Goal: Task Accomplishment & Management: Manage account settings

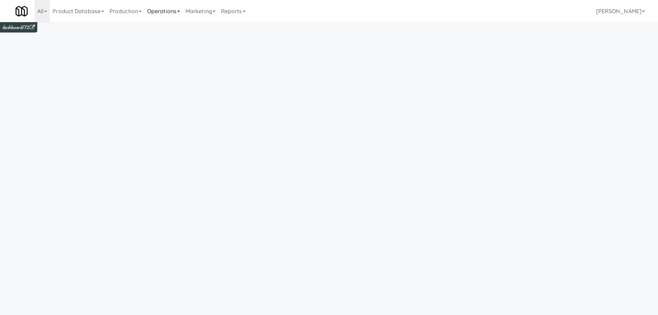
click at [176, 10] on link "Operations" at bounding box center [163, 11] width 38 height 22
click at [185, 146] on link "Vision Orders" at bounding box center [171, 143] width 55 height 12
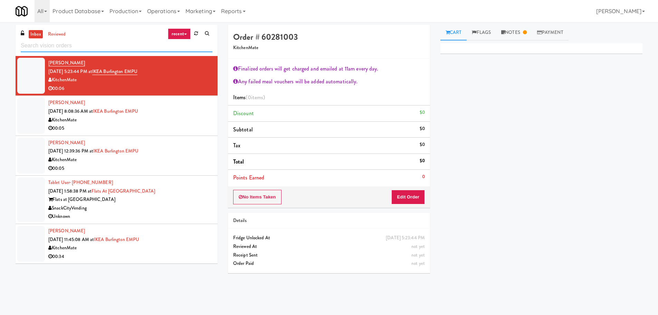
click at [182, 46] on input "text" at bounding box center [117, 45] width 192 height 13
click at [183, 47] on input "text" at bounding box center [117, 45] width 192 height 13
click at [138, 48] on input "text" at bounding box center [117, 45] width 192 height 13
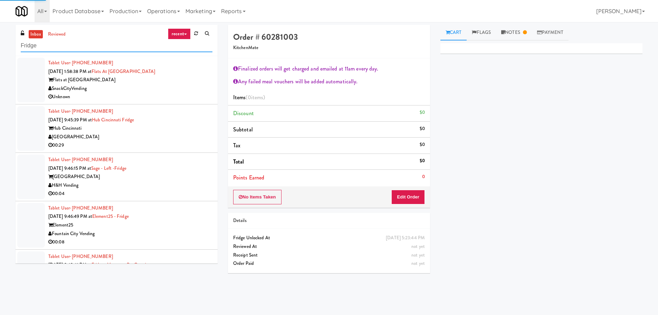
type input "Fridge"
click at [200, 78] on div "Flats at San Tan" at bounding box center [130, 80] width 164 height 9
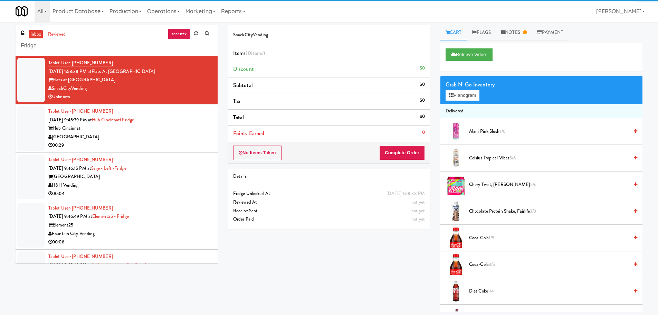
click at [187, 129] on div "Hub Cincinnati" at bounding box center [130, 128] width 164 height 9
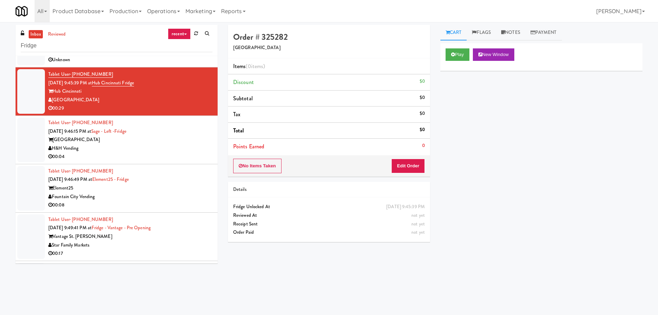
scroll to position [35, 0]
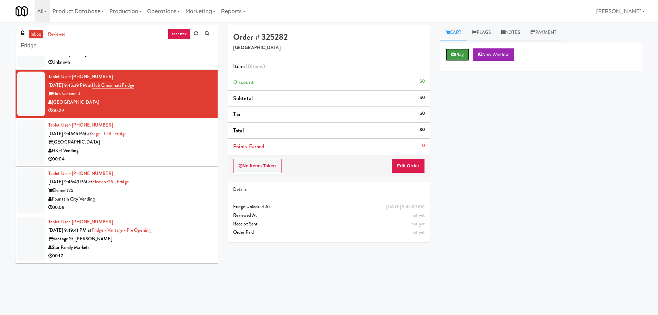
click at [461, 49] on button "Play" at bounding box center [458, 54] width 24 height 12
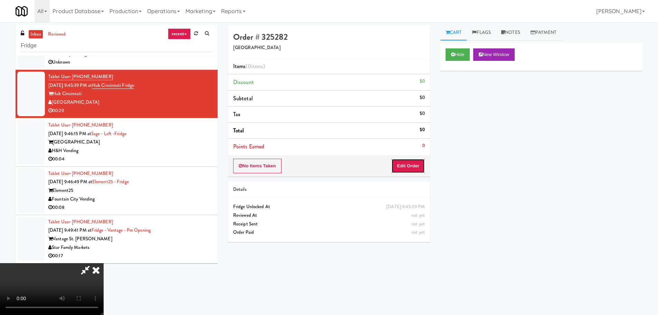
click at [415, 160] on button "Edit Order" at bounding box center [409, 166] width 34 height 15
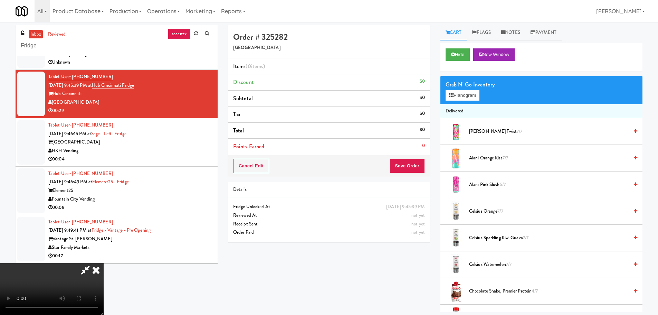
scroll to position [119, 0]
click at [104, 263] on video at bounding box center [52, 289] width 104 height 52
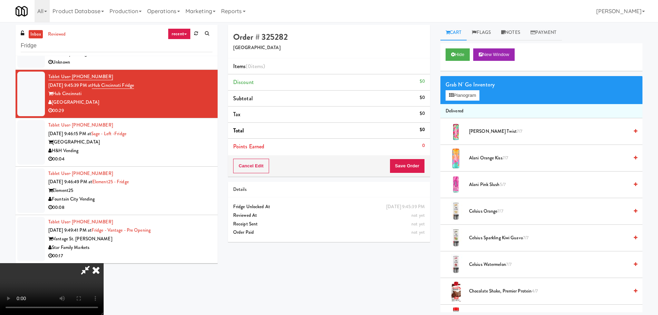
click at [104, 263] on video at bounding box center [52, 289] width 104 height 52
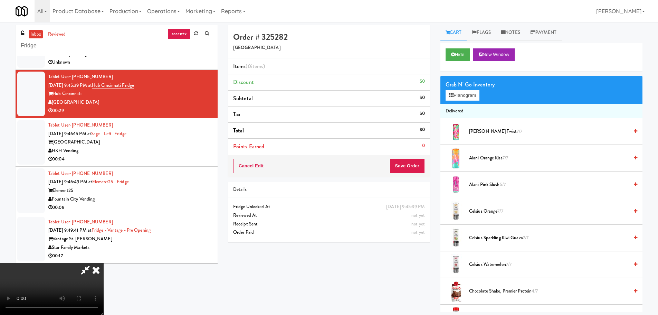
click at [104, 263] on video at bounding box center [52, 289] width 104 height 52
drag, startPoint x: 229, startPoint y: 156, endPoint x: 230, endPoint y: 165, distance: 8.7
click at [104, 263] on video at bounding box center [52, 289] width 104 height 52
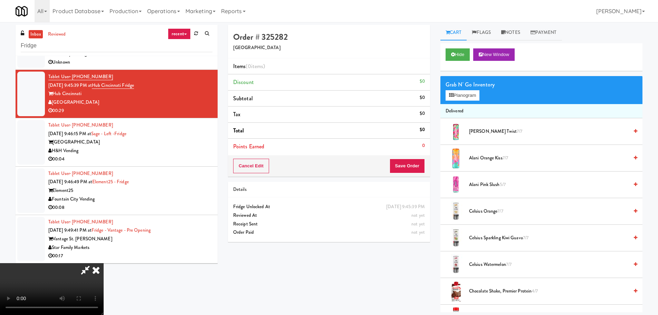
drag, startPoint x: 256, startPoint y: 191, endPoint x: 286, endPoint y: 194, distance: 30.6
click at [104, 263] on video at bounding box center [52, 289] width 104 height 52
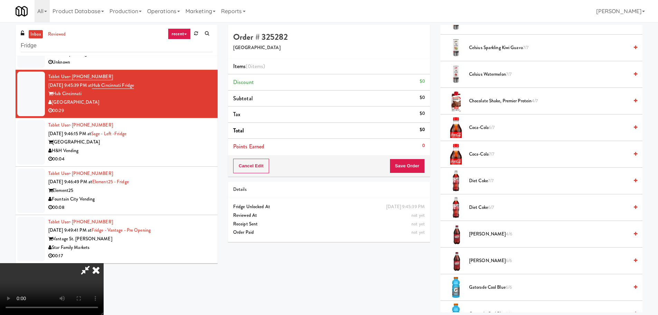
scroll to position [207, 0]
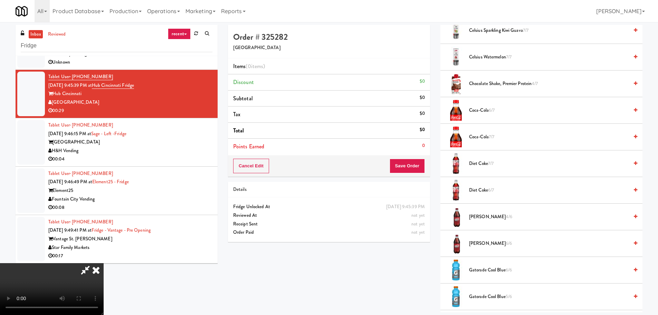
click at [494, 166] on span "7/7" at bounding box center [491, 163] width 6 height 7
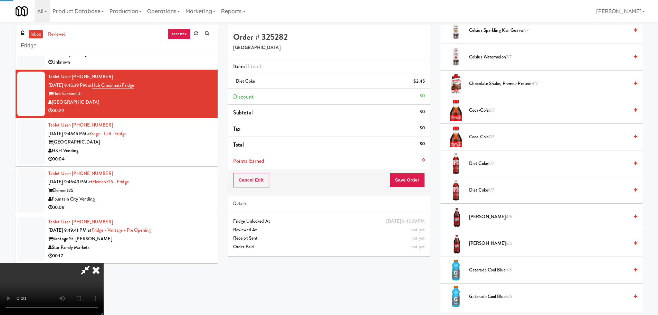
click at [104, 263] on video at bounding box center [52, 289] width 104 height 52
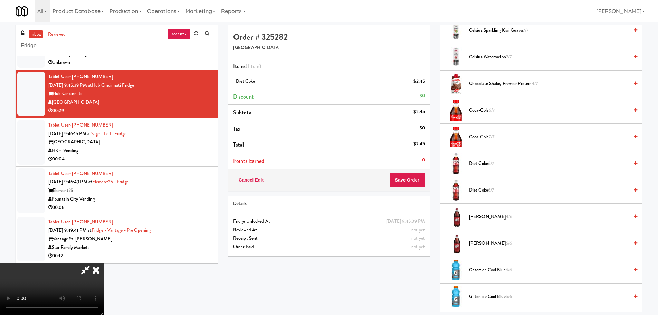
drag, startPoint x: 265, startPoint y: 205, endPoint x: 282, endPoint y: 175, distance: 33.9
click at [104, 263] on video at bounding box center [52, 289] width 104 height 52
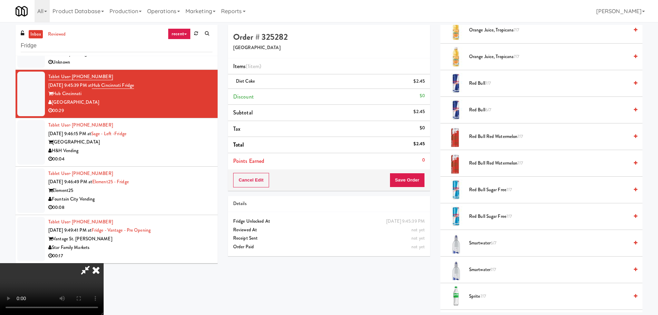
scroll to position [829, 0]
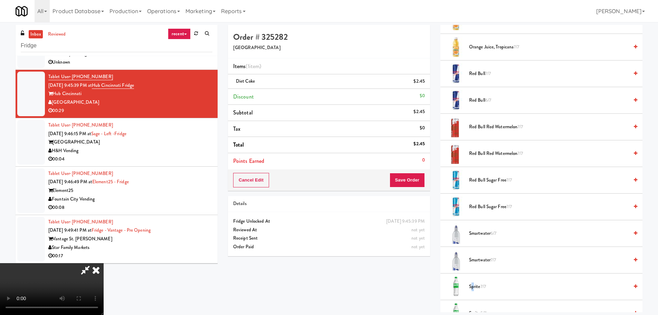
drag, startPoint x: 473, startPoint y: 284, endPoint x: 470, endPoint y: 283, distance: 3.6
click at [472, 284] on span "Sprite 7/7" at bounding box center [549, 286] width 160 height 9
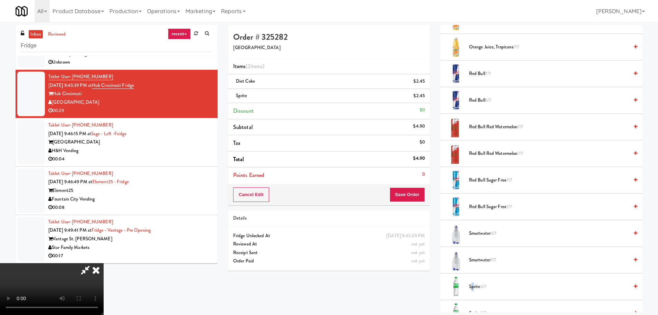
scroll to position [119, 0]
click at [72, 263] on video at bounding box center [52, 289] width 104 height 52
click at [104, 263] on video at bounding box center [52, 289] width 104 height 52
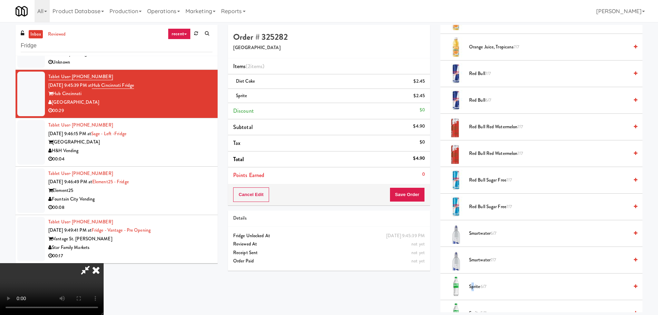
scroll to position [119, 0]
click at [104, 263] on video at bounding box center [52, 289] width 104 height 52
click at [413, 198] on button "Save Order" at bounding box center [407, 194] width 35 height 15
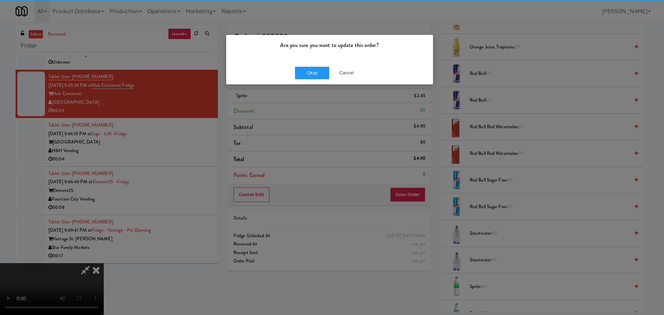
click at [300, 79] on div "Okay Cancel" at bounding box center [329, 72] width 207 height 23
click at [307, 75] on button "Okay" at bounding box center [312, 73] width 35 height 12
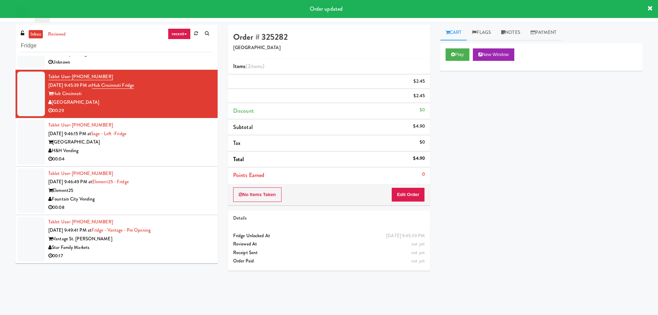
scroll to position [0, 0]
click at [188, 144] on div "Sage West Loop" at bounding box center [130, 142] width 164 height 9
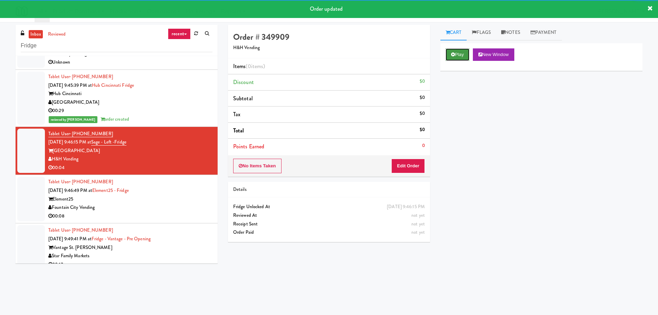
click at [461, 57] on button "Play" at bounding box center [458, 54] width 24 height 12
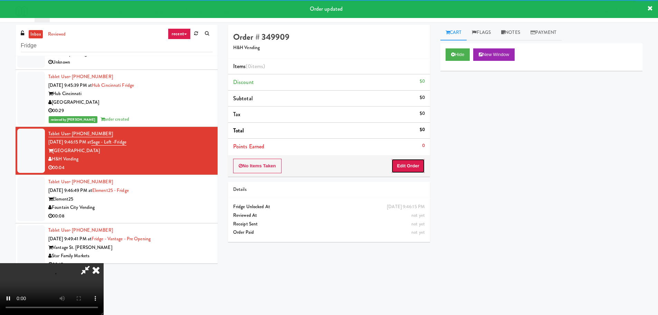
click at [415, 162] on button "Edit Order" at bounding box center [409, 166] width 34 height 15
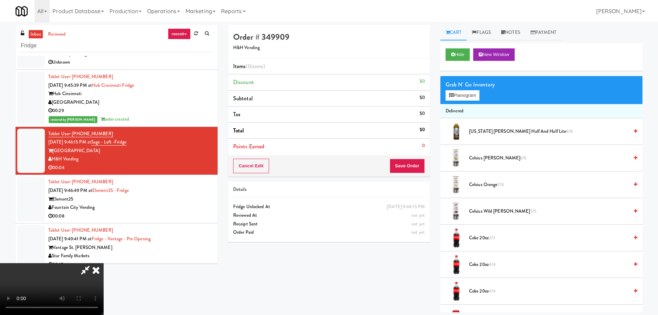
click at [104, 263] on video at bounding box center [52, 289] width 104 height 52
drag, startPoint x: 77, startPoint y: 217, endPoint x: 83, endPoint y: 211, distance: 8.1
click at [78, 263] on video at bounding box center [52, 289] width 104 height 52
click at [104, 263] on video at bounding box center [52, 289] width 104 height 52
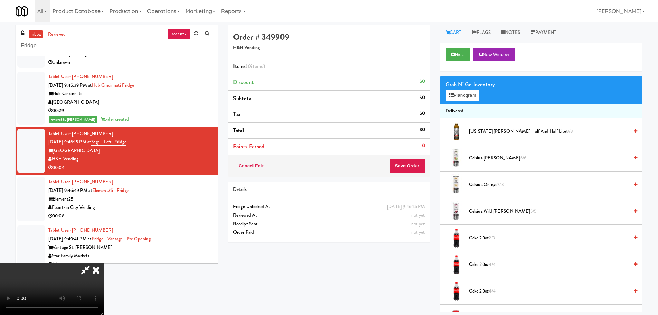
click at [104, 263] on video at bounding box center [52, 289] width 104 height 52
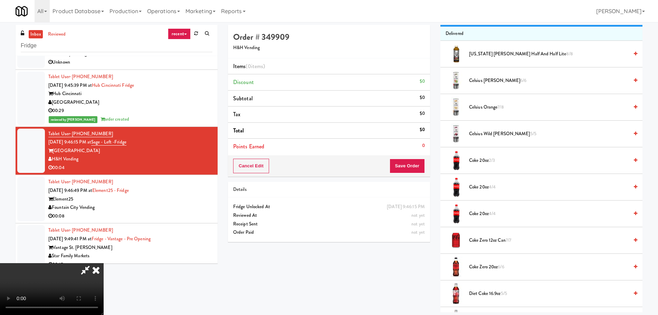
scroll to position [104, 0]
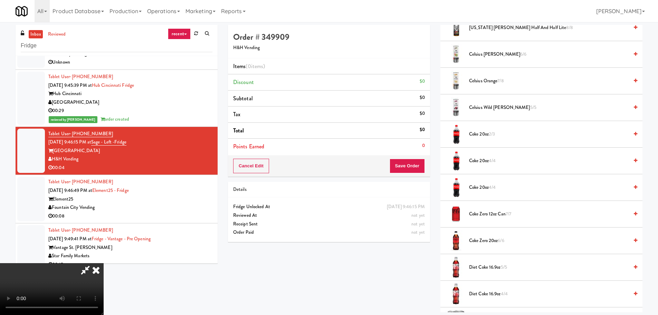
click at [493, 140] on li "Coke 20oz 2/3" at bounding box center [542, 134] width 202 height 27
click at [494, 136] on span "2/3" at bounding box center [492, 134] width 6 height 7
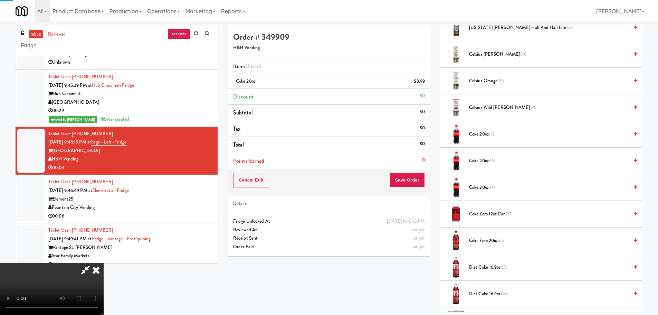
click at [104, 263] on video at bounding box center [52, 289] width 104 height 52
click at [405, 177] on button "Save Order" at bounding box center [407, 180] width 35 height 15
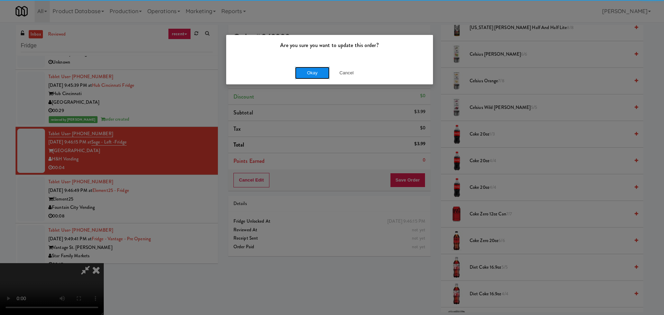
click at [302, 70] on button "Okay" at bounding box center [312, 73] width 35 height 12
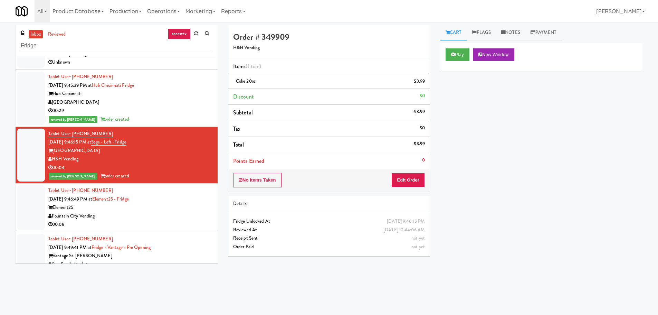
scroll to position [0, 0]
click at [181, 212] on div "Fountain City Vending" at bounding box center [130, 216] width 164 height 9
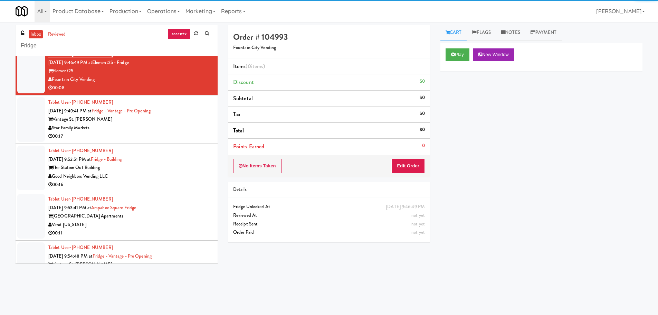
scroll to position [173, 0]
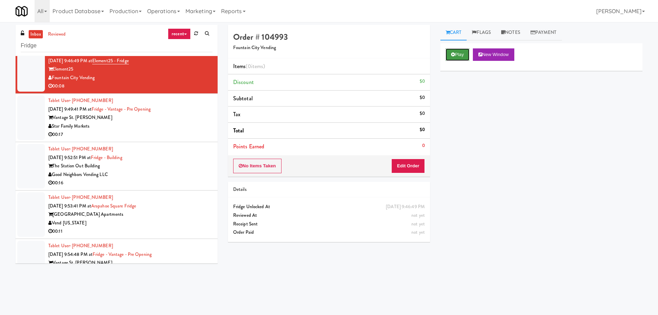
click at [462, 56] on button "Play" at bounding box center [458, 54] width 24 height 12
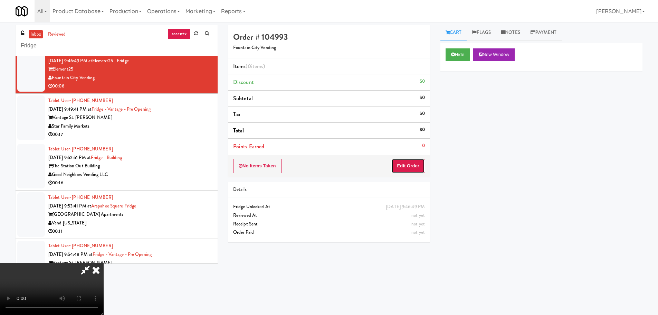
click at [410, 159] on button "Edit Order" at bounding box center [409, 166] width 34 height 15
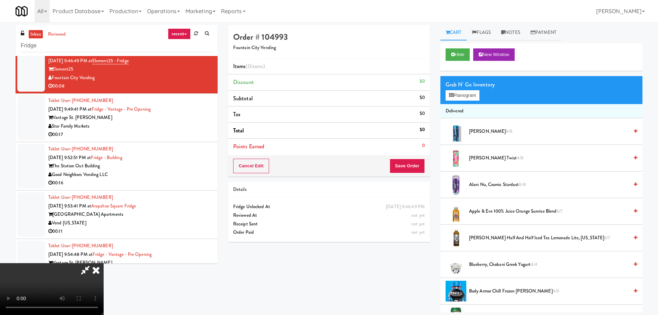
scroll to position [119, 0]
click at [104, 263] on video at bounding box center [52, 289] width 104 height 52
drag, startPoint x: 315, startPoint y: 207, endPoint x: 318, endPoint y: 206, distance: 3.7
click at [104, 263] on video at bounding box center [52, 289] width 104 height 52
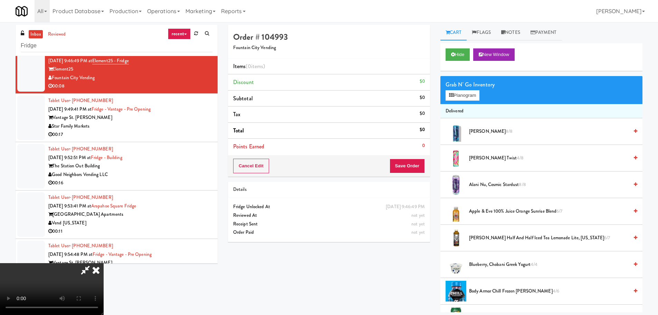
scroll to position [0, 0]
click at [104, 263] on video at bounding box center [52, 289] width 104 height 52
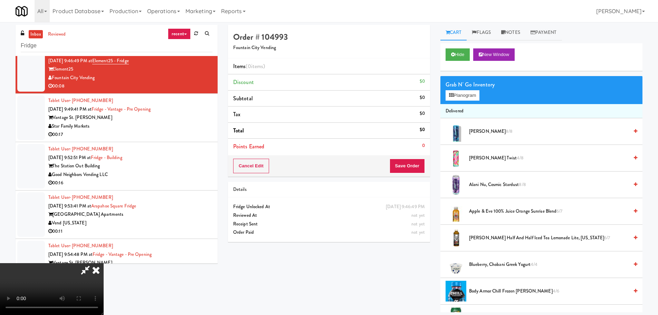
click at [104, 263] on video at bounding box center [52, 289] width 104 height 52
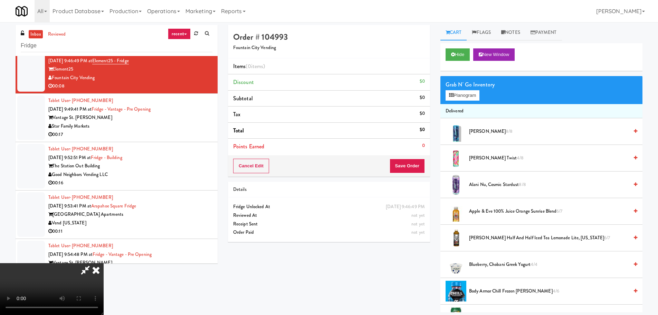
click at [104, 263] on video at bounding box center [52, 289] width 104 height 52
drag, startPoint x: 349, startPoint y: 235, endPoint x: 352, endPoint y: 232, distance: 4.9
click at [104, 263] on video at bounding box center [52, 289] width 104 height 52
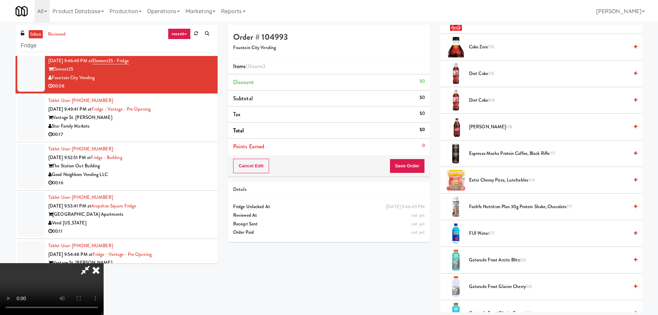
scroll to position [380, 0]
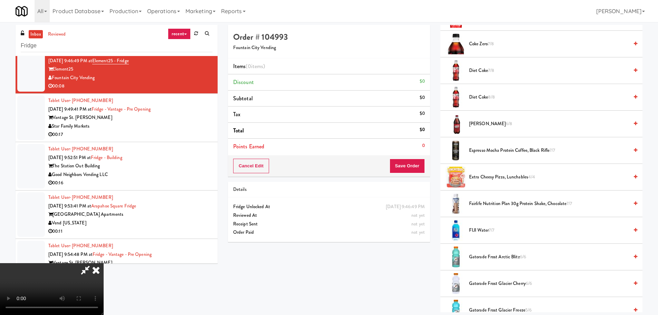
click at [504, 200] on span "Fairlife Nutrition Plan 30g Protein Shake, Chocolate 7/7" at bounding box center [549, 203] width 160 height 9
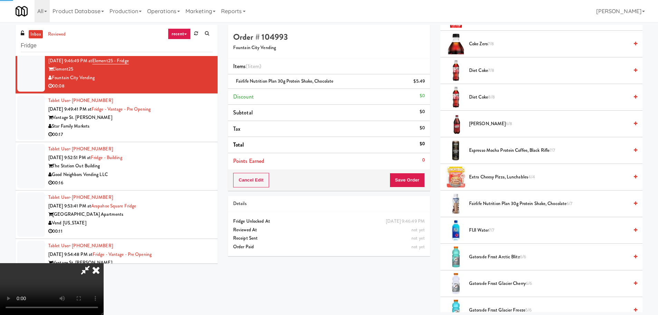
click at [104, 263] on video at bounding box center [52, 289] width 104 height 52
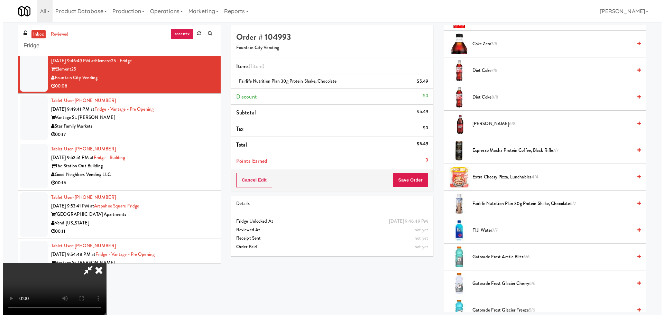
scroll to position [119, 0]
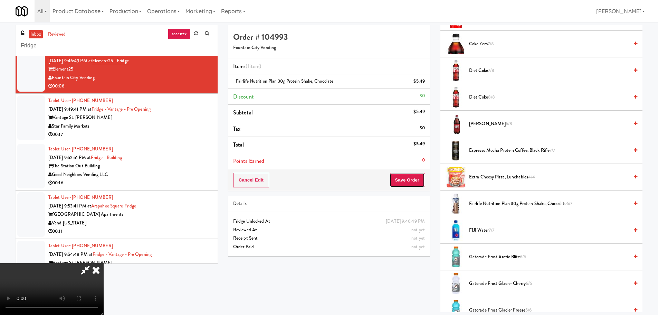
click at [411, 177] on button "Save Order" at bounding box center [407, 180] width 35 height 15
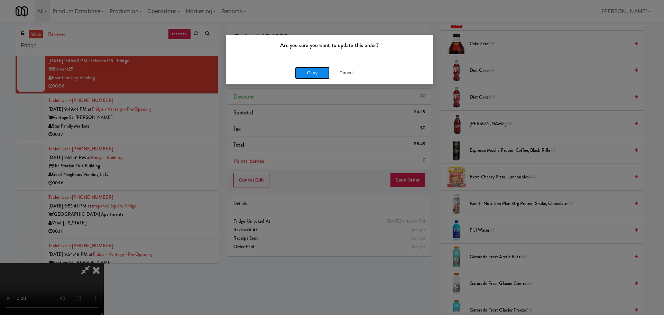
click at [319, 72] on button "Okay" at bounding box center [312, 73] width 35 height 12
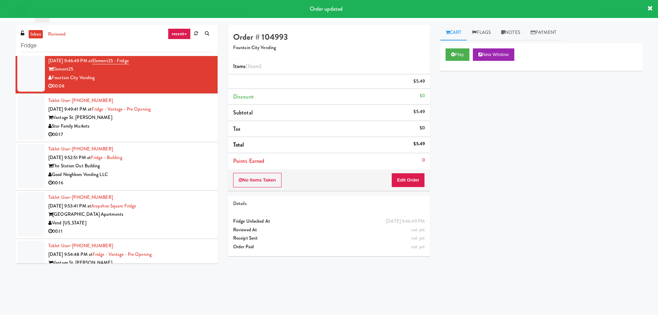
scroll to position [0, 0]
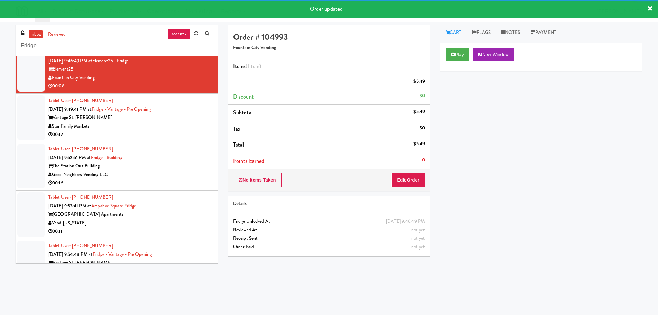
click at [178, 139] on div "00:17" at bounding box center [130, 134] width 164 height 9
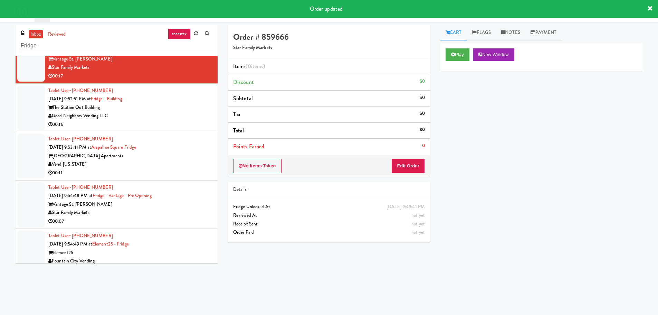
scroll to position [242, 0]
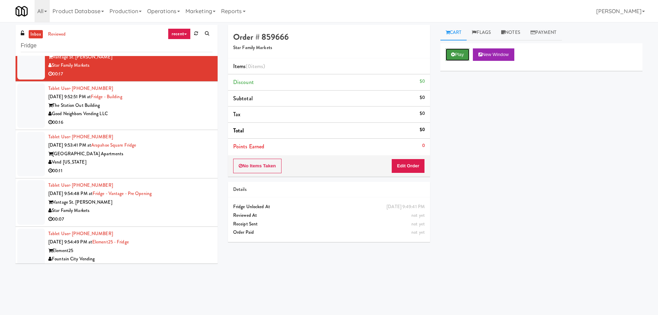
click at [454, 55] on icon at bounding box center [453, 54] width 4 height 4
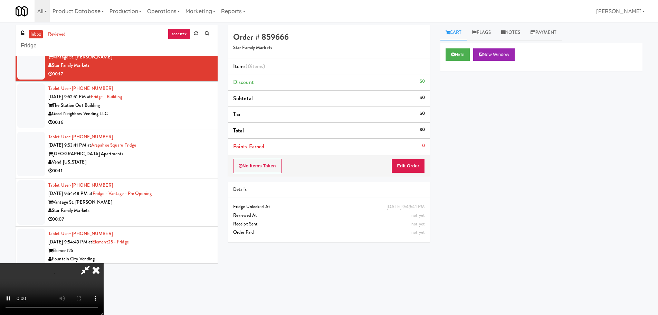
click at [420, 181] on div "Order # 859666 Star Family Markets Items (0 items ) Discount $0 Subtotal $0 Tax…" at bounding box center [329, 136] width 213 height 222
click at [420, 166] on button "Edit Order" at bounding box center [409, 166] width 34 height 15
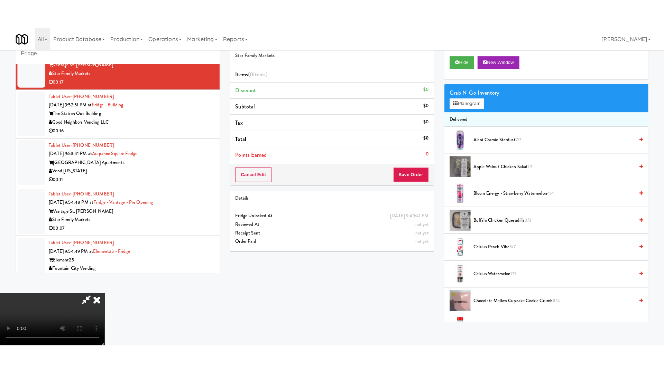
scroll to position [22, 0]
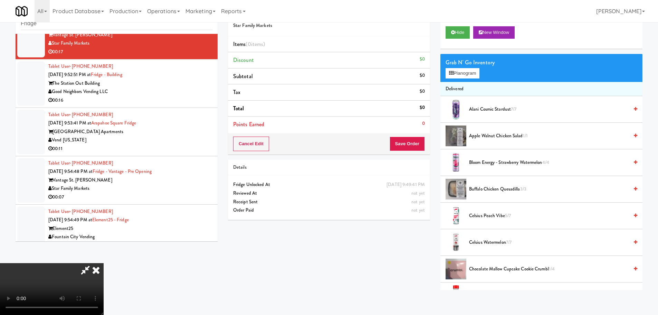
click at [104, 263] on video at bounding box center [52, 289] width 104 height 52
click at [0, 307] on video at bounding box center [52, 289] width 104 height 52
drag, startPoint x: 253, startPoint y: 220, endPoint x: 252, endPoint y: 262, distance: 41.1
click at [104, 263] on video at bounding box center [52, 289] width 104 height 52
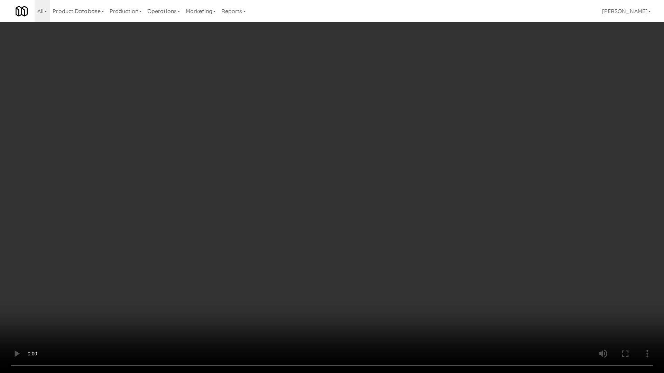
click at [122, 290] on video at bounding box center [332, 186] width 664 height 373
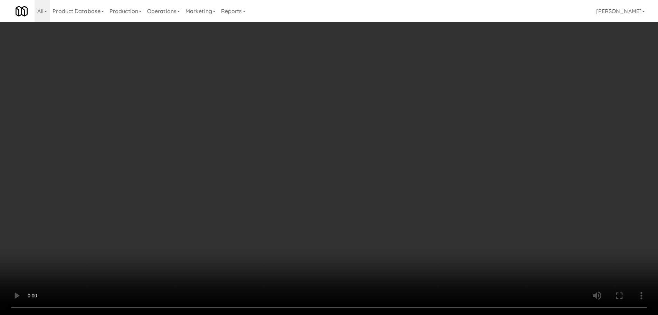
scroll to position [119, 0]
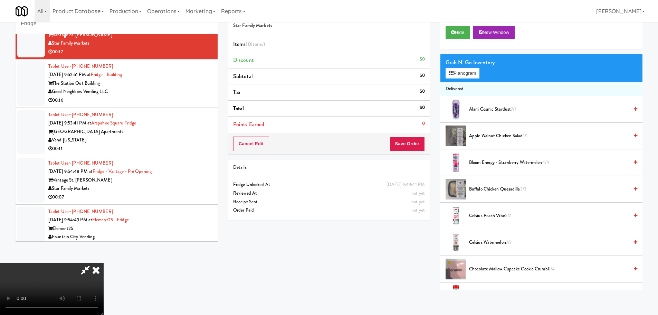
click at [104, 263] on video at bounding box center [52, 289] width 104 height 52
drag, startPoint x: 255, startPoint y: 164, endPoint x: 261, endPoint y: 167, distance: 7.0
click at [104, 263] on video at bounding box center [52, 289] width 104 height 52
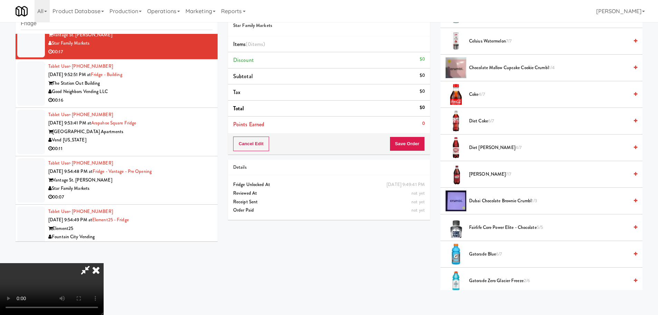
scroll to position [207, 0]
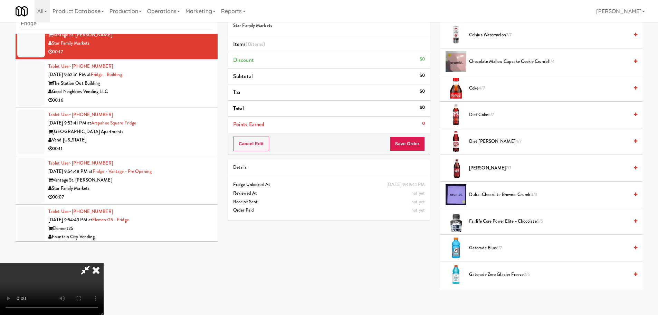
click at [492, 145] on span "Diet Dr. Pepper 4/7" at bounding box center [549, 141] width 160 height 9
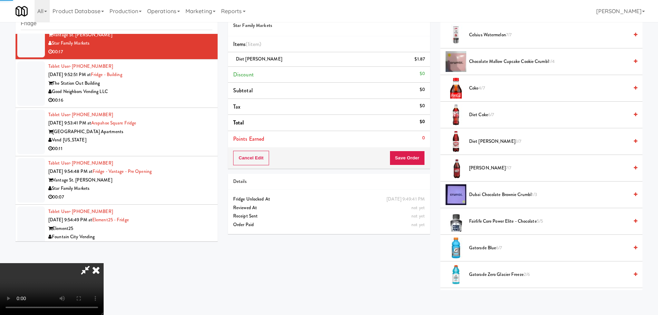
click at [104, 263] on video at bounding box center [52, 289] width 104 height 52
click at [403, 160] on button "Save Order" at bounding box center [407, 158] width 35 height 15
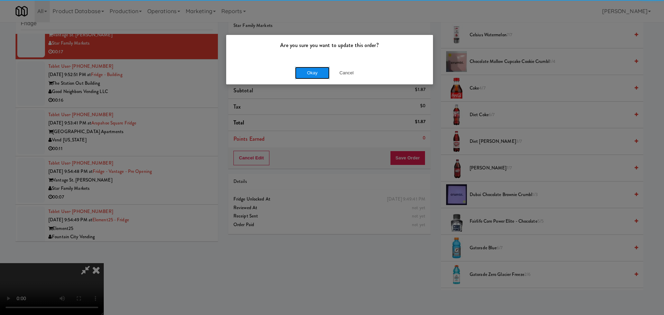
click at [314, 68] on button "Okay" at bounding box center [312, 73] width 35 height 12
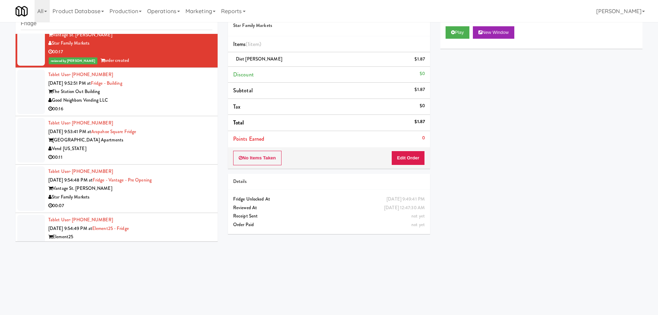
scroll to position [0, 0]
click at [175, 104] on div "Good Neighbors Vending LLC" at bounding box center [130, 100] width 164 height 9
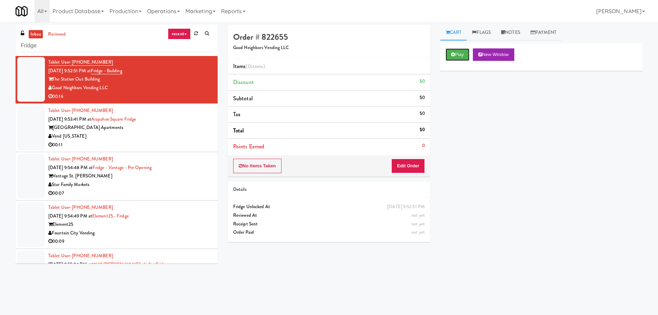
drag, startPoint x: 468, startPoint y: 53, endPoint x: 461, endPoint y: 68, distance: 16.7
click at [468, 53] on button "Play" at bounding box center [458, 54] width 24 height 12
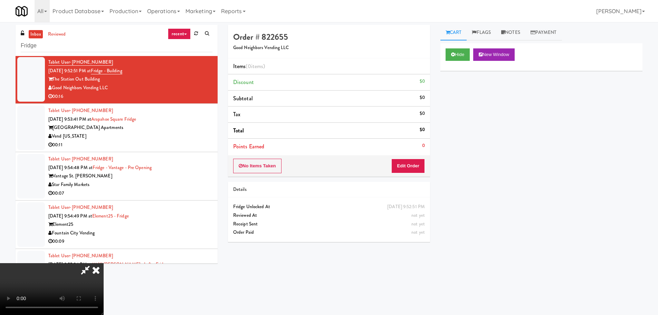
drag, startPoint x: 400, startPoint y: 184, endPoint x: 406, endPoint y: 176, distance: 9.7
click at [402, 183] on div "Details" at bounding box center [329, 190] width 202 height 16
click at [408, 172] on button "Edit Order" at bounding box center [409, 166] width 34 height 15
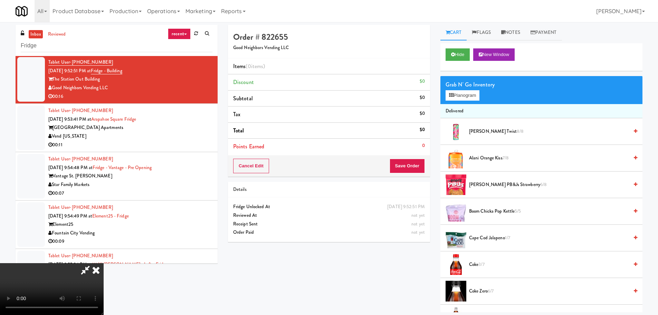
click at [104, 263] on video at bounding box center [52, 289] width 104 height 52
drag, startPoint x: 312, startPoint y: 221, endPoint x: 315, endPoint y: 215, distance: 6.8
click at [104, 263] on video at bounding box center [52, 289] width 104 height 52
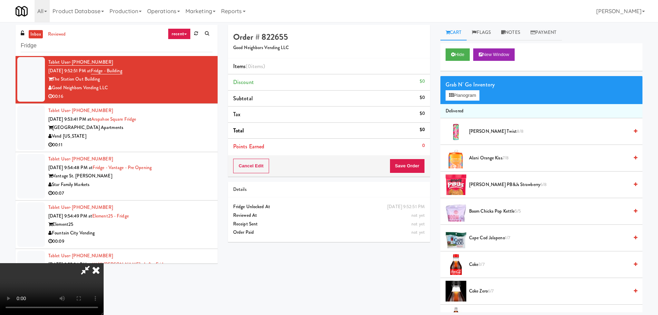
click at [104, 263] on video at bounding box center [52, 289] width 104 height 52
drag, startPoint x: 321, startPoint y: 203, endPoint x: 327, endPoint y: 200, distance: 6.5
click at [104, 263] on video at bounding box center [52, 289] width 104 height 52
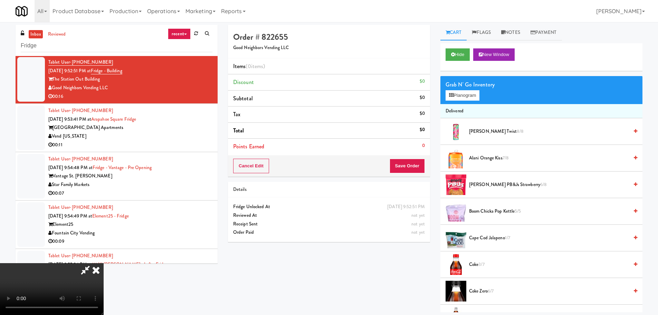
click at [104, 263] on video at bounding box center [52, 289] width 104 height 52
click at [463, 90] on div "Grab N' Go Inventory Planogram" at bounding box center [542, 90] width 202 height 28
click at [479, 91] on button "Planogram" at bounding box center [463, 95] width 34 height 10
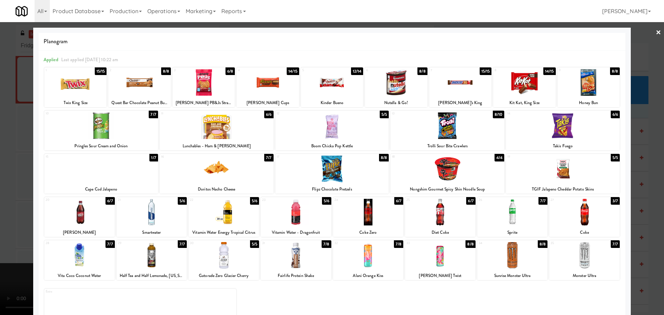
click at [559, 161] on div at bounding box center [563, 169] width 114 height 27
drag, startPoint x: 0, startPoint y: 185, endPoint x: 119, endPoint y: 151, distance: 123.8
click at [2, 183] on div at bounding box center [332, 157] width 664 height 315
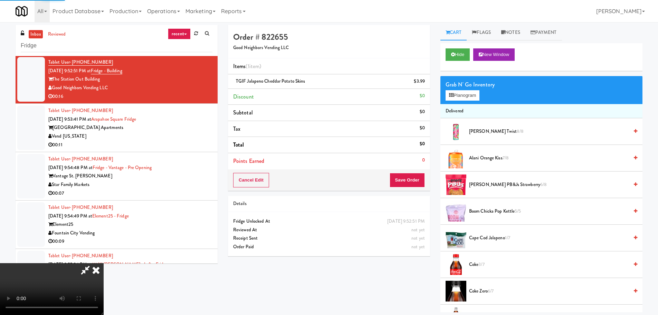
drag, startPoint x: 147, startPoint y: 144, endPoint x: 207, endPoint y: 158, distance: 62.0
click at [104, 263] on video at bounding box center [52, 289] width 104 height 52
click at [406, 185] on button "Save Order" at bounding box center [407, 180] width 35 height 15
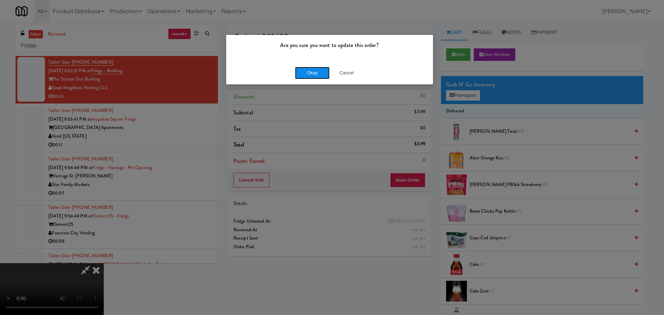
click at [316, 72] on button "Okay" at bounding box center [312, 73] width 35 height 12
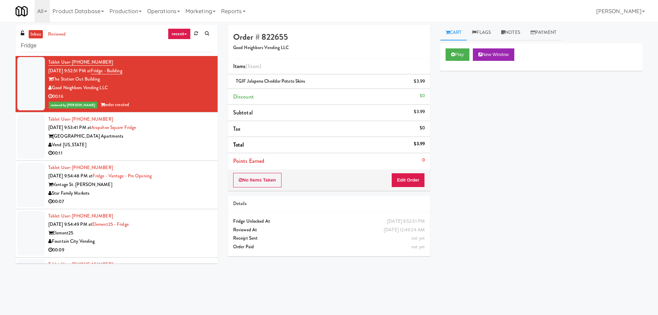
click at [185, 142] on div "Vend Colorado" at bounding box center [130, 145] width 164 height 9
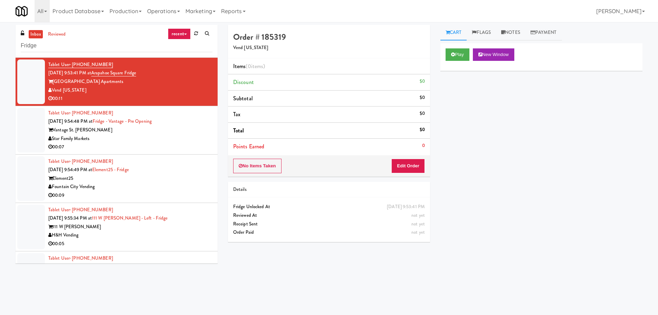
scroll to position [311, 0]
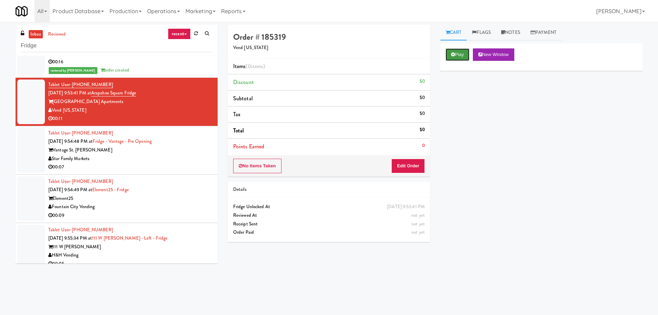
click at [460, 60] on button "Play" at bounding box center [458, 54] width 24 height 12
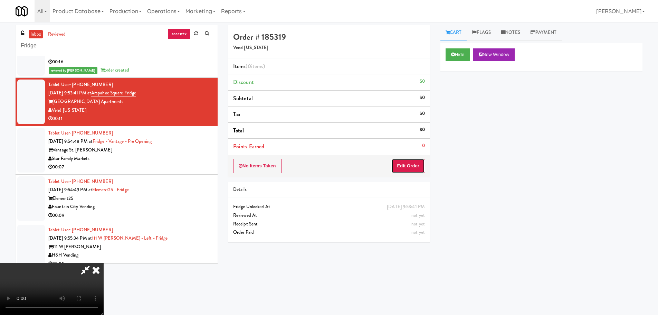
click at [410, 167] on button "Edit Order" at bounding box center [409, 166] width 34 height 15
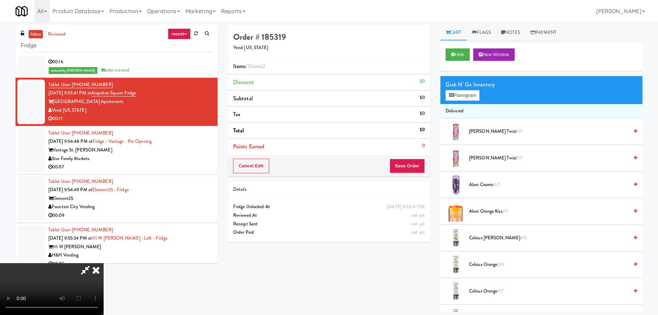
scroll to position [119, 0]
click at [104, 289] on video at bounding box center [52, 289] width 104 height 52
drag, startPoint x: 274, startPoint y: 209, endPoint x: 247, endPoint y: 201, distance: 28.3
click at [104, 263] on video at bounding box center [52, 289] width 104 height 52
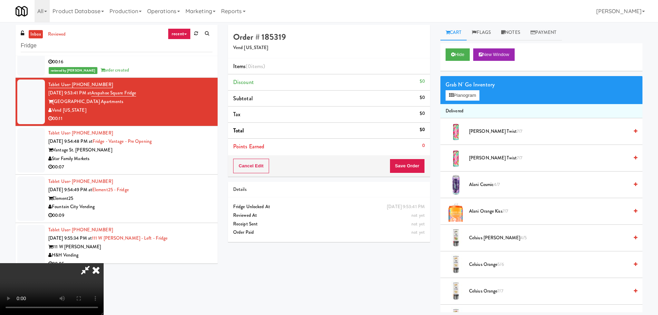
click at [104, 263] on video at bounding box center [52, 289] width 104 height 52
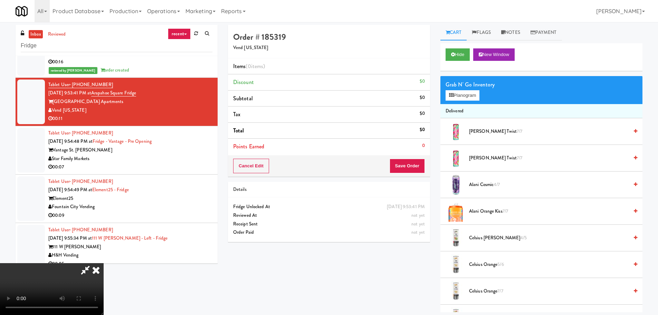
click at [104, 263] on video at bounding box center [52, 289] width 104 height 52
drag, startPoint x: 252, startPoint y: 186, endPoint x: 255, endPoint y: 180, distance: 6.2
click at [104, 263] on video at bounding box center [52, 289] width 104 height 52
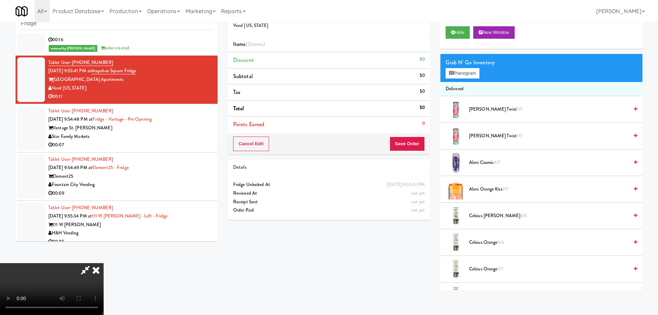
click at [104, 263] on video at bounding box center [52, 289] width 104 height 52
drag, startPoint x: 262, startPoint y: 185, endPoint x: 261, endPoint y: 190, distance: 5.2
click at [104, 263] on video at bounding box center [52, 289] width 104 height 52
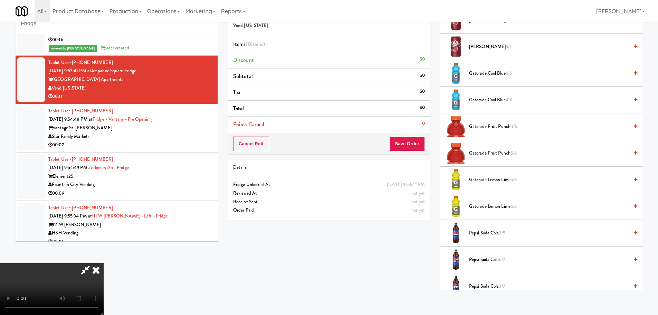
scroll to position [657, 0]
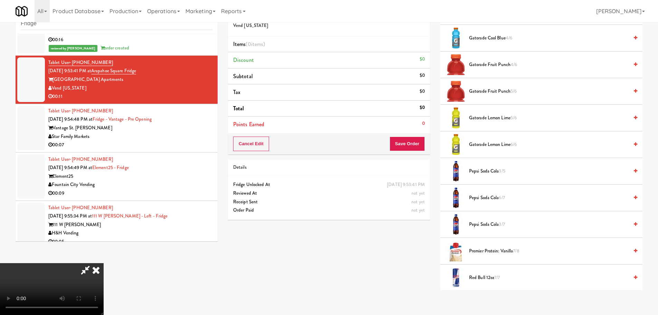
click at [487, 196] on span "Pepsi Soda Cola 6/7" at bounding box center [549, 198] width 160 height 9
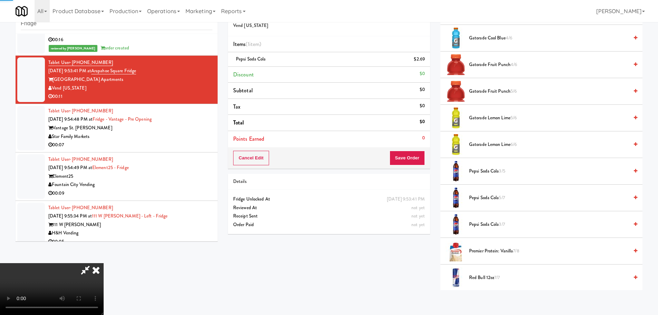
drag, startPoint x: 306, startPoint y: 176, endPoint x: 320, endPoint y: 182, distance: 15.6
click at [104, 263] on video at bounding box center [52, 289] width 104 height 52
click at [413, 162] on button "Save Order" at bounding box center [407, 158] width 35 height 15
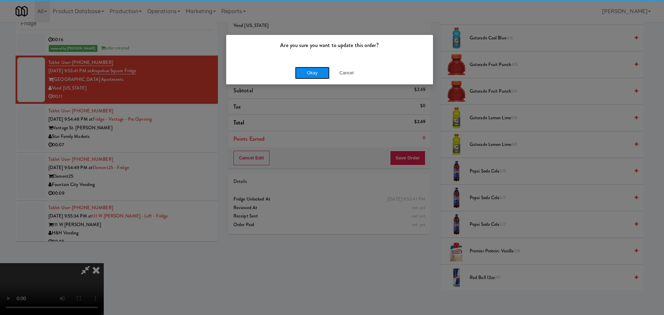
click at [319, 75] on button "Okay" at bounding box center [312, 73] width 35 height 12
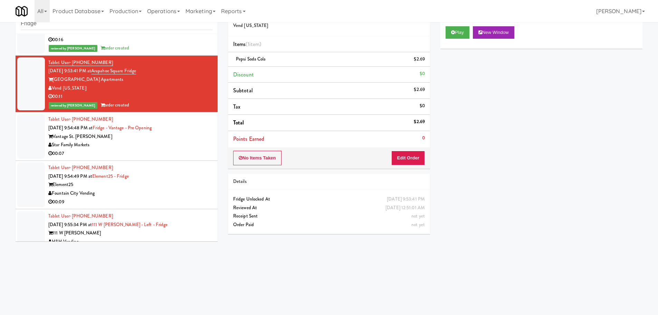
scroll to position [0, 0]
click at [177, 157] on div "00:07" at bounding box center [130, 153] width 164 height 9
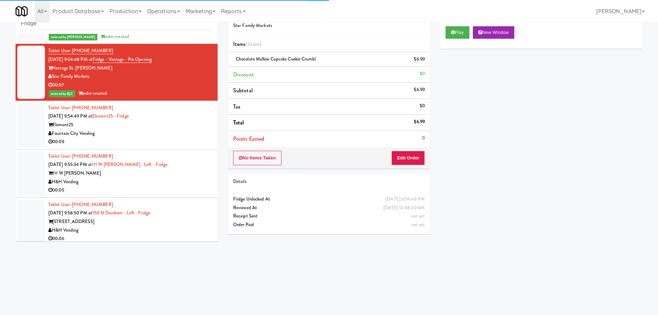
scroll to position [380, 0]
click at [190, 140] on div "00:09" at bounding box center [130, 141] width 164 height 9
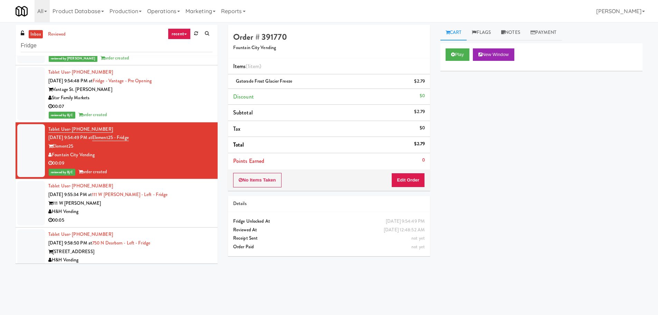
click at [179, 216] on div "00:05" at bounding box center [130, 220] width 164 height 9
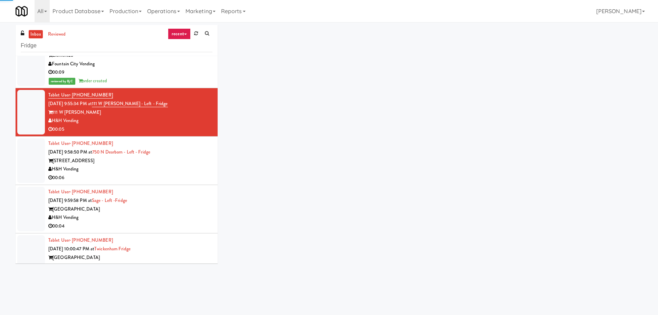
scroll to position [484, 0]
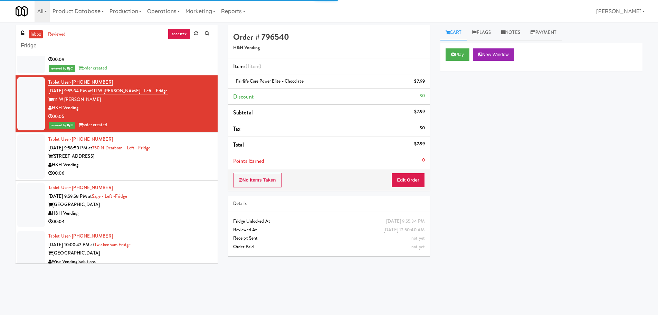
click at [177, 169] on div "00:06" at bounding box center [130, 173] width 164 height 9
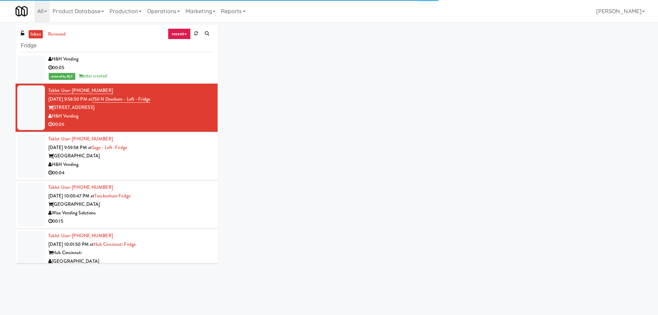
scroll to position [553, 0]
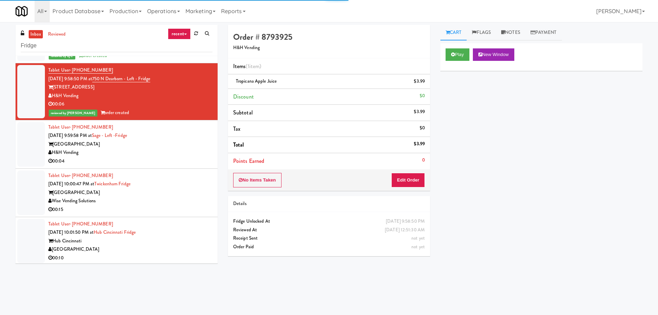
click at [193, 161] on div "00:04" at bounding box center [130, 161] width 164 height 9
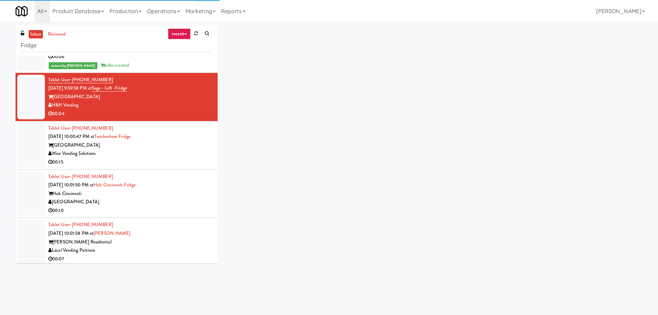
scroll to position [622, 0]
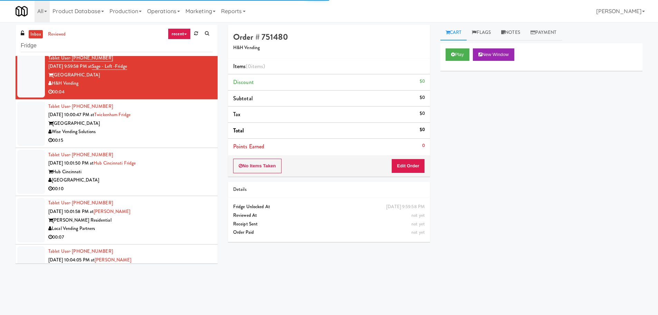
click at [449, 61] on div "Play New Window" at bounding box center [542, 57] width 202 height 28
click at [458, 57] on button "Play" at bounding box center [458, 54] width 24 height 12
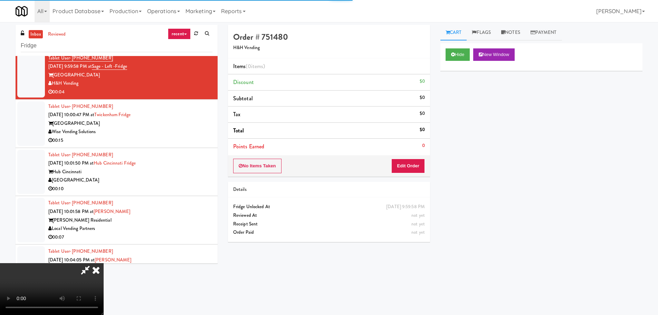
drag, startPoint x: 412, startPoint y: 152, endPoint x: 409, endPoint y: 161, distance: 10.1
click at [412, 152] on li "Points Earned 0" at bounding box center [329, 147] width 202 height 16
click at [409, 161] on button "Edit Order" at bounding box center [409, 166] width 34 height 15
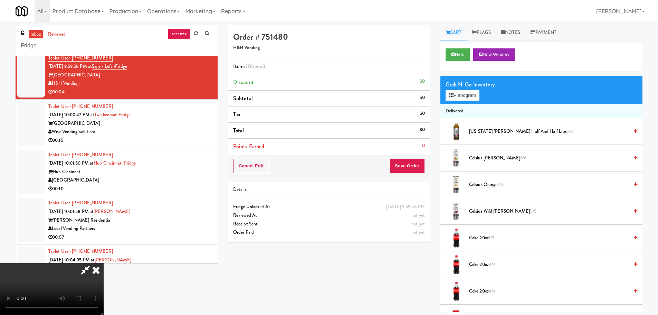
click at [104, 263] on video at bounding box center [52, 289] width 104 height 52
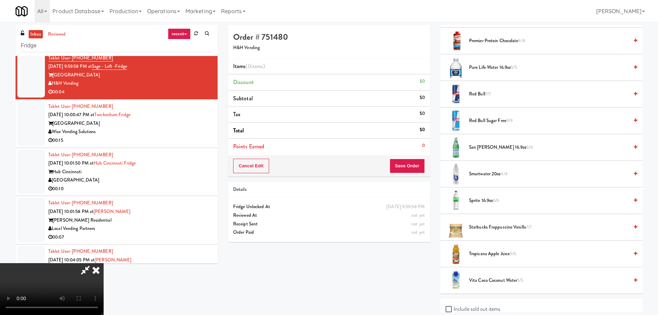
scroll to position [864, 0]
click at [486, 251] on span "Tropicana Apple Juice 5/6" at bounding box center [549, 252] width 160 height 9
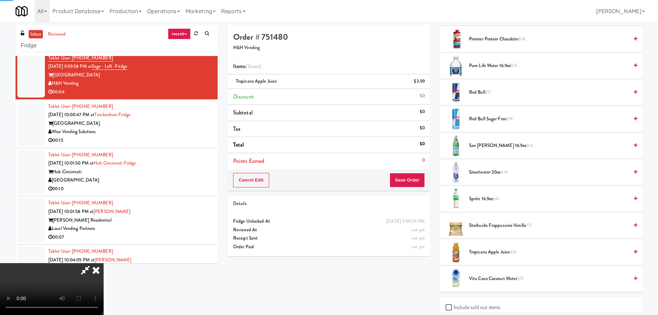
click at [104, 263] on video at bounding box center [52, 289] width 104 height 52
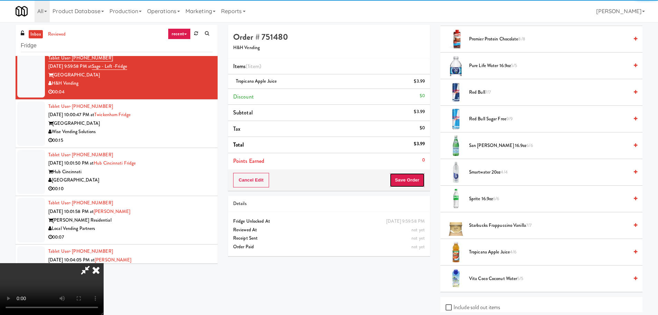
click at [412, 184] on button "Save Order" at bounding box center [407, 180] width 35 height 15
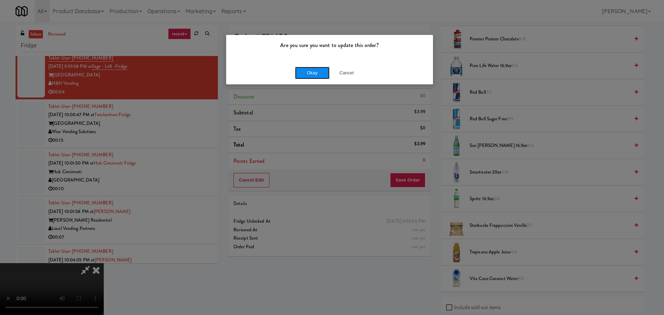
click at [317, 76] on button "Okay" at bounding box center [312, 73] width 35 height 12
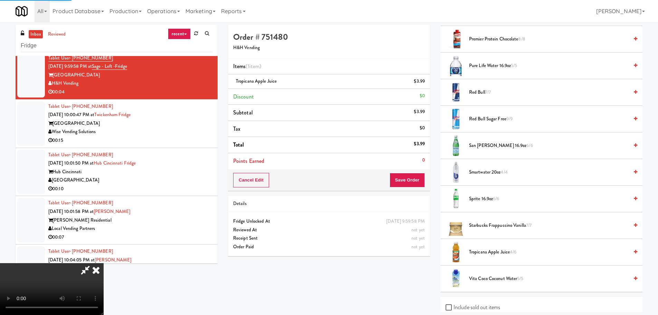
scroll to position [0, 0]
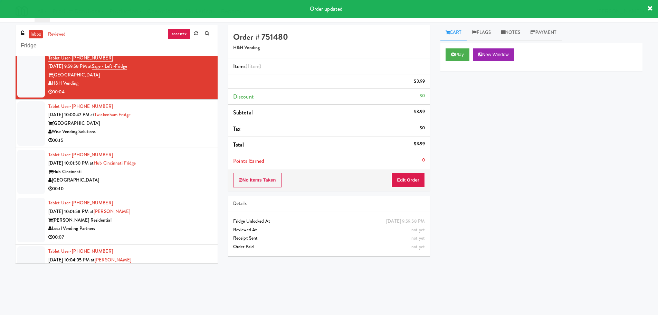
click at [200, 140] on div "00:15" at bounding box center [130, 140] width 164 height 9
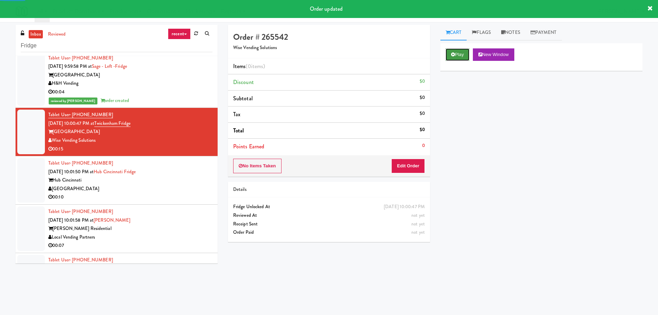
click at [455, 55] on icon at bounding box center [453, 54] width 4 height 4
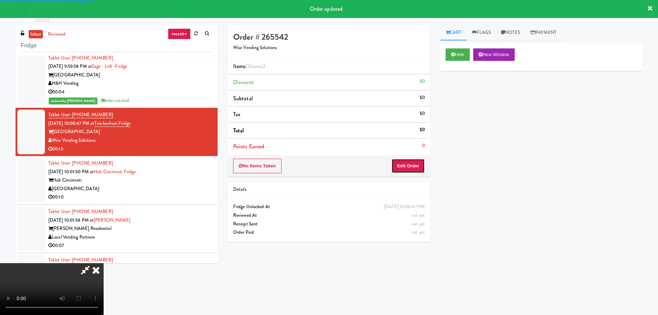
click at [415, 160] on button "Edit Order" at bounding box center [409, 166] width 34 height 15
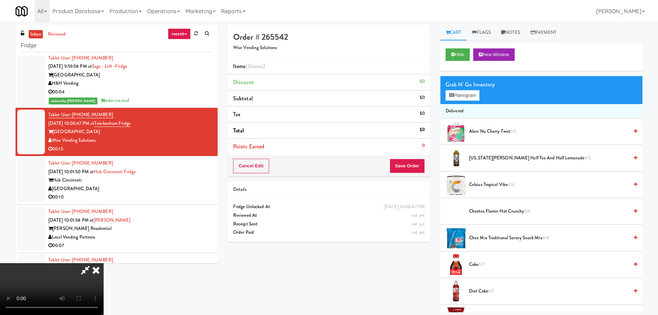
scroll to position [119, 0]
click at [104, 263] on video at bounding box center [52, 289] width 104 height 52
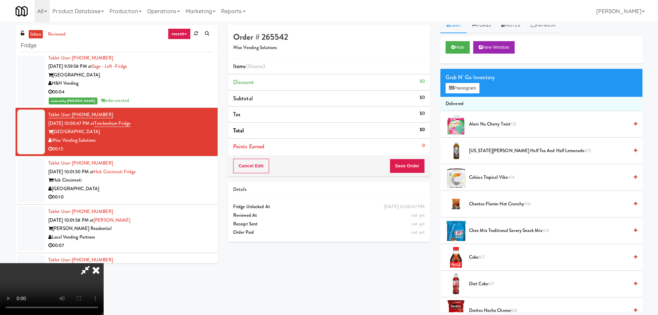
scroll to position [0, 0]
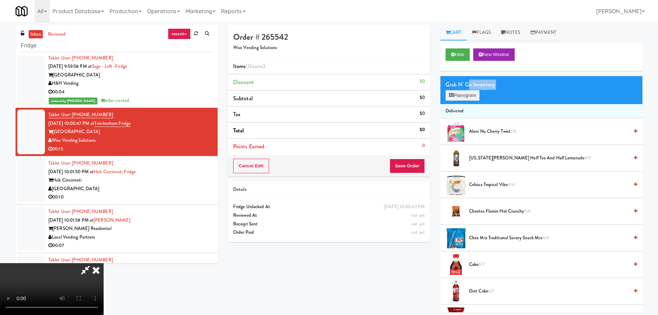
click at [469, 93] on div "Grab N' Go Inventory Planogram" at bounding box center [542, 90] width 202 height 28
click at [469, 93] on button "Planogram" at bounding box center [463, 95] width 34 height 10
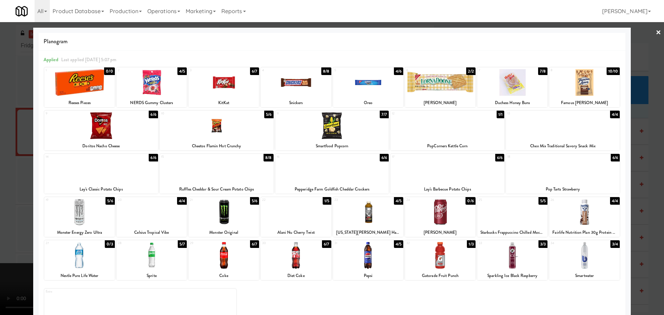
click at [72, 255] on div at bounding box center [79, 255] width 70 height 27
click at [6, 236] on div at bounding box center [332, 157] width 664 height 315
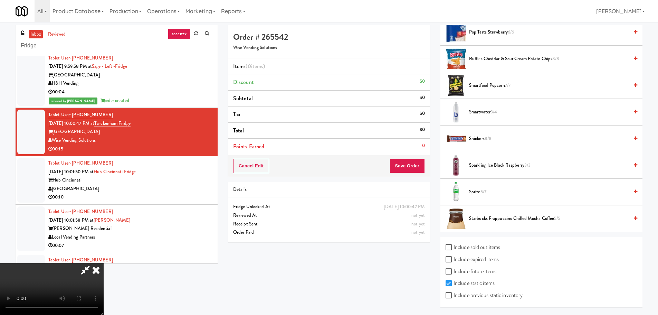
click at [477, 247] on label "Include sold out items" at bounding box center [473, 247] width 55 height 10
click at [454, 247] on input "Include sold out items" at bounding box center [450, 248] width 8 height 6
checkbox input "true"
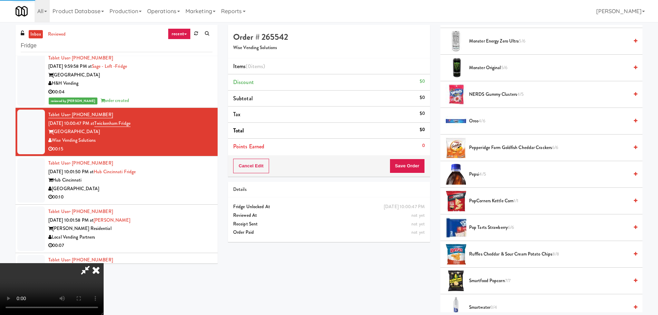
scroll to position [435, 0]
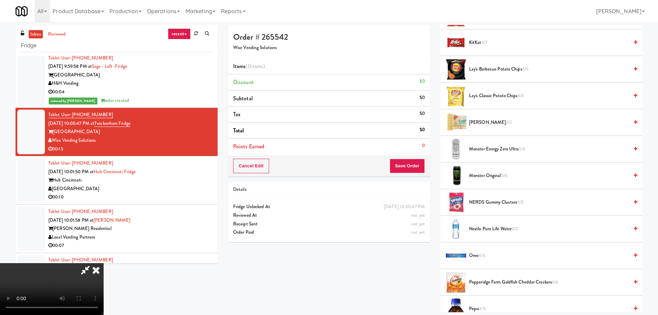
click at [104, 263] on video at bounding box center [52, 289] width 104 height 52
drag, startPoint x: 264, startPoint y: 174, endPoint x: 269, endPoint y: 171, distance: 6.3
click at [104, 263] on video at bounding box center [52, 289] width 104 height 52
click at [492, 232] on span "Nestle Pure Life Water 0/3" at bounding box center [549, 229] width 160 height 9
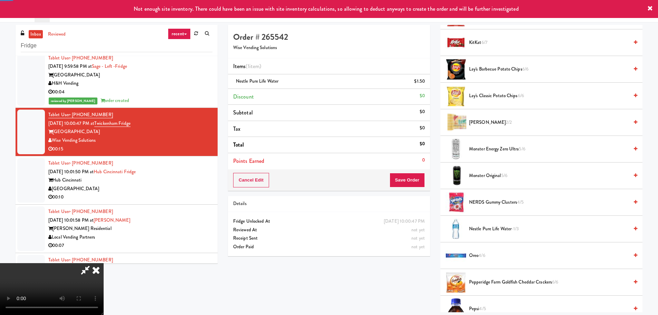
click at [104, 263] on video at bounding box center [52, 289] width 104 height 52
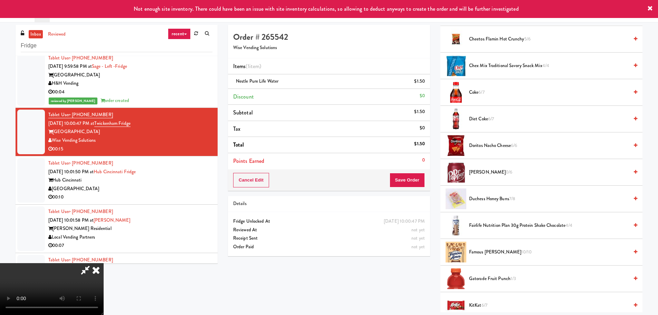
scroll to position [89, 0]
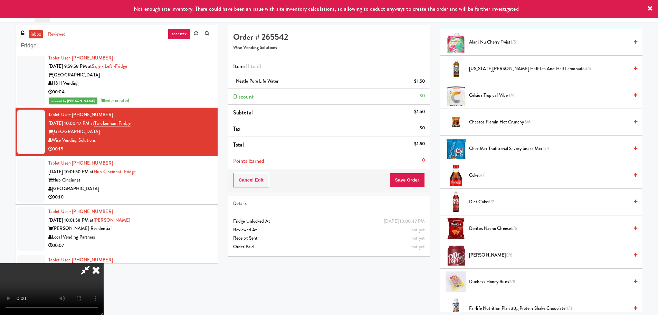
click at [491, 96] on span "Celsius Tropical Vibe 4/4" at bounding box center [549, 95] width 160 height 9
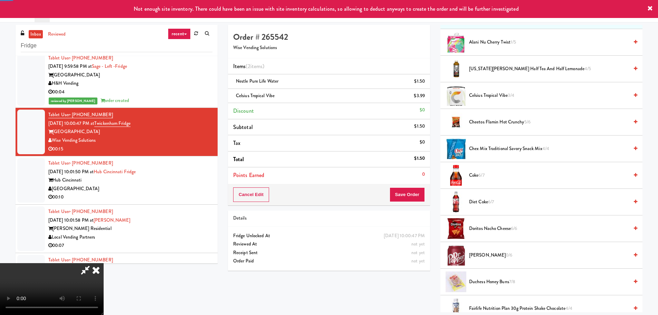
click at [104, 263] on video at bounding box center [52, 289] width 104 height 52
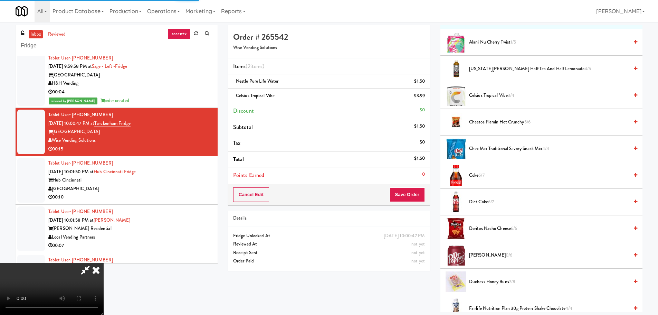
click at [104, 263] on video at bounding box center [52, 289] width 104 height 52
click at [492, 199] on span "6/7" at bounding box center [491, 201] width 6 height 7
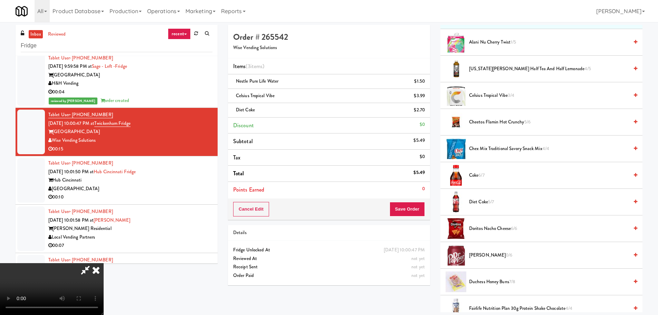
click at [104, 263] on video at bounding box center [52, 289] width 104 height 52
click at [405, 214] on button "Save Order" at bounding box center [407, 209] width 35 height 15
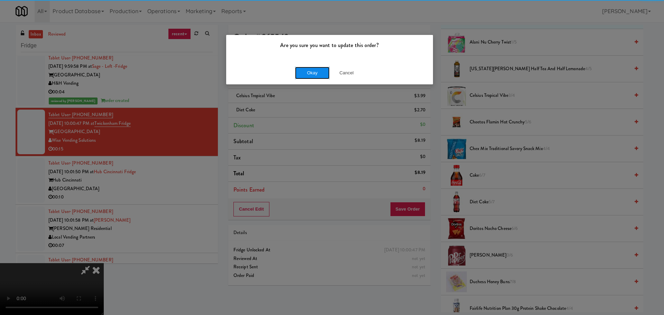
click at [305, 77] on button "Okay" at bounding box center [312, 73] width 35 height 12
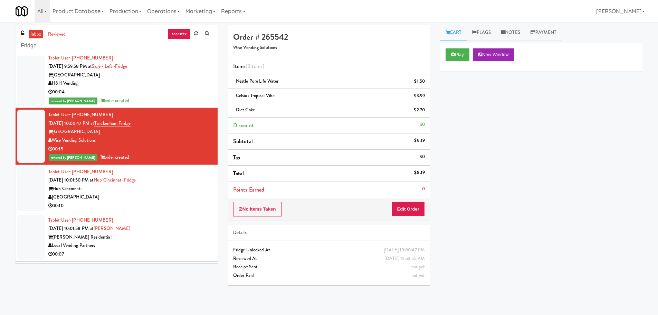
scroll to position [0, 0]
click at [191, 196] on div "Nourish Point" at bounding box center [130, 197] width 164 height 9
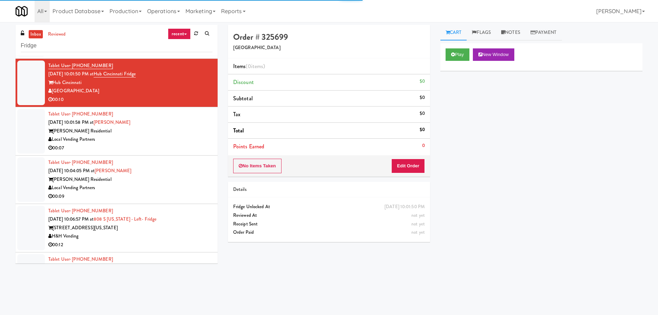
scroll to position [726, 0]
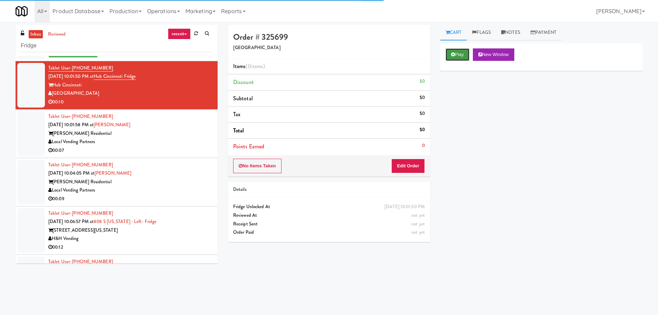
click at [465, 53] on button "Play" at bounding box center [458, 54] width 24 height 12
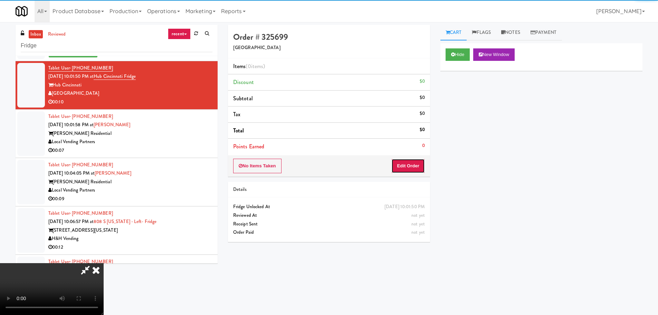
click at [401, 163] on button "Edit Order" at bounding box center [409, 166] width 34 height 15
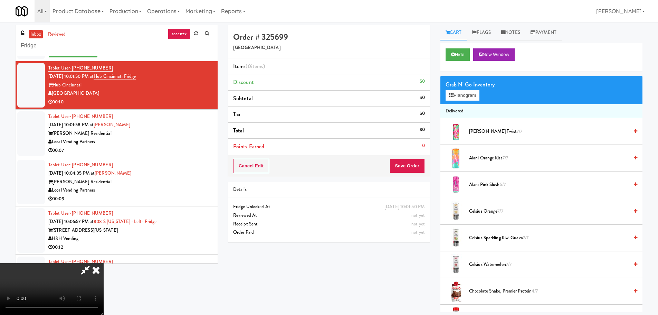
scroll to position [119, 0]
click at [104, 263] on video at bounding box center [52, 289] width 104 height 52
drag, startPoint x: 207, startPoint y: 169, endPoint x: 211, endPoint y: 172, distance: 5.7
click at [104, 263] on video at bounding box center [52, 289] width 104 height 52
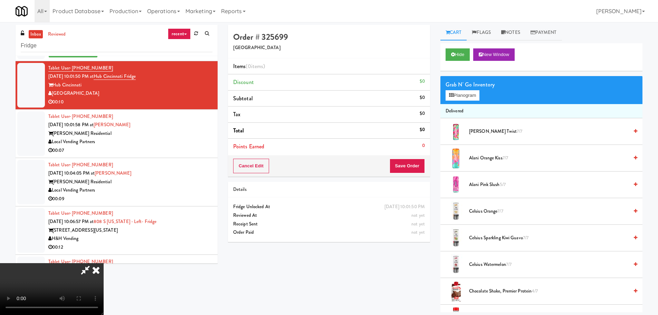
click at [104, 263] on video at bounding box center [52, 289] width 104 height 52
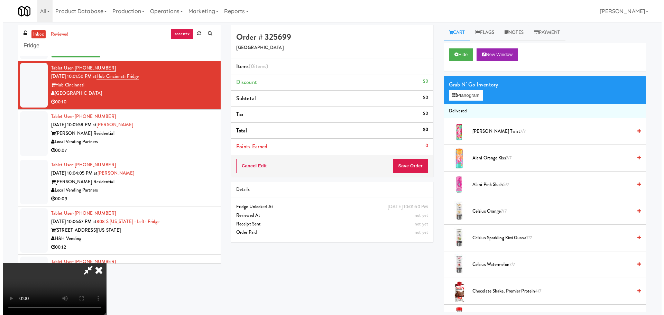
scroll to position [15, 0]
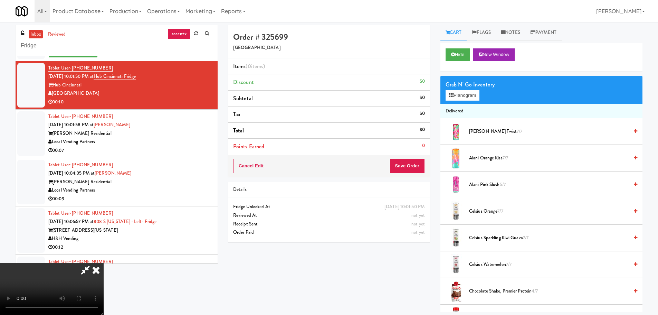
drag, startPoint x: 264, startPoint y: 180, endPoint x: 267, endPoint y: 192, distance: 12.2
click at [104, 263] on video at bounding box center [52, 289] width 104 height 52
click at [478, 90] on button "Planogram" at bounding box center [463, 95] width 34 height 10
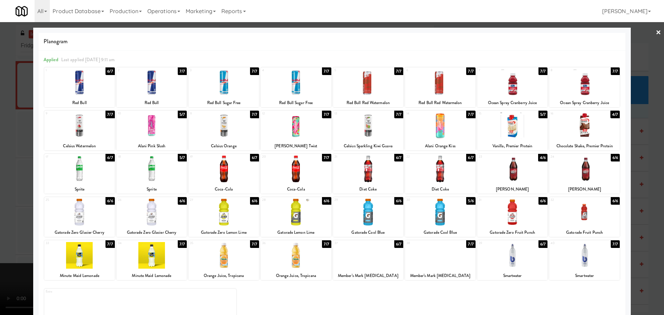
click at [598, 129] on div at bounding box center [584, 125] width 70 height 27
drag, startPoint x: 0, startPoint y: 192, endPoint x: 22, endPoint y: 198, distance: 23.2
click at [3, 198] on div at bounding box center [332, 157] width 664 height 315
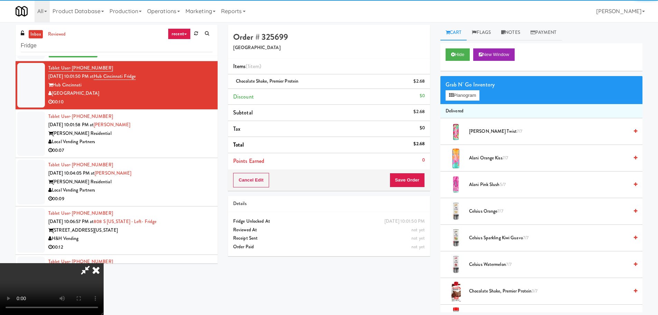
scroll to position [119, 0]
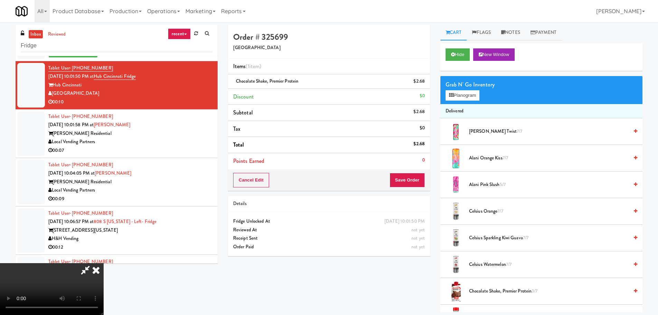
click at [104, 263] on video at bounding box center [52, 289] width 104 height 52
click at [396, 184] on button "Save Order" at bounding box center [407, 180] width 35 height 15
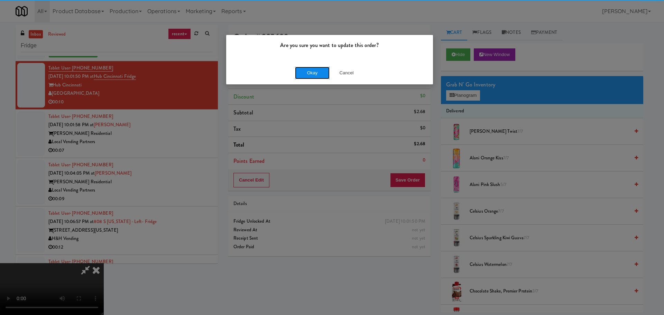
click at [321, 68] on button "Okay" at bounding box center [312, 73] width 35 height 12
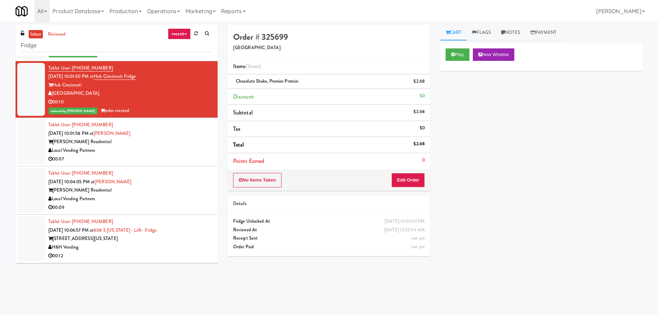
scroll to position [0, 0]
click at [176, 157] on div "00:07" at bounding box center [130, 159] width 164 height 9
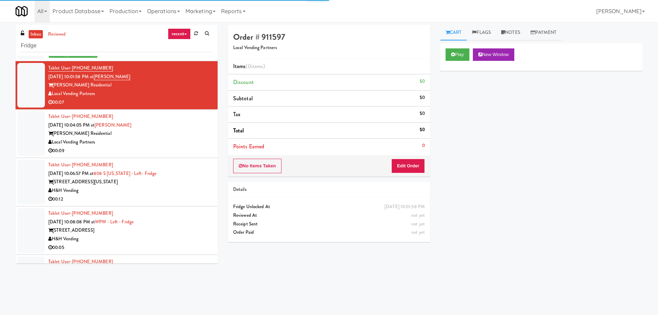
scroll to position [760, 0]
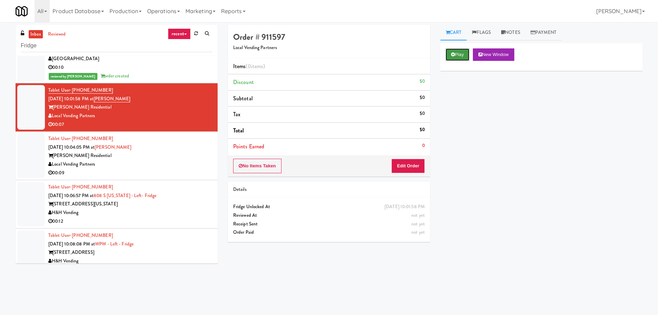
click at [455, 58] on button "Play" at bounding box center [458, 54] width 24 height 12
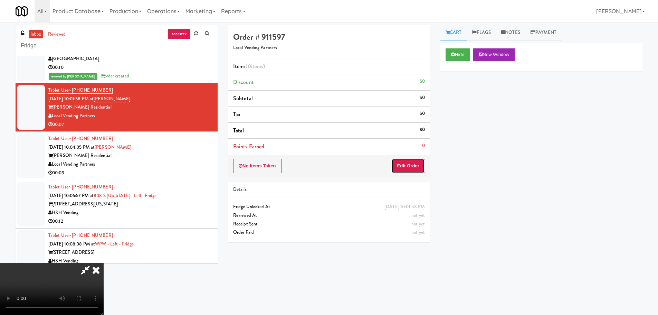
click at [413, 170] on button "Edit Order" at bounding box center [409, 166] width 34 height 15
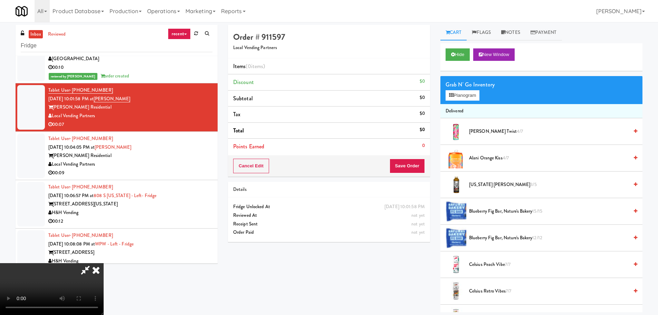
click at [104, 263] on video at bounding box center [52, 289] width 104 height 52
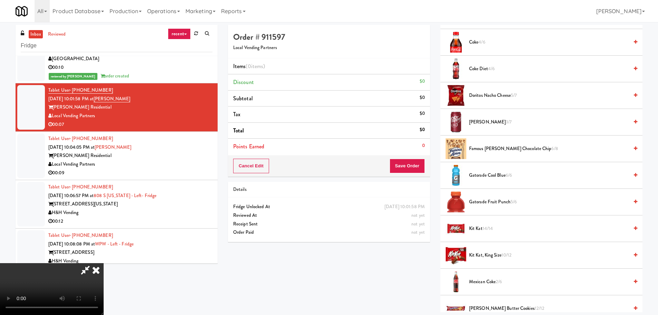
scroll to position [380, 0]
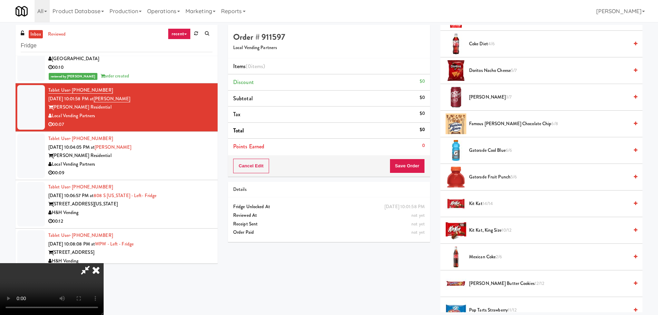
click at [488, 256] on span "Mexican Coke 2/6" at bounding box center [549, 257] width 160 height 9
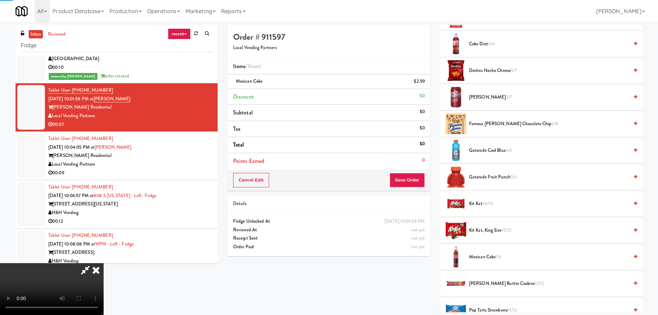
click at [104, 263] on video at bounding box center [52, 289] width 104 height 52
drag, startPoint x: 322, startPoint y: 211, endPoint x: 317, endPoint y: 211, distance: 5.6
click at [104, 263] on video at bounding box center [52, 289] width 104 height 52
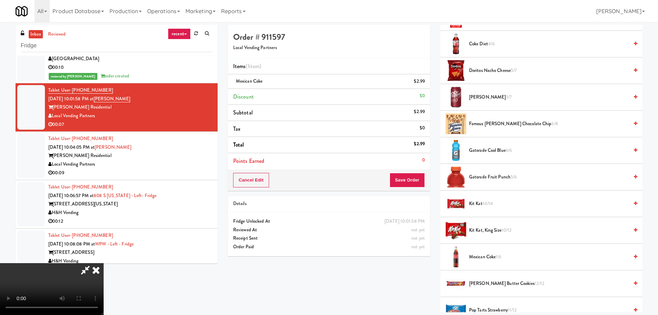
click at [486, 257] on span "Mexican Coke 1/6" at bounding box center [549, 257] width 160 height 9
drag, startPoint x: 254, startPoint y: 214, endPoint x: 247, endPoint y: 212, distance: 7.5
click at [104, 263] on video at bounding box center [52, 289] width 104 height 52
click at [413, 190] on div "Cancel Edit Save Order" at bounding box center [329, 179] width 202 height 21
click at [417, 182] on button "Save Order" at bounding box center [407, 180] width 35 height 15
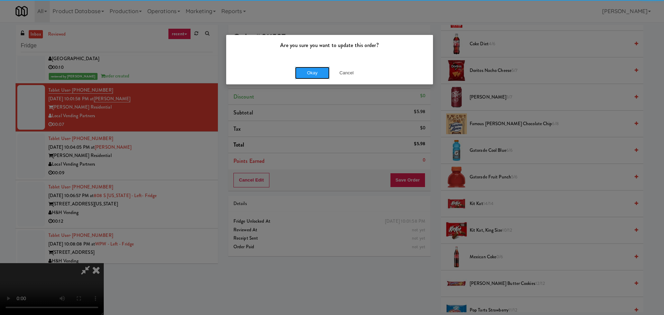
click at [310, 68] on button "Okay" at bounding box center [312, 73] width 35 height 12
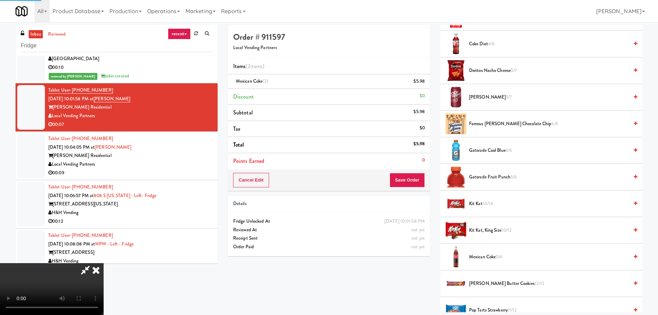
scroll to position [0, 0]
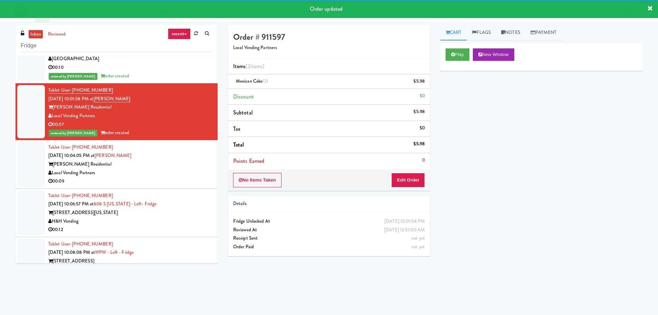
click at [192, 169] on div "Local Vending Partners" at bounding box center [130, 173] width 164 height 9
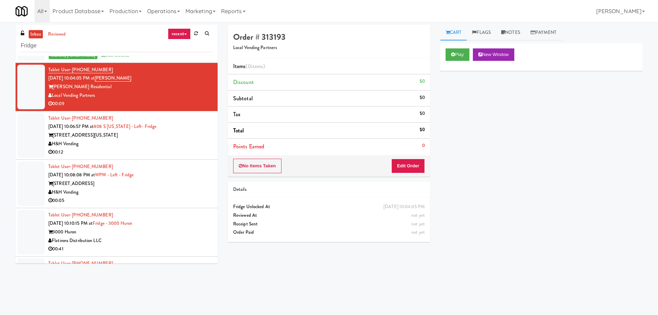
scroll to position [829, 0]
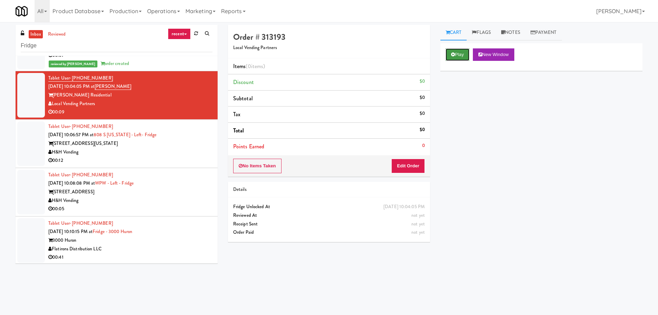
click at [452, 51] on button "Play" at bounding box center [458, 54] width 24 height 12
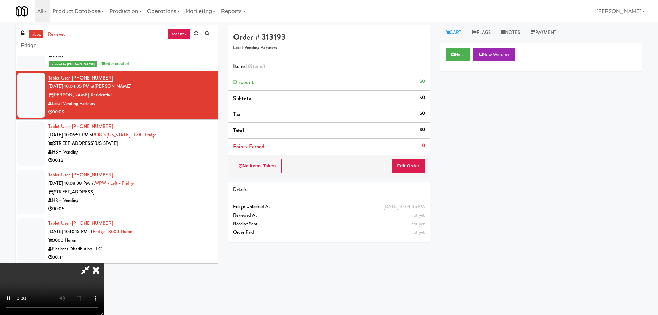
click at [417, 154] on div "Items (0 items ) Discount $0 Subtotal $0 Tax $0 Total $0 Points Earned 0" at bounding box center [329, 106] width 202 height 97
click at [414, 161] on button "Edit Order" at bounding box center [409, 166] width 34 height 15
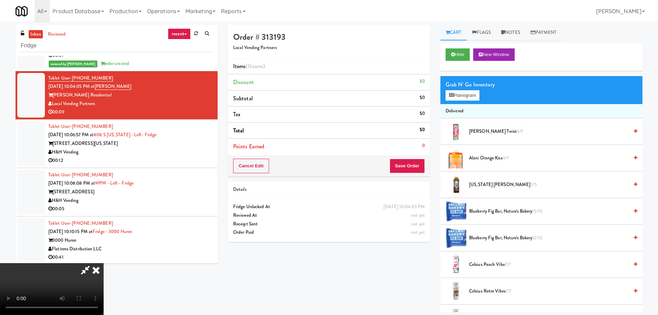
click at [104, 263] on video at bounding box center [52, 289] width 104 height 52
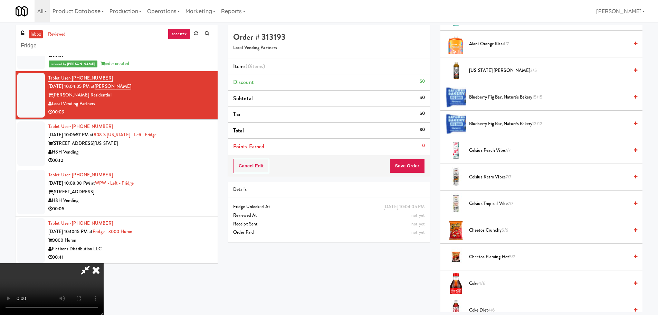
scroll to position [138, 0]
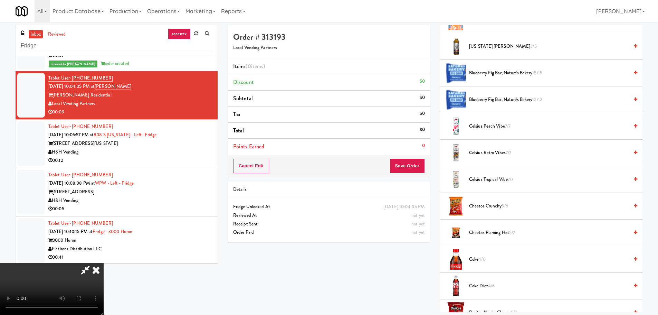
drag, startPoint x: 472, startPoint y: 257, endPoint x: 458, endPoint y: 260, distance: 14.7
click at [471, 257] on span "Coke 4/6" at bounding box center [549, 259] width 160 height 9
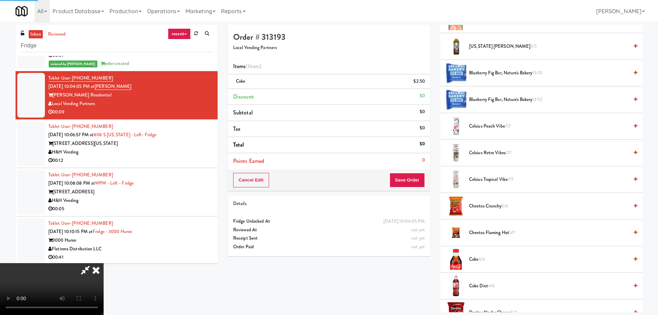
click at [104, 263] on video at bounding box center [52, 289] width 104 height 52
drag, startPoint x: 288, startPoint y: 187, endPoint x: 392, endPoint y: 196, distance: 104.0
click at [104, 263] on video at bounding box center [52, 289] width 104 height 52
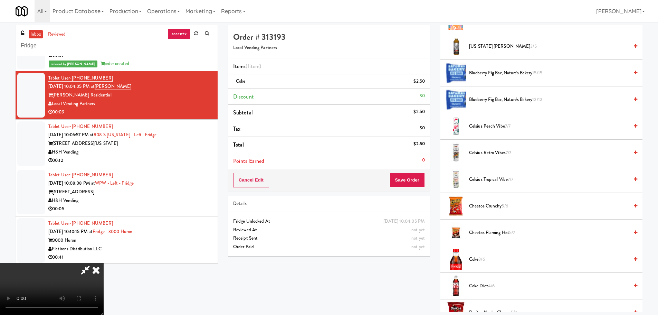
click at [488, 259] on span "Coke 3/6" at bounding box center [549, 259] width 160 height 9
click at [104, 263] on video at bounding box center [52, 289] width 104 height 52
click at [411, 181] on button "Save Order" at bounding box center [407, 180] width 35 height 15
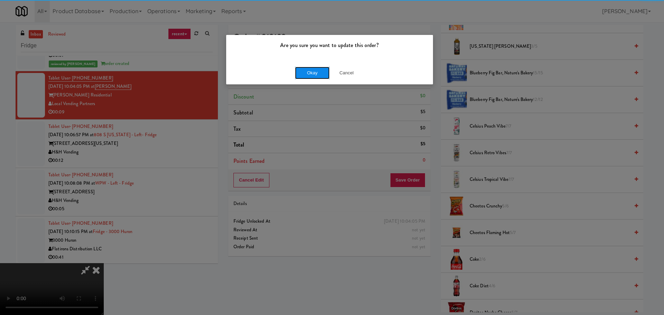
click at [317, 67] on button "Okay" at bounding box center [312, 73] width 35 height 12
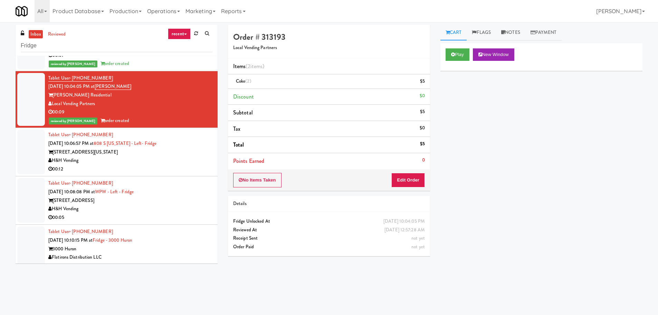
scroll to position [0, 0]
click at [182, 179] on div "Tablet User · (847) 909-4123 Aug 20, 2025 10:08:08 PM at WPW - Left - Fridge 34…" at bounding box center [130, 200] width 164 height 43
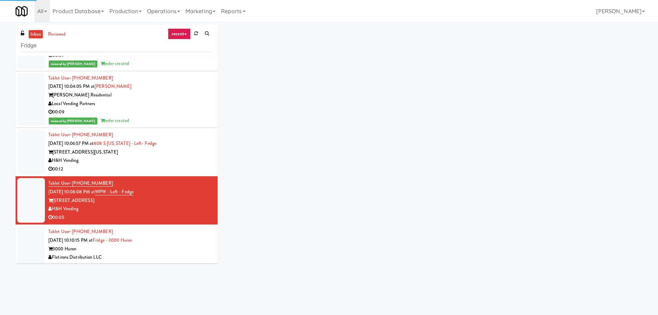
click at [184, 175] on li "Tablet User · (630) 788-4097 Aug 20, 2025 10:06:57 PM at 808 S Michigan - Left-…" at bounding box center [117, 152] width 202 height 48
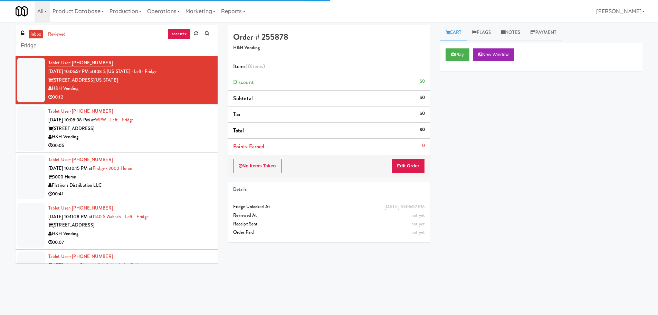
scroll to position [899, 0]
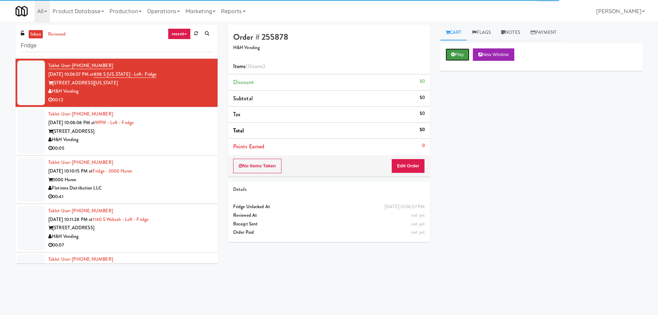
click at [465, 49] on button "Play" at bounding box center [458, 54] width 24 height 12
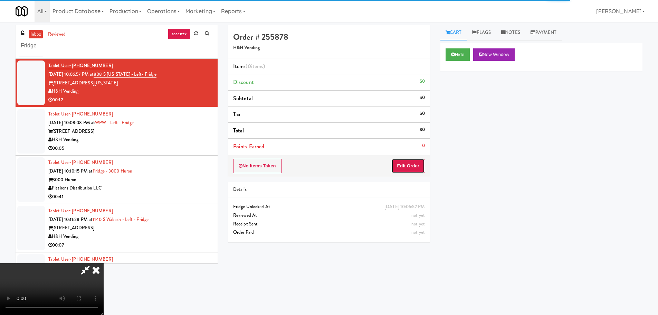
click at [405, 167] on button "Edit Order" at bounding box center [409, 166] width 34 height 15
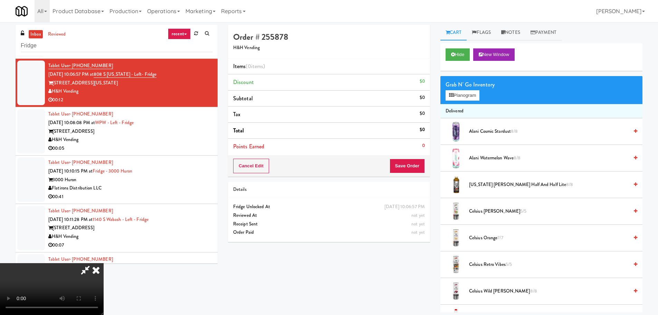
scroll to position [119, 0]
click at [104, 263] on video at bounding box center [52, 289] width 104 height 52
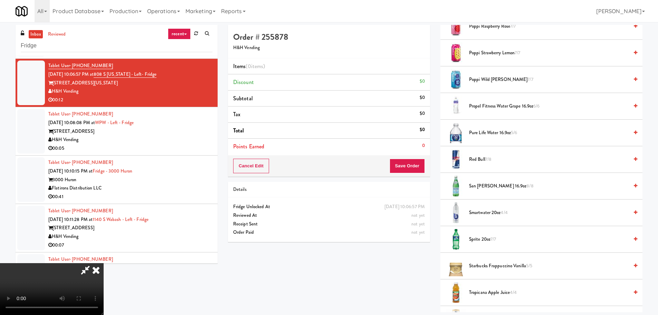
scroll to position [829, 0]
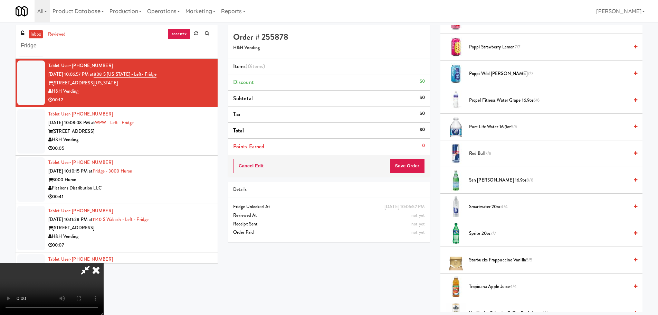
click at [502, 127] on span "Pure Life Water 16.9oz 5/6" at bounding box center [549, 127] width 160 height 9
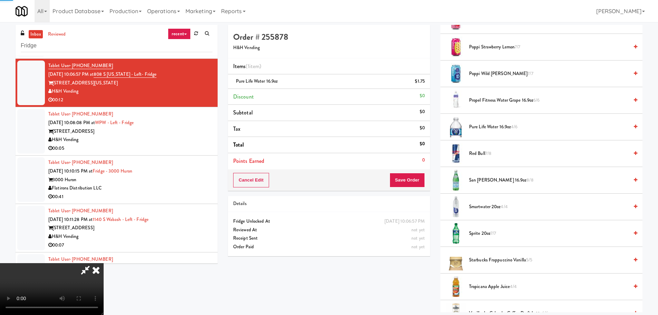
click at [104, 263] on video at bounding box center [52, 289] width 104 height 52
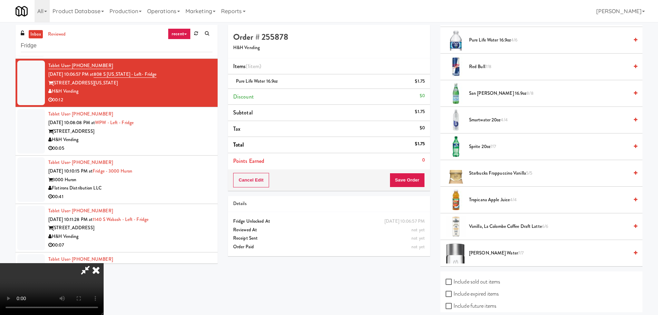
scroll to position [847, 0]
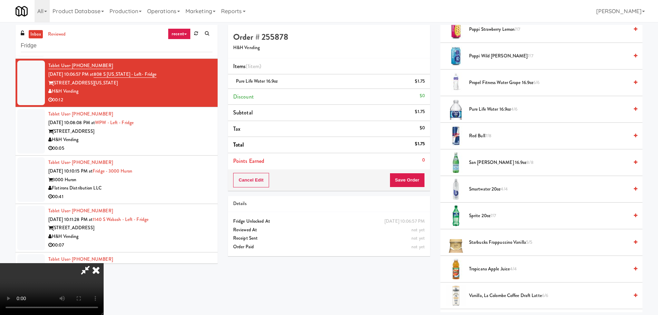
click at [495, 110] on span "Pure Life Water 16.9oz 4/6" at bounding box center [549, 109] width 160 height 9
click at [104, 263] on video at bounding box center [52, 289] width 104 height 52
click at [423, 182] on button "Save Order" at bounding box center [407, 180] width 35 height 15
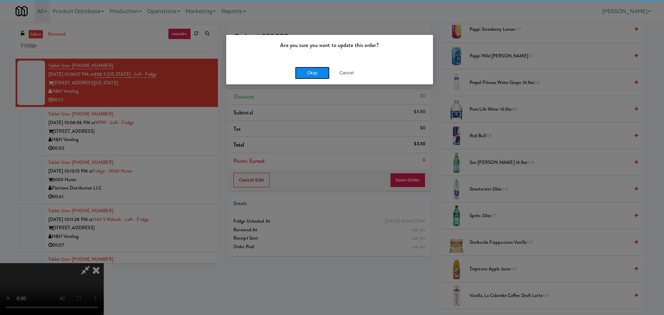
click at [299, 74] on button "Okay" at bounding box center [312, 73] width 35 height 12
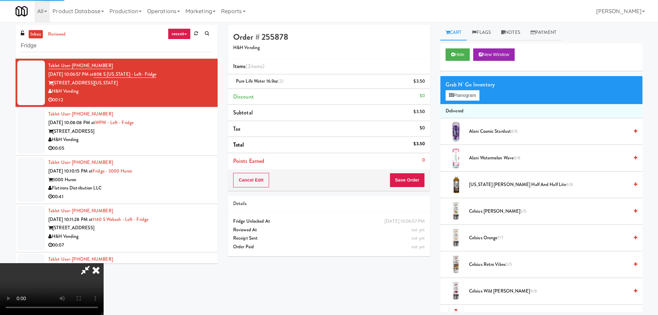
scroll to position [0, 0]
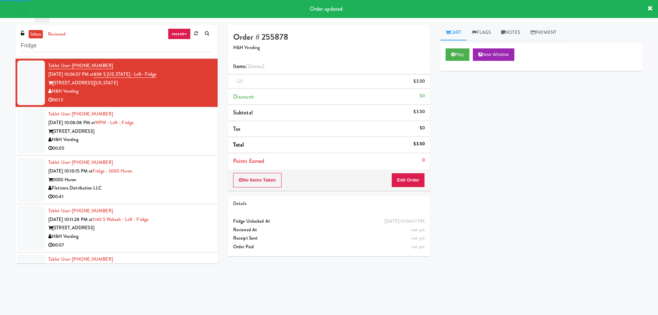
click at [178, 147] on div "00:05" at bounding box center [130, 148] width 164 height 9
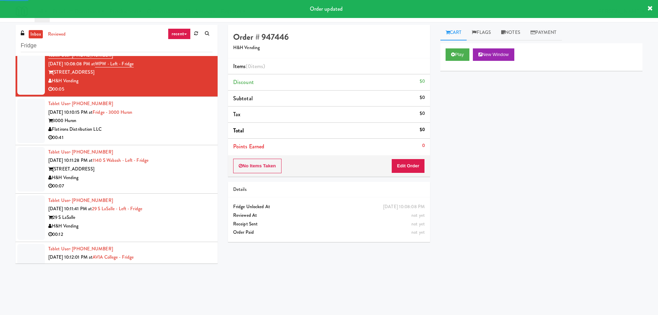
scroll to position [968, 0]
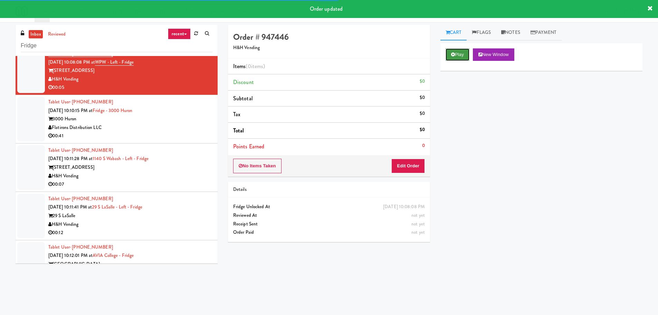
click at [458, 57] on button "Play" at bounding box center [458, 54] width 24 height 12
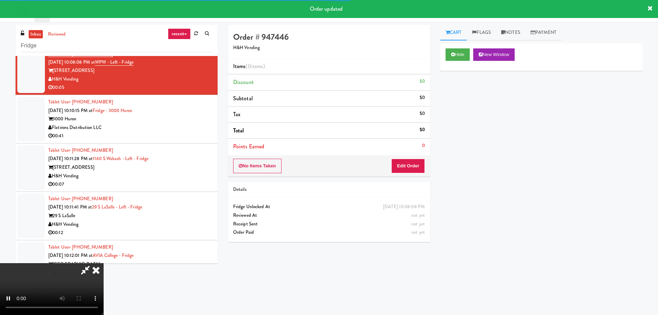
drag, startPoint x: 387, startPoint y: 148, endPoint x: 394, endPoint y: 158, distance: 12.5
click at [387, 149] on li "Points Earned 0" at bounding box center [329, 147] width 202 height 16
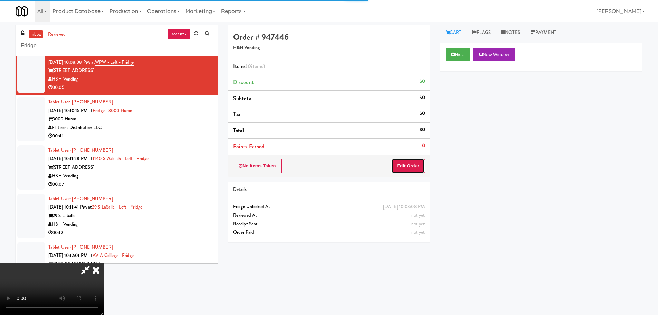
click at [397, 159] on button "Edit Order" at bounding box center [409, 166] width 34 height 15
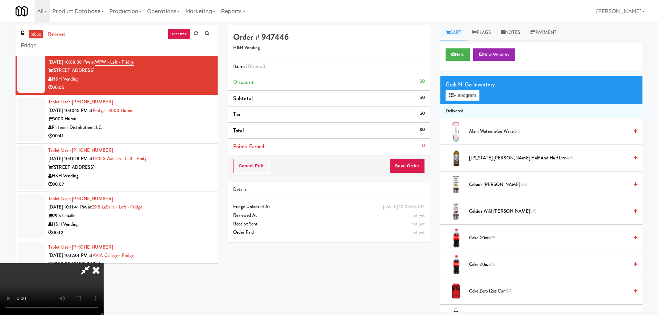
click at [104, 263] on video at bounding box center [52, 289] width 104 height 52
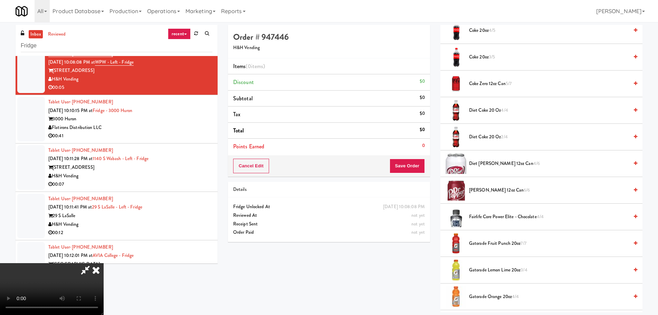
scroll to position [415, 0]
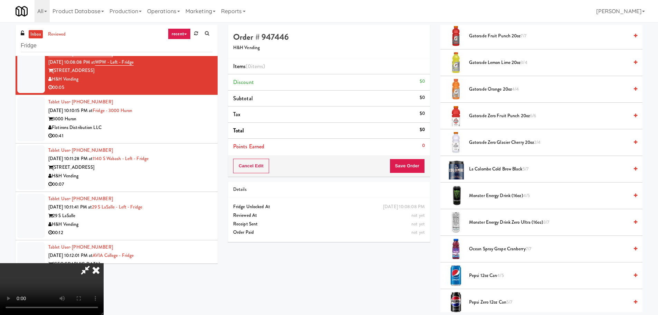
click at [500, 139] on span "Gatorade Zero Glacier Cherry 20oz 2/4" at bounding box center [549, 142] width 160 height 9
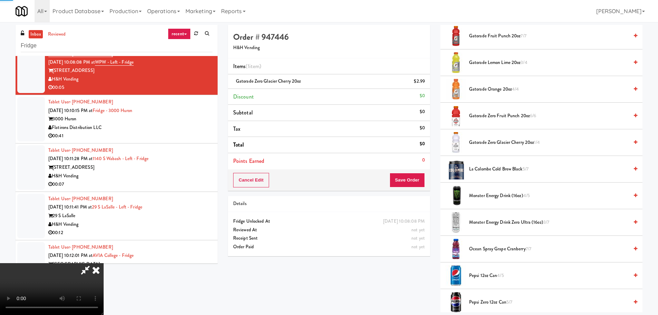
click at [104, 263] on video at bounding box center [52, 289] width 104 height 52
click at [410, 187] on button "Save Order" at bounding box center [407, 180] width 35 height 15
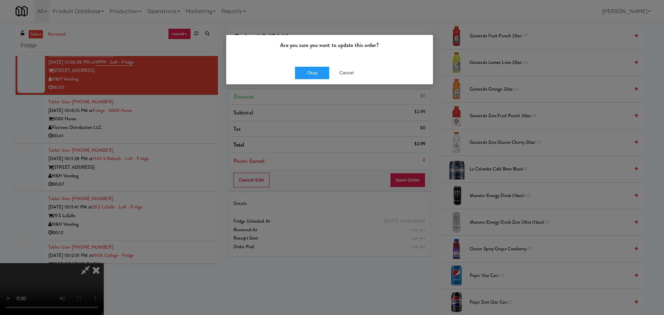
click at [318, 83] on div "Okay Cancel" at bounding box center [329, 72] width 207 height 23
click at [318, 79] on button "Okay" at bounding box center [312, 73] width 35 height 12
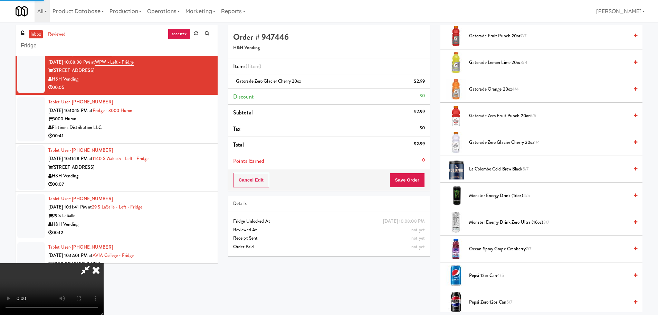
scroll to position [0, 0]
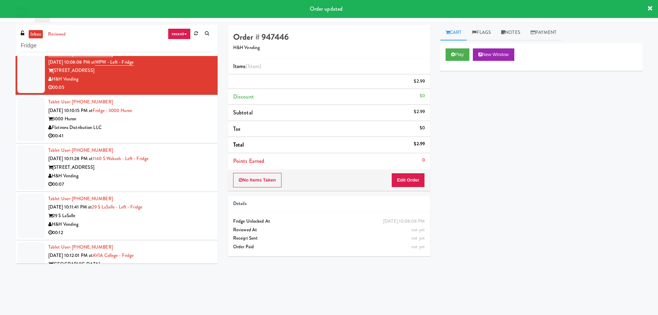
click at [194, 151] on div "Tablet User · (734) 263-0468 Aug 20, 2025 10:11:28 PM at 1140 S Wabash - Left -…" at bounding box center [130, 167] width 164 height 43
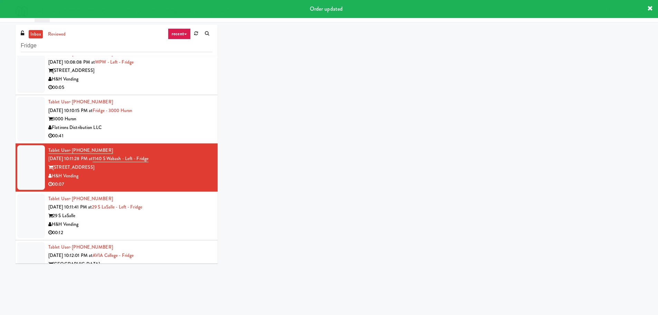
click at [195, 139] on div "00:41" at bounding box center [130, 136] width 164 height 9
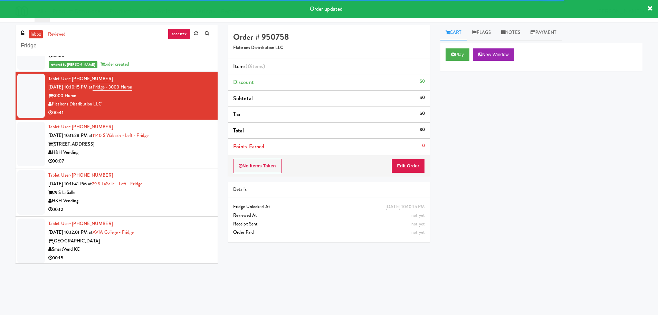
scroll to position [1002, 0]
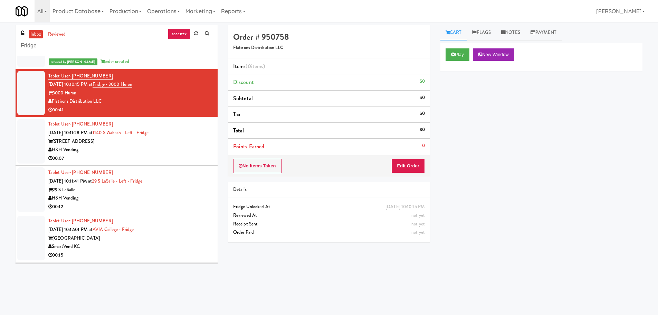
click at [185, 154] on div "00:07" at bounding box center [130, 158] width 164 height 9
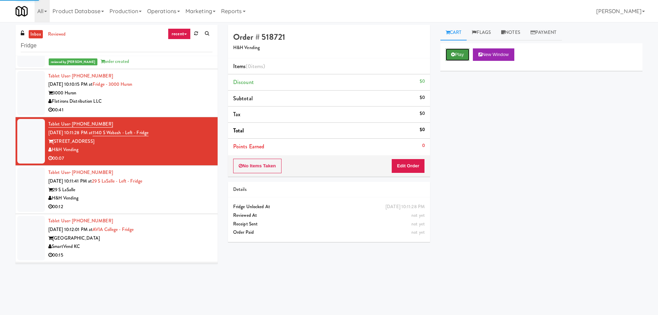
click at [461, 54] on button "Play" at bounding box center [458, 54] width 24 height 12
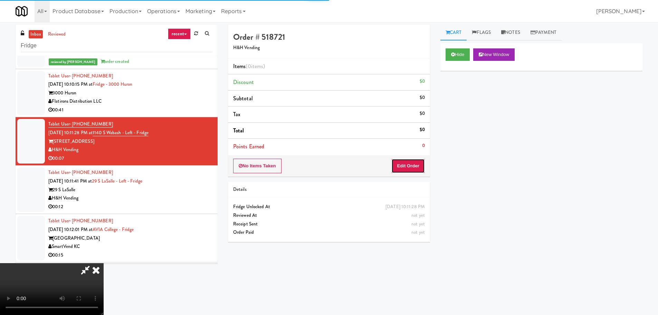
click at [422, 163] on button "Edit Order" at bounding box center [409, 166] width 34 height 15
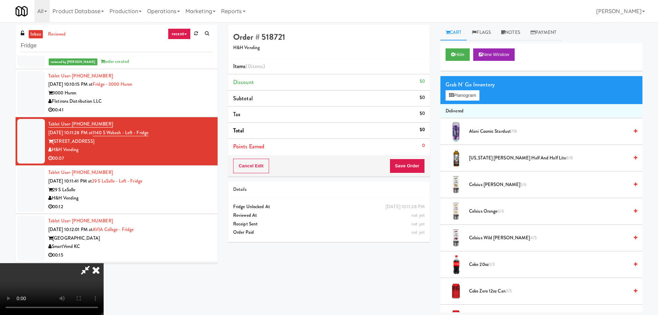
drag, startPoint x: 302, startPoint y: 209, endPoint x: 311, endPoint y: 211, distance: 8.4
click at [104, 263] on video at bounding box center [52, 289] width 104 height 52
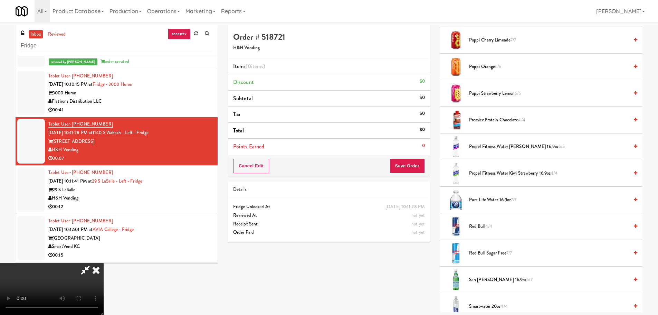
scroll to position [657, 0]
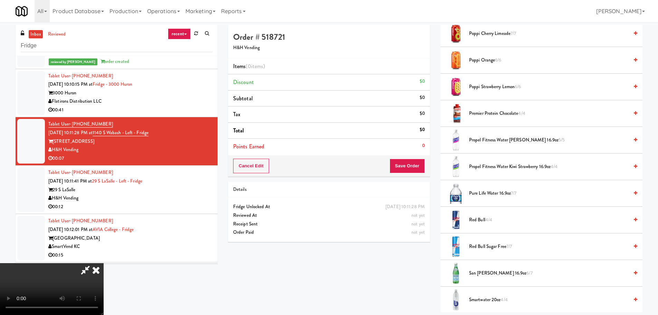
drag, startPoint x: 484, startPoint y: 245, endPoint x: 463, endPoint y: 245, distance: 20.4
click at [483, 245] on span "Red Bull Sugar Free 7/7" at bounding box center [549, 246] width 160 height 9
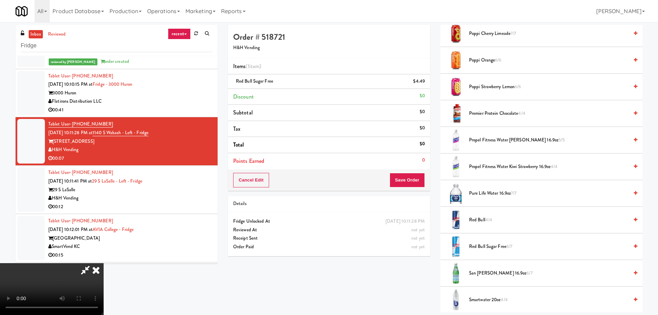
click at [104, 263] on video at bounding box center [52, 289] width 104 height 52
click at [411, 187] on button "Save Order" at bounding box center [407, 180] width 35 height 15
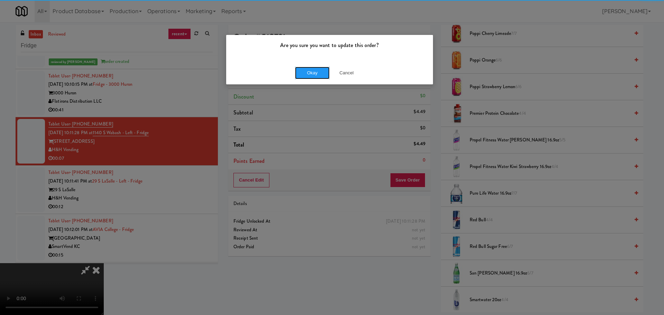
click at [312, 77] on button "Okay" at bounding box center [312, 73] width 35 height 12
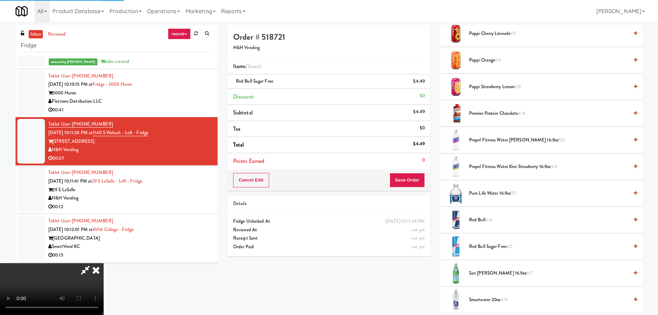
scroll to position [0, 0]
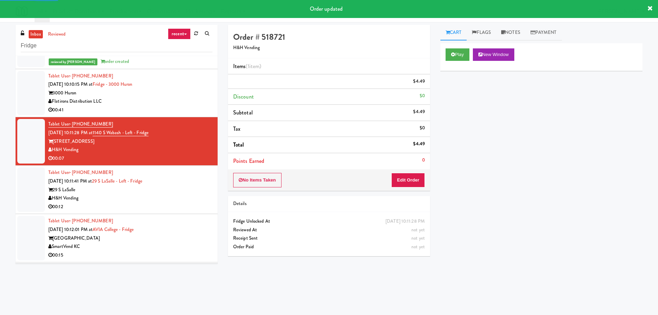
click at [191, 196] on div "H&H Vending" at bounding box center [130, 198] width 164 height 9
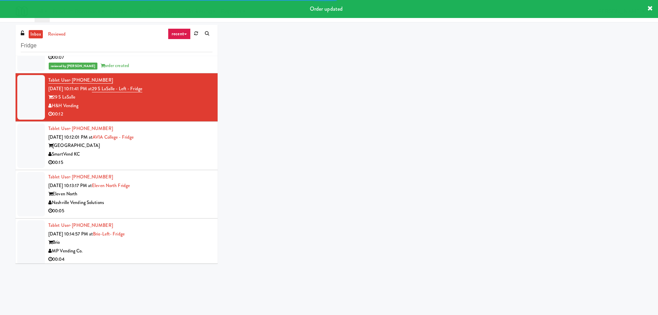
scroll to position [1106, 0]
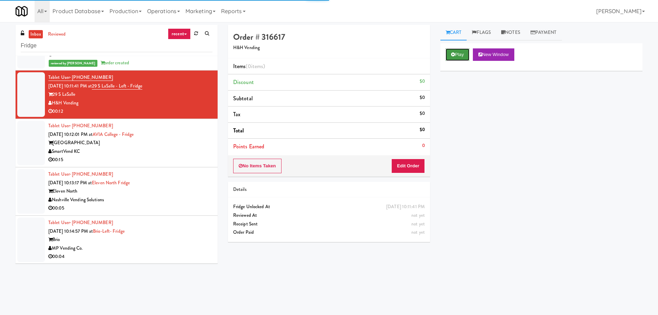
click at [447, 54] on button "Play" at bounding box center [458, 54] width 24 height 12
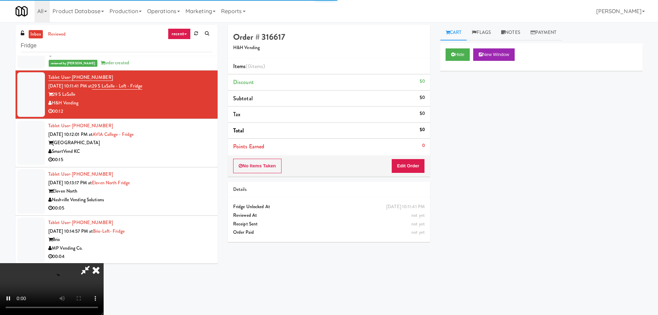
click at [398, 180] on div "Order # 316617 H&H Vending Items (0 items ) Discount $0 Subtotal $0 Tax $0 Tota…" at bounding box center [329, 136] width 213 height 222
click at [409, 166] on button "Edit Order" at bounding box center [409, 166] width 34 height 15
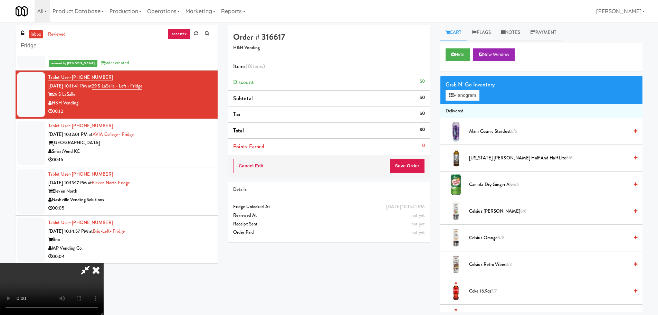
scroll to position [119, 0]
click at [104, 263] on video at bounding box center [52, 289] width 104 height 52
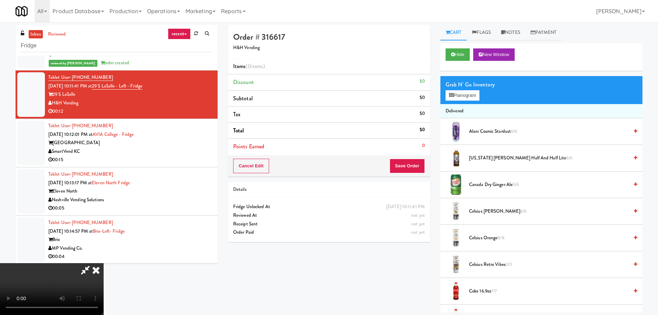
drag, startPoint x: 166, startPoint y: 239, endPoint x: 176, endPoint y: 242, distance: 10.0
click at [104, 263] on video at bounding box center [52, 289] width 104 height 52
drag, startPoint x: 189, startPoint y: 235, endPoint x: 209, endPoint y: 235, distance: 20.7
click at [104, 263] on video at bounding box center [52, 289] width 104 height 52
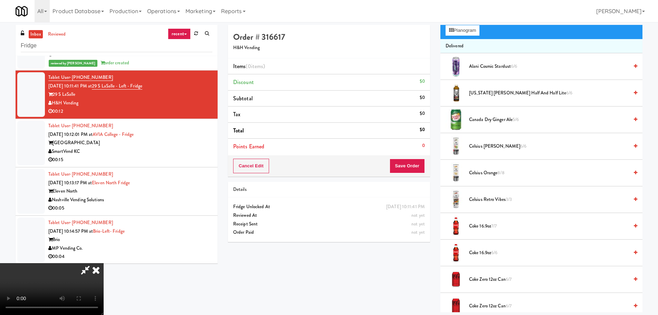
scroll to position [35, 0]
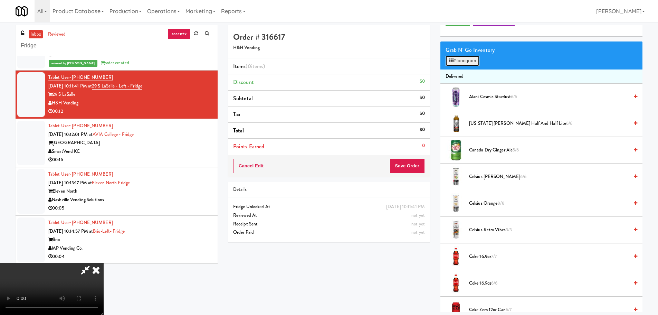
click at [475, 57] on button "Planogram" at bounding box center [463, 61] width 34 height 10
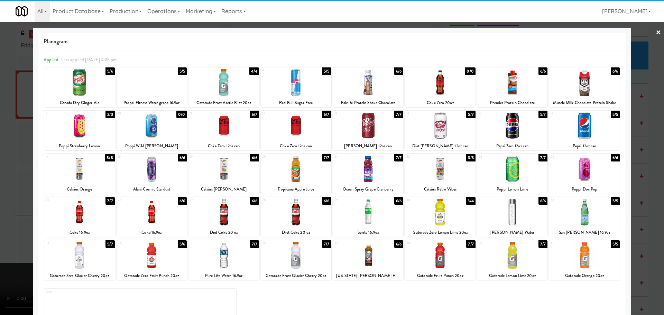
click at [87, 133] on div at bounding box center [79, 125] width 70 height 27
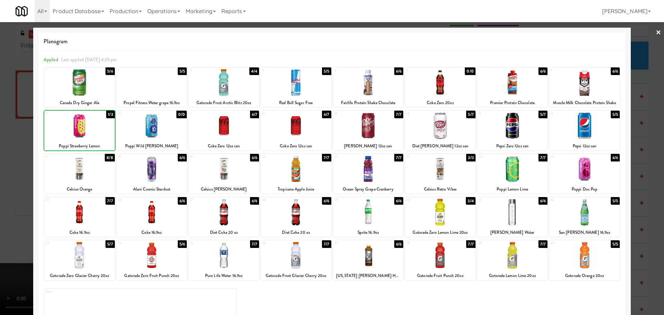
drag, startPoint x: 0, startPoint y: 143, endPoint x: 109, endPoint y: 141, distance: 108.5
click at [3, 143] on div at bounding box center [332, 157] width 664 height 315
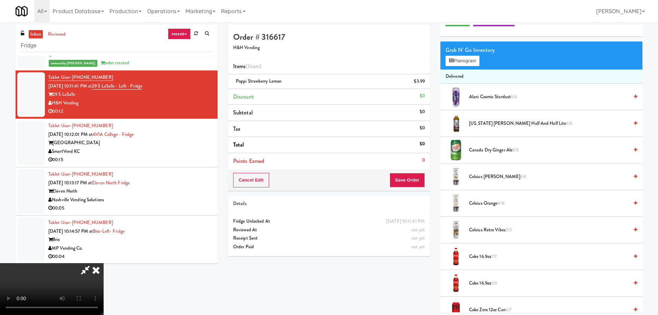
click at [104, 263] on video at bounding box center [52, 289] width 104 height 52
drag, startPoint x: 220, startPoint y: 148, endPoint x: 212, endPoint y: 150, distance: 8.1
click at [104, 263] on video at bounding box center [52, 289] width 104 height 52
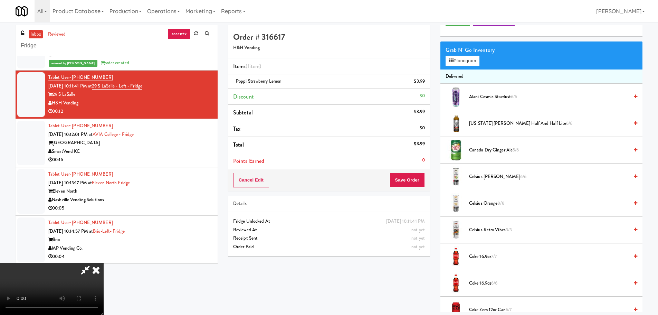
click at [104, 263] on video at bounding box center [52, 289] width 104 height 52
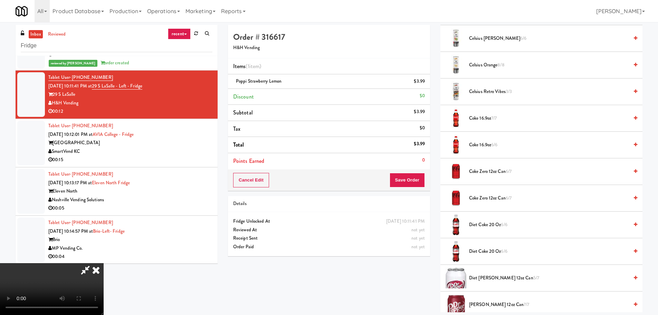
scroll to position [0, 0]
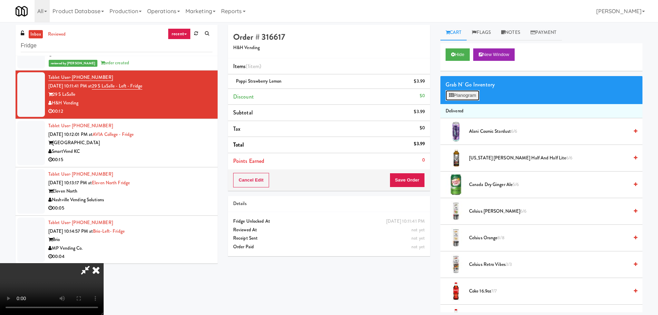
click at [475, 96] on button "Planogram" at bounding box center [463, 95] width 34 height 10
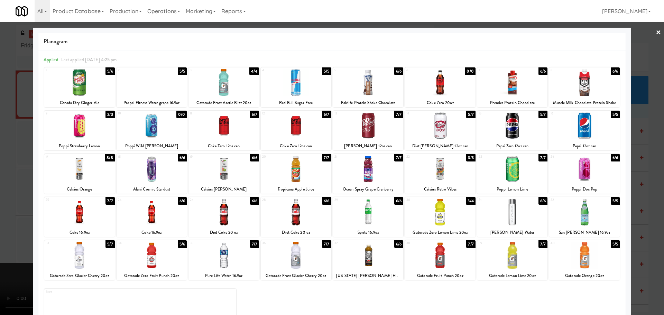
click at [372, 172] on div at bounding box center [368, 169] width 70 height 27
click at [0, 184] on div at bounding box center [332, 157] width 664 height 315
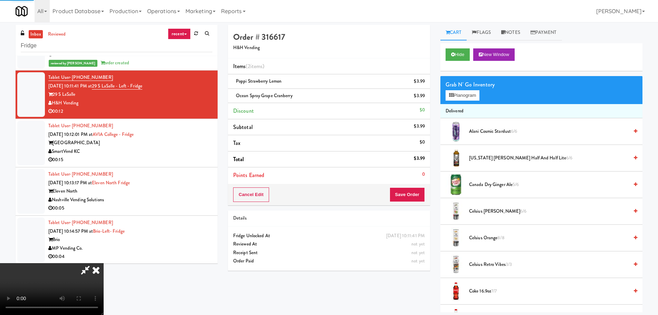
drag, startPoint x: 122, startPoint y: 177, endPoint x: 154, endPoint y: 174, distance: 32.6
click at [104, 263] on video at bounding box center [52, 289] width 104 height 52
click at [403, 192] on button "Save Order" at bounding box center [407, 194] width 35 height 15
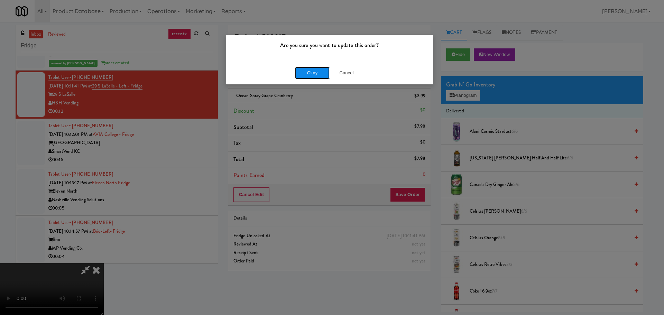
click at [314, 72] on button "Okay" at bounding box center [312, 73] width 35 height 12
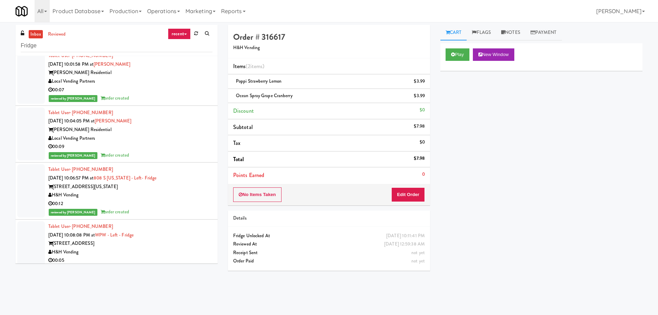
click at [37, 31] on link "inbox" at bounding box center [36, 34] width 14 height 9
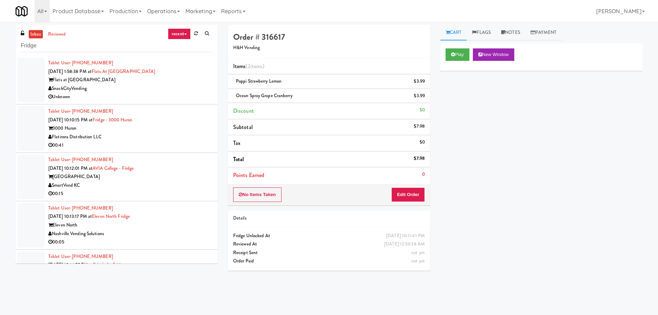
click at [182, 118] on div "Tablet User · (405) 596-9918 Aug 20, 2025 10:10:15 PM at Fridge - 3000 Huron 30…" at bounding box center [130, 128] width 164 height 43
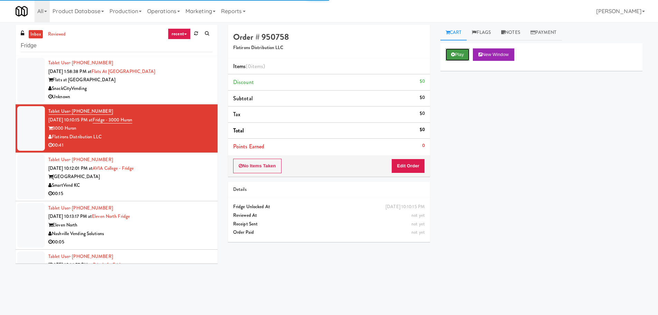
click at [456, 54] on button "Play" at bounding box center [458, 54] width 24 height 12
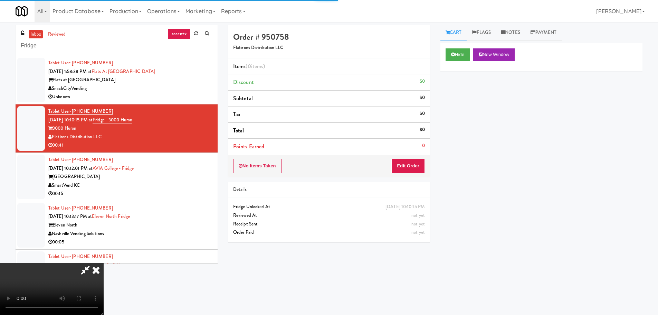
click at [401, 177] on div "Order # 950758 Flatirons Distribution LLC Items (0 items ) Discount $0 Subtotal…" at bounding box center [329, 136] width 213 height 222
click at [405, 170] on button "Edit Order" at bounding box center [409, 166] width 34 height 15
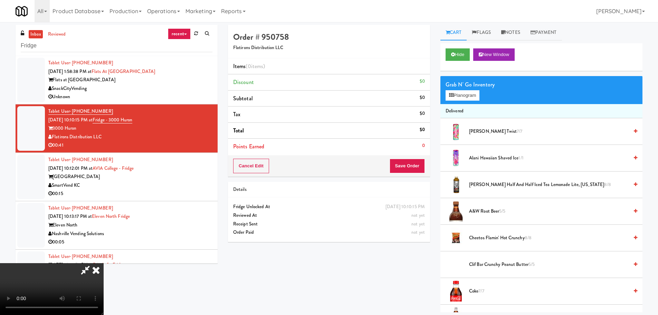
click at [104, 263] on video at bounding box center [52, 289] width 104 height 52
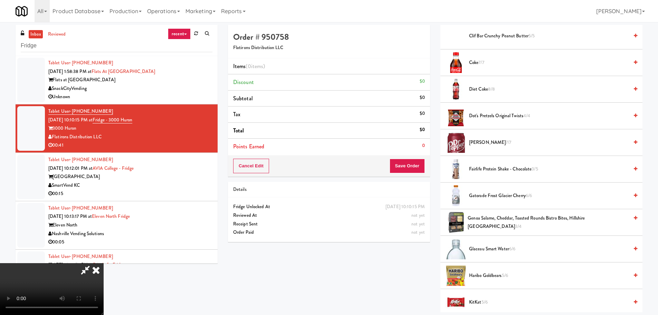
scroll to position [242, 0]
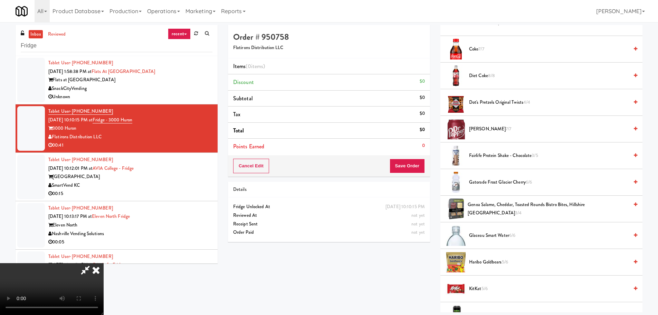
click at [506, 131] on span "7/7" at bounding box center [509, 128] width 6 height 7
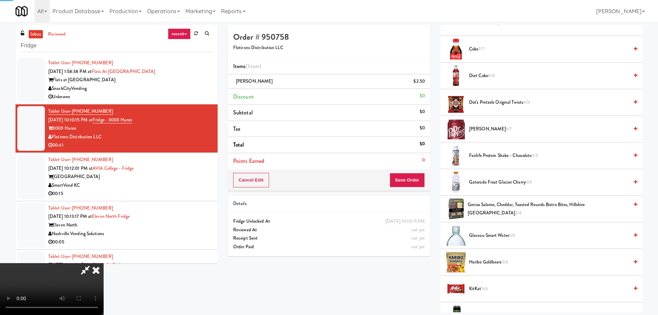
click at [104, 263] on video at bounding box center [52, 289] width 104 height 52
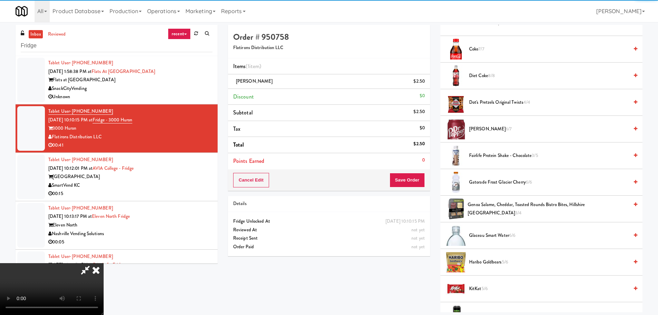
drag, startPoint x: 291, startPoint y: 167, endPoint x: 302, endPoint y: 163, distance: 11.9
click at [104, 263] on video at bounding box center [52, 289] width 104 height 52
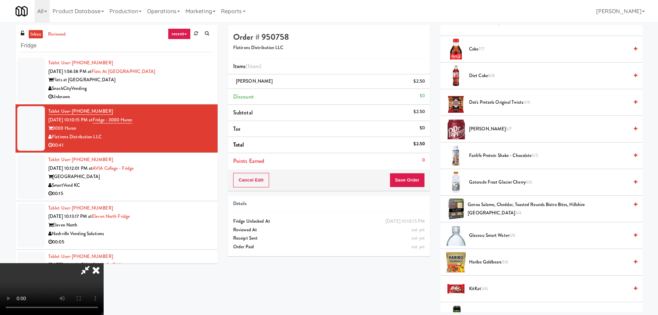
click at [484, 131] on span "Dr Pepper 6/7" at bounding box center [549, 129] width 160 height 9
click at [104, 263] on video at bounding box center [52, 289] width 104 height 52
click at [482, 128] on span "Dr Pepper 5/7" at bounding box center [549, 129] width 160 height 9
click at [104, 263] on video at bounding box center [52, 289] width 104 height 52
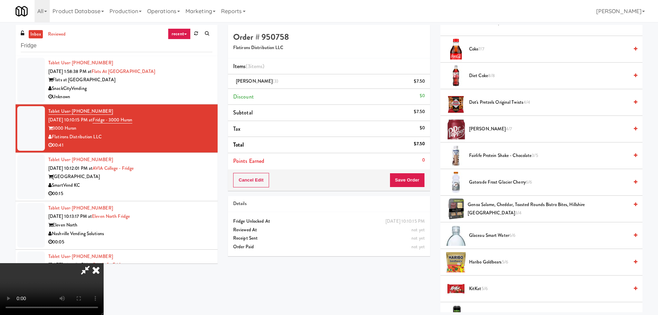
click at [104, 263] on video at bounding box center [52, 289] width 104 height 52
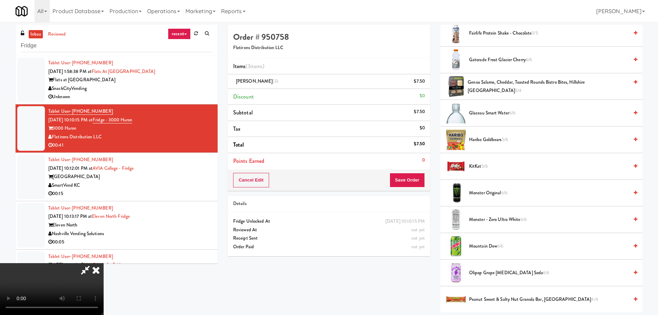
scroll to position [449, 0]
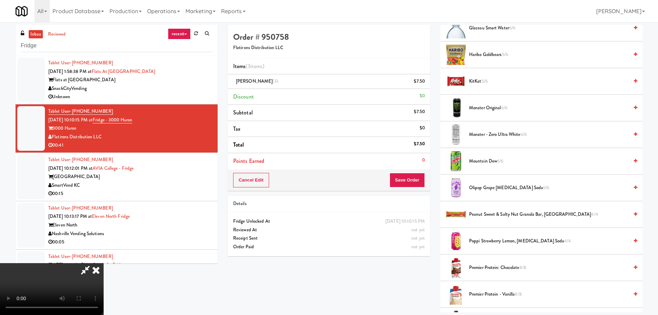
click at [483, 80] on span "5/6" at bounding box center [485, 81] width 6 height 7
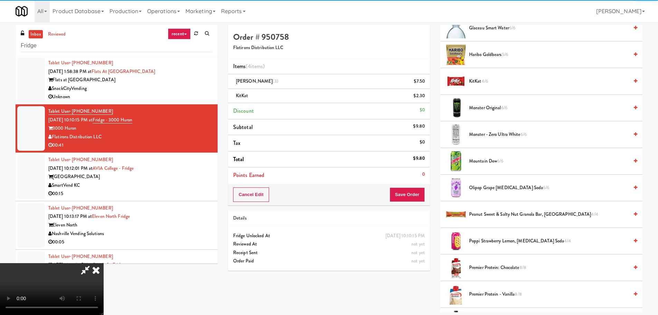
click at [104, 263] on video at bounding box center [52, 289] width 104 height 52
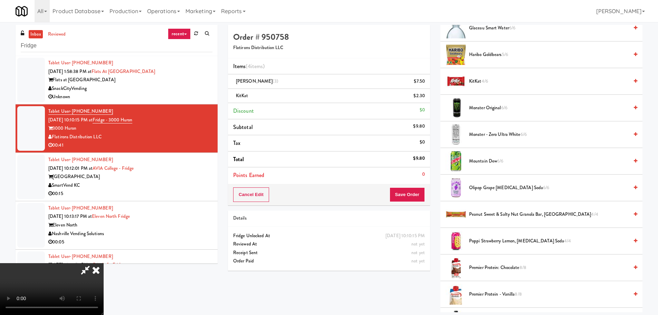
click at [104, 263] on video at bounding box center [52, 289] width 104 height 52
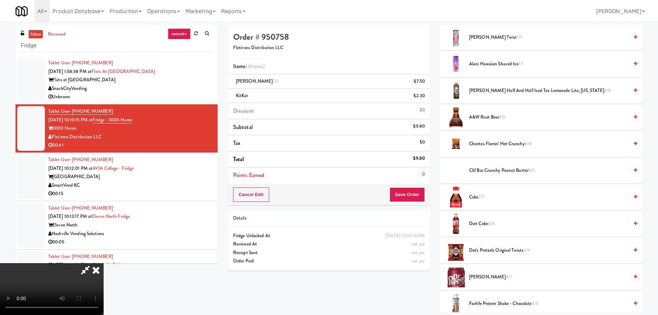
scroll to position [0, 0]
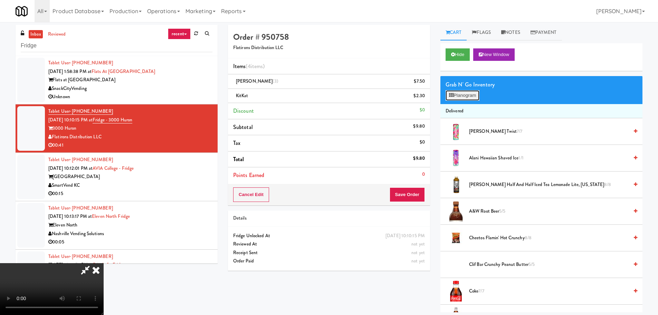
click at [468, 96] on button "Planogram" at bounding box center [463, 95] width 34 height 10
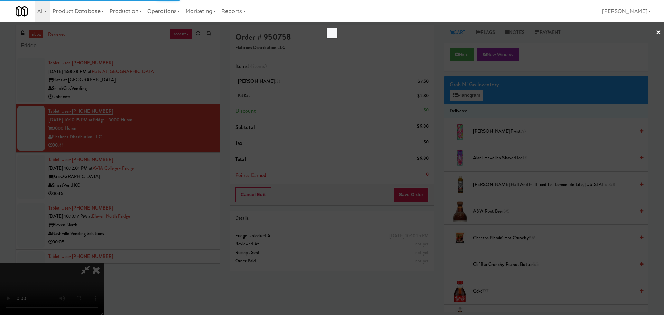
click at [410, 51] on div at bounding box center [332, 157] width 664 height 315
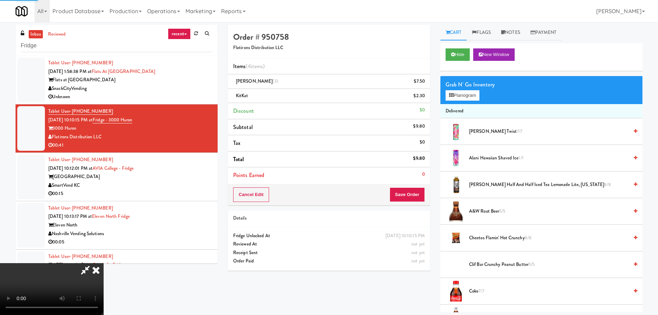
click at [504, 158] on span "Alani Hawaiian Shaved Ice 1/1" at bounding box center [549, 158] width 160 height 9
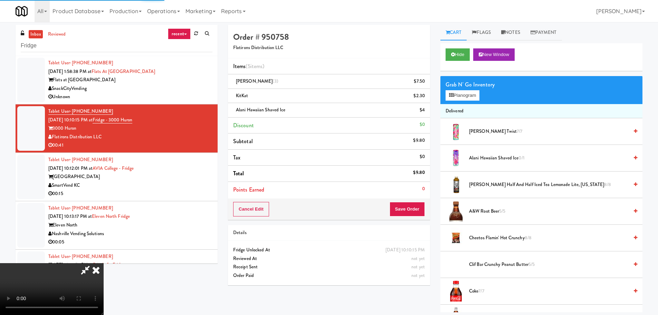
click at [104, 263] on video at bounding box center [52, 289] width 104 height 52
click at [495, 134] on span "Alani Cherry Twist 7/7" at bounding box center [549, 131] width 160 height 9
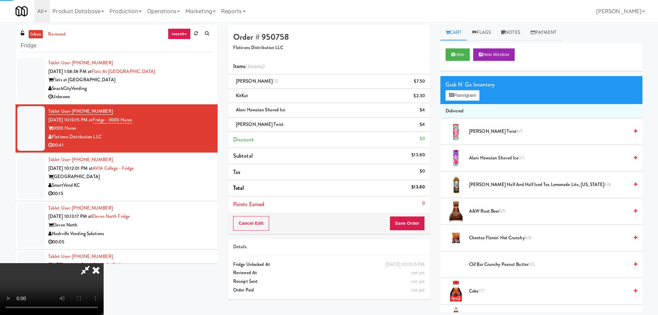
click at [104, 263] on video at bounding box center [52, 289] width 104 height 52
click at [460, 96] on button "Planogram" at bounding box center [463, 95] width 34 height 10
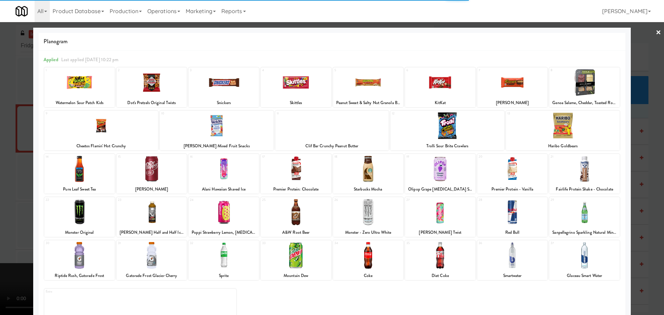
click at [87, 255] on div at bounding box center [79, 255] width 70 height 27
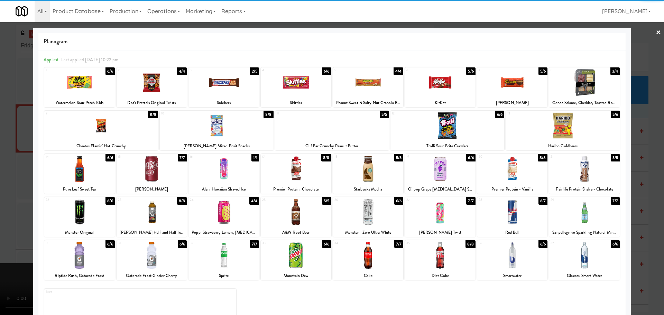
click at [70, 258] on div at bounding box center [79, 255] width 70 height 27
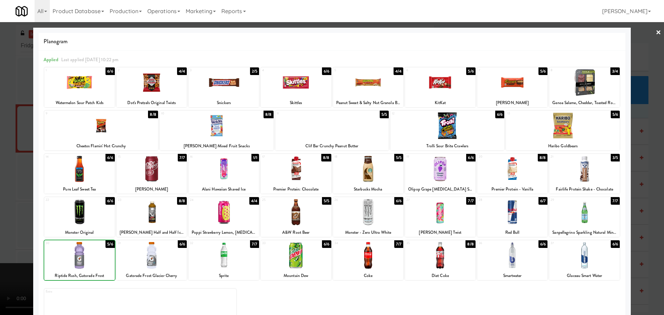
click at [8, 252] on div at bounding box center [332, 157] width 664 height 315
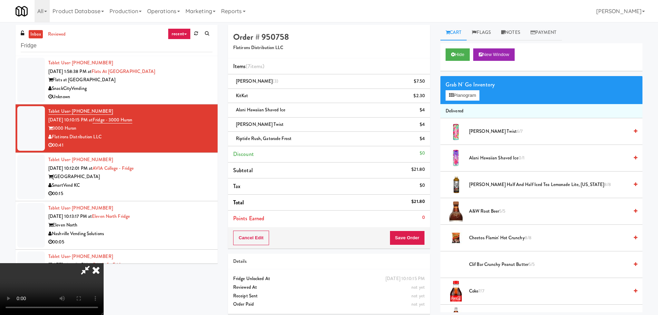
click at [104, 263] on video at bounding box center [52, 289] width 104 height 52
click at [407, 237] on button "Save Order" at bounding box center [407, 238] width 35 height 15
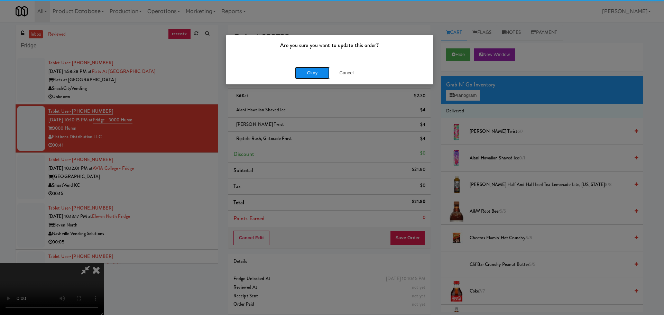
click at [300, 72] on button "Okay" at bounding box center [312, 73] width 35 height 12
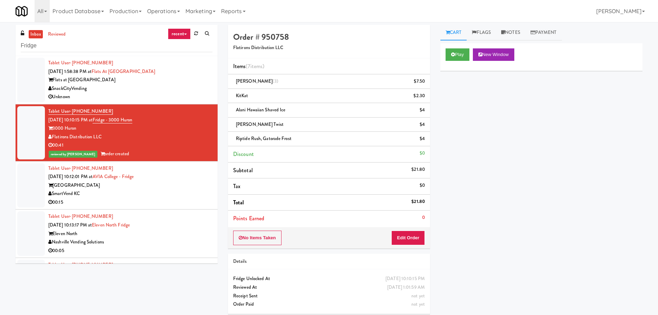
click at [167, 197] on div "Tablet User · (816) 500-2261 Aug 20, 2025 10:12:01 PM at AVIA College - Fridge …" at bounding box center [130, 185] width 164 height 43
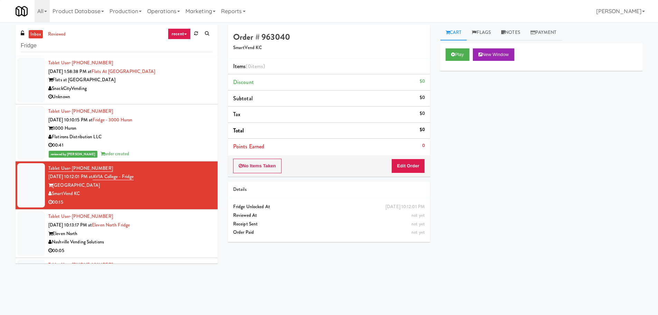
click at [181, 211] on li "Tablet User · (901) 569-2458 Aug 20, 2025 10:13:17 PM at Eleven North Fridge El…" at bounding box center [117, 233] width 202 height 48
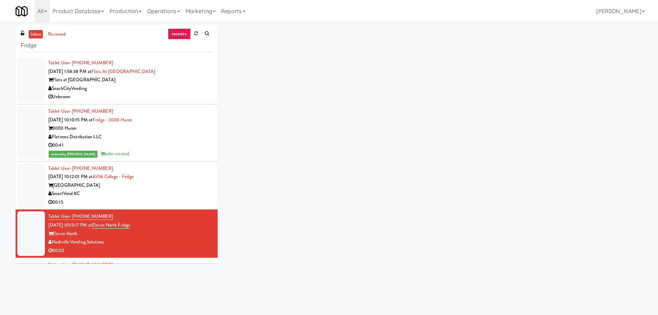
click at [185, 184] on div "AVIA College" at bounding box center [130, 185] width 164 height 9
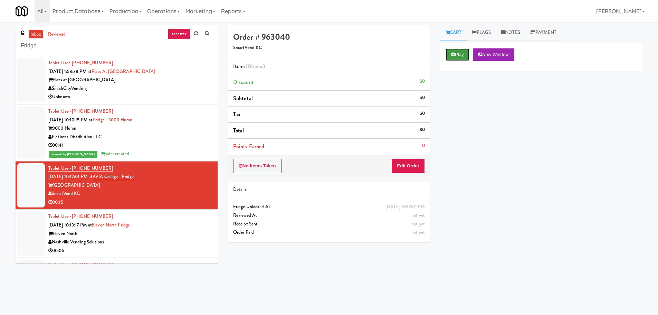
click at [460, 57] on button "Play" at bounding box center [458, 54] width 24 height 12
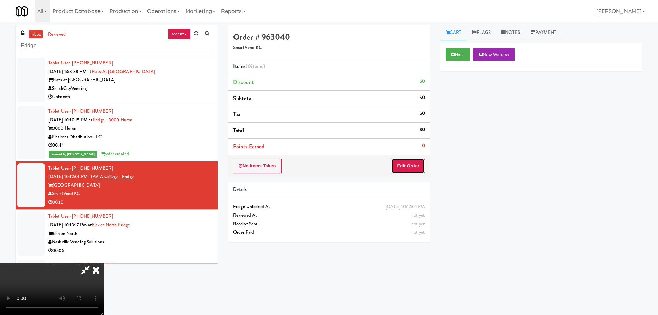
click at [418, 161] on button "Edit Order" at bounding box center [409, 166] width 34 height 15
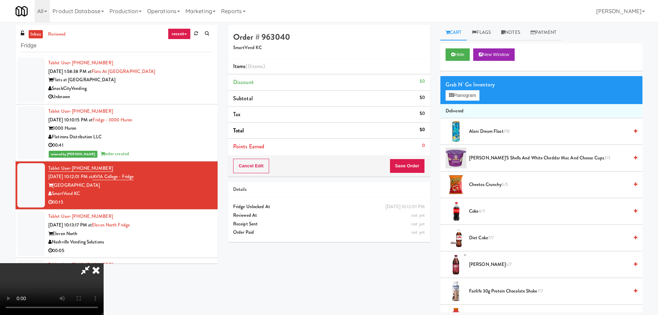
click at [104, 263] on video at bounding box center [52, 289] width 104 height 52
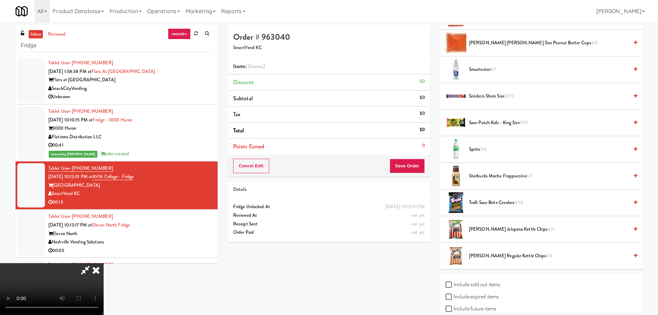
scroll to position [726, 0]
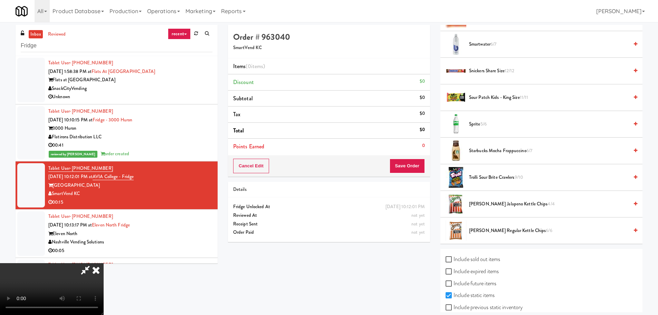
click at [508, 148] on span "Starbucks Mocha Frappuccino 6/7" at bounding box center [549, 151] width 160 height 9
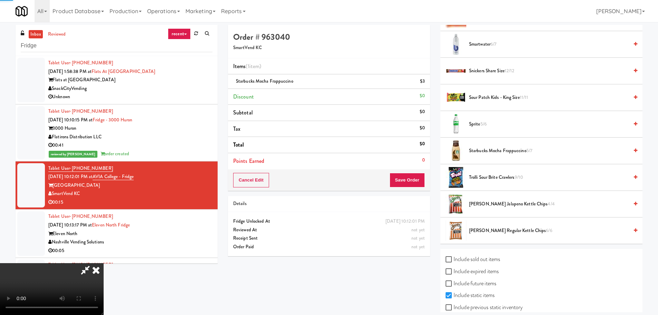
click at [104, 263] on video at bounding box center [52, 289] width 104 height 52
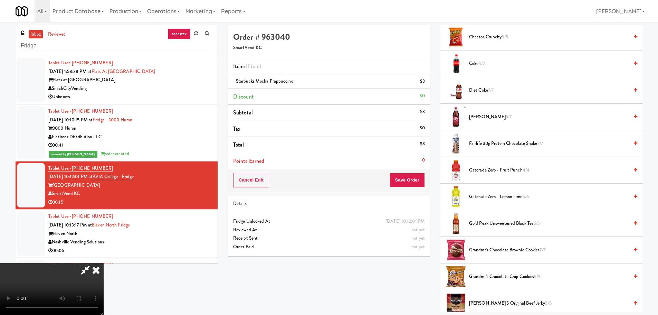
scroll to position [138, 0]
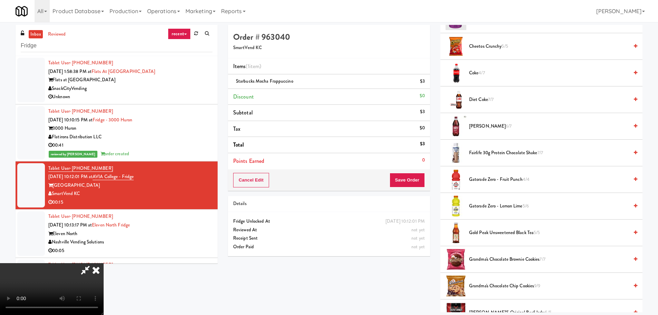
click at [486, 104] on li "Diet Coke 7/7" at bounding box center [542, 99] width 202 height 27
click at [485, 102] on span "Diet Coke 7/7" at bounding box center [549, 99] width 160 height 9
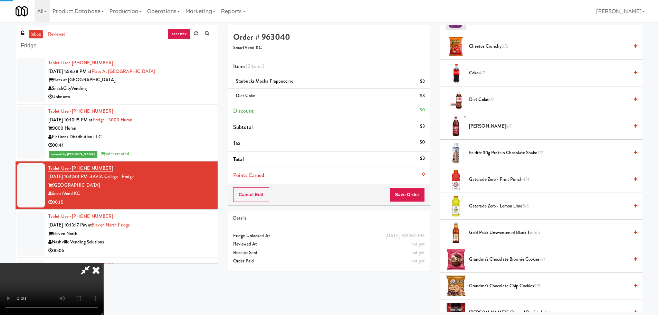
click at [104, 263] on video at bounding box center [52, 289] width 104 height 52
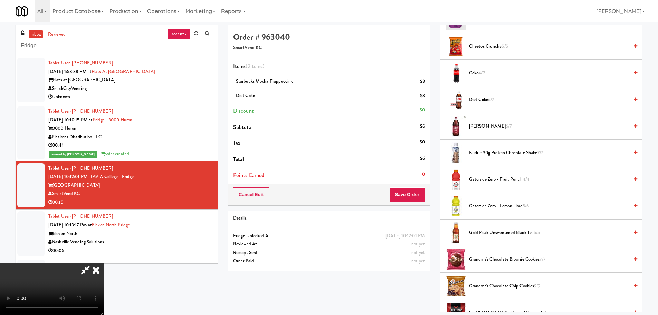
click at [104, 263] on video at bounding box center [52, 289] width 104 height 52
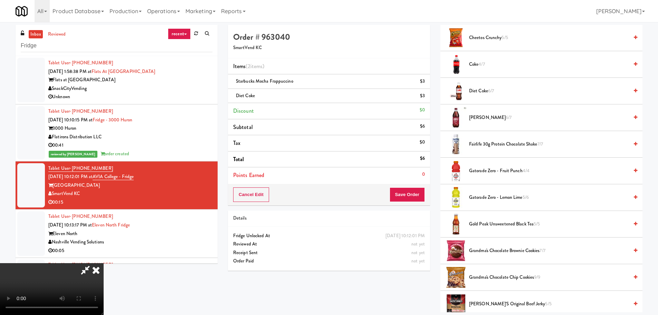
scroll to position [35, 0]
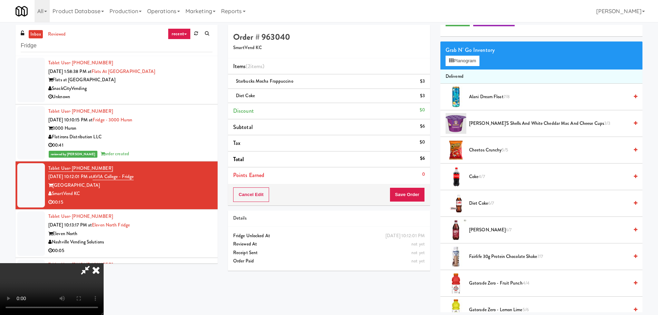
click at [486, 230] on span "Dr. Pepper 6/7" at bounding box center [549, 230] width 160 height 9
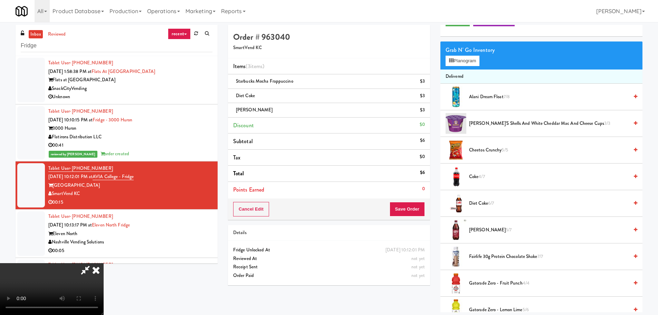
click at [104, 263] on video at bounding box center [52, 289] width 104 height 52
click at [412, 204] on button "Save Order" at bounding box center [407, 209] width 35 height 15
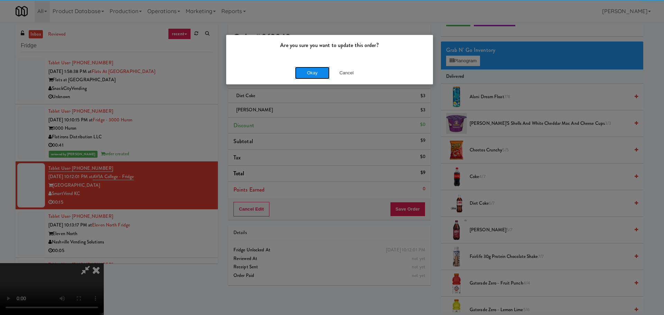
click at [303, 75] on button "Okay" at bounding box center [312, 73] width 35 height 12
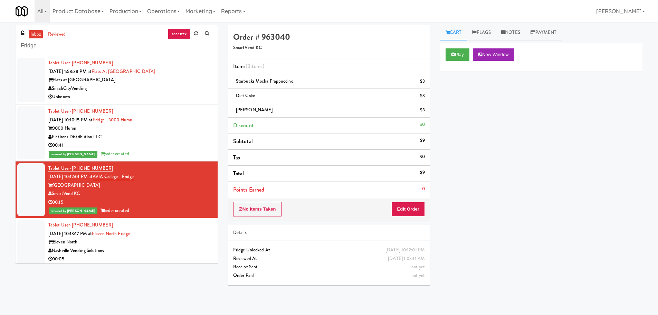
scroll to position [0, 0]
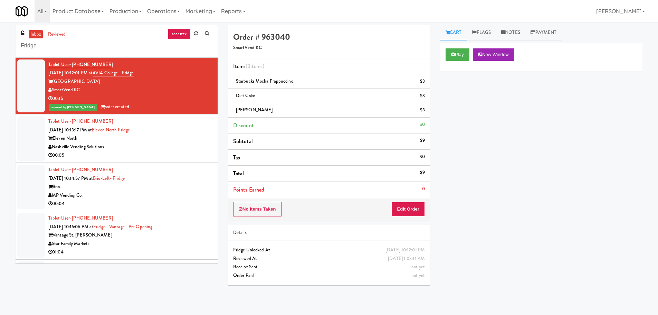
click at [187, 144] on div "Nashville Vending Solutions" at bounding box center [130, 147] width 164 height 9
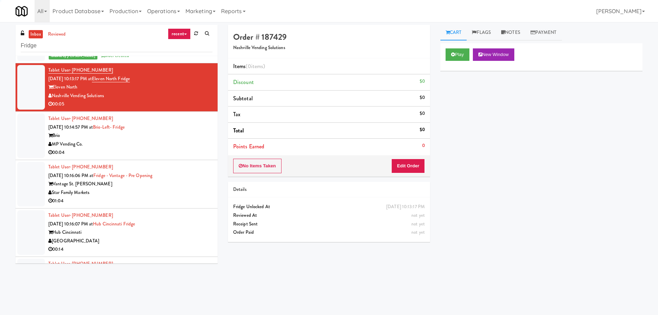
scroll to position [173, 0]
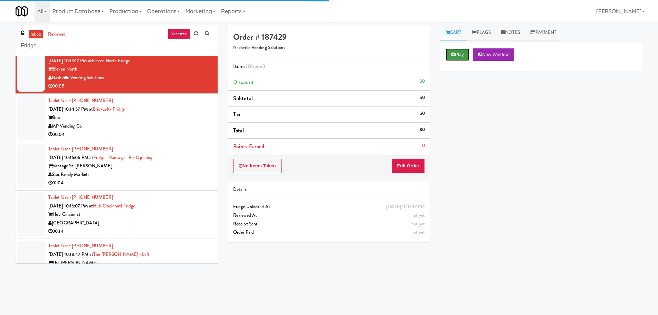
click at [457, 53] on button "Play" at bounding box center [458, 54] width 24 height 12
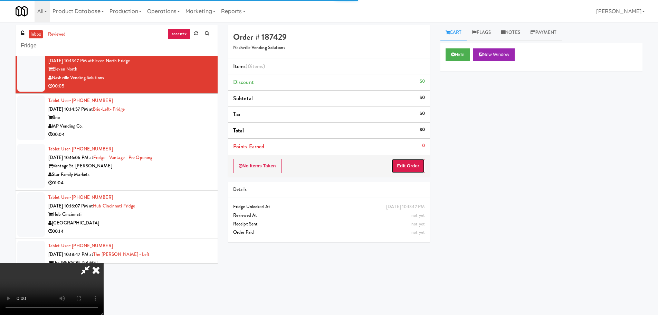
click at [396, 168] on button "Edit Order" at bounding box center [409, 166] width 34 height 15
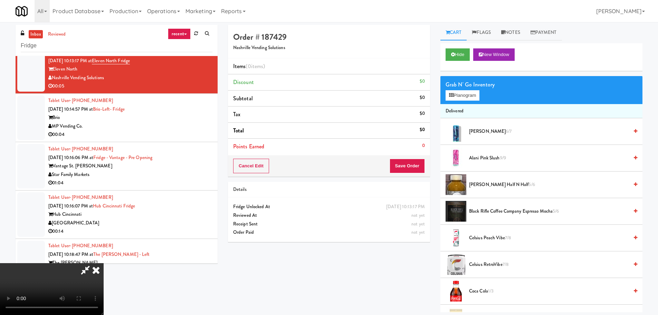
click at [104, 263] on video at bounding box center [52, 289] width 104 height 52
drag, startPoint x: 294, startPoint y: 156, endPoint x: 318, endPoint y: 162, distance: 24.0
click at [104, 263] on video at bounding box center [52, 289] width 104 height 52
click at [476, 92] on button "Planogram" at bounding box center [463, 95] width 34 height 10
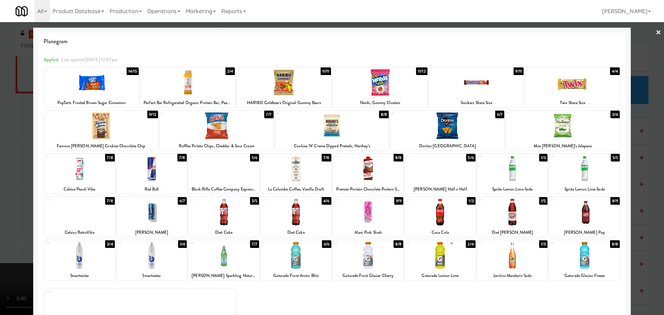
click at [502, 260] on div at bounding box center [512, 255] width 70 height 27
drag, startPoint x: 3, startPoint y: 166, endPoint x: 110, endPoint y: 151, distance: 107.9
click at [3, 166] on div at bounding box center [332, 157] width 664 height 315
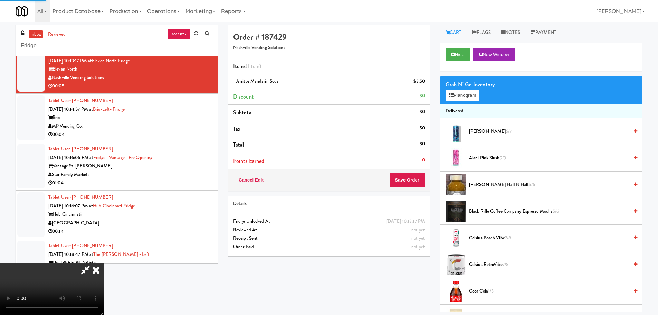
click at [104, 263] on video at bounding box center [52, 289] width 104 height 52
click at [401, 178] on button "Save Order" at bounding box center [407, 180] width 35 height 15
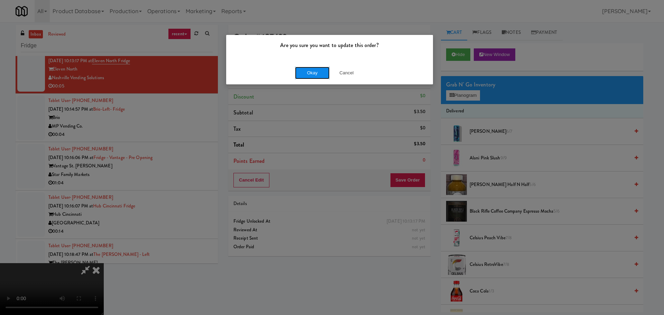
click at [311, 68] on button "Okay" at bounding box center [312, 73] width 35 height 12
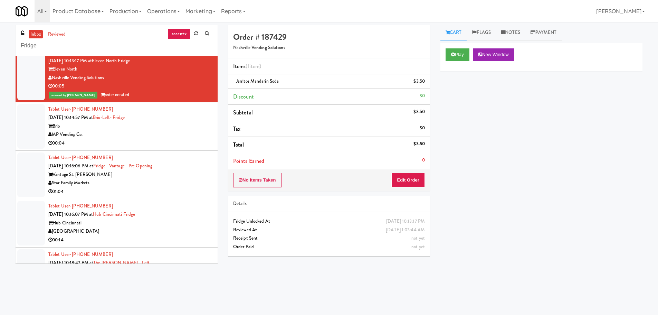
click at [194, 128] on div "Brio" at bounding box center [130, 126] width 164 height 9
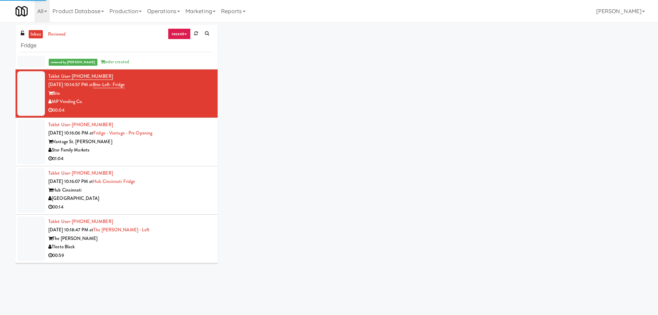
scroll to position [207, 0]
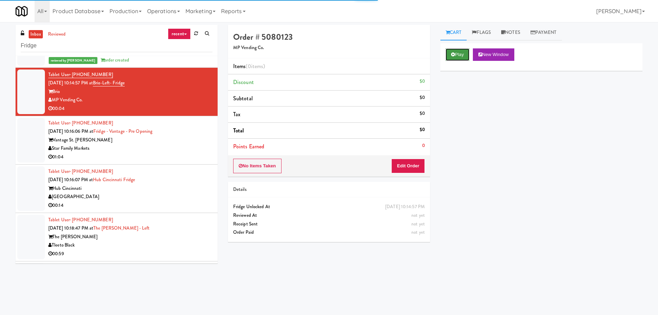
click at [463, 57] on button "Play" at bounding box center [458, 54] width 24 height 12
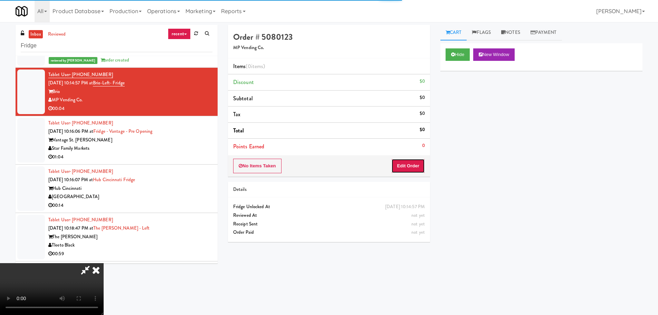
click at [419, 159] on button "Edit Order" at bounding box center [409, 166] width 34 height 15
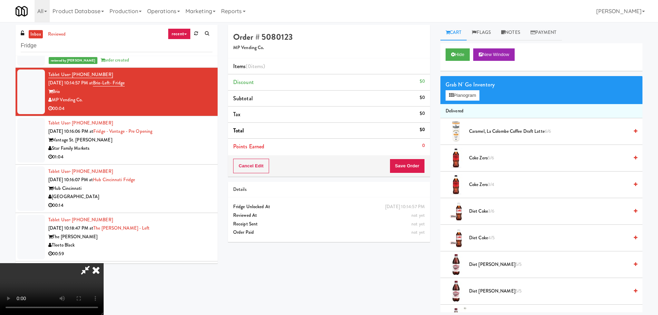
click at [104, 263] on video at bounding box center [52, 289] width 104 height 52
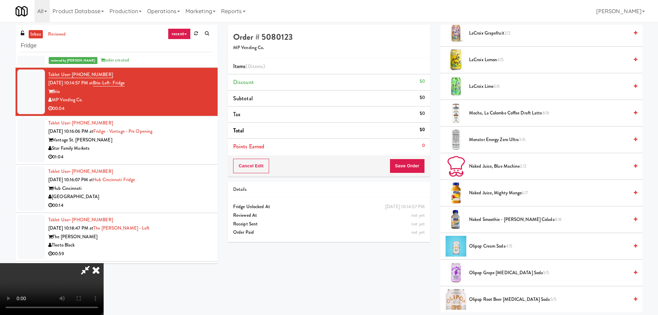
scroll to position [346, 0]
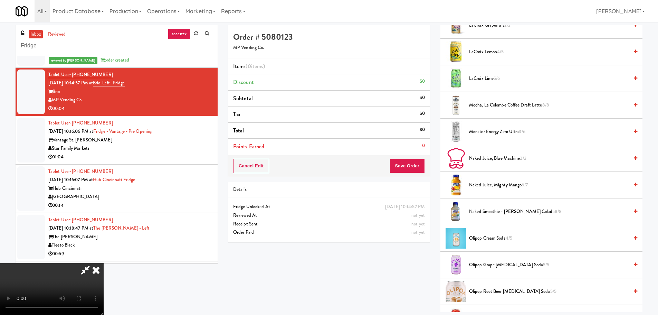
click at [512, 134] on span "Monster Energy Zero Ultra 3/6" at bounding box center [549, 132] width 160 height 9
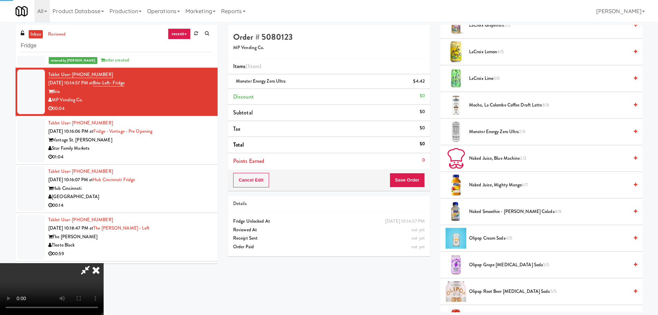
click at [104, 263] on video at bounding box center [52, 289] width 104 height 52
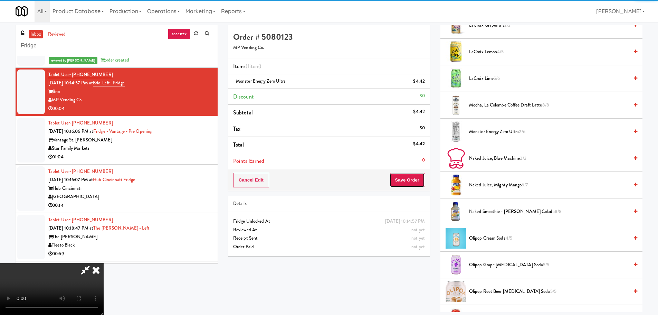
click at [416, 177] on button "Save Order" at bounding box center [407, 180] width 35 height 15
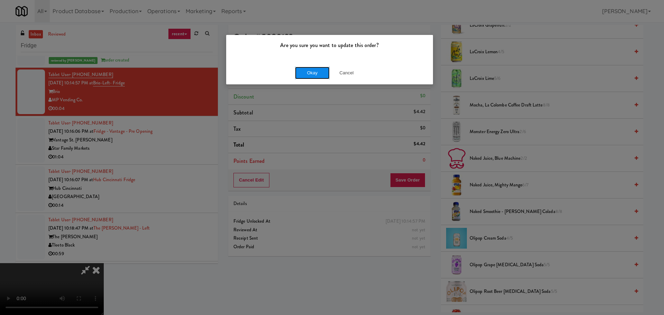
click at [315, 76] on button "Okay" at bounding box center [312, 73] width 35 height 12
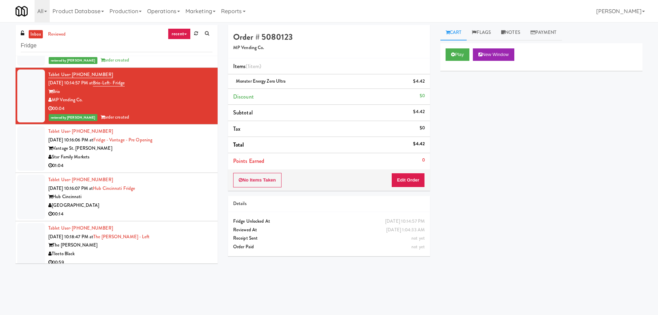
scroll to position [0, 0]
click at [201, 163] on div "01:04" at bounding box center [130, 165] width 164 height 9
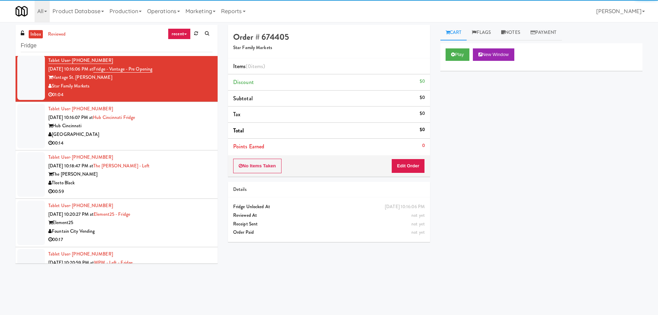
scroll to position [276, 0]
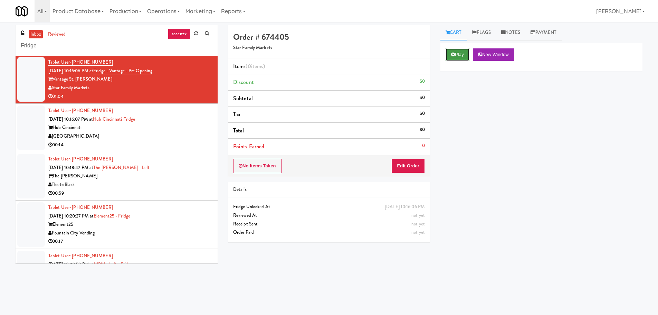
click at [453, 52] on icon at bounding box center [453, 54] width 4 height 4
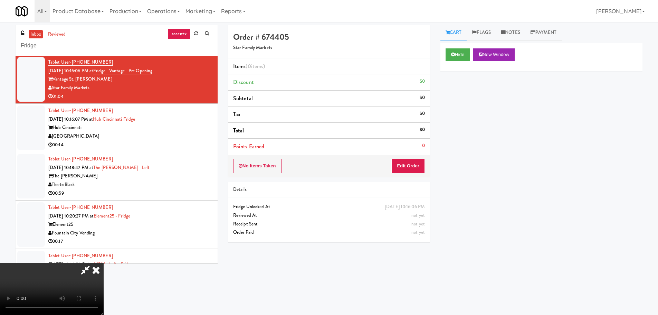
click at [415, 179] on div "Order # 674405 Star Family Markets Items (0 items ) Discount $0 Subtotal $0 Tax…" at bounding box center [329, 136] width 213 height 222
click at [417, 175] on div "No Items Taken Edit Order" at bounding box center [329, 165] width 202 height 21
click at [423, 160] on button "Edit Order" at bounding box center [409, 166] width 34 height 15
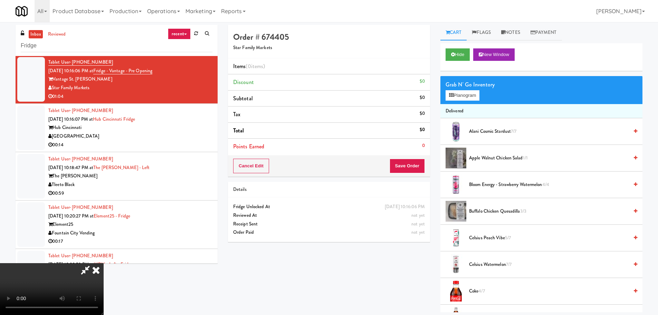
scroll to position [119, 0]
click at [104, 263] on video at bounding box center [52, 289] width 104 height 52
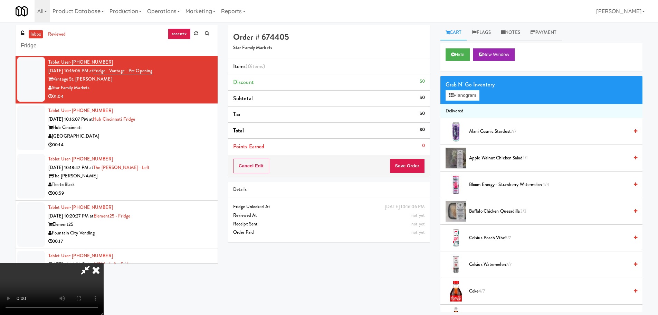
scroll to position [119, 0]
click at [104, 263] on video at bounding box center [52, 289] width 104 height 52
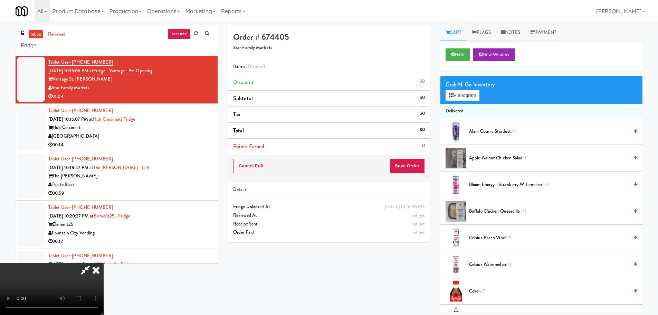
scroll to position [119, 0]
click at [104, 263] on video at bounding box center [52, 289] width 104 height 52
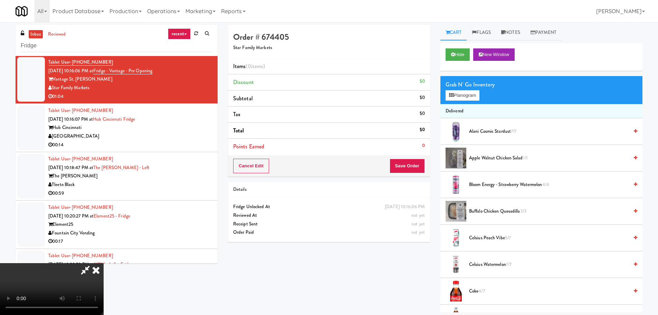
click at [104, 263] on video at bounding box center [52, 289] width 104 height 52
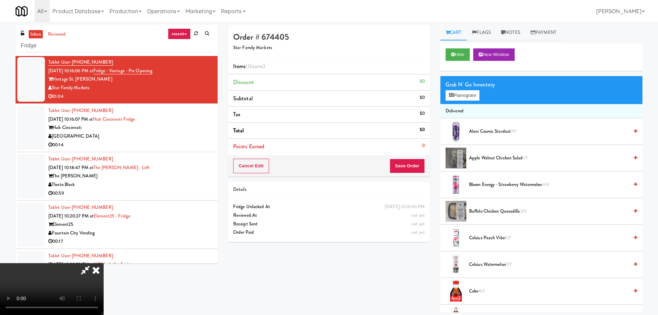
drag, startPoint x: 222, startPoint y: 207, endPoint x: 224, endPoint y: 204, distance: 3.7
click at [104, 263] on video at bounding box center [52, 289] width 104 height 52
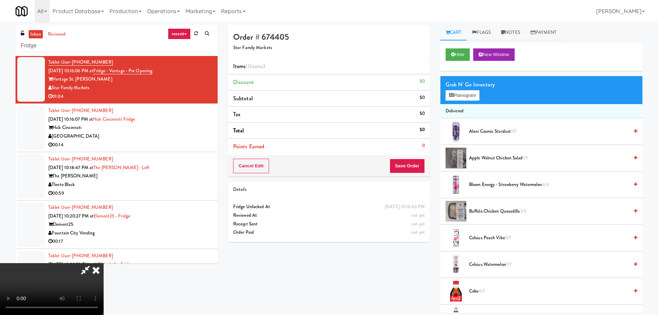
click at [104, 263] on video at bounding box center [52, 289] width 104 height 52
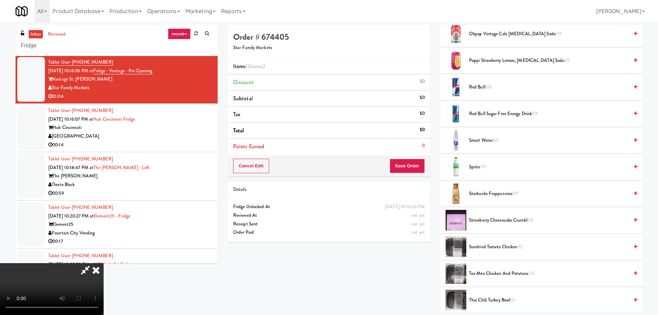
scroll to position [657, 0]
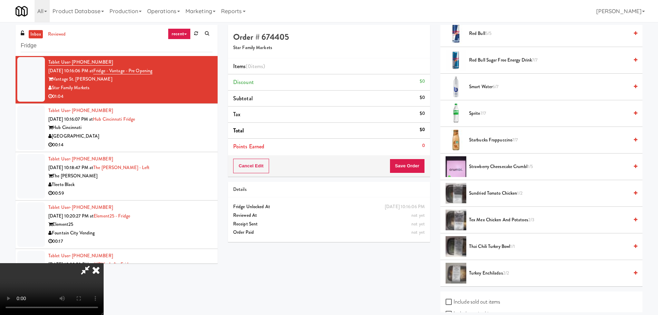
click at [486, 167] on span "Strawberry Cheesecake Crumbl 1/5" at bounding box center [549, 166] width 160 height 9
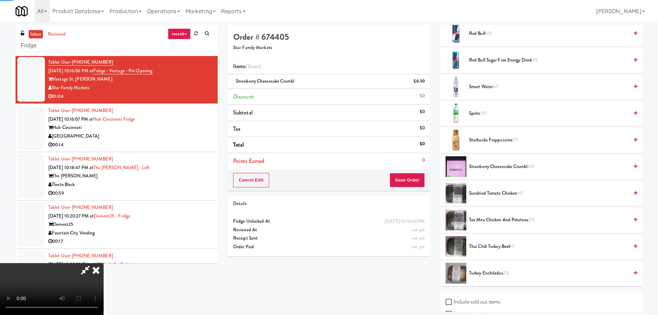
click at [104, 263] on video at bounding box center [52, 289] width 104 height 52
click at [413, 189] on div "Cancel Edit Save Order" at bounding box center [329, 179] width 202 height 21
click at [415, 181] on button "Save Order" at bounding box center [407, 180] width 35 height 15
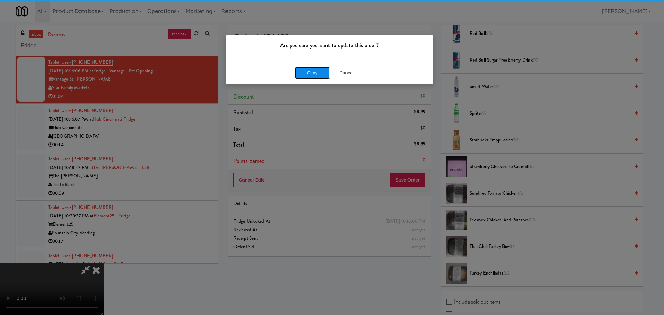
click at [320, 69] on button "Okay" at bounding box center [312, 73] width 35 height 12
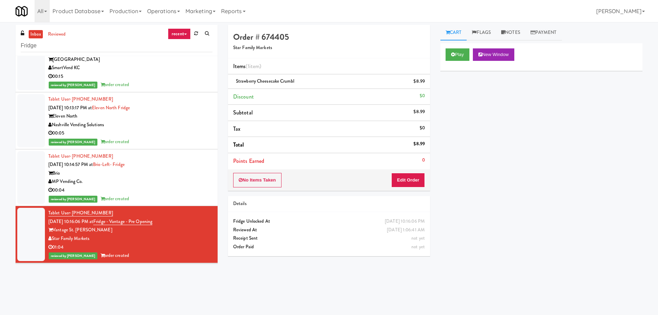
scroll to position [0, 0]
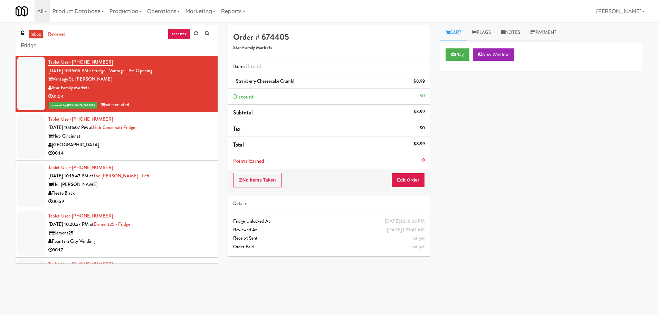
click at [192, 132] on div "Hub Cincinnati" at bounding box center [130, 136] width 164 height 9
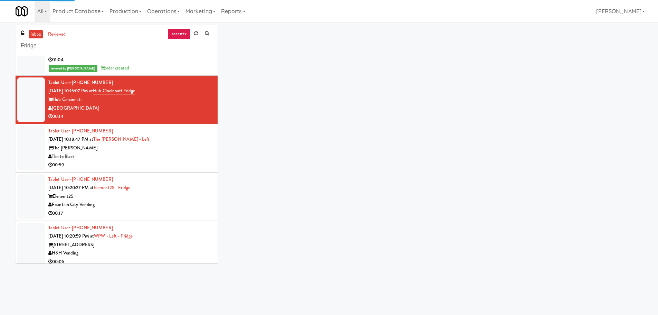
scroll to position [311, 0]
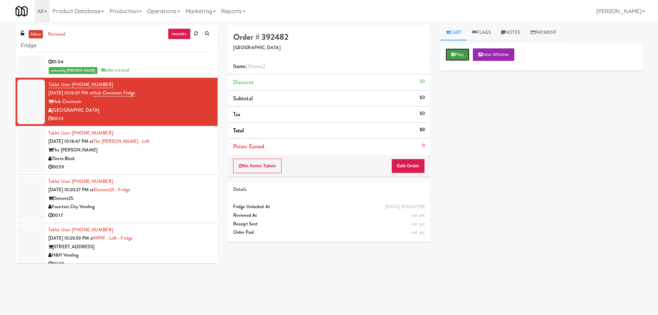
click at [464, 60] on button "Play" at bounding box center [458, 54] width 24 height 12
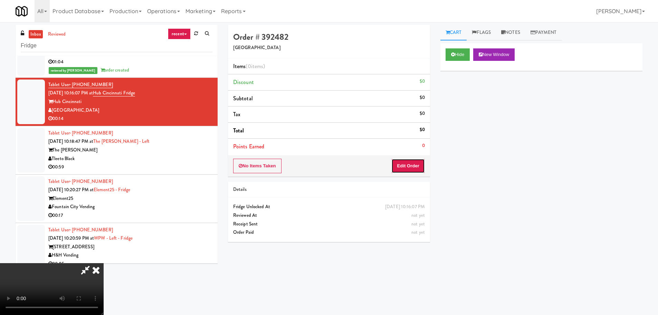
click at [419, 159] on button "Edit Order" at bounding box center [409, 166] width 34 height 15
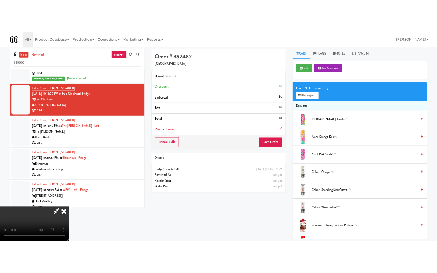
scroll to position [119, 0]
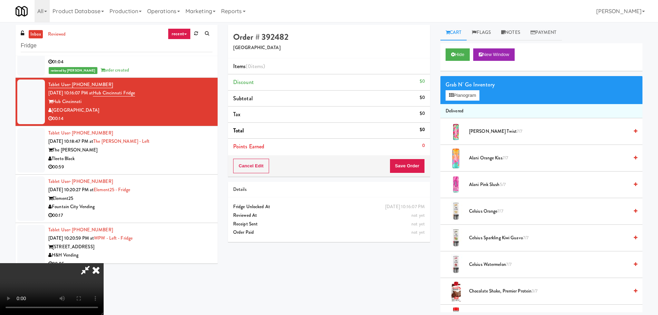
click at [104, 263] on video at bounding box center [52, 289] width 104 height 52
drag, startPoint x: 342, startPoint y: 259, endPoint x: 376, endPoint y: 288, distance: 44.1
click at [104, 263] on video at bounding box center [52, 289] width 104 height 52
click at [446, 191] on div at bounding box center [456, 184] width 21 height 21
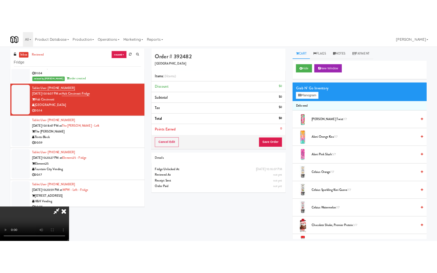
scroll to position [362, 0]
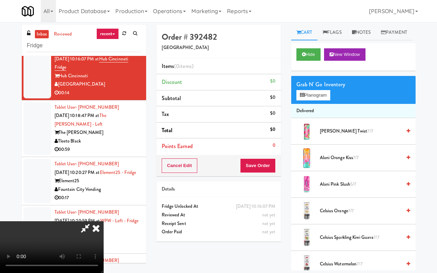
click at [104, 222] on video at bounding box center [52, 248] width 104 height 52
drag, startPoint x: 131, startPoint y: 176, endPoint x: 142, endPoint y: 176, distance: 10.4
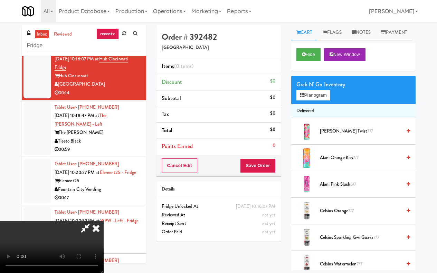
click at [104, 222] on video at bounding box center [52, 248] width 104 height 52
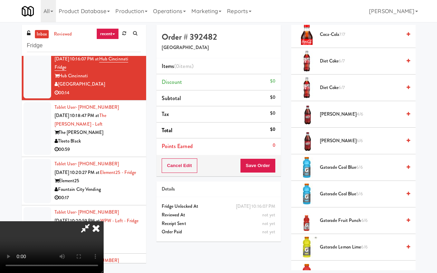
scroll to position [311, 0]
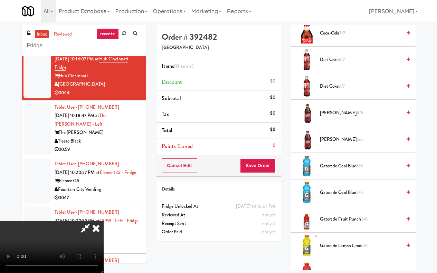
click at [329, 117] on span "Dr Pepper 4/6" at bounding box center [361, 113] width 82 height 9
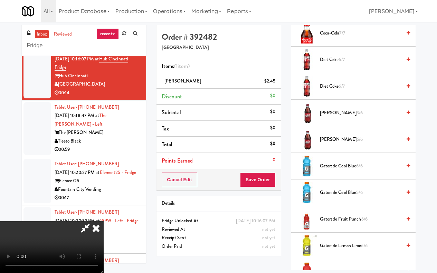
click at [104, 222] on video at bounding box center [52, 248] width 104 height 52
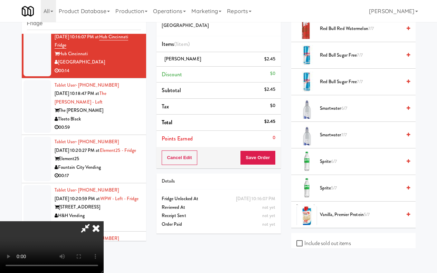
scroll to position [933, 0]
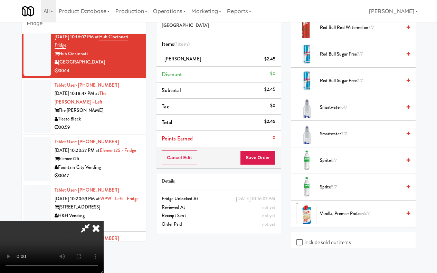
click at [333, 197] on li "Sprite 5/7" at bounding box center [353, 187] width 124 height 27
click at [331, 192] on span "Sprite 5/7" at bounding box center [361, 187] width 82 height 9
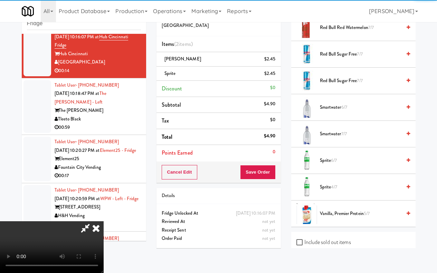
click at [104, 222] on video at bounding box center [52, 248] width 104 height 52
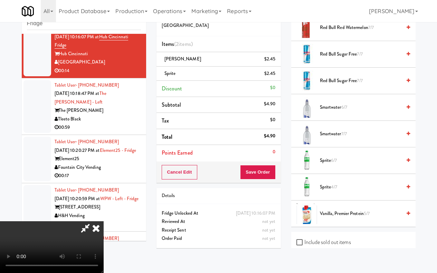
click at [104, 222] on video at bounding box center [52, 248] width 104 height 52
click at [276, 176] on div "Cancel Edit Save Order" at bounding box center [219, 172] width 124 height 21
click at [272, 175] on button "Save Order" at bounding box center [257, 172] width 35 height 15
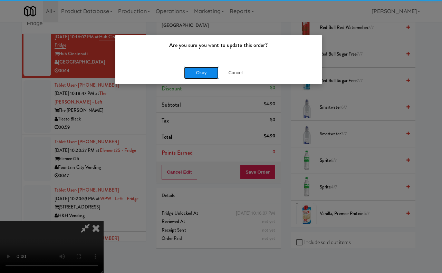
click at [198, 70] on button "Okay" at bounding box center [201, 73] width 35 height 12
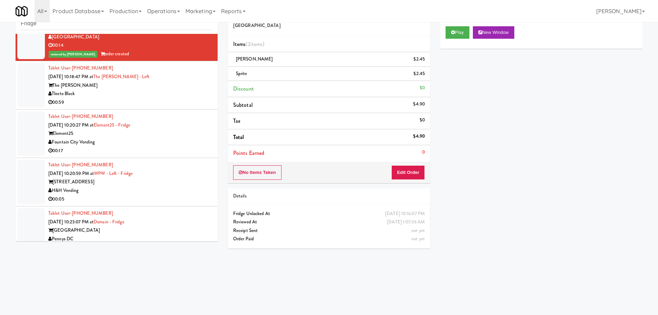
scroll to position [311, 0]
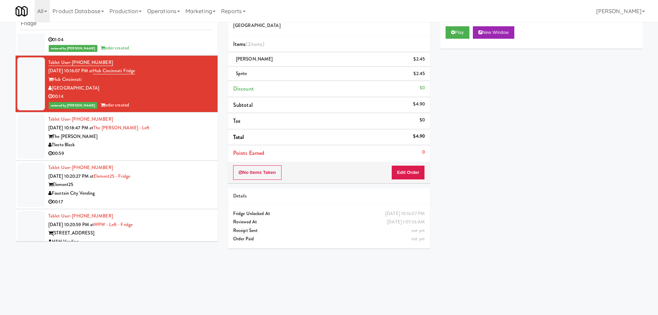
click at [180, 159] on li "Tablet User · (773) 678-8582 Aug 20, 2025 10:18:47 PM at The Duncan - Fridge - …" at bounding box center [117, 136] width 202 height 48
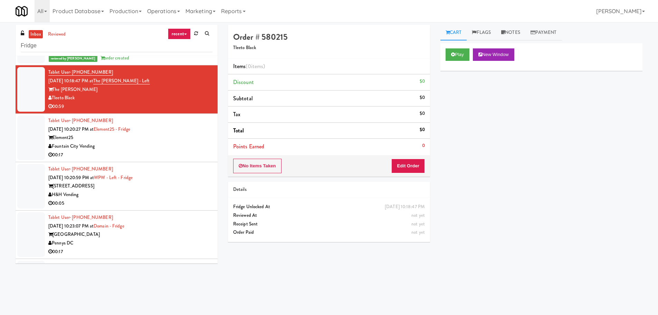
click at [194, 149] on div "Fountain City Vending" at bounding box center [130, 146] width 164 height 9
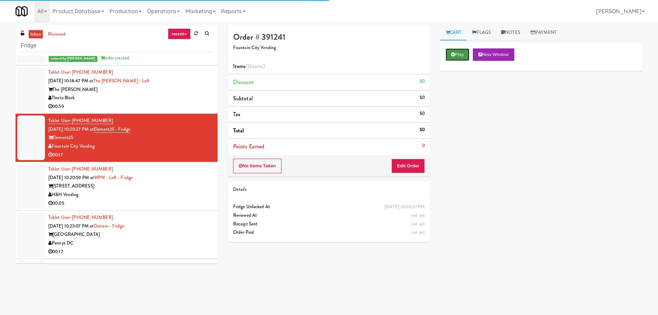
click at [455, 54] on button "Play" at bounding box center [458, 54] width 24 height 12
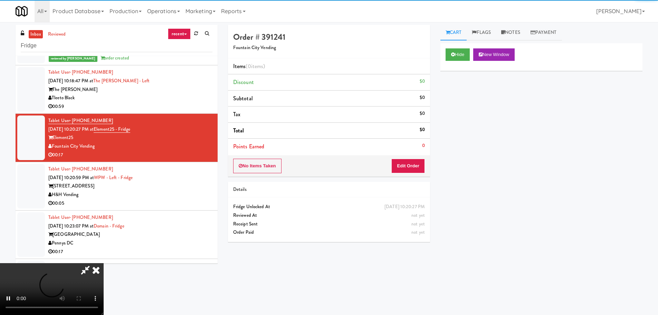
click at [417, 158] on div "No Items Taken Edit Order" at bounding box center [329, 165] width 202 height 21
click at [415, 160] on button "Edit Order" at bounding box center [409, 166] width 34 height 15
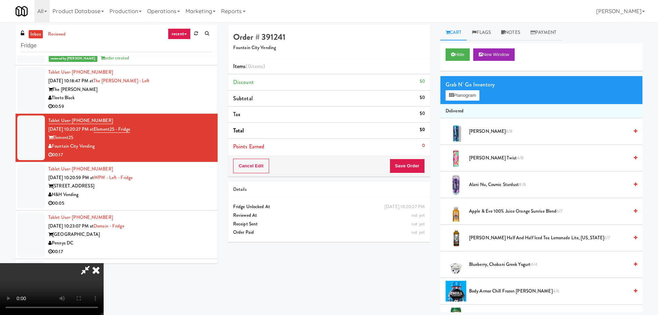
scroll to position [119, 0]
click at [104, 263] on video at bounding box center [52, 289] width 104 height 52
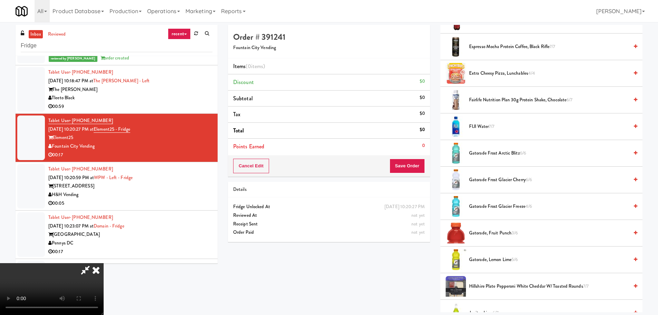
scroll to position [760, 0]
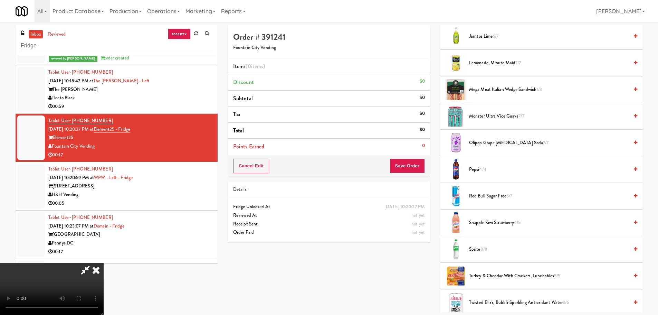
click at [485, 252] on span "8/8" at bounding box center [484, 249] width 7 height 7
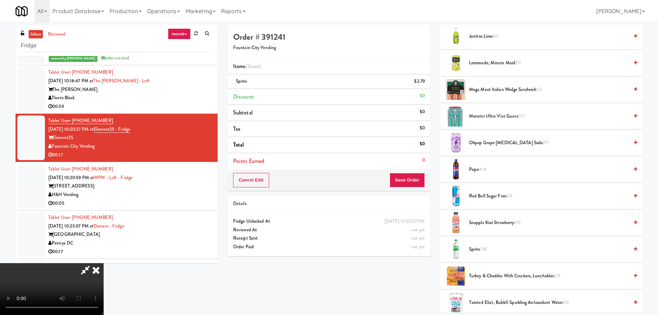
click at [104, 263] on video at bounding box center [52, 289] width 104 height 52
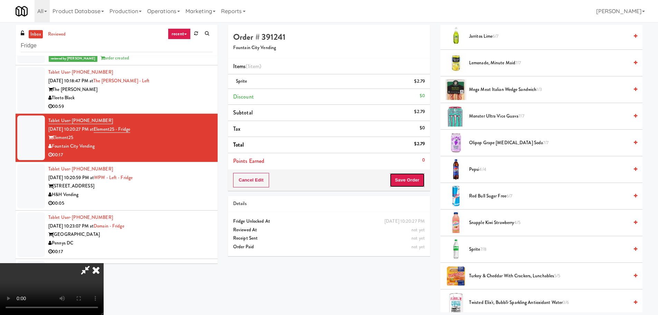
click at [406, 179] on button "Save Order" at bounding box center [407, 180] width 35 height 15
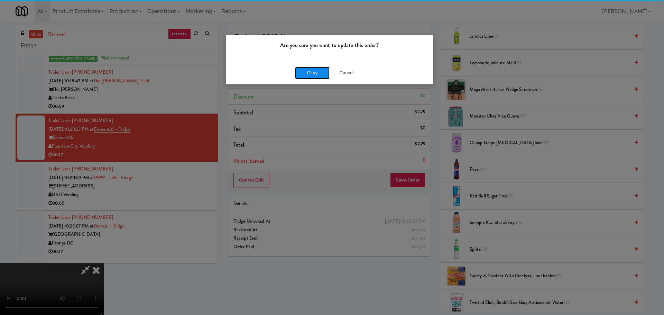
click at [311, 76] on button "Okay" at bounding box center [312, 73] width 35 height 12
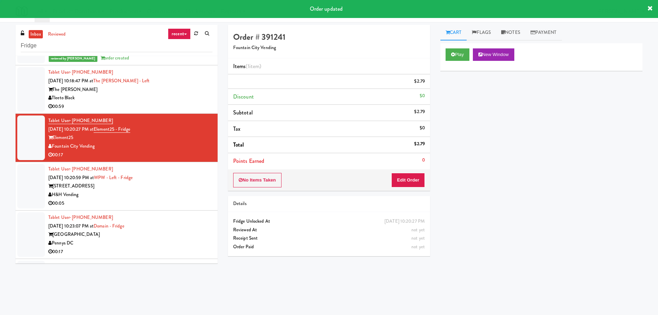
scroll to position [0, 0]
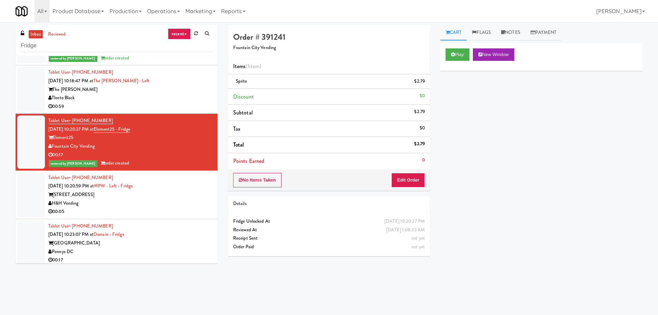
click at [158, 204] on div "H&H Vending" at bounding box center [130, 203] width 164 height 9
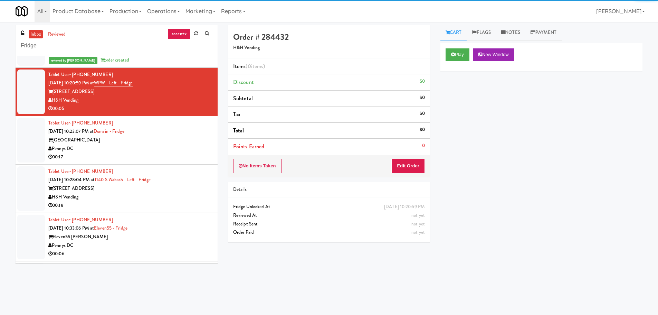
scroll to position [484, 0]
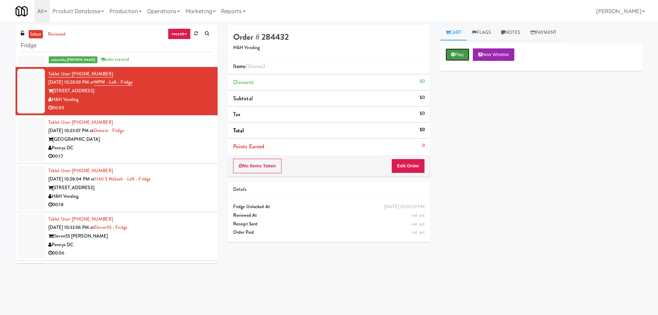
click at [455, 59] on button "Play" at bounding box center [458, 54] width 24 height 12
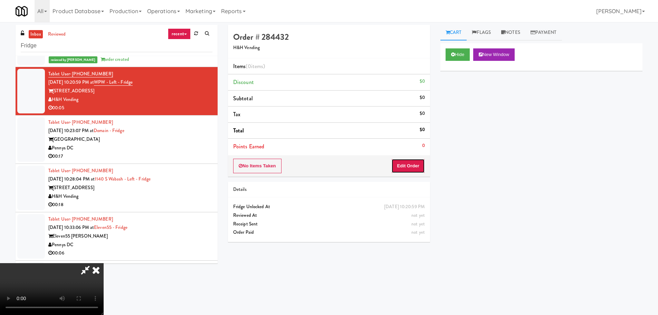
click at [405, 160] on button "Edit Order" at bounding box center [409, 166] width 34 height 15
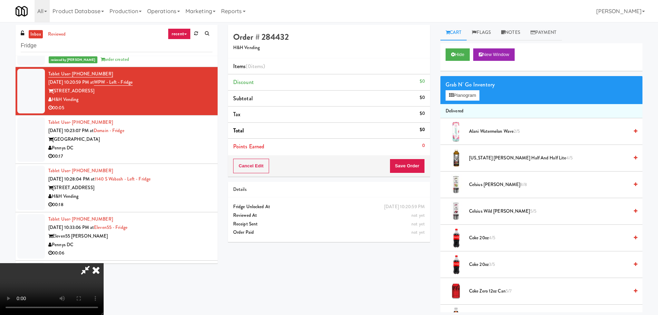
click at [104, 263] on video at bounding box center [52, 289] width 104 height 52
drag, startPoint x: 258, startPoint y: 179, endPoint x: 255, endPoint y: 179, distance: 3.5
click at [104, 263] on video at bounding box center [52, 289] width 104 height 52
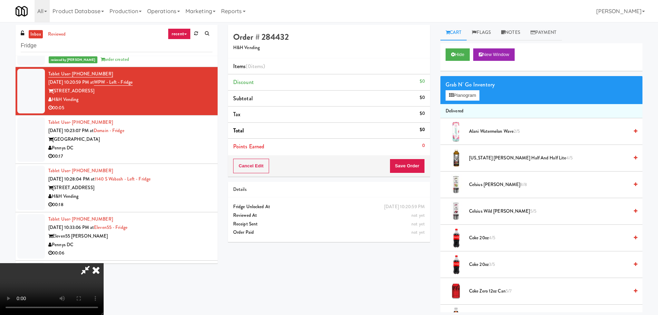
click at [104, 263] on video at bounding box center [52, 289] width 104 height 52
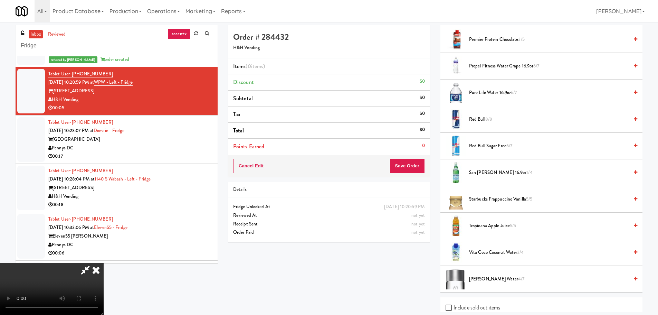
scroll to position [760, 0]
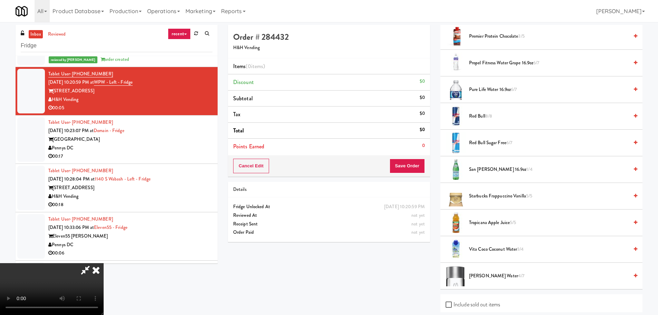
click at [495, 170] on span "San Pellegrino 16.9oz 1/4" at bounding box center [549, 169] width 160 height 9
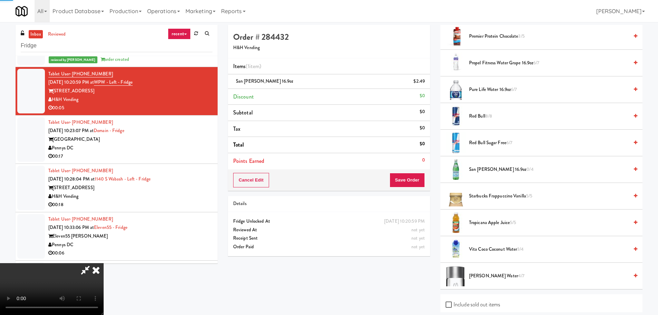
click at [104, 263] on video at bounding box center [52, 289] width 104 height 52
click at [413, 180] on button "Save Order" at bounding box center [407, 180] width 35 height 15
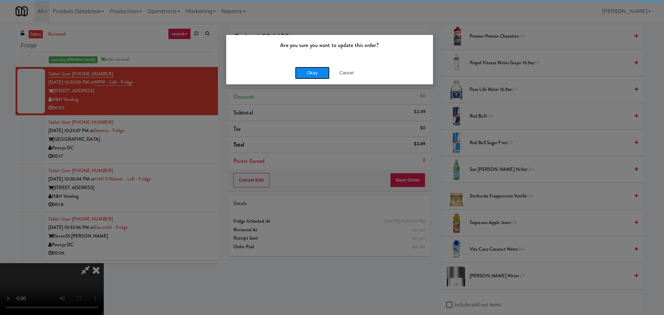
click at [327, 73] on button "Okay" at bounding box center [312, 73] width 35 height 12
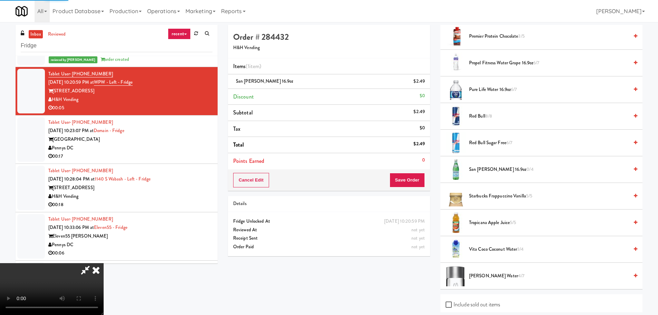
scroll to position [0, 0]
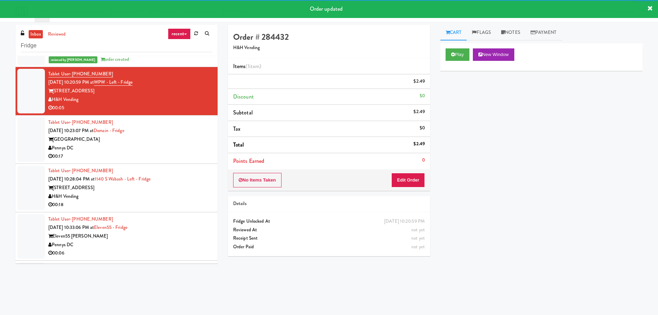
click at [185, 140] on div "Domain College Park" at bounding box center [130, 139] width 164 height 9
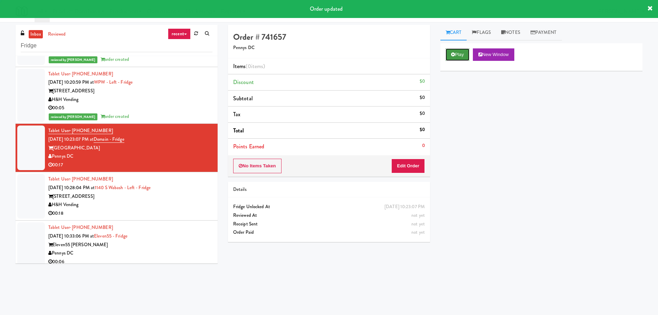
click at [458, 53] on button "Play" at bounding box center [458, 54] width 24 height 12
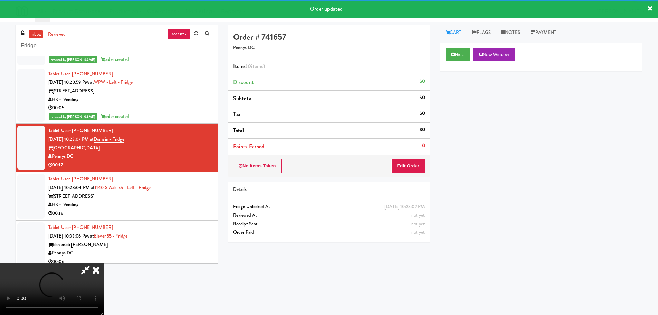
click at [430, 159] on div "No Items Taken Edit Order" at bounding box center [329, 165] width 202 height 21
click at [413, 166] on button "Edit Order" at bounding box center [409, 166] width 34 height 15
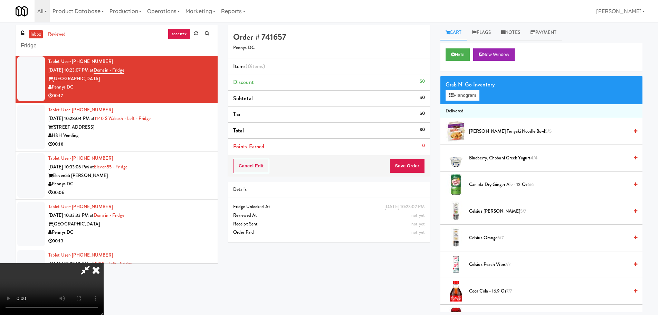
scroll to position [119, 0]
click at [104, 288] on video at bounding box center [52, 289] width 104 height 52
click at [104, 263] on video at bounding box center [52, 289] width 104 height 52
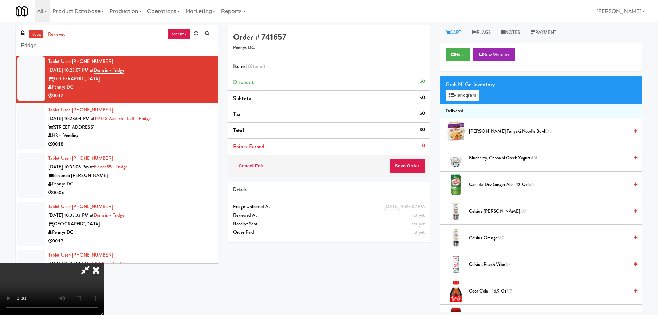
scroll to position [0, 0]
click at [104, 263] on video at bounding box center [52, 289] width 104 height 52
drag, startPoint x: 251, startPoint y: 201, endPoint x: 382, endPoint y: 185, distance: 132.0
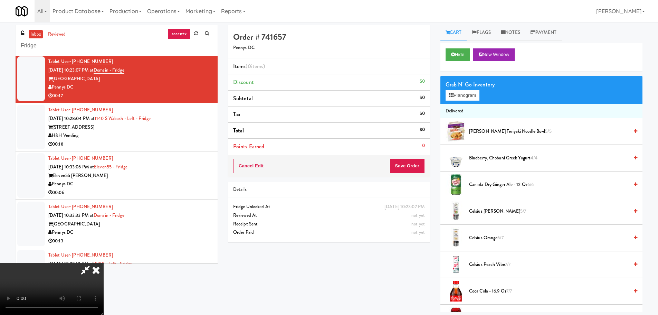
click at [104, 263] on video at bounding box center [52, 289] width 104 height 52
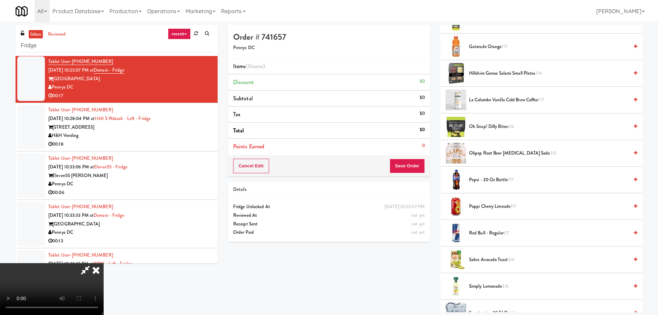
scroll to position [657, 0]
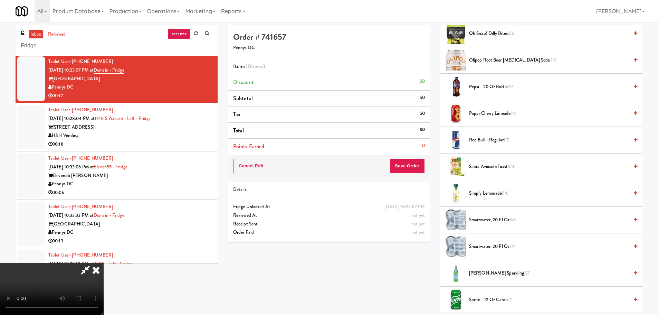
click at [497, 243] on span "smartwater, 20 fl oz 7/7" at bounding box center [549, 246] width 160 height 9
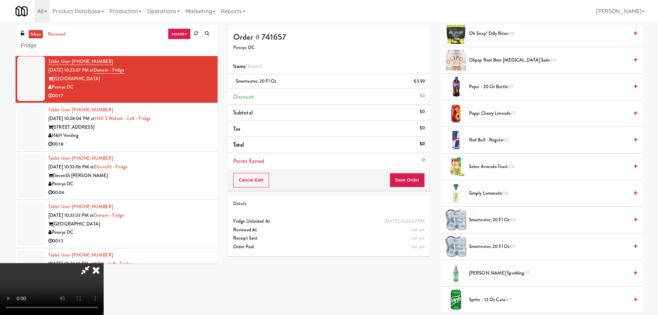
click at [104, 263] on video at bounding box center [52, 289] width 104 height 52
click at [512, 247] on span "6/7" at bounding box center [513, 246] width 6 height 7
click at [104, 263] on video at bounding box center [52, 289] width 104 height 52
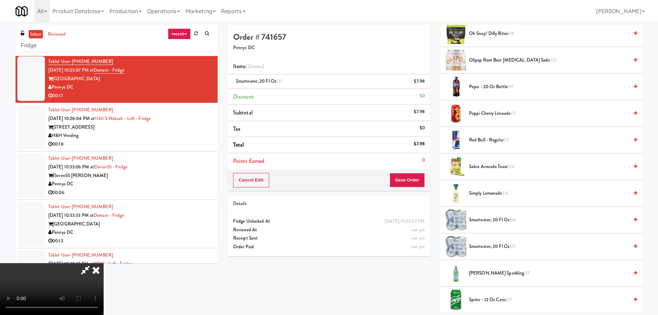
click at [104, 263] on video at bounding box center [52, 289] width 104 height 52
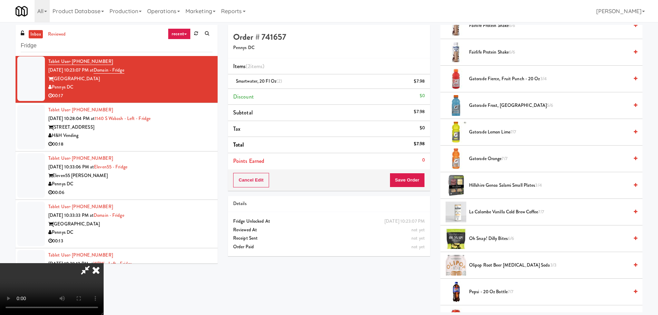
scroll to position [346, 0]
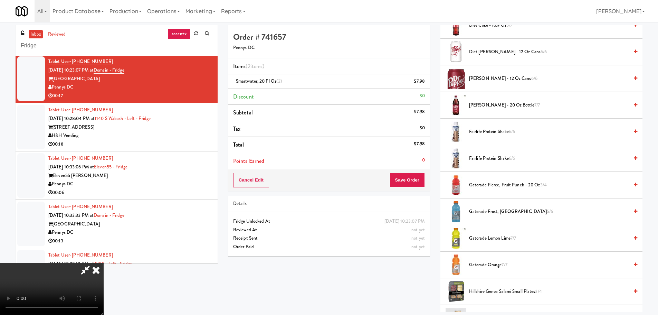
click at [497, 185] on span "Gatorade Fierce, Fruit Punch - 20 oz 3/4" at bounding box center [549, 185] width 160 height 9
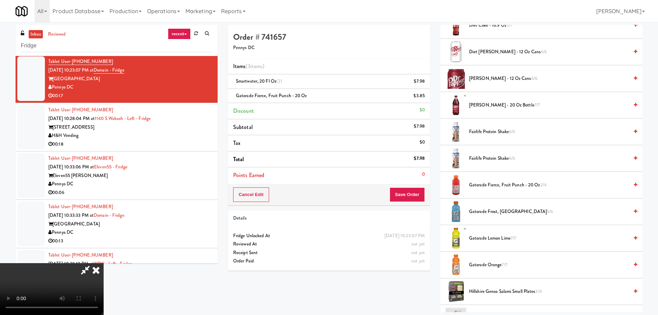
click at [104, 263] on video at bounding box center [52, 289] width 104 height 52
click at [423, 196] on button "Save Order" at bounding box center [407, 194] width 35 height 15
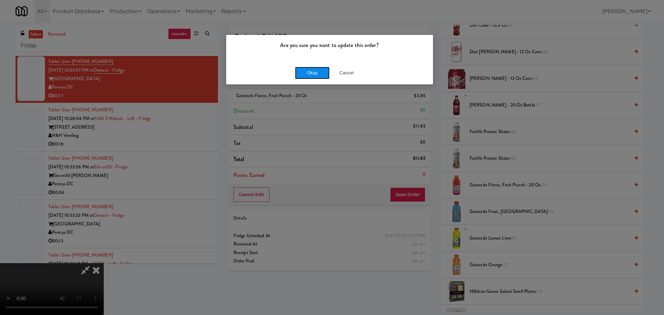
click at [316, 74] on button "Okay" at bounding box center [312, 73] width 35 height 12
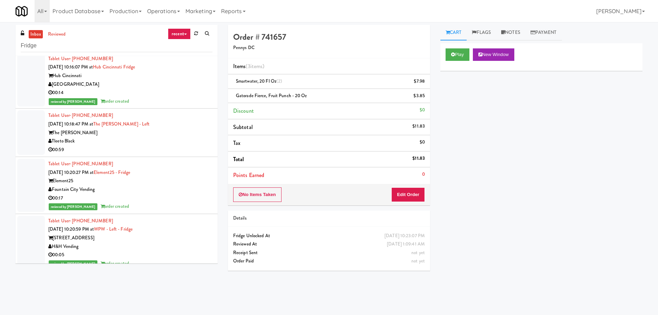
scroll to position [311, 0]
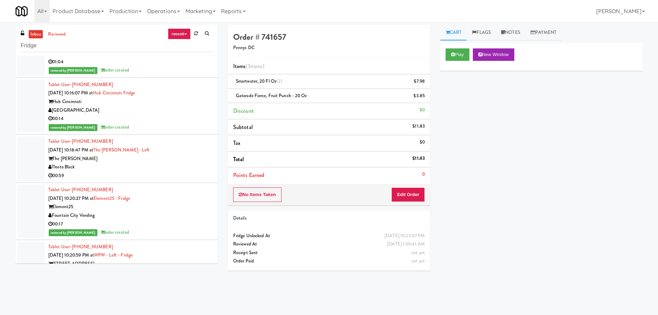
click at [187, 158] on div "The Duncan" at bounding box center [130, 158] width 164 height 9
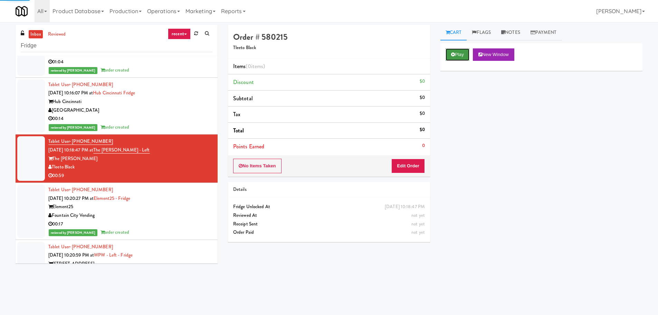
drag, startPoint x: 459, startPoint y: 53, endPoint x: 435, endPoint y: 95, distance: 48.7
click at [458, 53] on button "Play" at bounding box center [458, 54] width 24 height 12
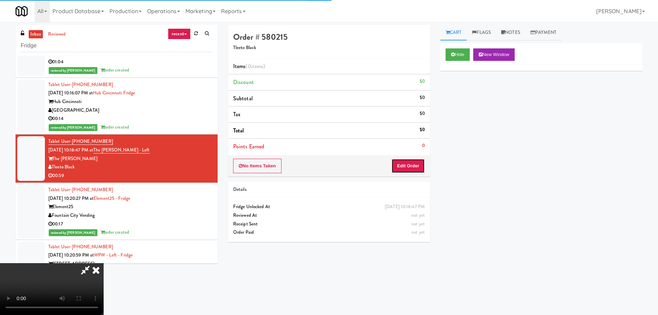
click at [408, 166] on button "Edit Order" at bounding box center [409, 166] width 34 height 15
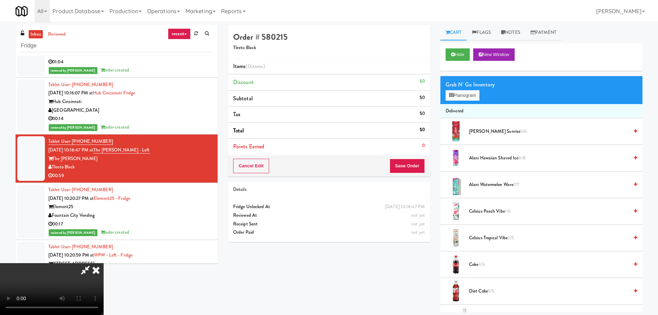
scroll to position [119, 0]
click at [104, 263] on video at bounding box center [52, 289] width 104 height 52
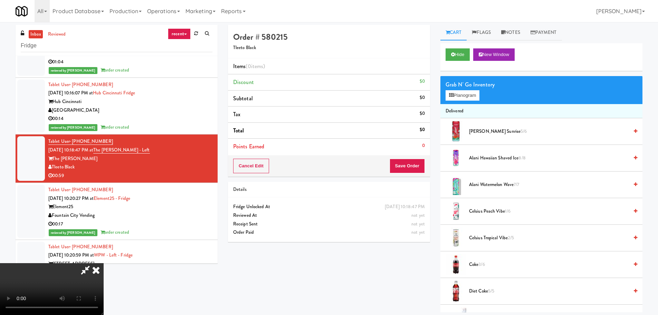
click at [104, 263] on video at bounding box center [52, 289] width 104 height 52
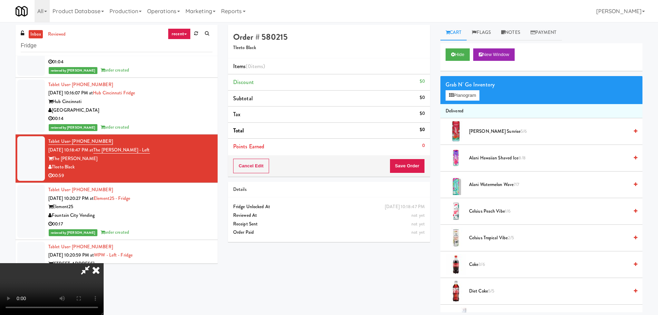
scroll to position [119, 0]
click at [104, 263] on video at bounding box center [52, 289] width 104 height 52
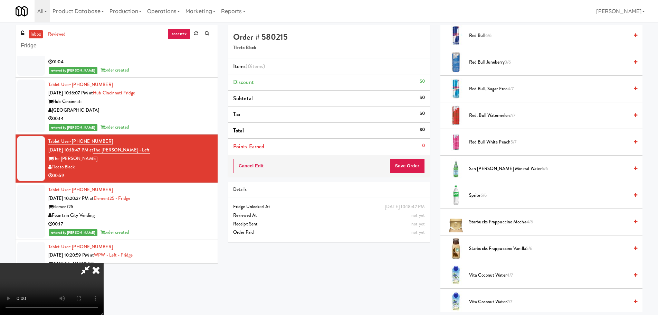
scroll to position [795, 0]
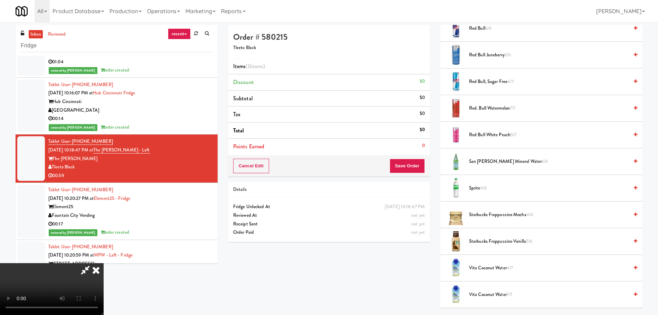
click at [498, 242] on span "Starbucks Frappuccino Vanilla 5/6" at bounding box center [549, 241] width 160 height 9
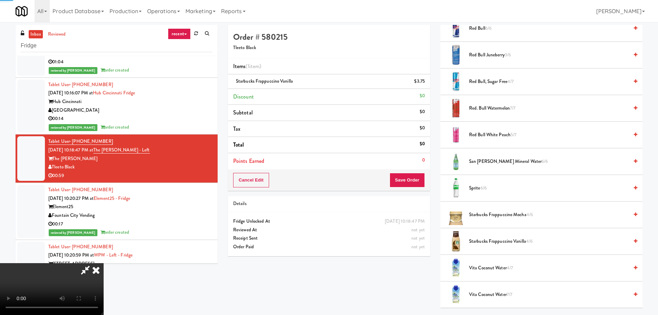
click at [104, 263] on video at bounding box center [52, 289] width 104 height 52
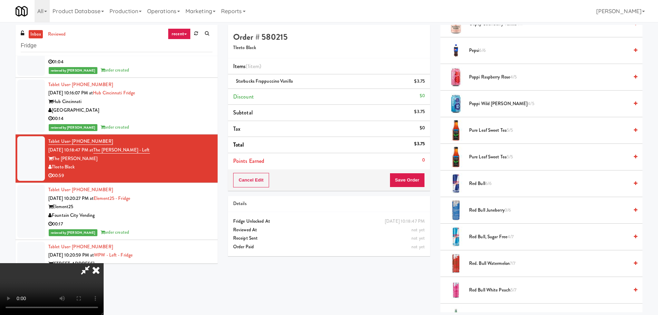
scroll to position [629, 0]
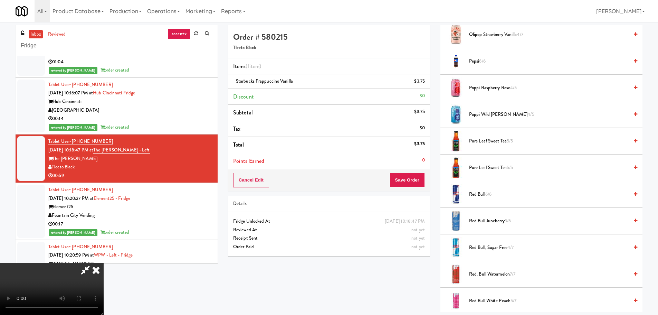
click at [492, 117] on span "Poppi Wild Berry 4/5" at bounding box center [549, 114] width 160 height 9
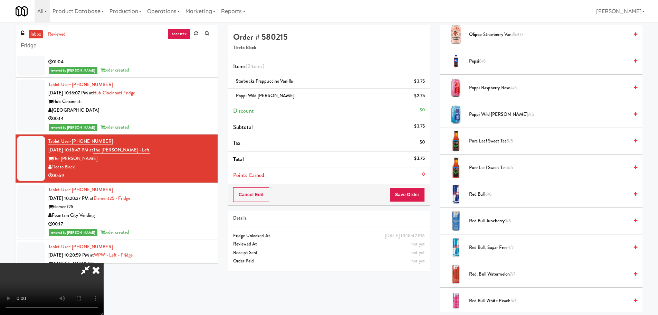
click at [104, 263] on video at bounding box center [52, 289] width 104 height 52
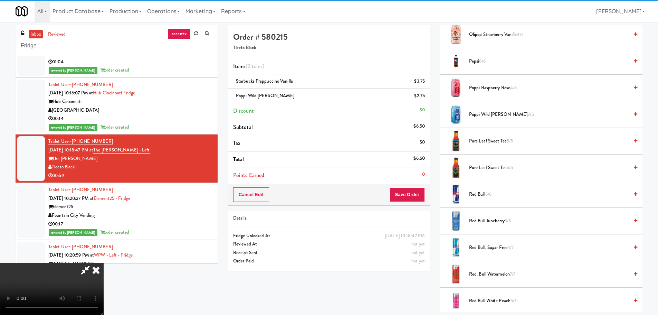
scroll to position [119, 0]
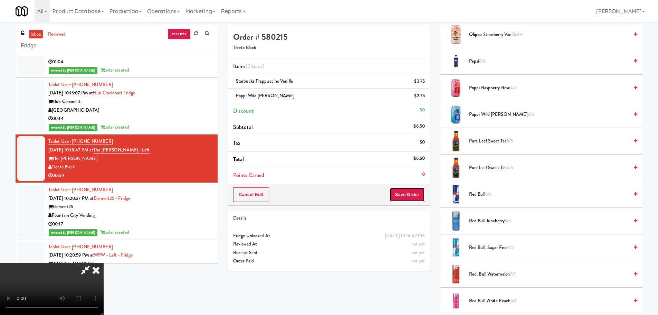
click at [406, 195] on button "Save Order" at bounding box center [407, 194] width 35 height 15
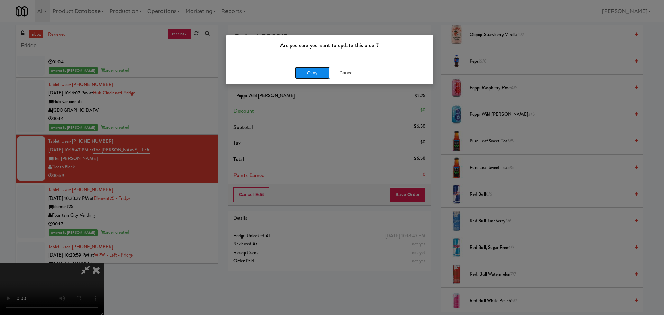
click at [310, 71] on button "Okay" at bounding box center [312, 73] width 35 height 12
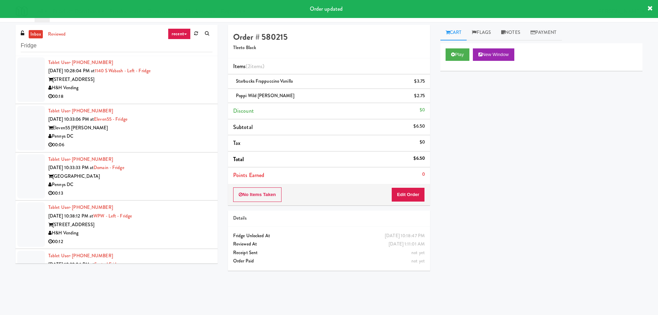
scroll to position [622, 0]
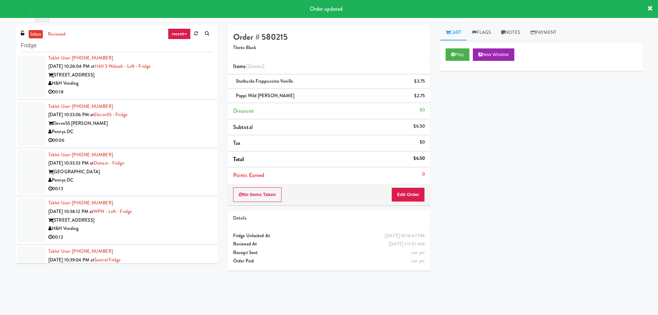
click at [198, 88] on div "00:18" at bounding box center [130, 92] width 164 height 9
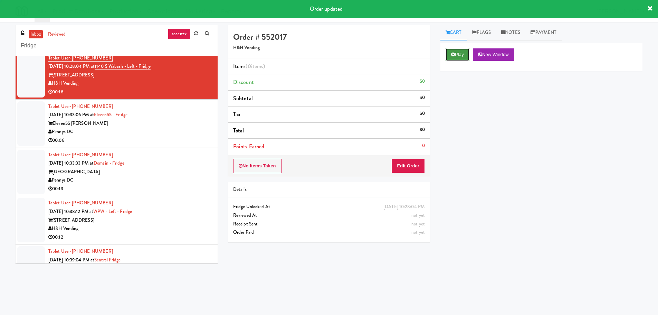
click at [450, 53] on button "Play" at bounding box center [458, 54] width 24 height 12
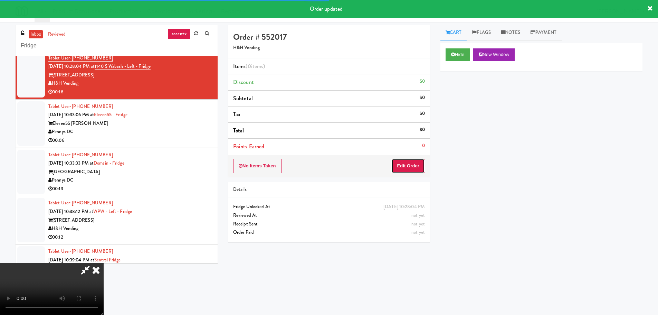
click at [403, 169] on button "Edit Order" at bounding box center [409, 166] width 34 height 15
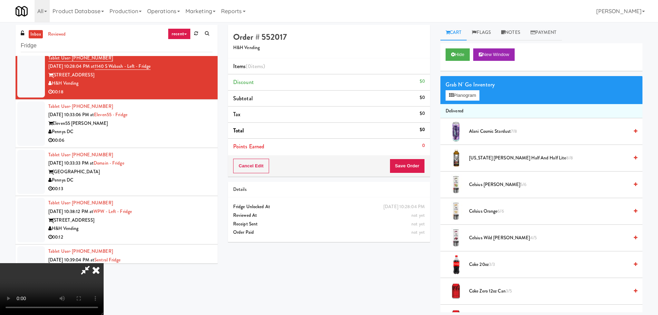
click at [104, 263] on video at bounding box center [52, 289] width 104 height 52
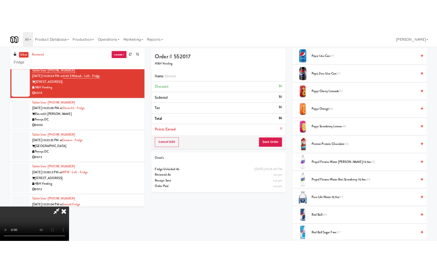
scroll to position [587, 0]
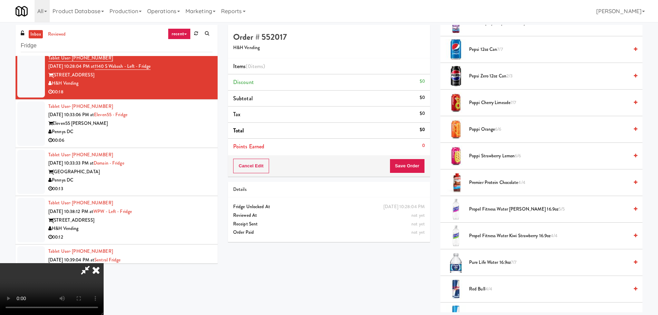
click at [486, 131] on span "Poppi Orange 6/6" at bounding box center [549, 129] width 160 height 9
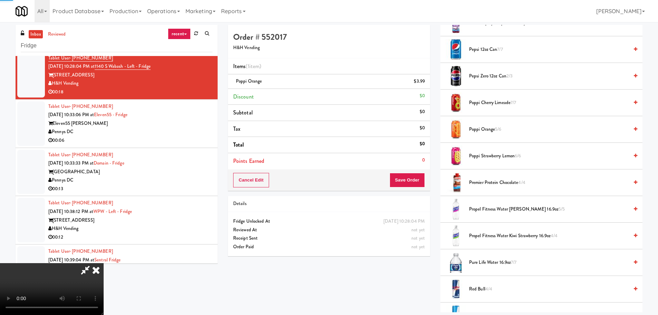
click at [104, 263] on video at bounding box center [52, 289] width 104 height 52
click at [497, 102] on span "Poppi Cherry Limeade 7/7" at bounding box center [549, 102] width 160 height 9
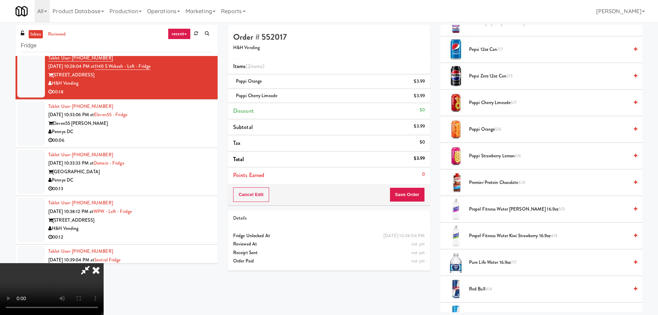
click at [104, 263] on video at bounding box center [52, 289] width 104 height 52
drag, startPoint x: 297, startPoint y: 179, endPoint x: 368, endPoint y: 186, distance: 71.2
click at [104, 263] on video at bounding box center [52, 289] width 104 height 52
click at [489, 158] on span "Poppi Strawberry Lemon 6/6" at bounding box center [549, 156] width 160 height 9
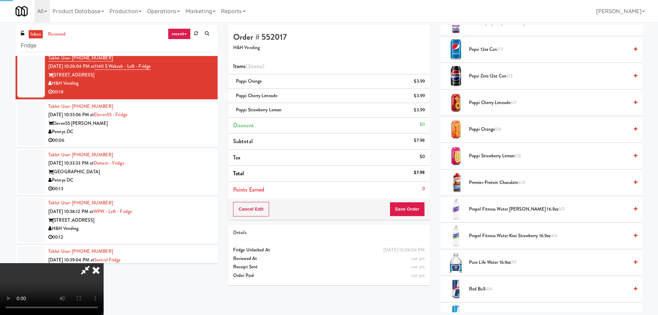
click at [104, 263] on video at bounding box center [52, 289] width 104 height 52
click at [499, 130] on span "5/6" at bounding box center [498, 129] width 6 height 7
click at [104, 263] on video at bounding box center [52, 289] width 104 height 52
click at [404, 207] on button "Save Order" at bounding box center [407, 209] width 35 height 15
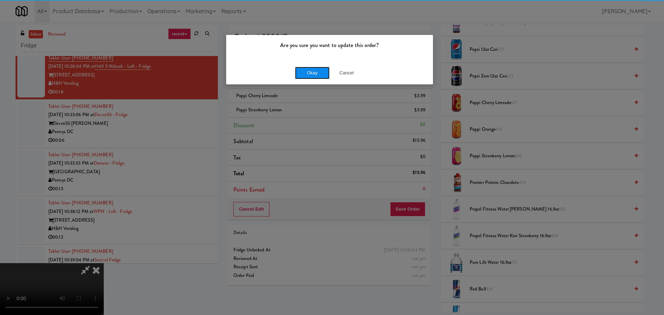
click at [317, 72] on button "Okay" at bounding box center [312, 73] width 35 height 12
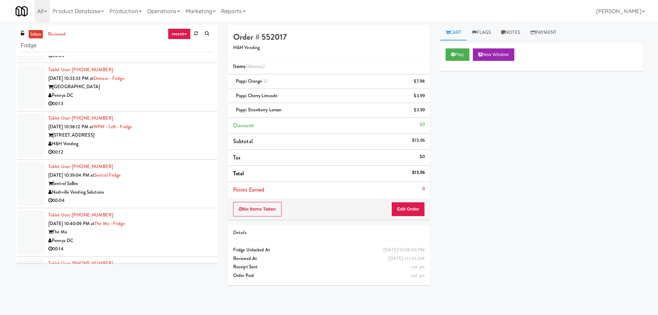
scroll to position [0, 0]
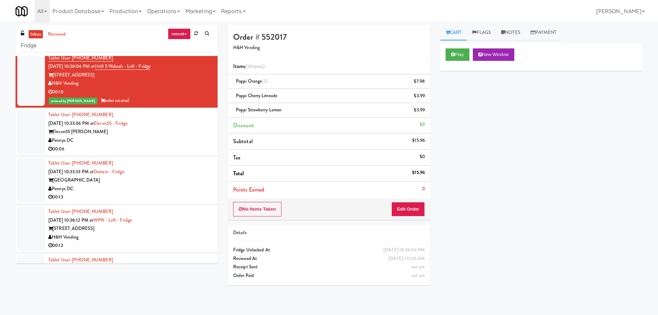
click at [160, 148] on div "00:06" at bounding box center [130, 149] width 164 height 9
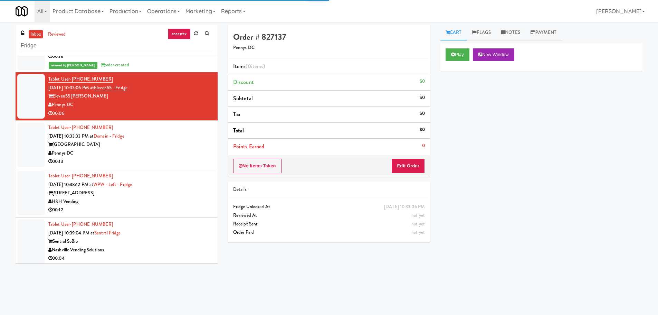
scroll to position [657, 0]
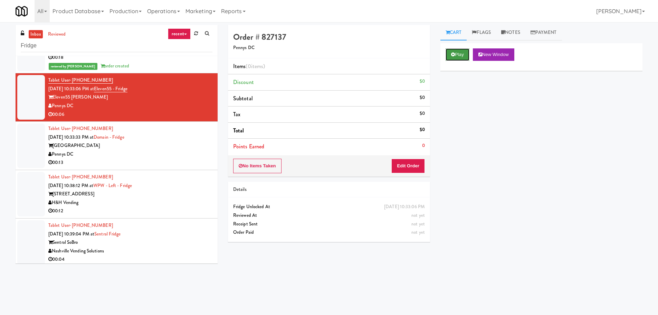
click at [459, 54] on button "Play" at bounding box center [458, 54] width 24 height 12
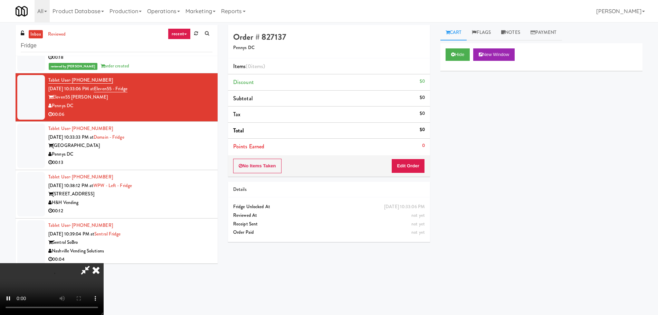
click at [414, 158] on div "No Items Taken Edit Order" at bounding box center [329, 165] width 202 height 21
click at [418, 161] on button "Edit Order" at bounding box center [409, 166] width 34 height 15
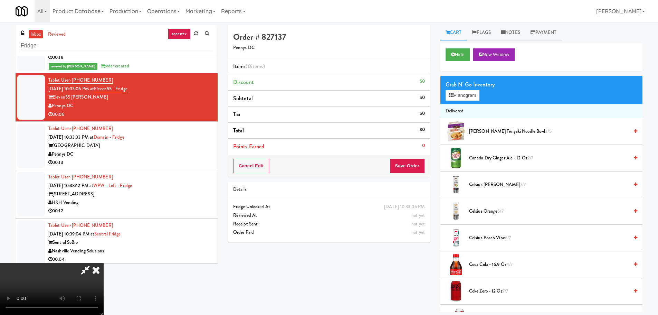
scroll to position [119, 0]
click at [104, 263] on video at bounding box center [52, 289] width 104 height 52
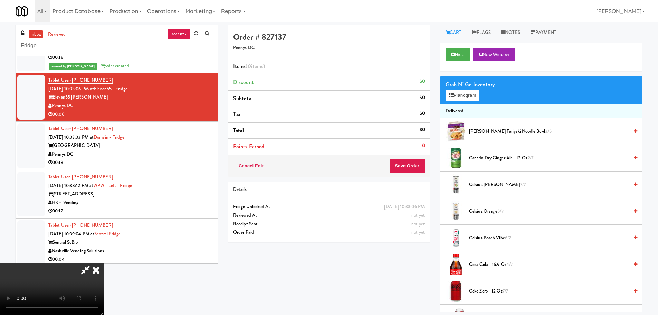
click at [104, 263] on video at bounding box center [52, 289] width 104 height 52
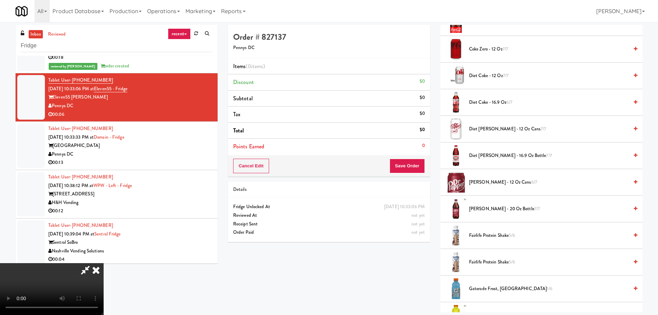
scroll to position [449, 0]
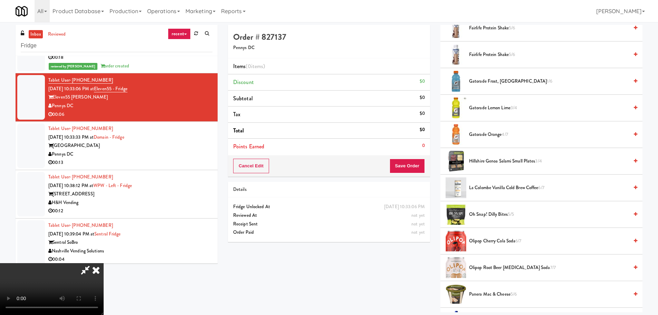
click at [503, 84] on span "Gatorade Frost, Glacier Freeze 1/6" at bounding box center [549, 81] width 160 height 9
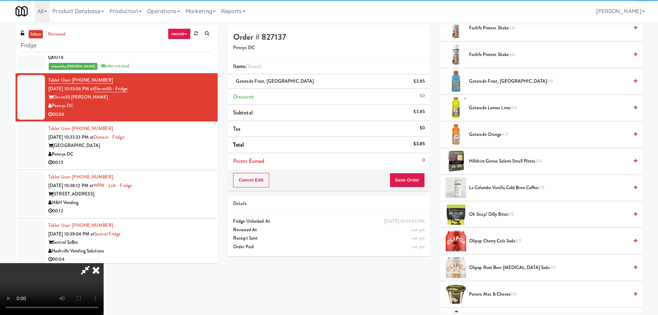
click at [104, 263] on video at bounding box center [52, 289] width 104 height 52
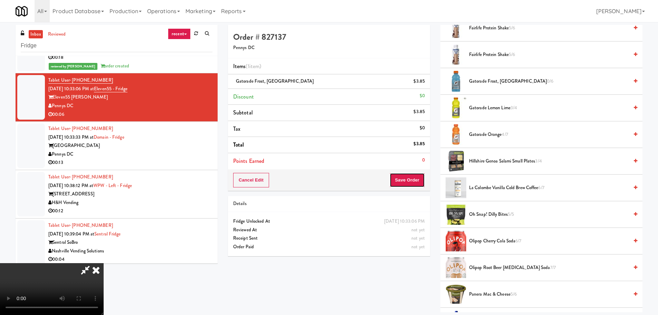
click at [405, 173] on button "Save Order" at bounding box center [407, 180] width 35 height 15
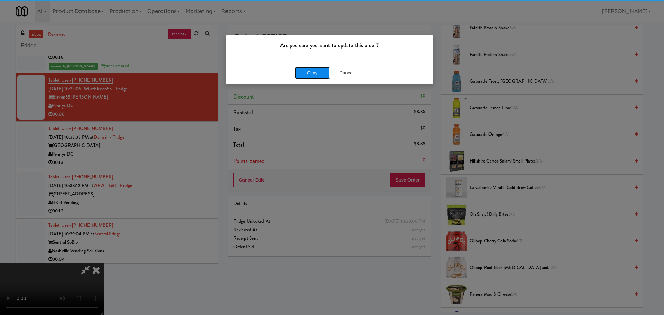
click at [305, 75] on button "Okay" at bounding box center [312, 73] width 35 height 12
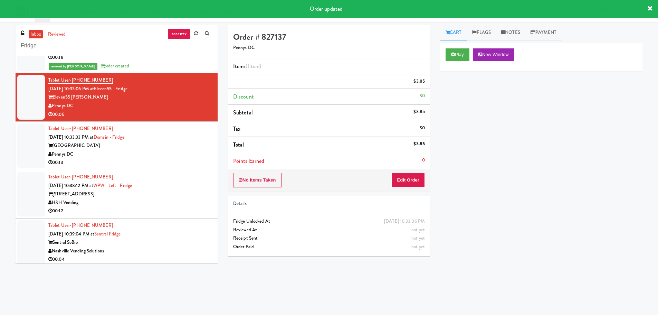
scroll to position [0, 0]
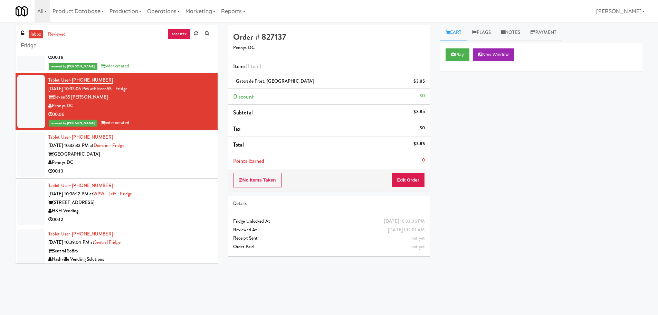
click at [176, 153] on div "Domain College Park" at bounding box center [130, 154] width 164 height 9
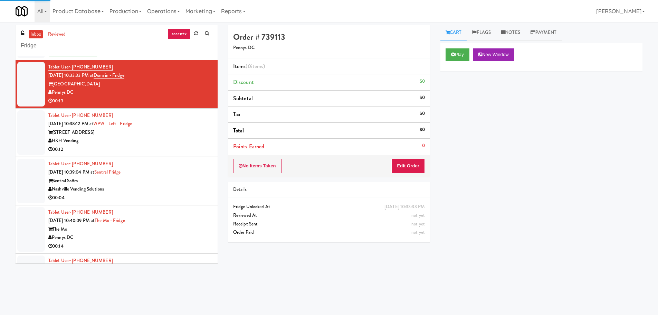
scroll to position [726, 0]
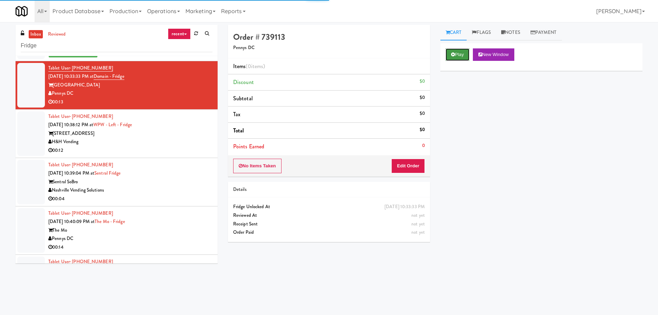
click at [460, 60] on button "Play" at bounding box center [458, 54] width 24 height 12
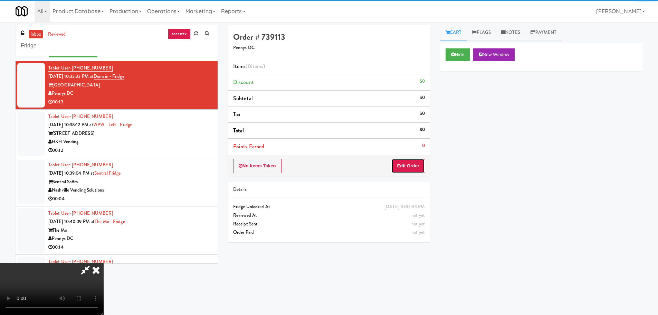
click at [414, 167] on button "Edit Order" at bounding box center [409, 166] width 34 height 15
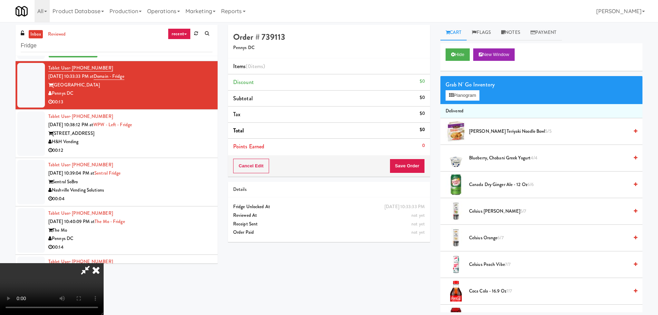
scroll to position [119, 0]
click at [104, 263] on video at bounding box center [52, 289] width 104 height 52
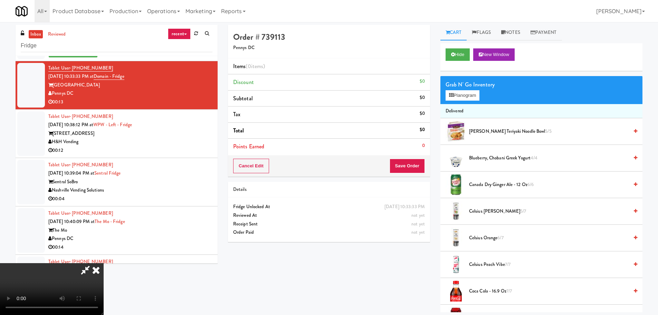
click at [104, 263] on video at bounding box center [52, 289] width 104 height 52
drag, startPoint x: 242, startPoint y: 176, endPoint x: 516, endPoint y: 193, distance: 274.6
click at [104, 263] on video at bounding box center [52, 289] width 104 height 52
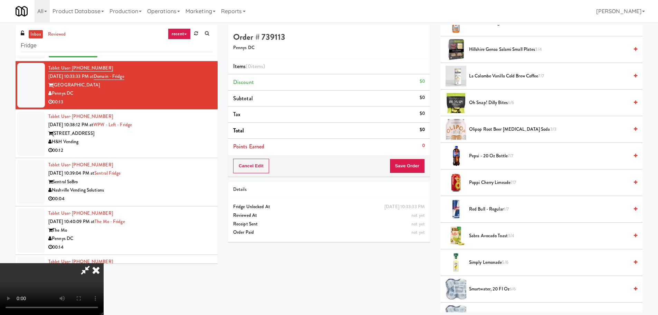
scroll to position [795, 0]
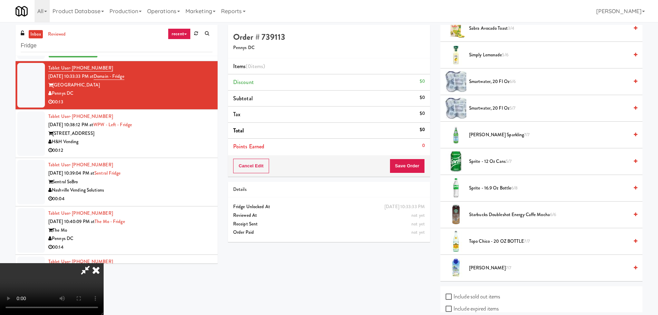
click at [497, 191] on span "Sprite - 16.9 oz Bottle 6/8" at bounding box center [549, 188] width 160 height 9
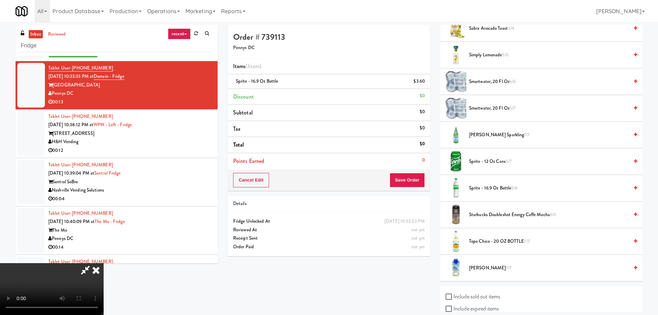
click at [104, 263] on video at bounding box center [52, 289] width 104 height 52
drag, startPoint x: 270, startPoint y: 163, endPoint x: 258, endPoint y: 168, distance: 13.2
click at [104, 263] on video at bounding box center [52, 289] width 104 height 52
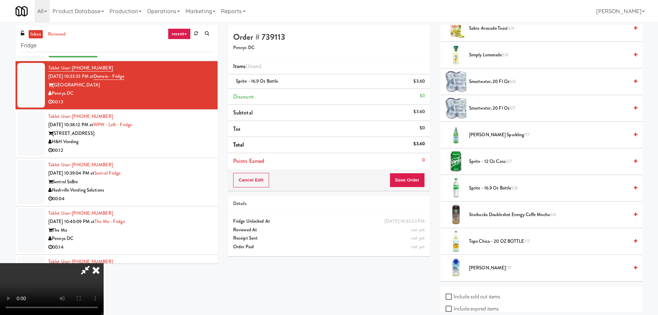
scroll to position [10, 0]
click at [104, 263] on video at bounding box center [52, 289] width 104 height 52
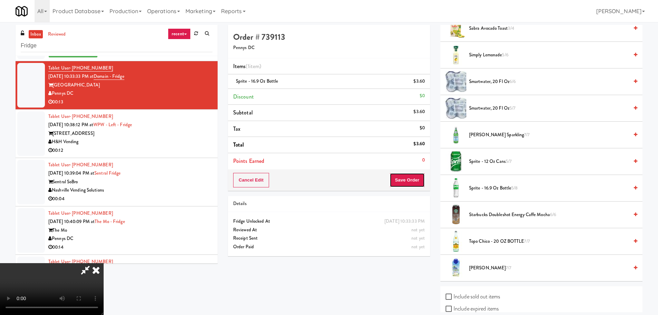
click at [401, 179] on button "Save Order" at bounding box center [407, 180] width 35 height 15
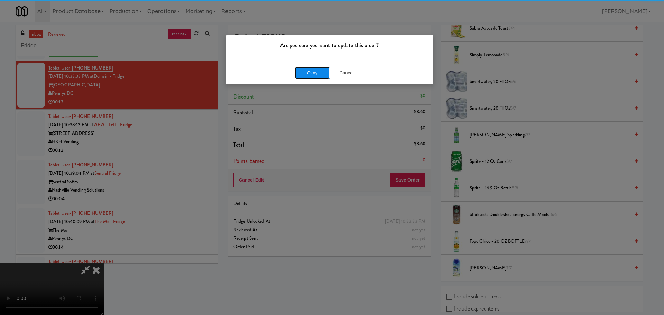
click at [318, 72] on button "Okay" at bounding box center [312, 73] width 35 height 12
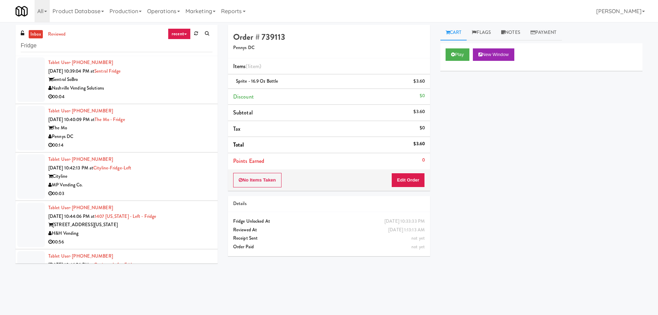
scroll to position [726, 0]
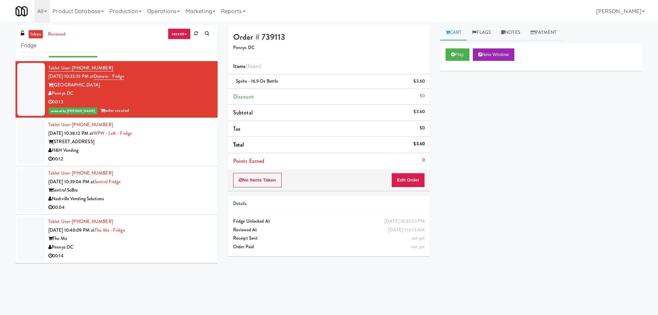
click at [168, 150] on div "H&H Vending" at bounding box center [130, 150] width 164 height 9
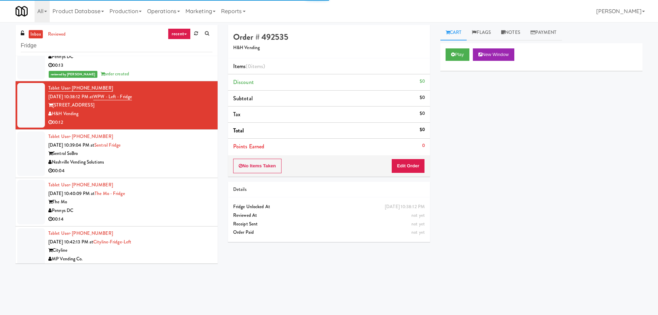
scroll to position [760, 0]
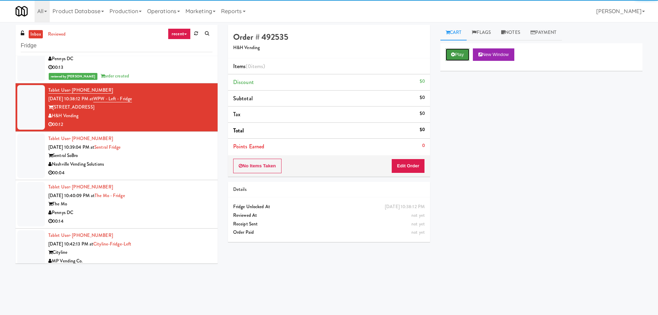
click at [456, 56] on button "Play" at bounding box center [458, 54] width 24 height 12
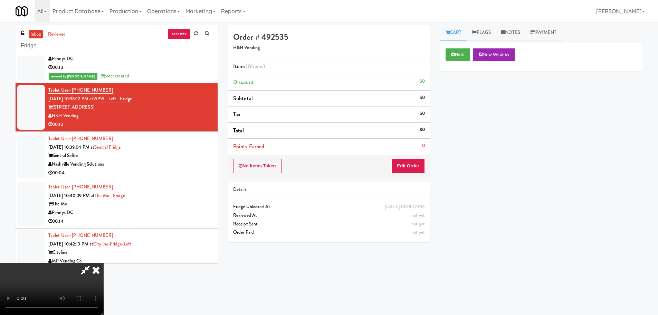
click at [414, 184] on div "Details" at bounding box center [329, 190] width 202 height 16
click at [416, 161] on button "Edit Order" at bounding box center [409, 166] width 34 height 15
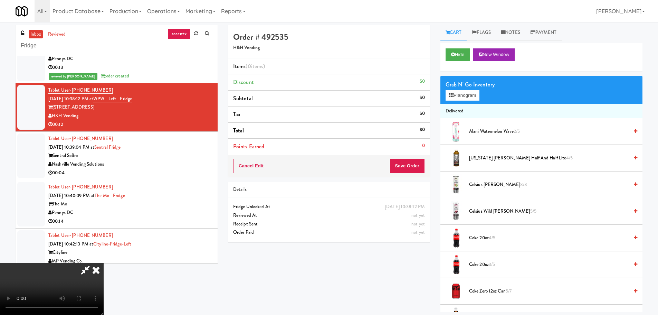
click at [104, 263] on video at bounding box center [52, 289] width 104 height 52
drag, startPoint x: 279, startPoint y: 220, endPoint x: 306, endPoint y: 210, distance: 28.3
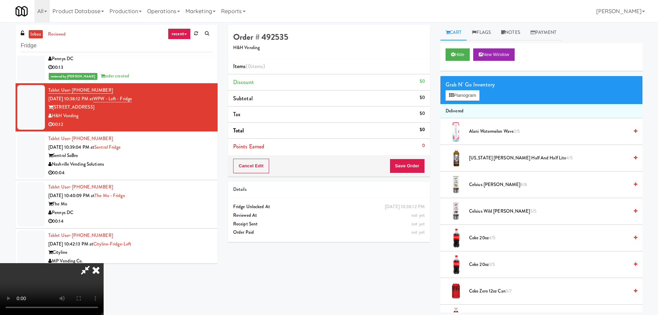
click at [104, 263] on video at bounding box center [52, 289] width 104 height 52
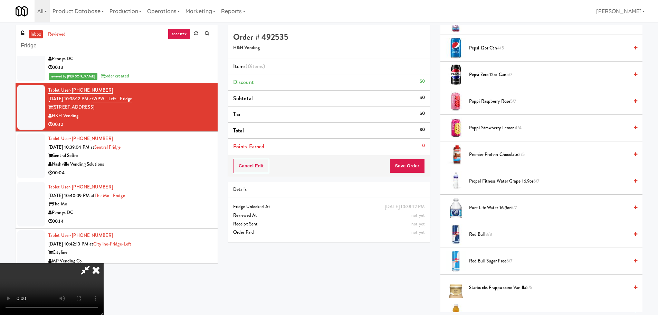
scroll to position [657, 0]
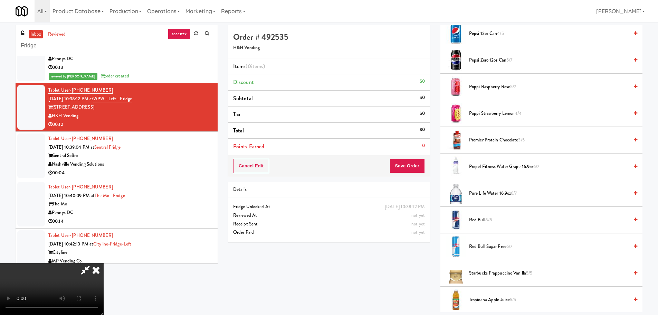
click at [493, 60] on span "Pepsi Zero 12oz can 5/7" at bounding box center [549, 60] width 160 height 9
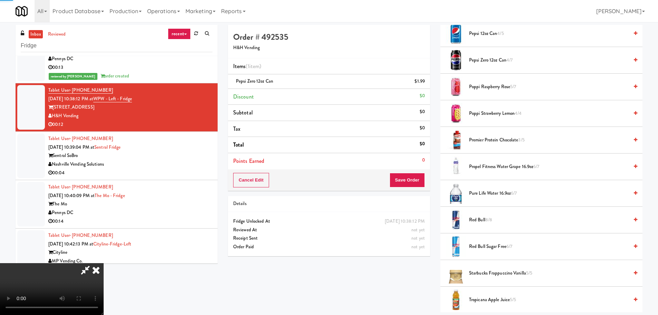
drag, startPoint x: 310, startPoint y: 158, endPoint x: 307, endPoint y: 162, distance: 5.3
click at [104, 263] on video at bounding box center [52, 289] width 104 height 52
drag, startPoint x: 307, startPoint y: 162, endPoint x: 383, endPoint y: 164, distance: 76.4
click at [104, 263] on video at bounding box center [52, 289] width 104 height 52
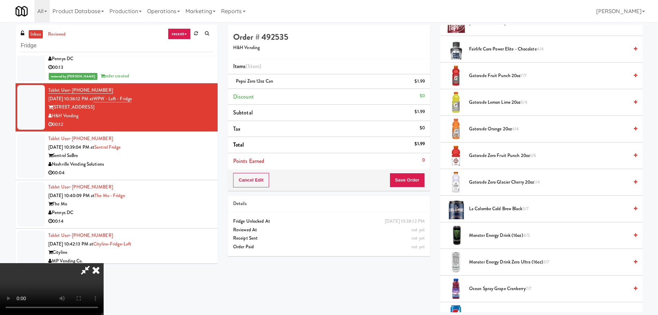
scroll to position [380, 0]
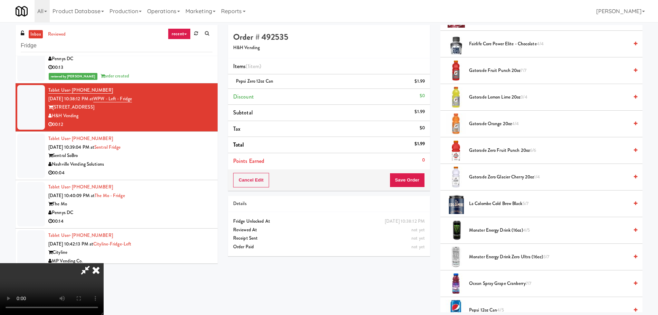
click at [507, 148] on span "Gatorade Zero Fruit Punch 20oz 6/6" at bounding box center [549, 150] width 160 height 9
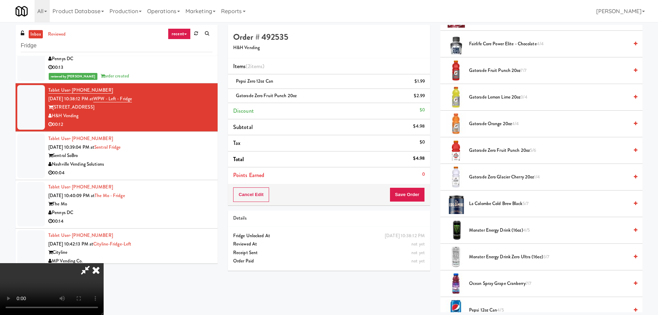
click at [104, 263] on video at bounding box center [52, 289] width 104 height 52
click at [420, 198] on button "Save Order" at bounding box center [407, 194] width 35 height 15
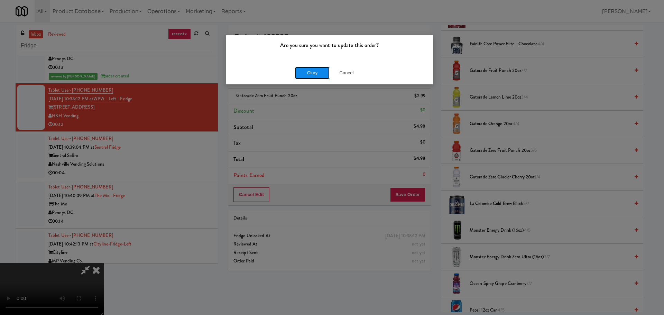
click at [319, 73] on button "Okay" at bounding box center [312, 73] width 35 height 12
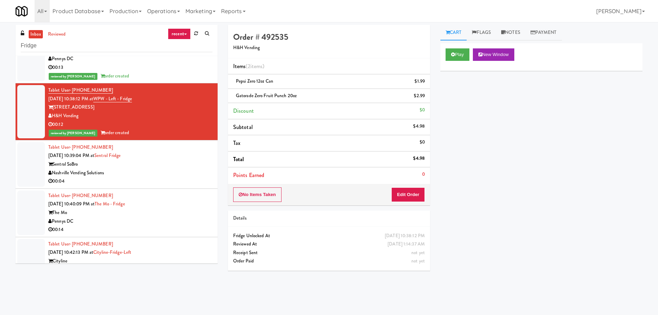
scroll to position [0, 0]
click at [170, 162] on div "Sentral SoBro" at bounding box center [130, 164] width 164 height 9
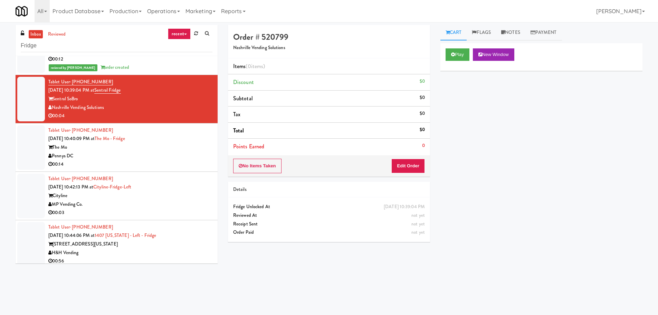
scroll to position [829, 0]
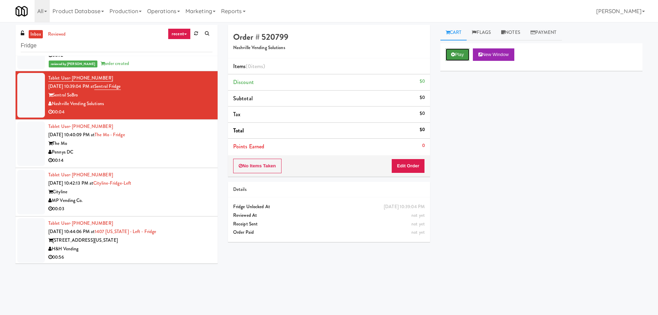
click at [462, 57] on button "Play" at bounding box center [458, 54] width 24 height 12
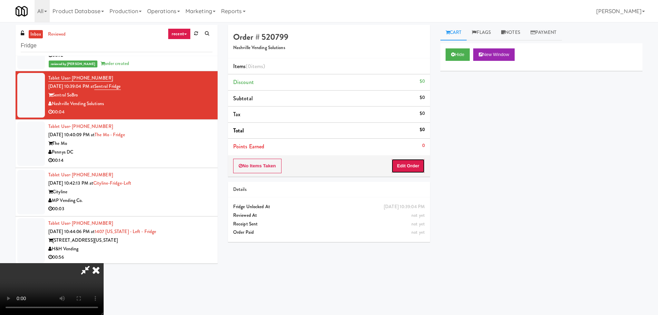
click at [415, 166] on button "Edit Order" at bounding box center [409, 166] width 34 height 15
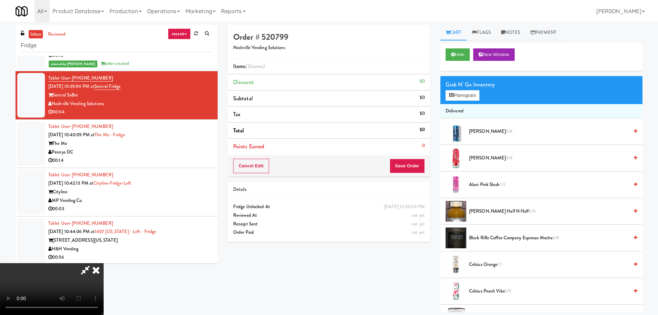
scroll to position [119, 0]
click at [104, 263] on video at bounding box center [52, 289] width 104 height 52
drag, startPoint x: 181, startPoint y: 187, endPoint x: 191, endPoint y: 191, distance: 10.5
click at [104, 263] on video at bounding box center [52, 289] width 104 height 52
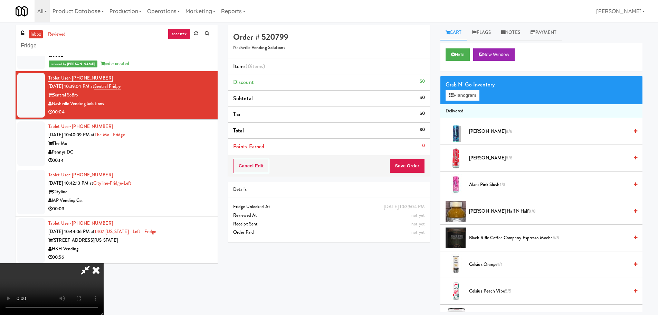
click at [104, 263] on video at bounding box center [52, 289] width 104 height 52
drag, startPoint x: 312, startPoint y: 121, endPoint x: 460, endPoint y: 143, distance: 150.2
click at [104, 263] on video at bounding box center [52, 289] width 104 height 52
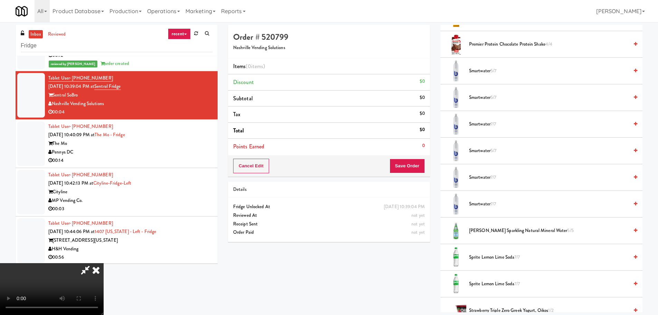
scroll to position [760, 0]
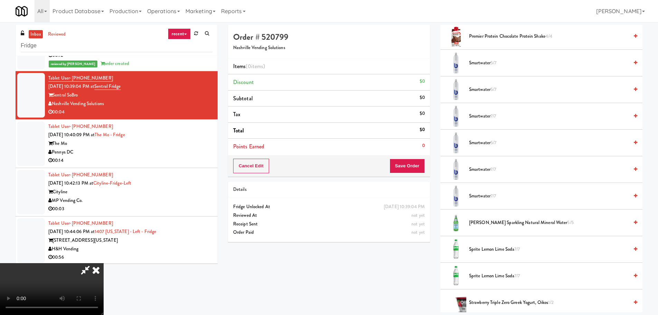
click at [489, 115] on span "Smartwater 7/7" at bounding box center [549, 116] width 160 height 9
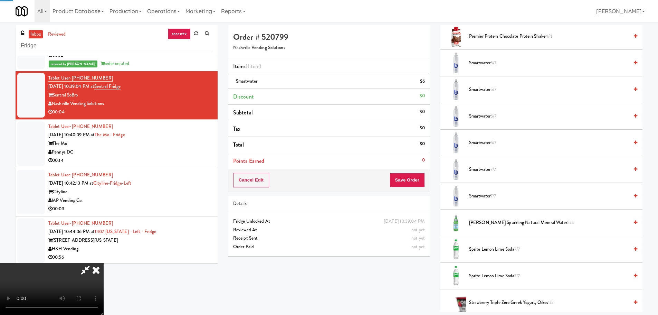
click at [104, 263] on video at bounding box center [52, 289] width 104 height 52
click at [413, 172] on div "Cancel Edit Save Order" at bounding box center [329, 179] width 202 height 21
click at [413, 176] on button "Save Order" at bounding box center [407, 180] width 35 height 15
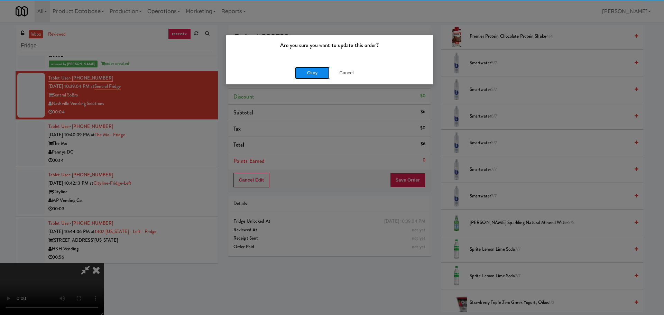
click at [306, 67] on button "Okay" at bounding box center [312, 73] width 35 height 12
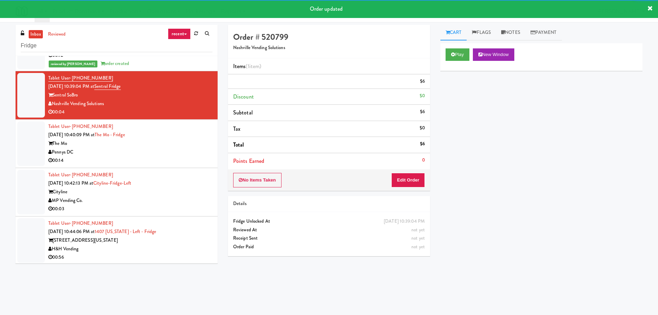
scroll to position [0, 0]
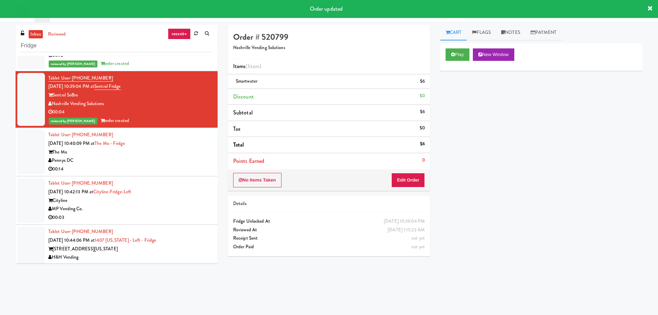
click at [179, 165] on div "00:14" at bounding box center [130, 169] width 164 height 9
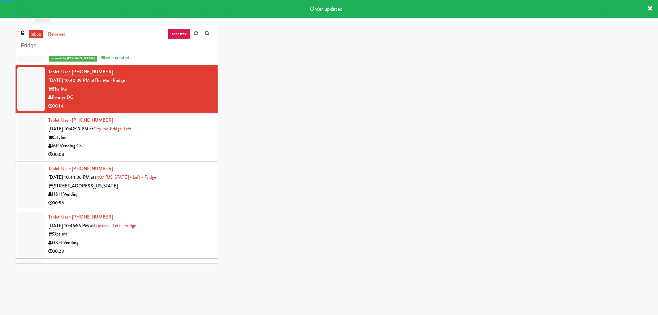
scroll to position [899, 0]
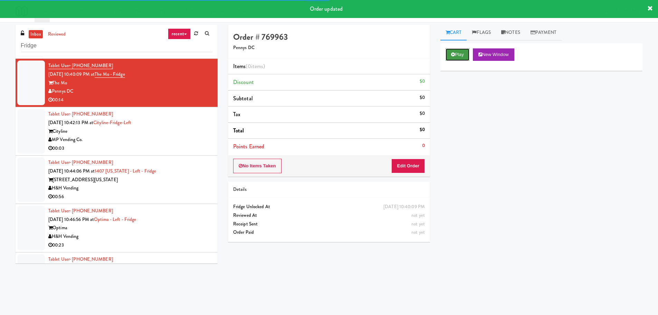
click at [461, 58] on button "Play" at bounding box center [458, 54] width 24 height 12
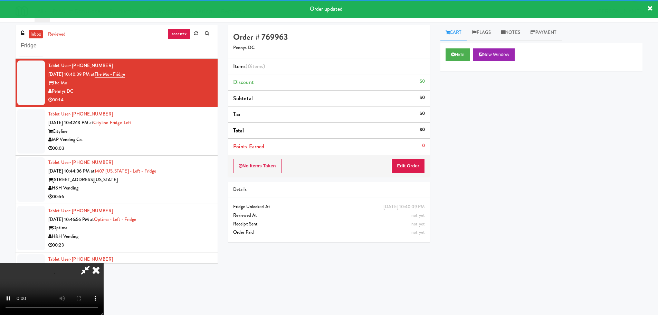
click at [420, 152] on li "Points Earned 0" at bounding box center [329, 147] width 202 height 16
click at [415, 160] on button "Edit Order" at bounding box center [409, 166] width 34 height 15
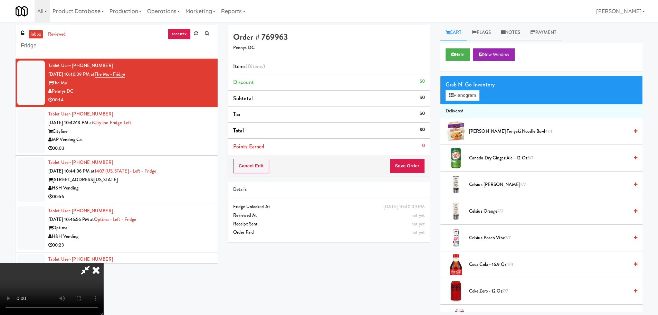
scroll to position [119, 0]
click at [104, 263] on video at bounding box center [52, 289] width 104 height 52
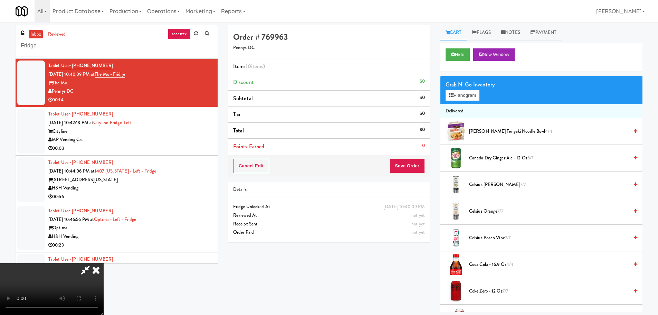
drag, startPoint x: 254, startPoint y: 166, endPoint x: 250, endPoint y: 166, distance: 3.9
click at [104, 263] on video at bounding box center [52, 289] width 104 height 52
drag, startPoint x: 243, startPoint y: 162, endPoint x: 252, endPoint y: 164, distance: 9.1
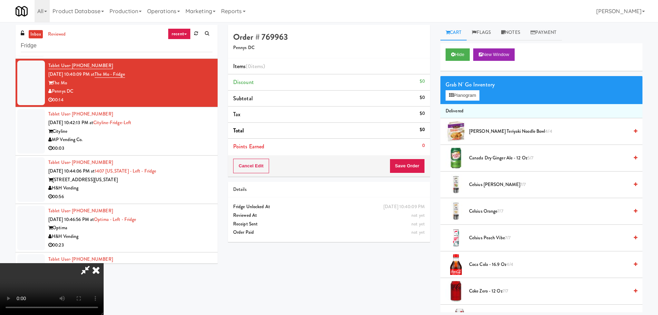
click at [104, 263] on video at bounding box center [52, 289] width 104 height 52
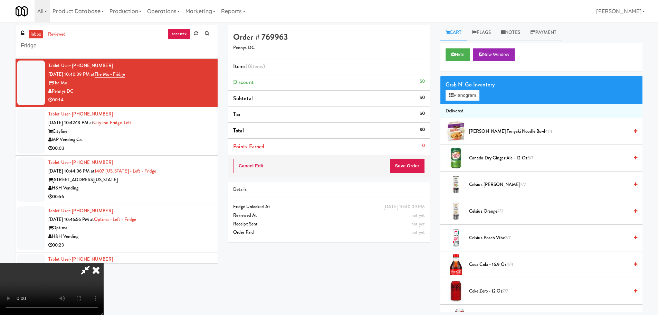
click at [104, 263] on video at bounding box center [52, 289] width 104 height 52
drag, startPoint x: 230, startPoint y: 117, endPoint x: 235, endPoint y: 119, distance: 4.8
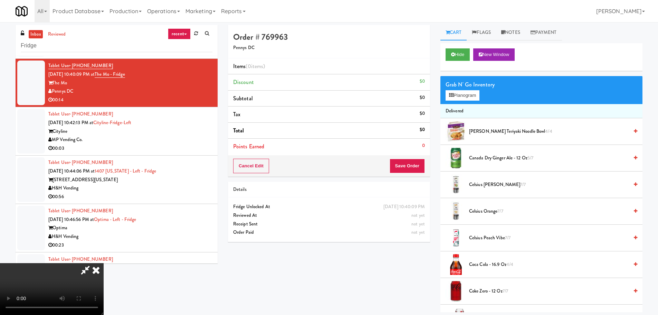
click at [104, 263] on video at bounding box center [52, 289] width 104 height 52
drag, startPoint x: 245, startPoint y: 183, endPoint x: 310, endPoint y: 186, distance: 65.4
click at [104, 263] on video at bounding box center [52, 289] width 104 height 52
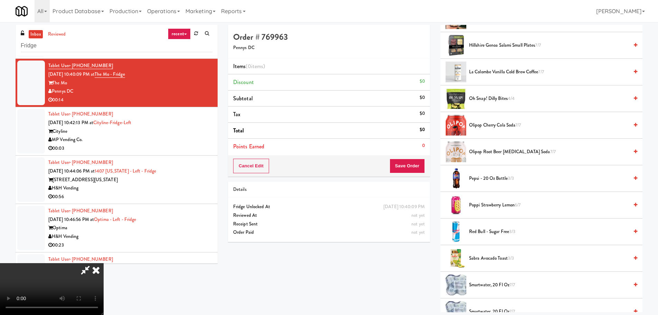
scroll to position [622, 0]
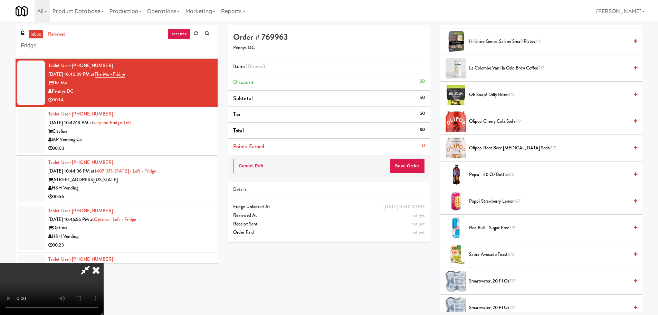
click at [503, 122] on span "Olipop Cherry Cola Soda 7/7" at bounding box center [549, 121] width 160 height 9
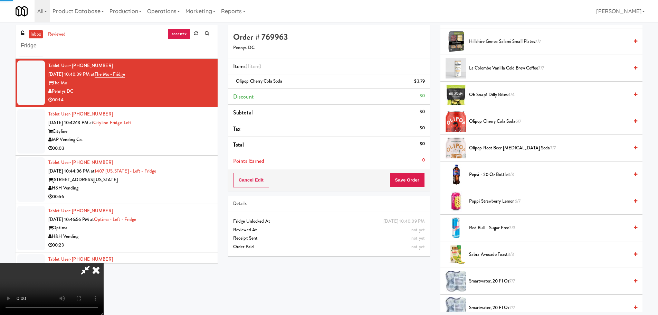
click at [104, 263] on video at bounding box center [52, 289] width 104 height 52
click at [411, 181] on button "Save Order" at bounding box center [407, 180] width 35 height 15
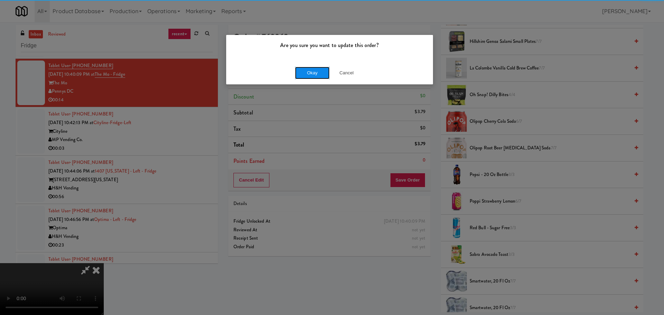
click at [314, 72] on button "Okay" at bounding box center [312, 73] width 35 height 12
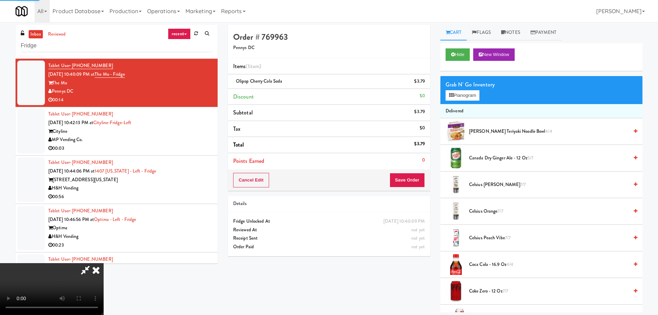
scroll to position [0, 0]
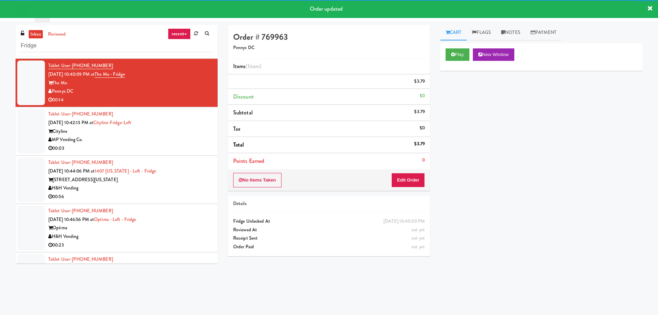
click at [194, 145] on div "00:03" at bounding box center [130, 148] width 164 height 9
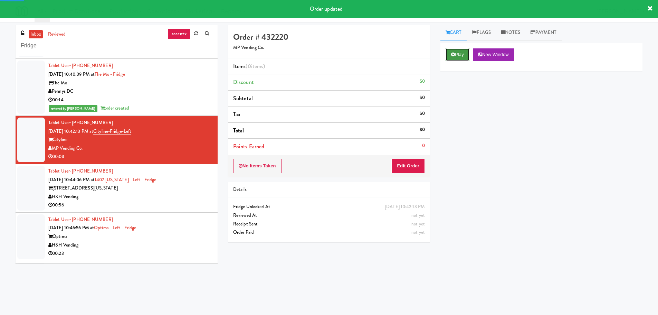
click at [449, 53] on button "Play" at bounding box center [458, 54] width 24 height 12
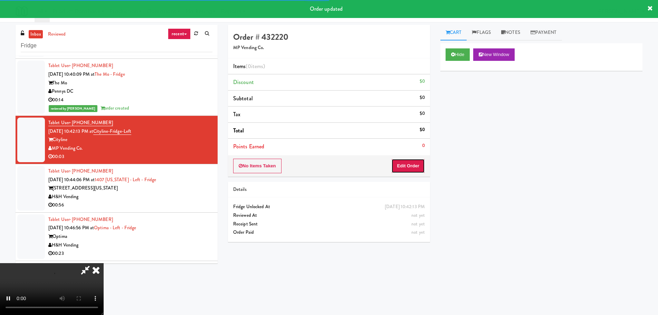
click at [405, 170] on button "Edit Order" at bounding box center [409, 166] width 34 height 15
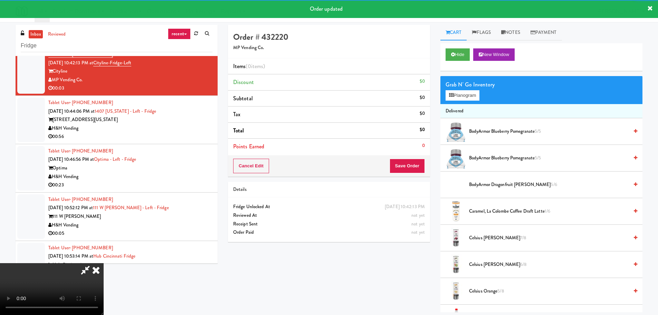
scroll to position [968, 0]
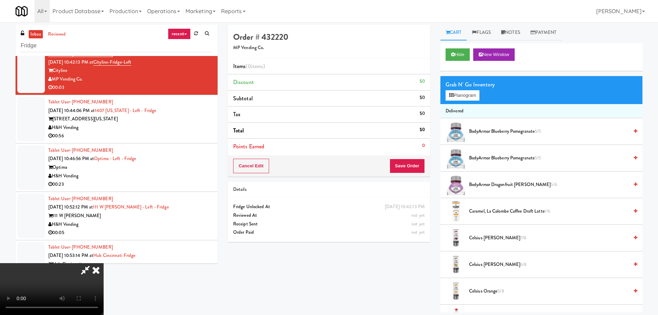
click at [104, 263] on video at bounding box center [52, 289] width 104 height 52
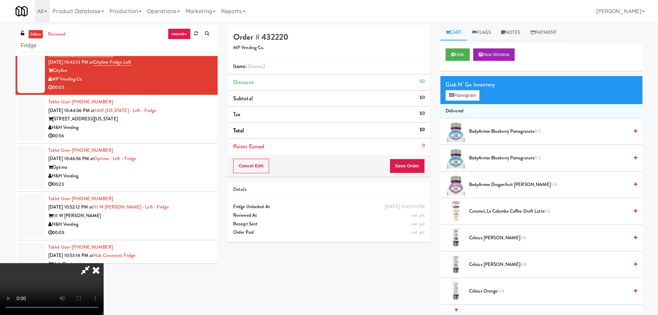
click at [104, 263] on video at bounding box center [52, 289] width 104 height 52
drag, startPoint x: 245, startPoint y: 194, endPoint x: 246, endPoint y: 188, distance: 5.8
click at [104, 263] on video at bounding box center [52, 289] width 104 height 52
drag, startPoint x: 256, startPoint y: 169, endPoint x: 272, endPoint y: 159, distance: 19.0
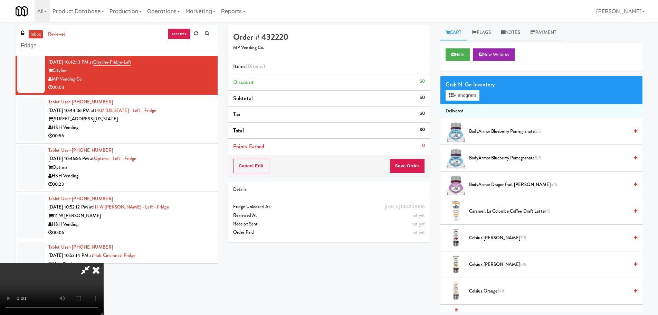
click at [104, 263] on video at bounding box center [52, 289] width 104 height 52
click at [469, 95] on button "Planogram" at bounding box center [463, 95] width 34 height 10
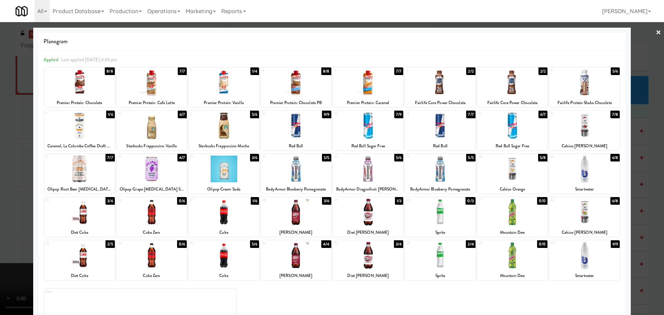
click at [147, 170] on div at bounding box center [151, 169] width 70 height 27
click at [1, 170] on div at bounding box center [332, 157] width 664 height 315
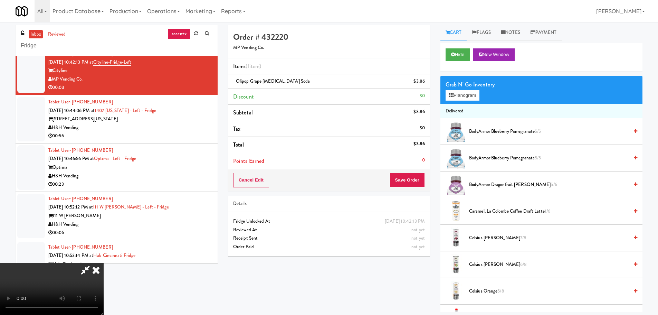
click at [104, 263] on video at bounding box center [52, 289] width 104 height 52
click at [407, 179] on button "Save Order" at bounding box center [407, 180] width 35 height 15
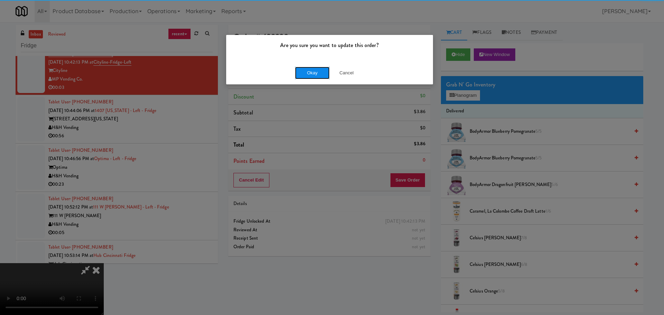
click at [306, 74] on button "Okay" at bounding box center [312, 73] width 35 height 12
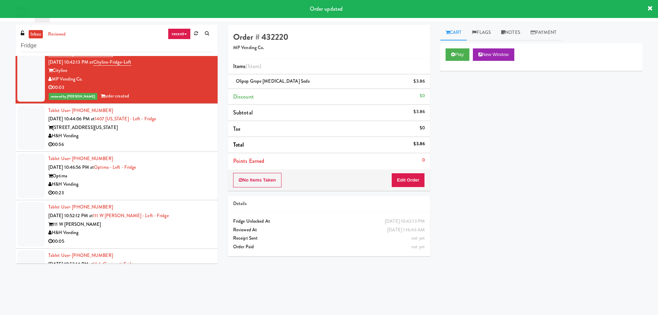
click at [188, 149] on li "Tablet User · (718) 612-1644 Aug 20, 2025 10:44:06 PM at 1407 Michigan - Left -…" at bounding box center [117, 128] width 202 height 48
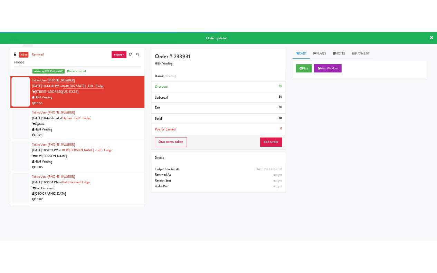
scroll to position [1002, 0]
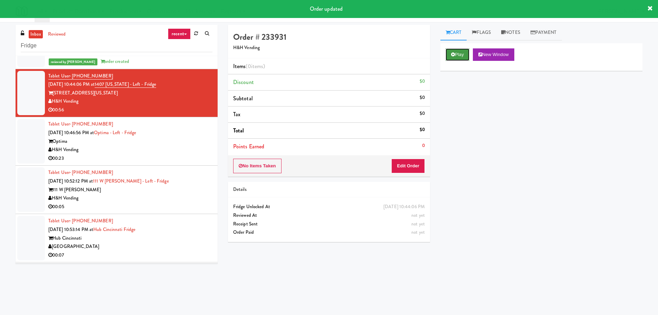
click at [460, 51] on button "Play" at bounding box center [458, 54] width 24 height 12
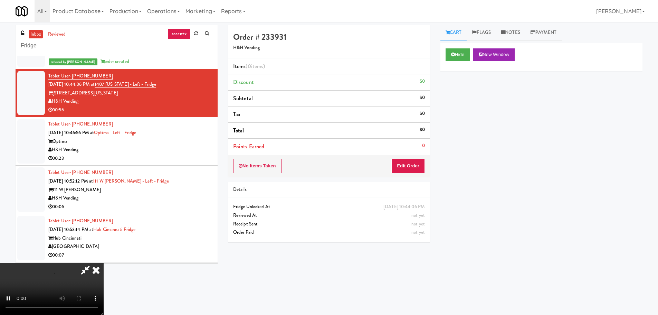
click at [396, 149] on li "Points Earned 0" at bounding box center [329, 147] width 202 height 16
click at [404, 161] on button "Edit Order" at bounding box center [409, 166] width 34 height 15
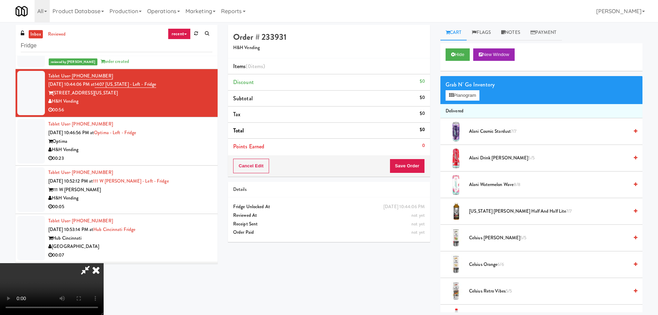
click at [104, 263] on video at bounding box center [52, 289] width 104 height 52
drag, startPoint x: 193, startPoint y: 181, endPoint x: 180, endPoint y: 174, distance: 14.9
click at [104, 263] on video at bounding box center [52, 289] width 104 height 52
drag, startPoint x: 197, startPoint y: 168, endPoint x: 196, endPoint y: 175, distance: 6.3
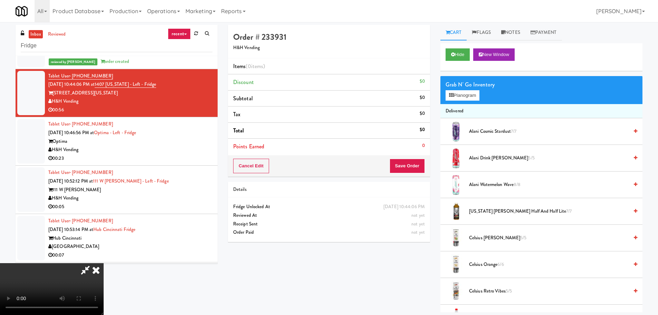
click at [104, 263] on video at bounding box center [52, 289] width 104 height 52
drag, startPoint x: 280, startPoint y: 128, endPoint x: 278, endPoint y: 151, distance: 23.3
click at [104, 263] on video at bounding box center [52, 289] width 104 height 52
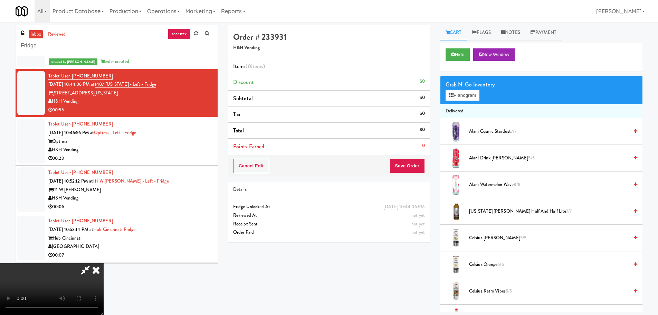
click at [104, 263] on video at bounding box center [52, 289] width 104 height 52
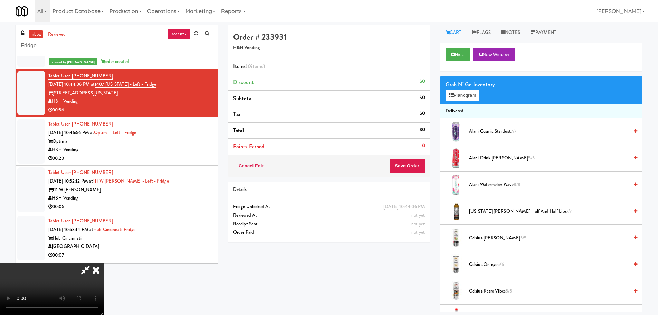
click at [104, 263] on video at bounding box center [52, 289] width 104 height 52
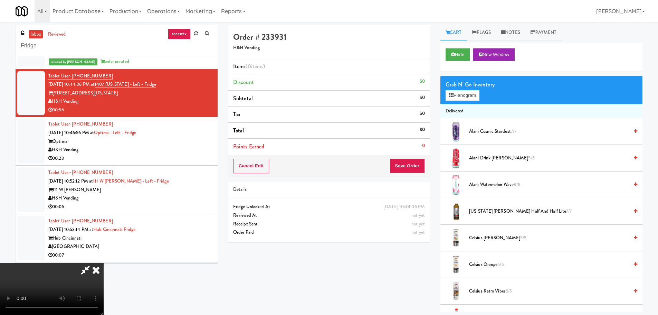
click at [104, 263] on video at bounding box center [52, 289] width 104 height 52
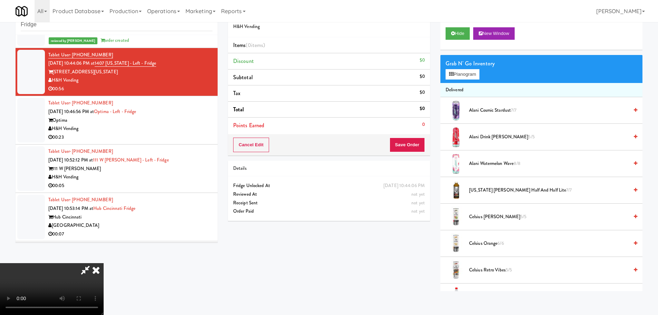
scroll to position [22, 0]
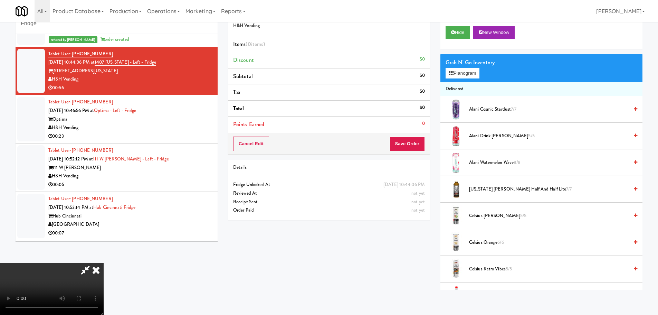
click at [104, 263] on video at bounding box center [52, 289] width 104 height 52
drag, startPoint x: 267, startPoint y: 187, endPoint x: 510, endPoint y: 191, distance: 242.3
click at [104, 263] on video at bounding box center [52, 289] width 104 height 52
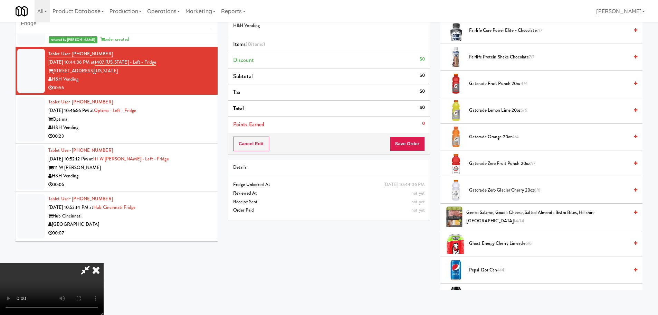
scroll to position [622, 0]
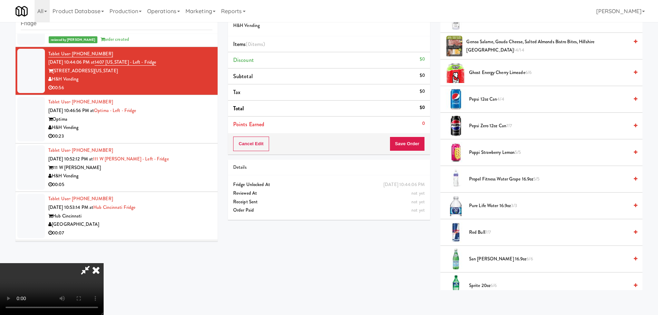
click at [498, 151] on span "Poppi Strawberry Lemon 5/5" at bounding box center [549, 152] width 160 height 9
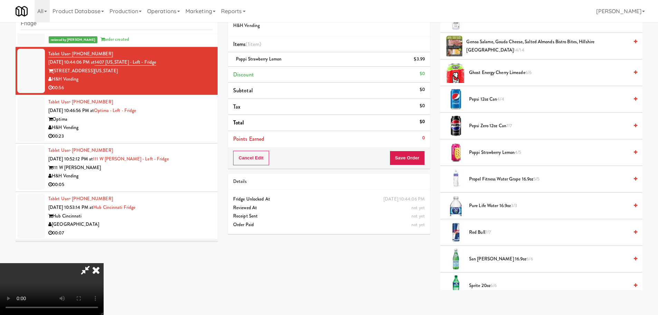
click at [104, 263] on video at bounding box center [52, 289] width 104 height 52
drag, startPoint x: 241, startPoint y: 199, endPoint x: 244, endPoint y: 201, distance: 4.2
click at [104, 263] on video at bounding box center [52, 289] width 104 height 52
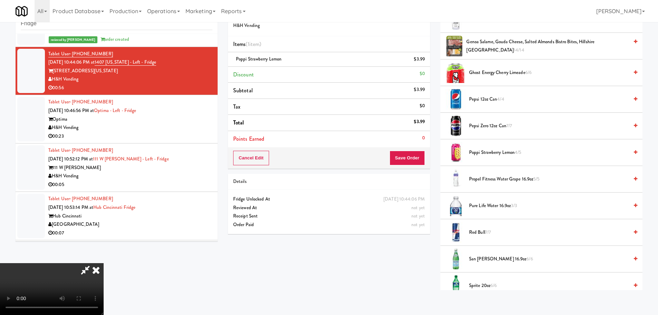
click at [104, 263] on video at bounding box center [52, 289] width 104 height 52
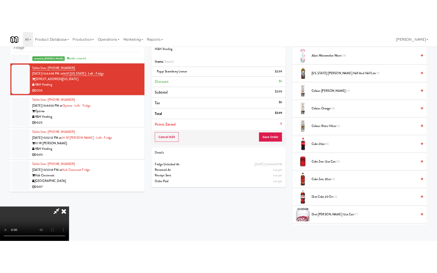
scroll to position [35, 0]
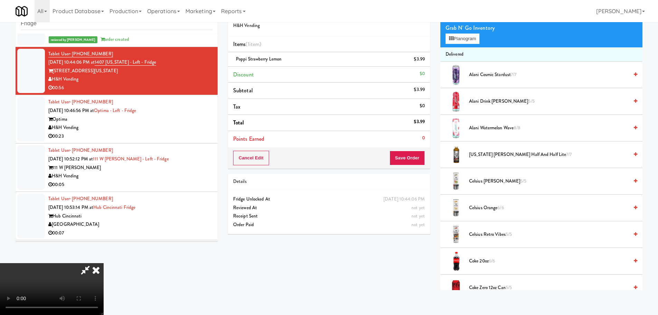
click at [506, 157] on span "Arizona Arnold Palmer Half and Half Lite 7/7" at bounding box center [549, 154] width 160 height 9
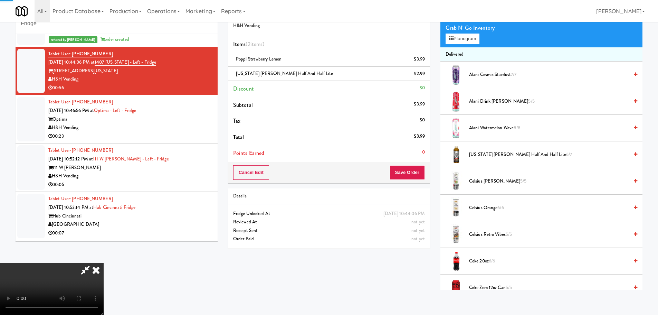
click at [104, 263] on video at bounding box center [52, 289] width 104 height 52
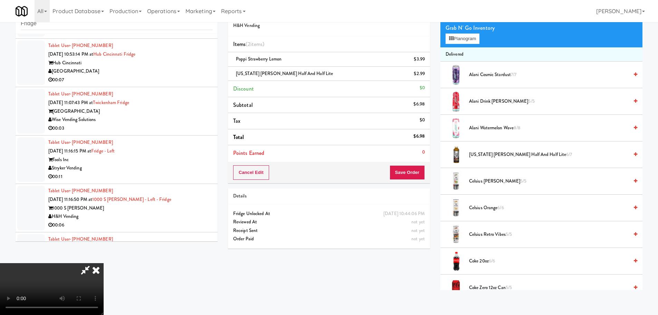
scroll to position [1002, 0]
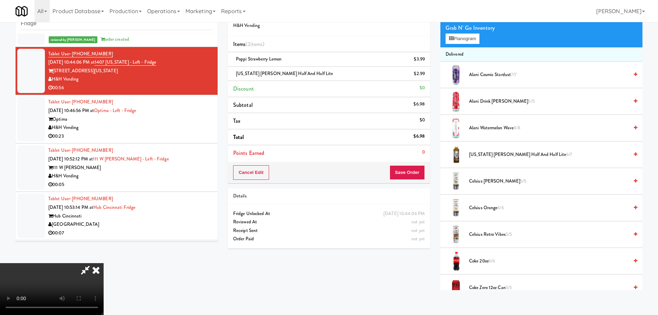
click at [104, 263] on video at bounding box center [52, 289] width 104 height 52
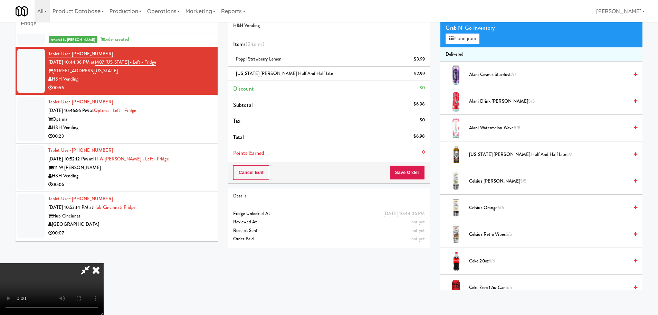
click at [104, 263] on video at bounding box center [52, 289] width 104 height 52
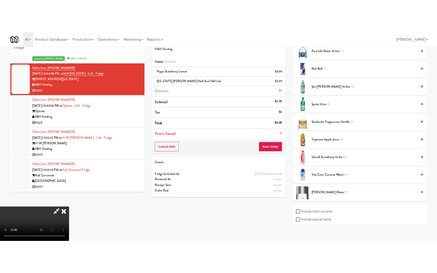
scroll to position [829, 0]
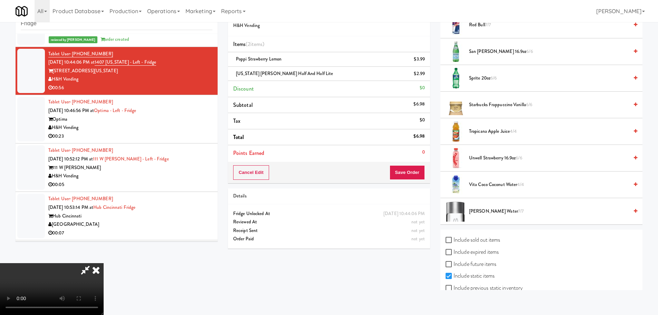
click at [497, 159] on span "Unwell Strawberry 16.9oz 6/6" at bounding box center [549, 158] width 160 height 9
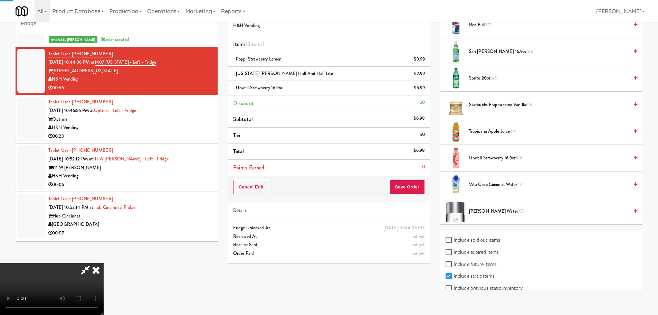
click at [104, 263] on video at bounding box center [52, 289] width 104 height 52
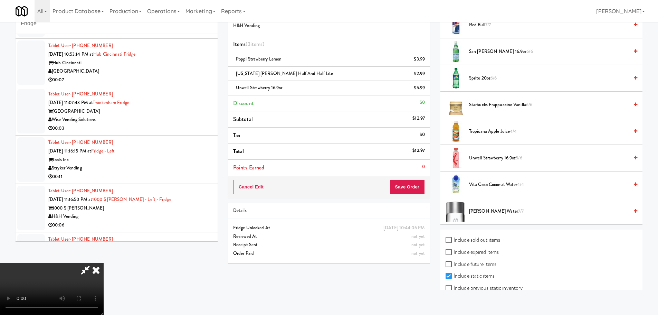
scroll to position [1002, 0]
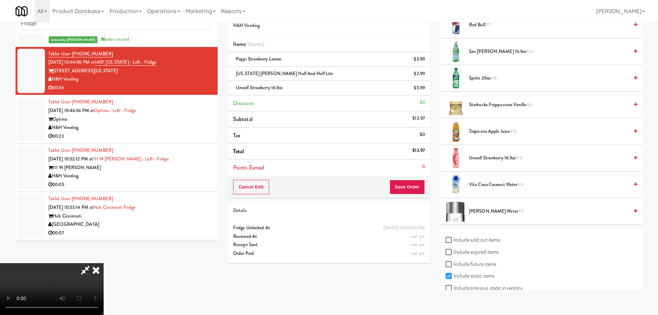
click at [104, 263] on video at bounding box center [52, 289] width 104 height 52
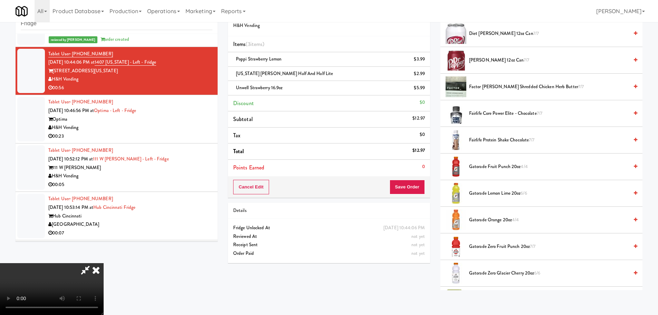
scroll to position [360, 0]
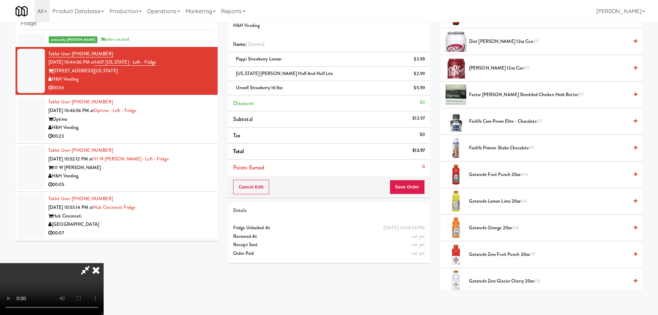
click at [488, 151] on span "Fairlife Protein Shake Chocolate 7/7" at bounding box center [549, 148] width 160 height 9
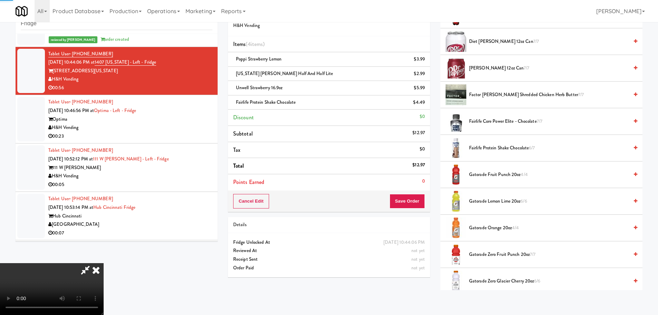
drag, startPoint x: 239, startPoint y: 177, endPoint x: 230, endPoint y: 181, distance: 10.2
click at [104, 263] on video at bounding box center [52, 289] width 104 height 52
click at [412, 204] on button "Save Order" at bounding box center [407, 201] width 35 height 15
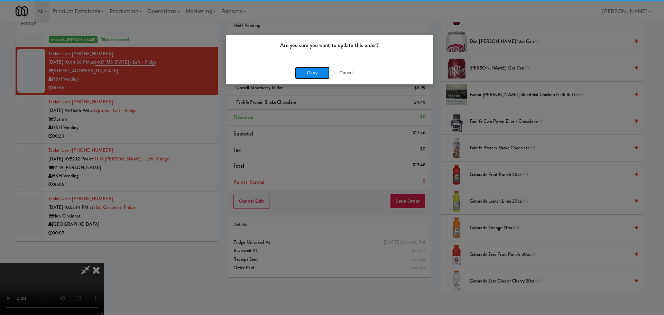
click at [308, 73] on button "Okay" at bounding box center [312, 73] width 35 height 12
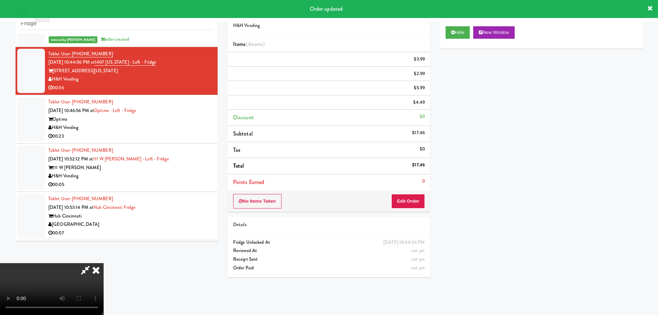
scroll to position [0, 0]
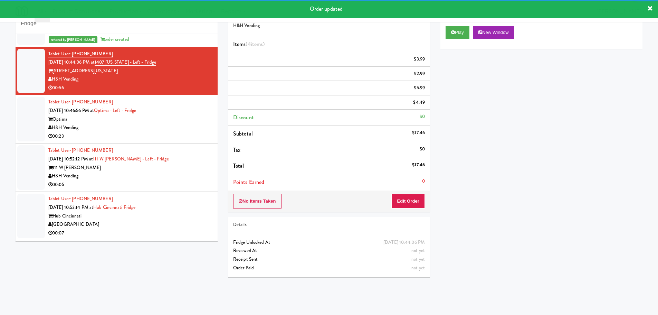
click at [192, 129] on div "Tablet User · (504) 671-8283 Aug 20, 2025 10:46:56 PM at Optima - Left - Fridge…" at bounding box center [130, 119] width 164 height 43
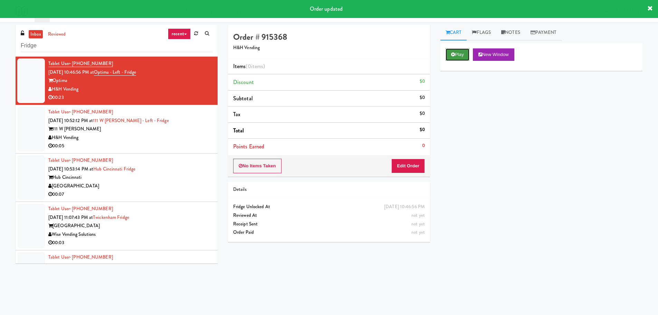
click at [468, 60] on button "Play" at bounding box center [458, 54] width 24 height 12
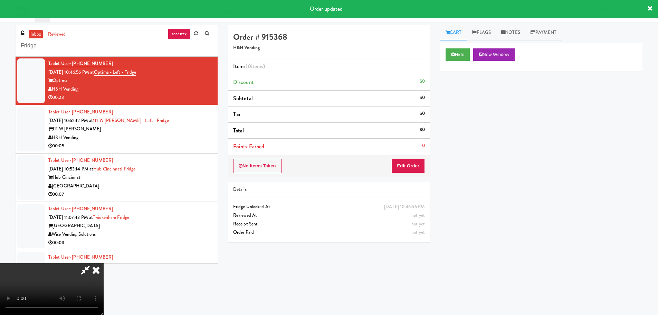
drag, startPoint x: 398, startPoint y: 185, endPoint x: 414, endPoint y: 167, distance: 24.2
click at [398, 186] on div "Details" at bounding box center [329, 189] width 192 height 9
click at [416, 169] on button "Edit Order" at bounding box center [409, 166] width 34 height 15
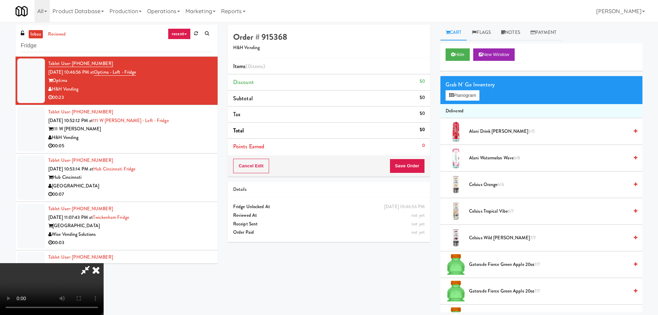
drag, startPoint x: 273, startPoint y: 190, endPoint x: 136, endPoint y: 304, distance: 178.7
click at [104, 263] on video at bounding box center [52, 289] width 104 height 52
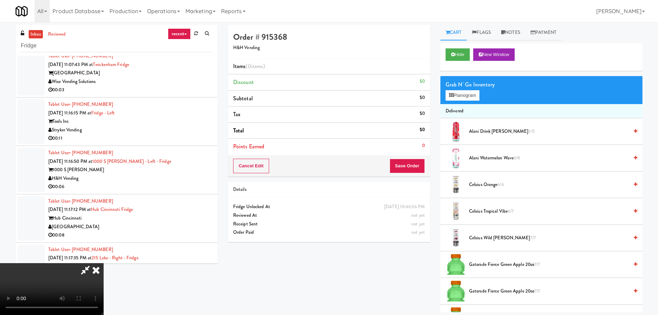
scroll to position [1071, 0]
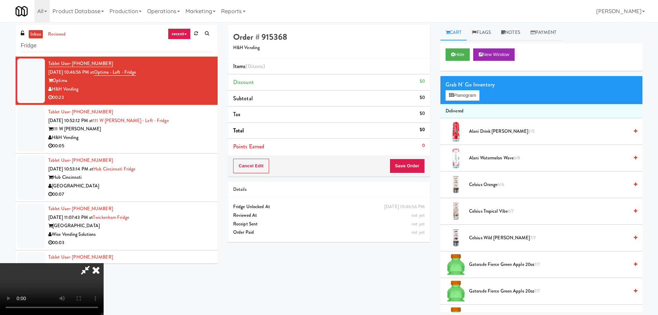
click at [104, 263] on video at bounding box center [52, 289] width 104 height 52
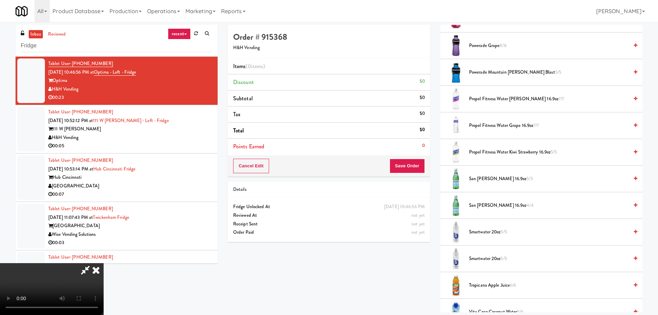
scroll to position [829, 0]
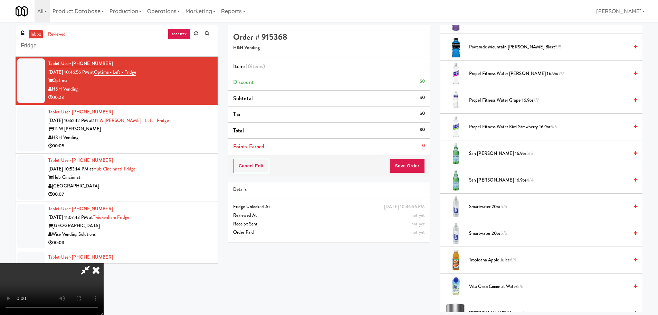
click at [104, 263] on video at bounding box center [52, 289] width 104 height 52
click at [488, 152] on span "San Pellegrino 16.9oz 5/5" at bounding box center [549, 153] width 160 height 9
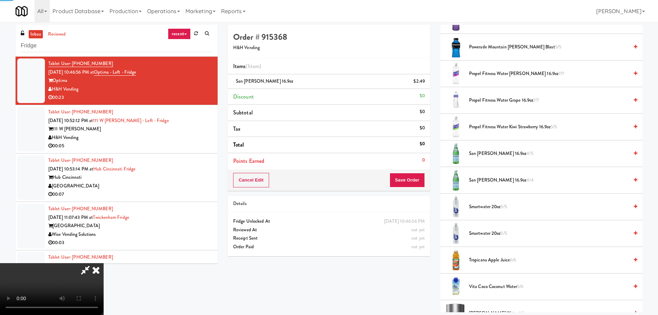
click at [104, 263] on video at bounding box center [52, 289] width 104 height 52
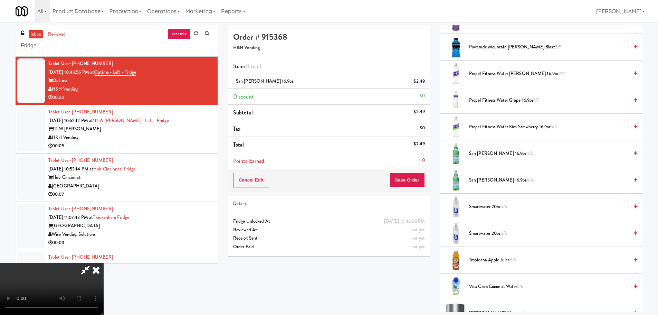
click at [104, 263] on video at bounding box center [52, 289] width 104 height 52
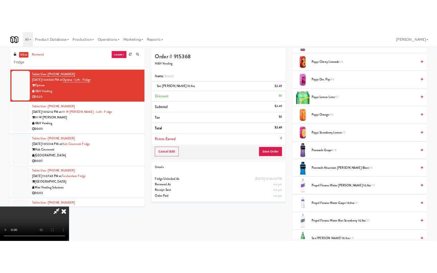
scroll to position [640, 0]
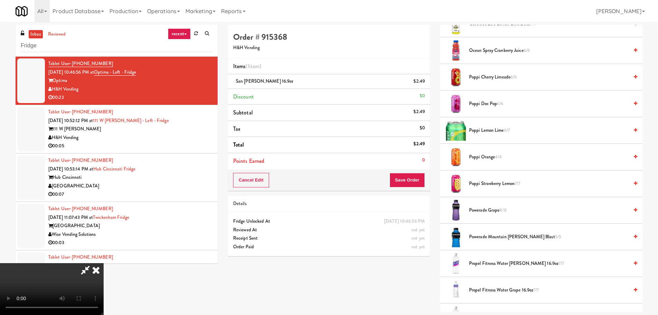
click at [481, 133] on span "Poppi Lemon Lime 6/7" at bounding box center [549, 130] width 160 height 9
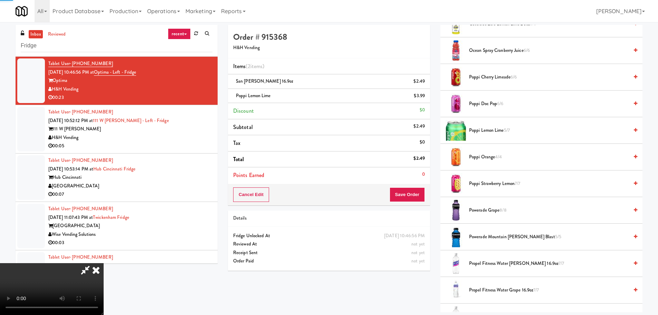
click at [104, 263] on video at bounding box center [52, 289] width 104 height 52
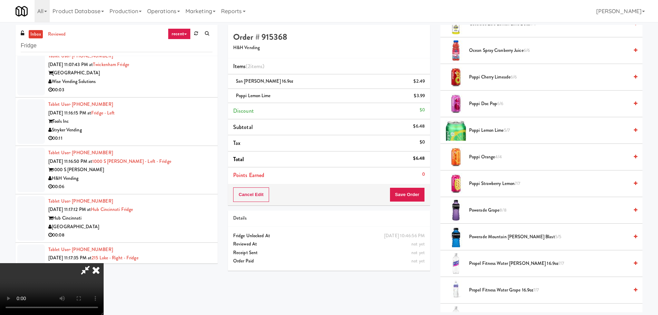
scroll to position [1071, 0]
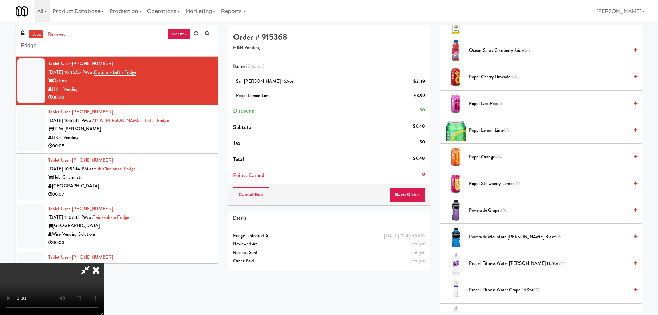
drag, startPoint x: 145, startPoint y: 221, endPoint x: 151, endPoint y: 218, distance: 5.9
click at [104, 263] on video at bounding box center [52, 289] width 104 height 52
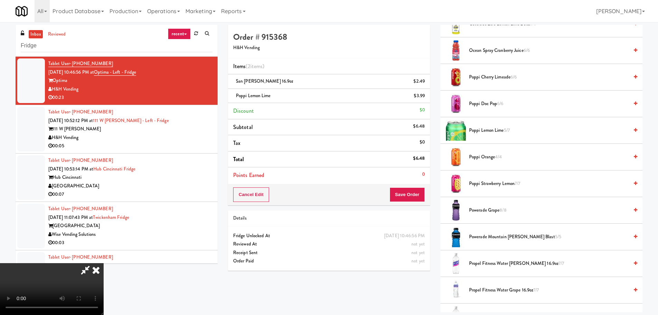
click at [104, 263] on video at bounding box center [52, 289] width 104 height 52
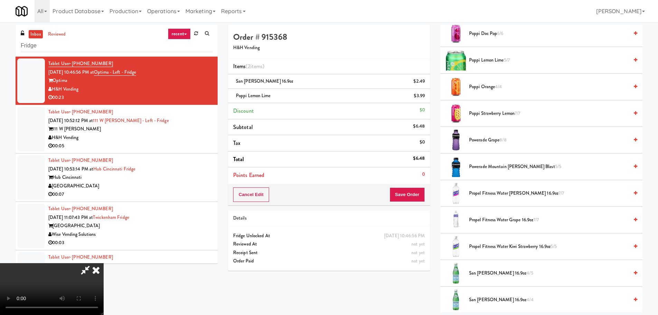
scroll to position [709, 0]
click at [93, 263] on icon at bounding box center [85, 270] width 16 height 14
click at [104, 263] on video at bounding box center [52, 289] width 104 height 52
click at [416, 194] on button "Save Order" at bounding box center [407, 194] width 35 height 15
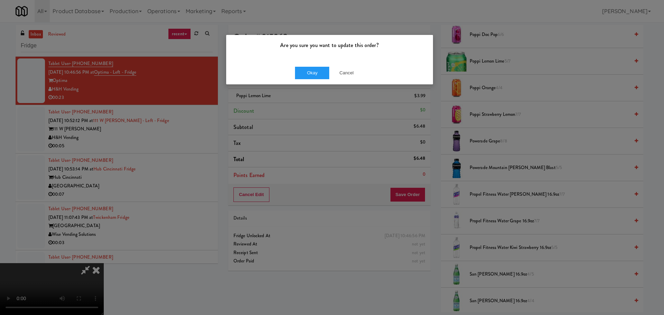
click at [303, 66] on div "Okay Cancel" at bounding box center [329, 72] width 207 height 23
click at [303, 71] on button "Okay" at bounding box center [312, 73] width 35 height 12
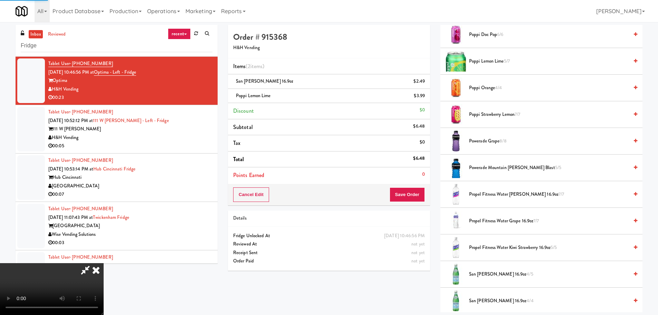
scroll to position [0, 0]
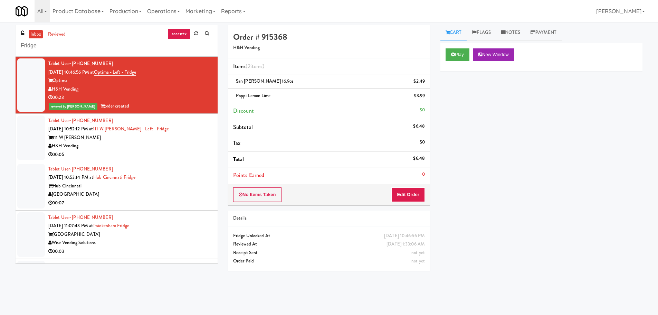
click at [198, 135] on div "111 W Wacker" at bounding box center [130, 137] width 164 height 9
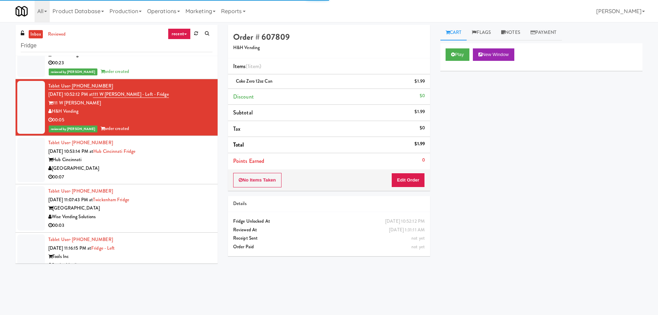
click at [185, 167] on div "Nourish Point" at bounding box center [130, 168] width 164 height 9
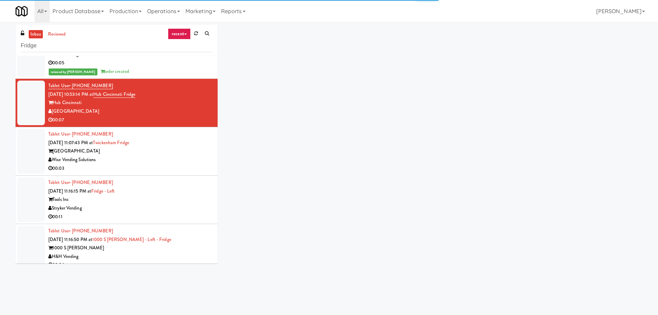
scroll to position [1175, 0]
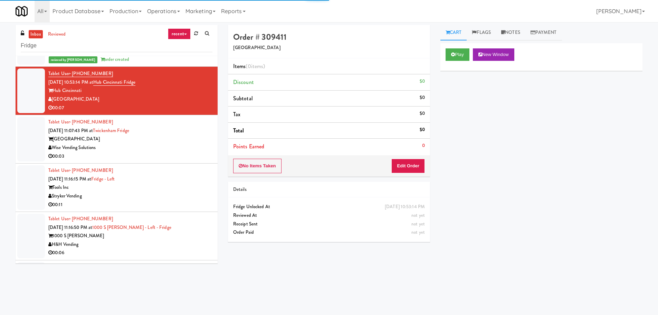
click at [454, 61] on div "Play New Window" at bounding box center [542, 57] width 202 height 28
click at [462, 56] on button "Play" at bounding box center [458, 54] width 24 height 12
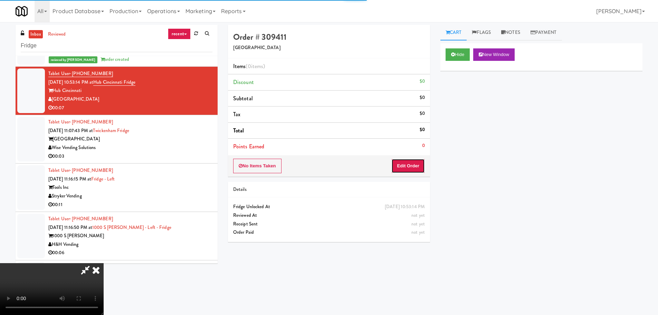
click at [418, 161] on button "Edit Order" at bounding box center [409, 166] width 34 height 15
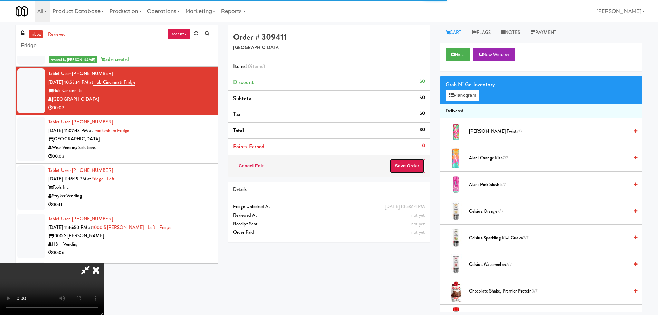
click at [420, 163] on button "Save Order" at bounding box center [407, 166] width 35 height 15
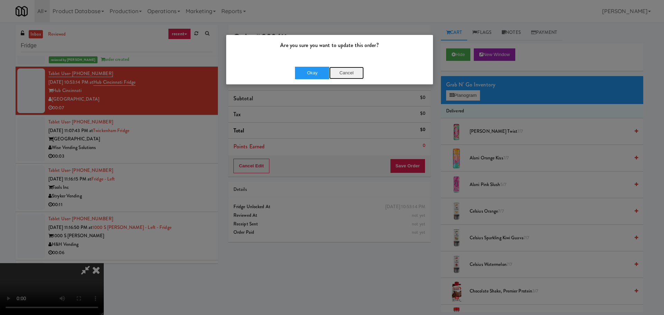
click at [337, 78] on button "Cancel" at bounding box center [346, 73] width 35 height 12
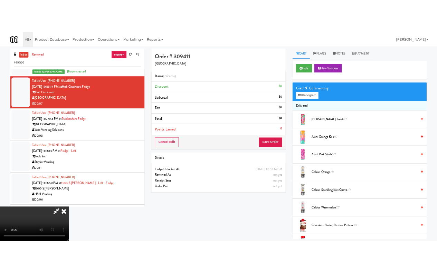
scroll to position [119, 0]
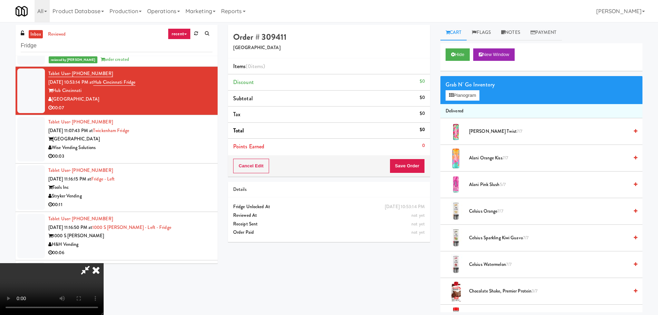
click at [104, 263] on video at bounding box center [52, 289] width 104 height 52
drag, startPoint x: 258, startPoint y: 164, endPoint x: 249, endPoint y: 162, distance: 8.9
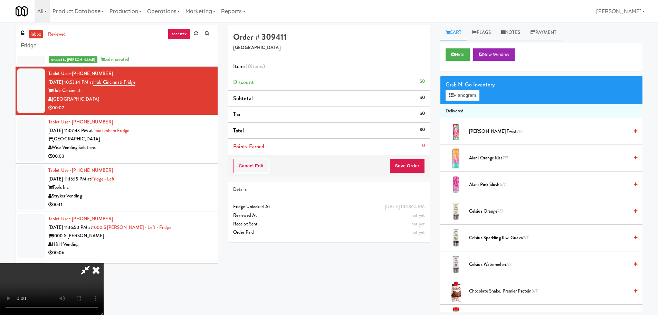
click at [104, 263] on video at bounding box center [52, 289] width 104 height 52
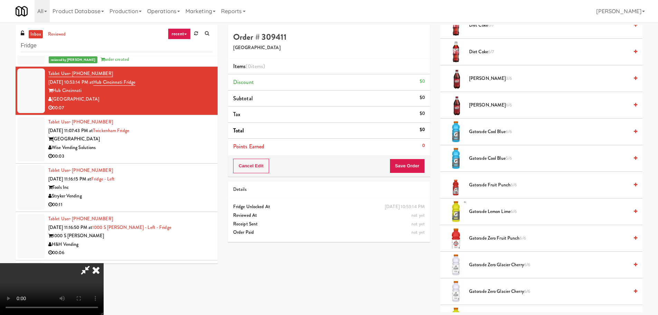
scroll to position [84, 0]
click at [104, 263] on video at bounding box center [52, 289] width 104 height 52
click at [490, 156] on span "Gatorade Cool Blue 5/6" at bounding box center [549, 158] width 160 height 9
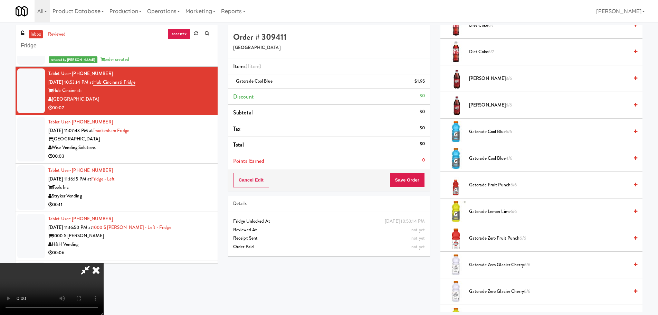
click at [104, 263] on video at bounding box center [52, 289] width 104 height 52
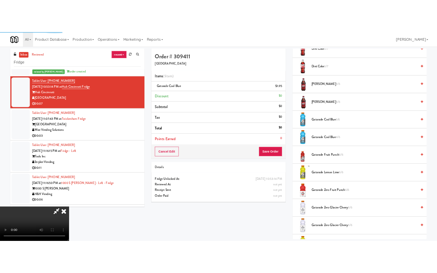
scroll to position [119, 0]
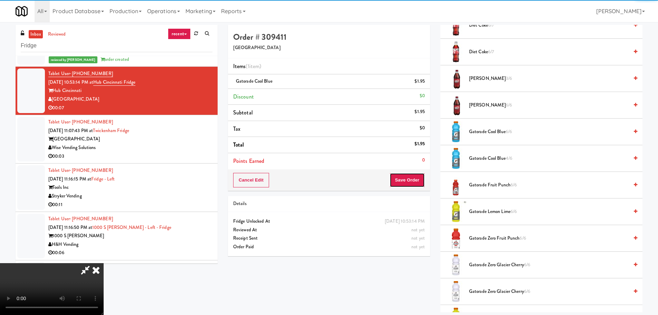
click at [417, 175] on button "Save Order" at bounding box center [407, 180] width 35 height 15
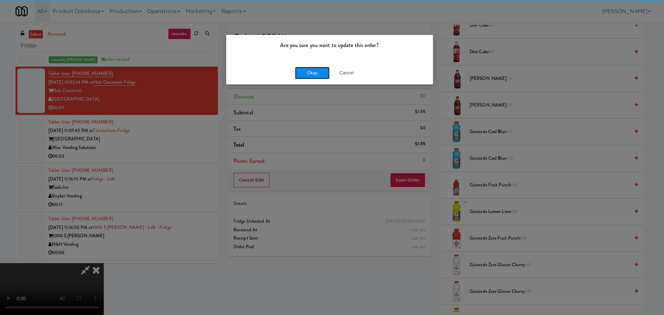
click at [315, 70] on button "Okay" at bounding box center [312, 73] width 35 height 12
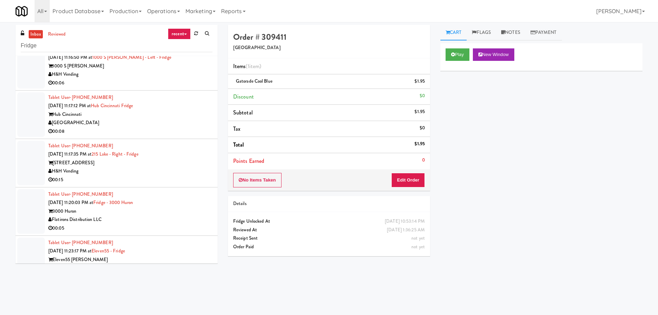
scroll to position [0, 0]
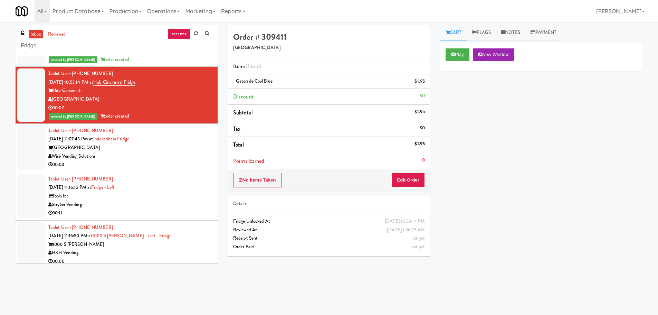
click at [161, 153] on div "Wise Vending Solutions" at bounding box center [130, 156] width 164 height 9
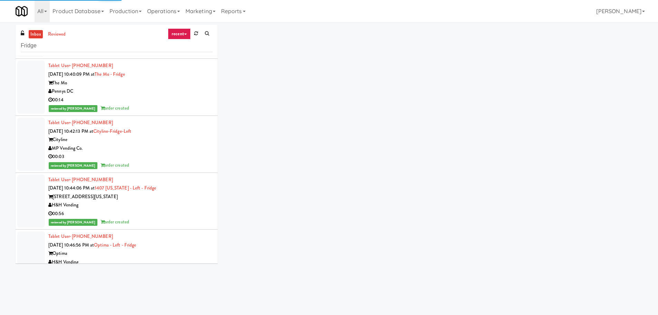
scroll to position [1210, 0]
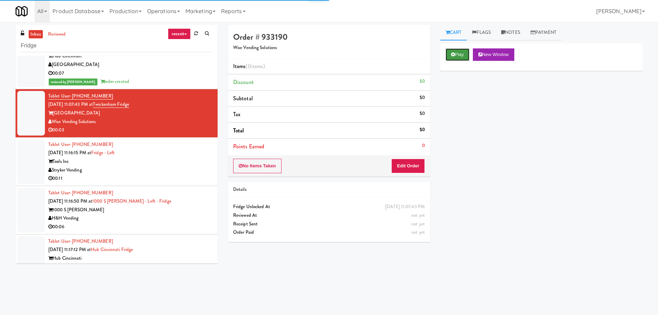
click at [453, 54] on icon at bounding box center [453, 54] width 4 height 4
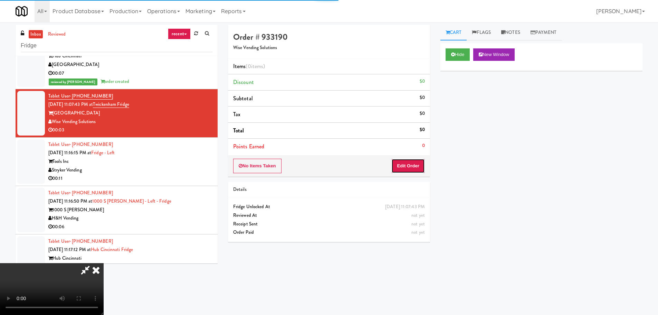
click at [419, 160] on button "Edit Order" at bounding box center [409, 166] width 34 height 15
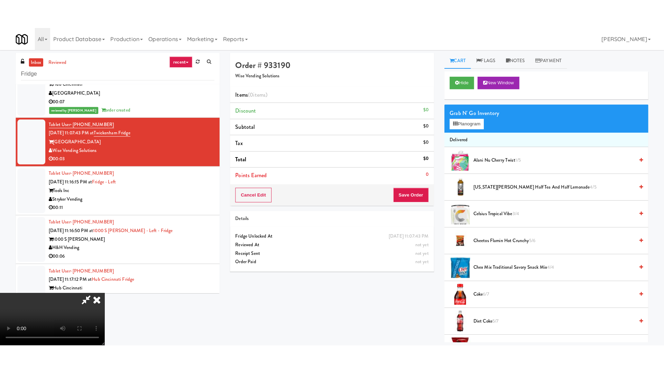
scroll to position [119, 0]
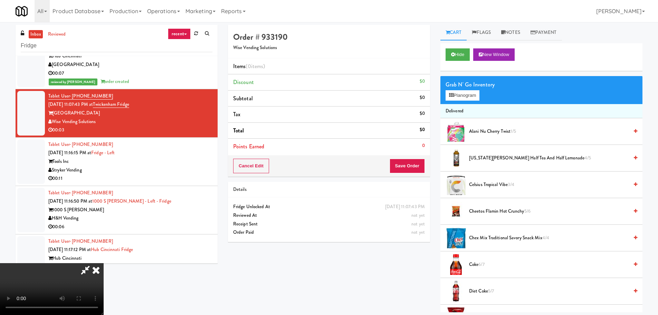
click at [104, 263] on video at bounding box center [52, 289] width 104 height 52
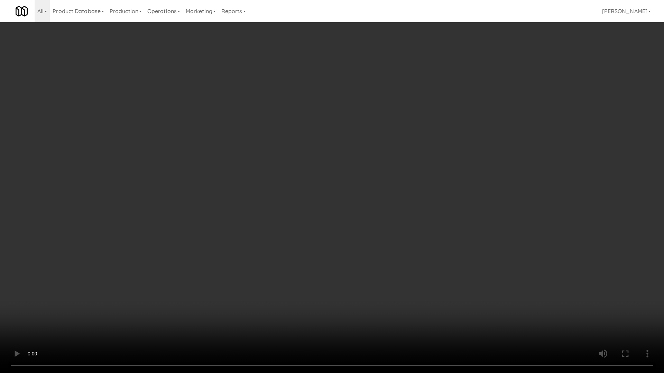
click at [246, 200] on video at bounding box center [332, 186] width 664 height 373
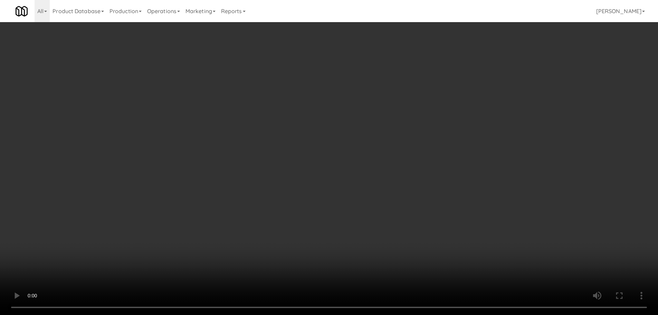
scroll to position [119, 0]
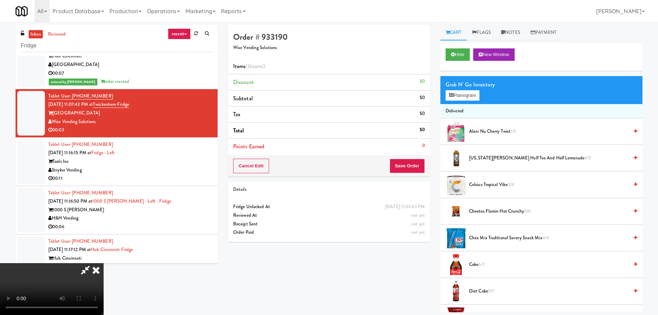
drag, startPoint x: 152, startPoint y: 219, endPoint x: 171, endPoint y: 215, distance: 19.1
click at [104, 263] on video at bounding box center [52, 289] width 104 height 52
drag, startPoint x: 243, startPoint y: 195, endPoint x: 250, endPoint y: 197, distance: 7.4
click at [104, 263] on video at bounding box center [52, 289] width 104 height 52
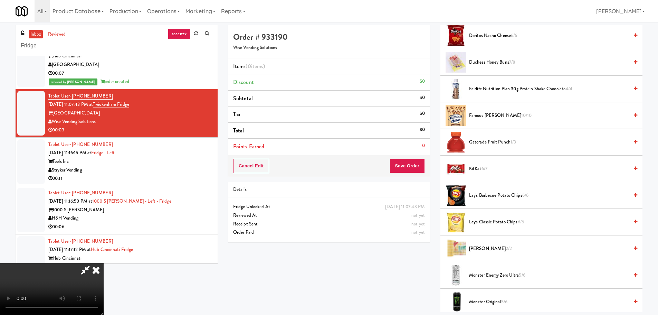
scroll to position [276, 0]
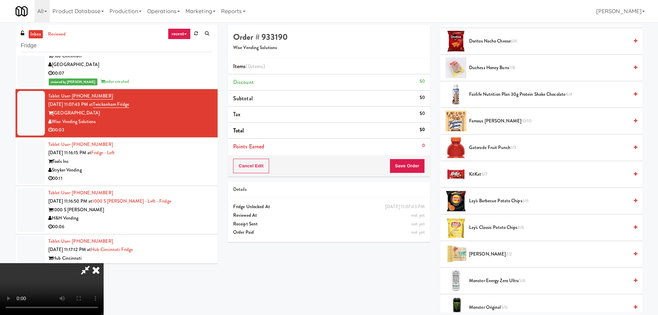
click at [509, 150] on span "Gatorade Fruit Punch 1/3" at bounding box center [549, 147] width 160 height 9
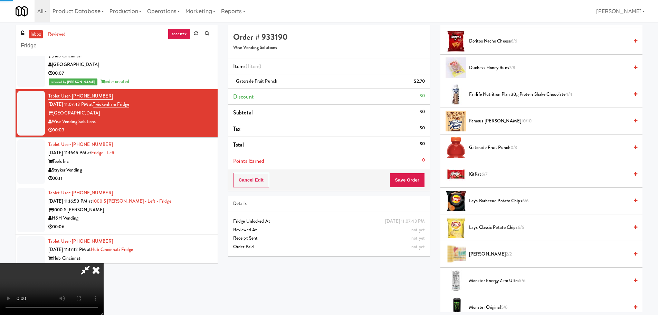
drag, startPoint x: 256, startPoint y: 167, endPoint x: 260, endPoint y: 171, distance: 5.4
click at [104, 263] on video at bounding box center [52, 289] width 104 height 52
click at [413, 177] on button "Save Order" at bounding box center [407, 180] width 35 height 15
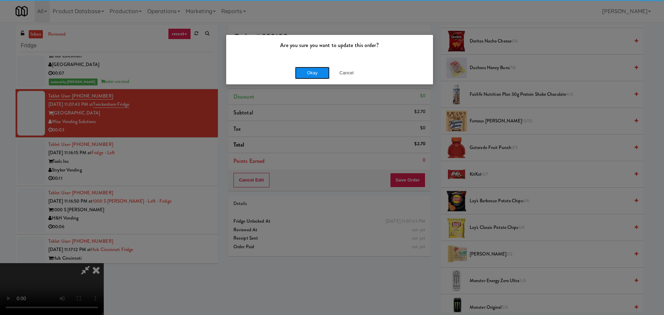
click at [297, 71] on button "Okay" at bounding box center [312, 73] width 35 height 12
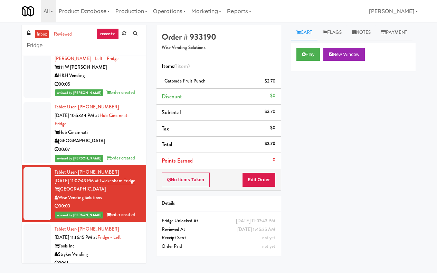
scroll to position [1396, 0]
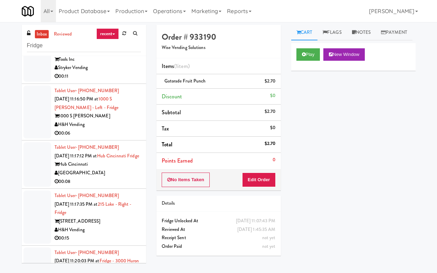
click at [123, 72] on div "Stryker Vending" at bounding box center [98, 68] width 86 height 9
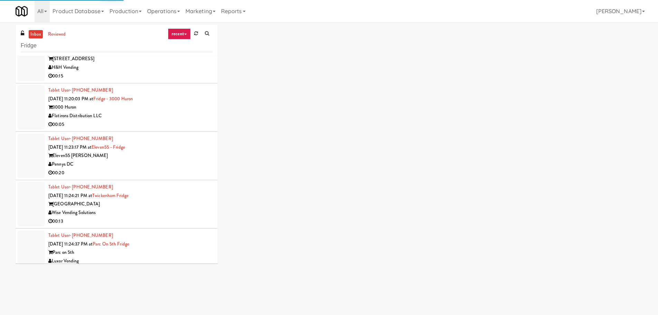
scroll to position [1270, 0]
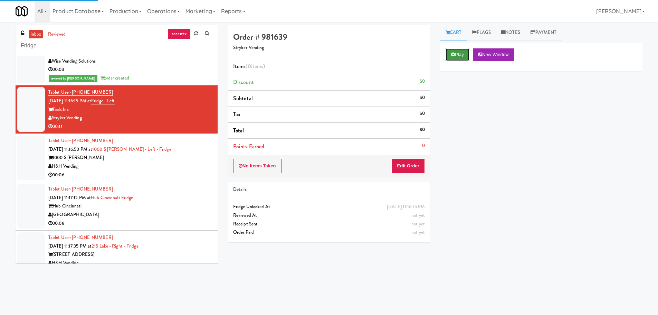
click at [470, 55] on button "Play" at bounding box center [458, 54] width 24 height 12
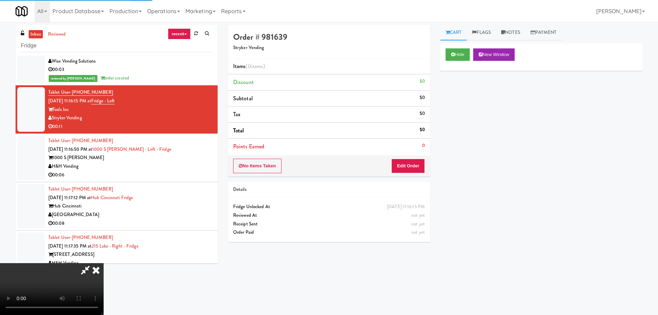
click at [433, 192] on div "Order # 981639 Stryker Vending Items (0 items ) Discount $0 Subtotal $0 Tax $0 …" at bounding box center [329, 136] width 213 height 222
click at [411, 168] on button "Edit Order" at bounding box center [409, 166] width 34 height 15
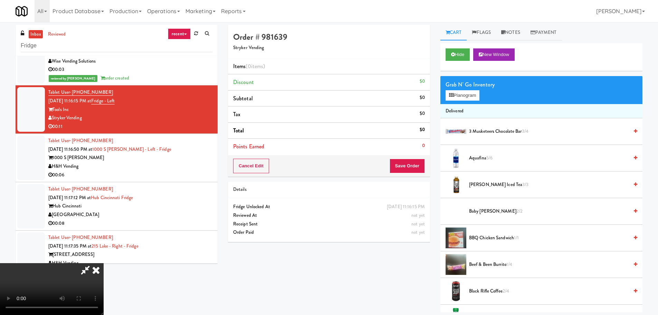
click at [401, 294] on div "Order # 981639 Stryker Vending Items (0 items ) Discount $0 Subtotal $0 Tax $0 …" at bounding box center [435, 168] width 425 height 287
click at [104, 263] on video at bounding box center [52, 289] width 104 height 52
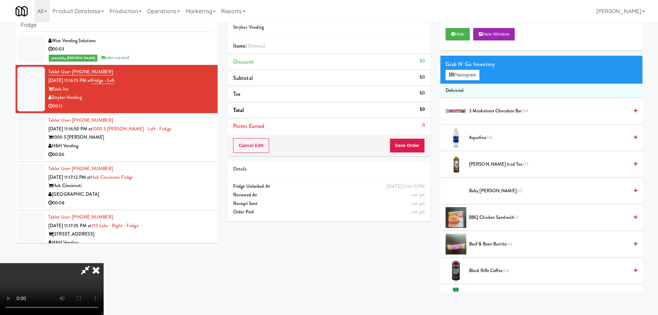
scroll to position [22, 0]
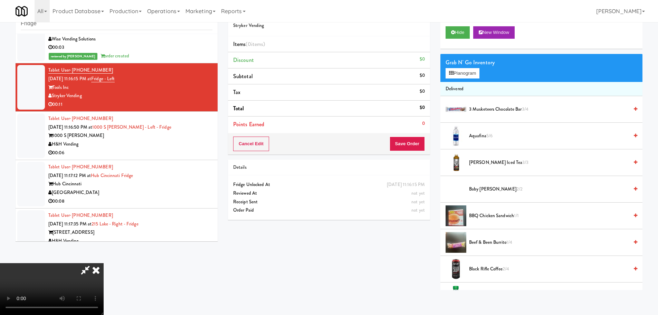
click at [104, 263] on video at bounding box center [52, 289] width 104 height 52
click at [452, 71] on icon at bounding box center [451, 73] width 4 height 4
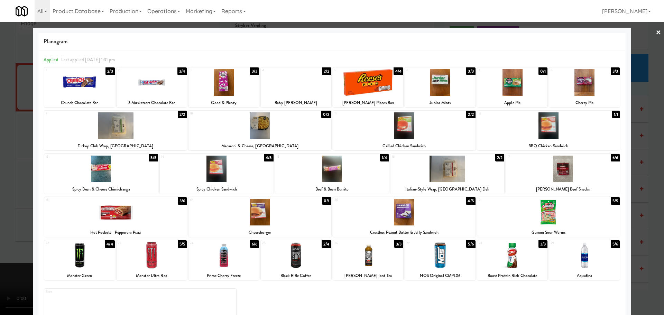
click at [509, 255] on div at bounding box center [512, 255] width 70 height 27
drag, startPoint x: 0, startPoint y: 197, endPoint x: 21, endPoint y: 192, distance: 21.4
click at [1, 198] on div at bounding box center [332, 157] width 664 height 315
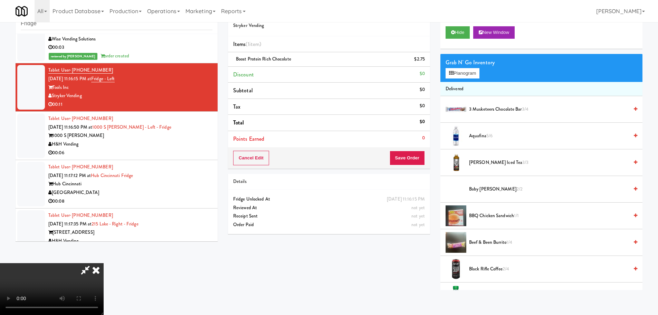
click at [104, 263] on video at bounding box center [52, 289] width 104 height 52
drag, startPoint x: 322, startPoint y: 166, endPoint x: 447, endPoint y: 173, distance: 124.6
click at [104, 263] on video at bounding box center [52, 289] width 104 height 52
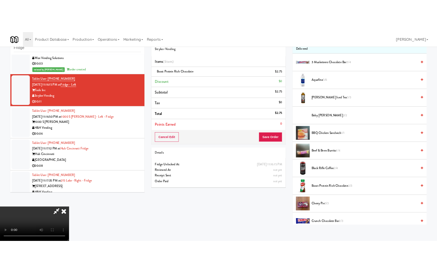
scroll to position [104, 0]
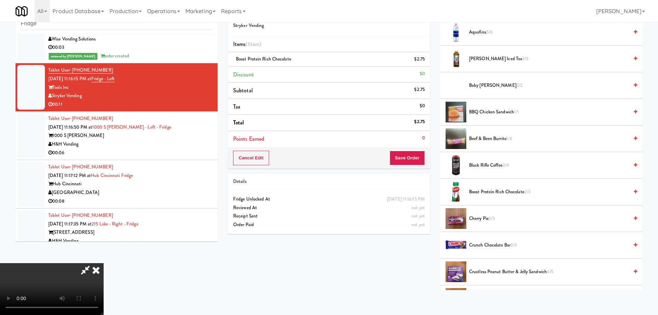
click at [489, 189] on span "Boost Protein Rich Chocolate 2/3" at bounding box center [549, 192] width 160 height 9
click at [104, 263] on video at bounding box center [52, 289] width 104 height 52
click at [411, 160] on button "Save Order" at bounding box center [407, 158] width 35 height 15
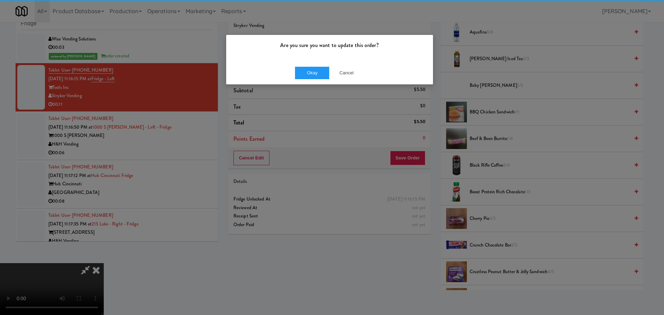
click at [318, 58] on div "Are you sure you want to update this order?" at bounding box center [329, 48] width 207 height 26
click at [317, 71] on button "Okay" at bounding box center [312, 73] width 35 height 12
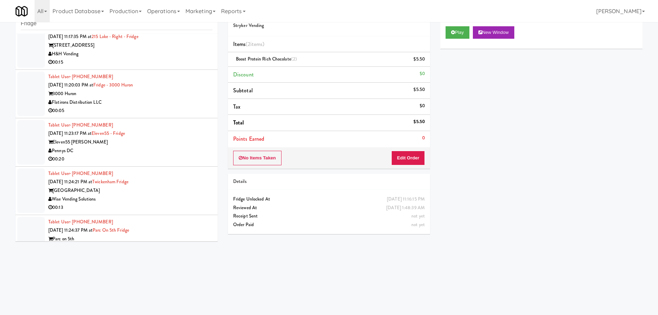
scroll to position [1270, 0]
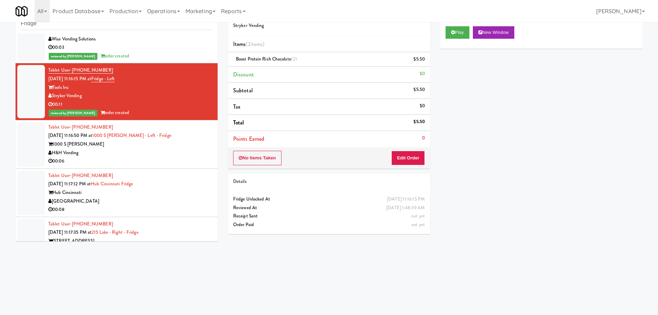
click at [191, 164] on div "00:06" at bounding box center [130, 161] width 164 height 9
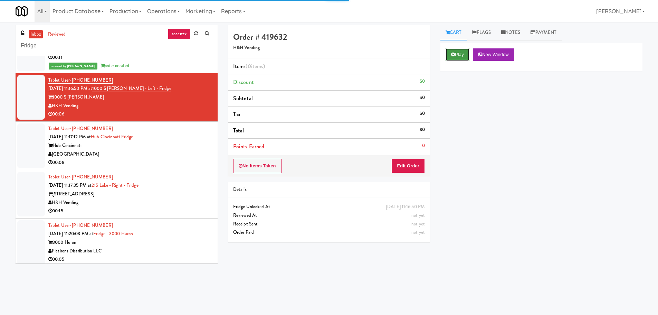
click at [457, 52] on button "Play" at bounding box center [458, 54] width 24 height 12
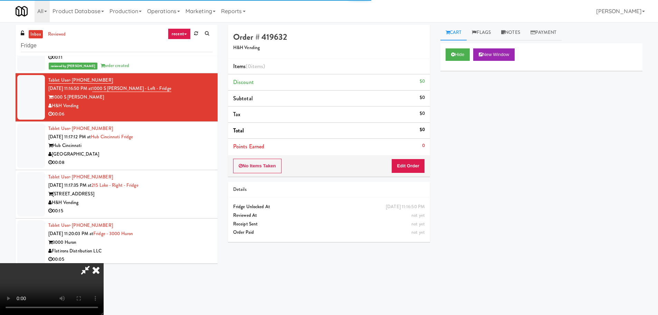
drag, startPoint x: 434, startPoint y: 144, endPoint x: 423, endPoint y: 163, distance: 22.1
click at [430, 147] on div "Order # 419632 H&H Vending Items (0 items ) Discount $0 Subtotal $0 Tax $0 Tota…" at bounding box center [329, 136] width 213 height 222
click at [423, 163] on button "Edit Order" at bounding box center [409, 166] width 34 height 15
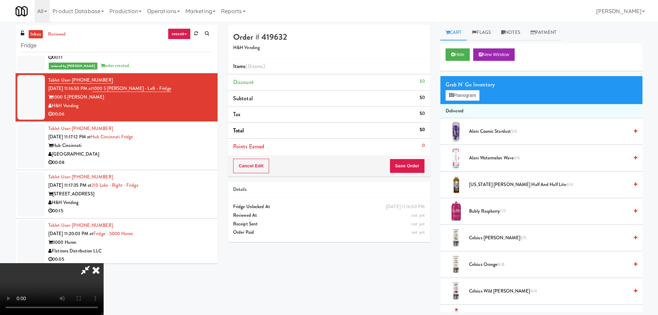
click at [104, 263] on video at bounding box center [52, 289] width 104 height 52
drag, startPoint x: 265, startPoint y: 173, endPoint x: 265, endPoint y: 179, distance: 5.9
click at [104, 263] on video at bounding box center [52, 289] width 104 height 52
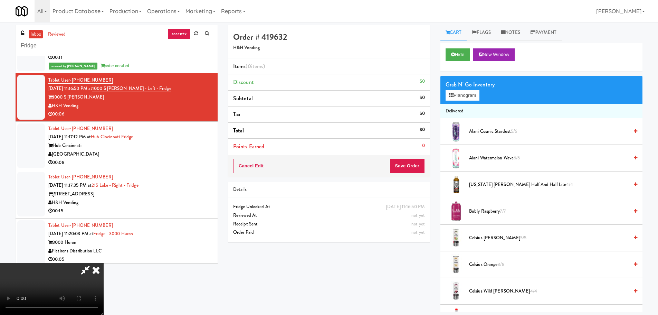
click at [104, 263] on video at bounding box center [52, 289] width 104 height 52
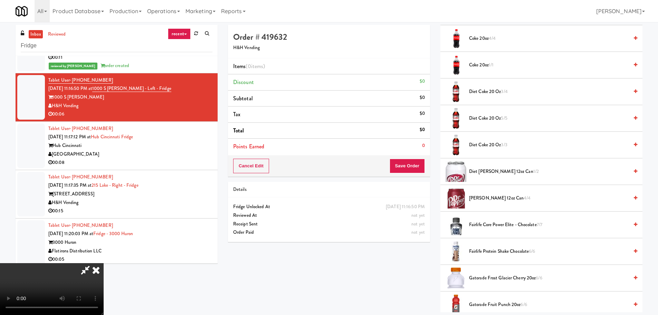
scroll to position [311, 0]
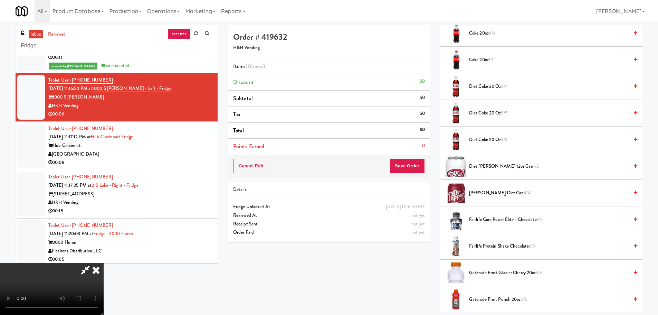
click at [485, 245] on span "Fairlife Protein Shake Chocolate 6/6" at bounding box center [549, 246] width 160 height 9
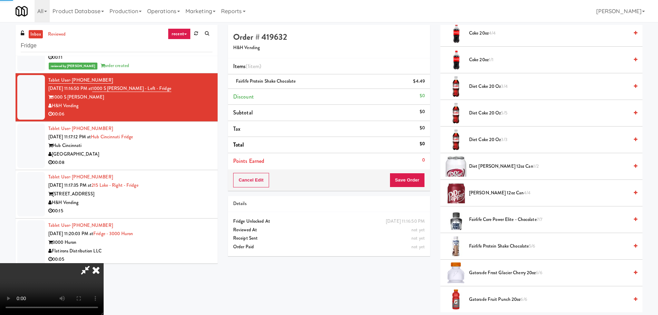
click at [483, 167] on span "Diet Dr Pepper 12oz can 1/2" at bounding box center [549, 166] width 160 height 9
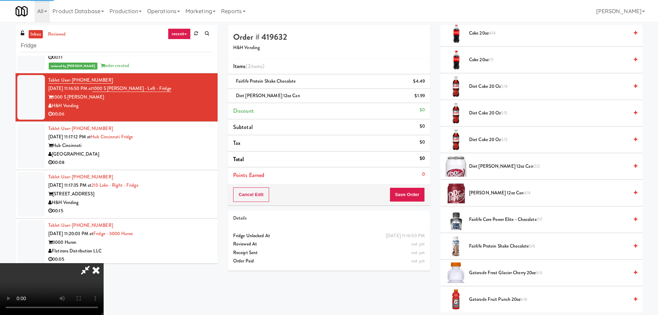
click at [104, 263] on video at bounding box center [52, 289] width 104 height 52
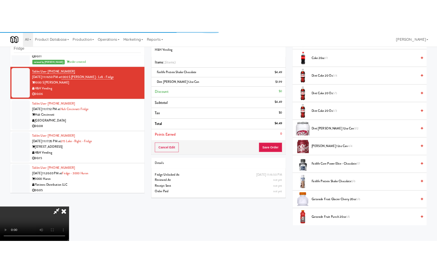
scroll to position [22, 0]
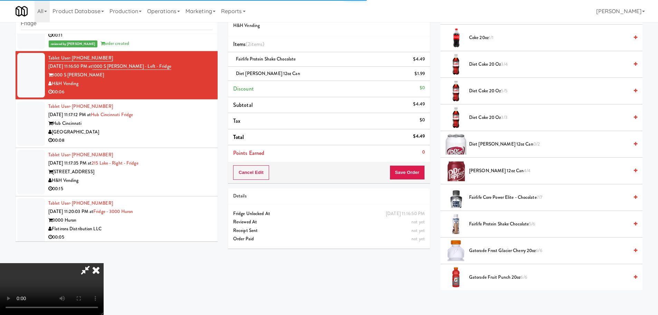
click at [104, 263] on video at bounding box center [52, 289] width 104 height 52
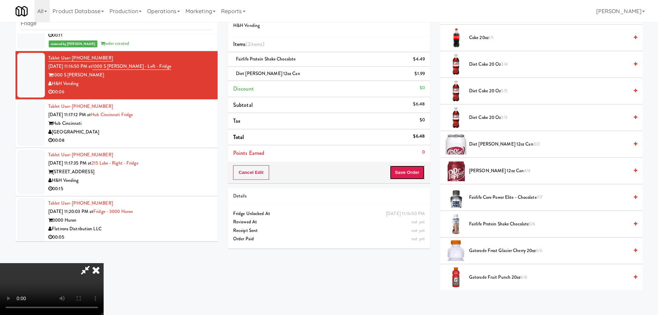
click at [403, 177] on button "Save Order" at bounding box center [407, 172] width 35 height 15
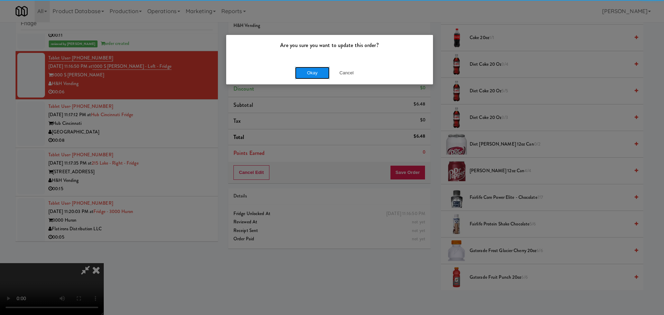
click at [317, 75] on button "Okay" at bounding box center [312, 73] width 35 height 12
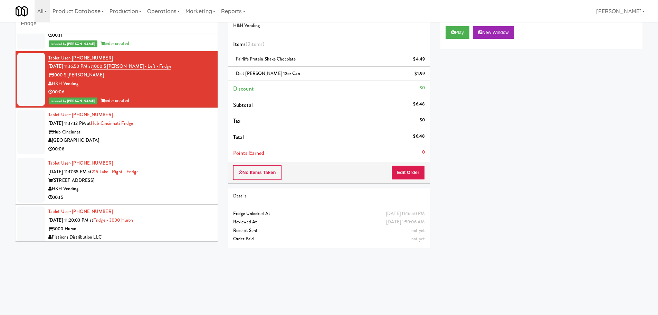
scroll to position [1534, 0]
click at [165, 142] on div "Nourish Point" at bounding box center [130, 140] width 164 height 9
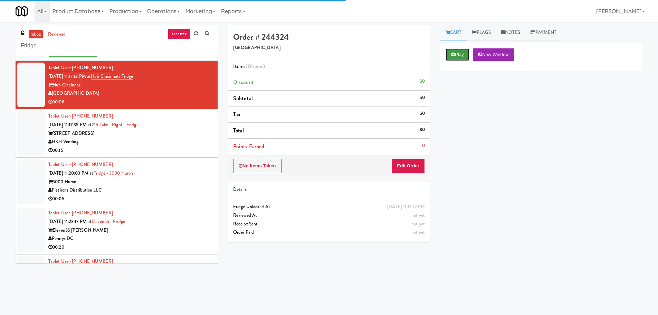
click at [461, 58] on button "Play" at bounding box center [458, 54] width 24 height 12
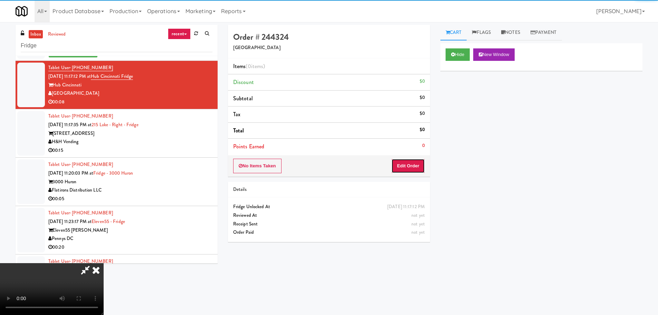
click at [411, 161] on button "Edit Order" at bounding box center [409, 166] width 34 height 15
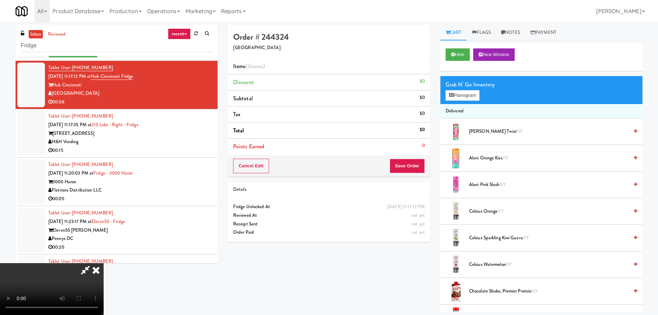
click at [104, 263] on video at bounding box center [52, 289] width 104 height 52
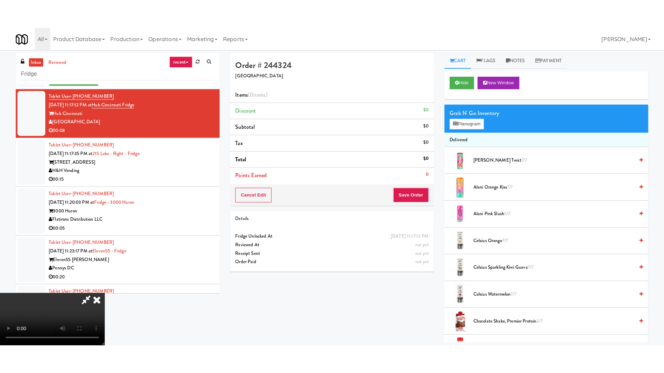
scroll to position [119, 0]
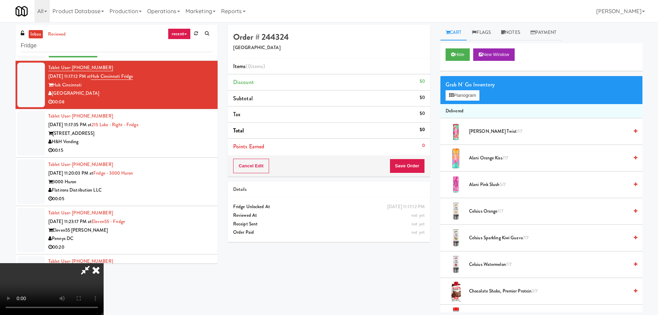
click at [104, 263] on video at bounding box center [52, 289] width 104 height 52
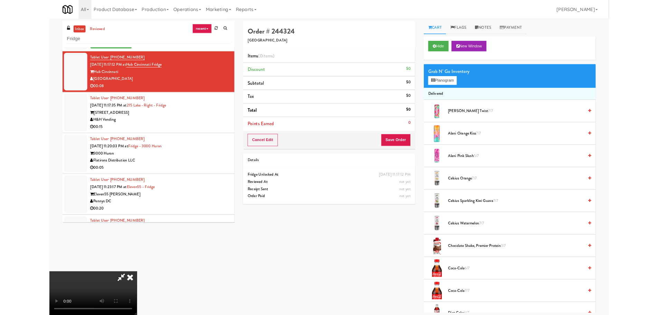
scroll to position [0, 0]
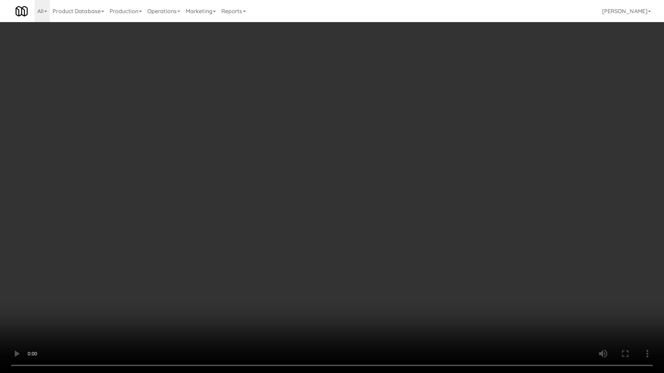
click at [252, 193] on video at bounding box center [332, 186] width 664 height 373
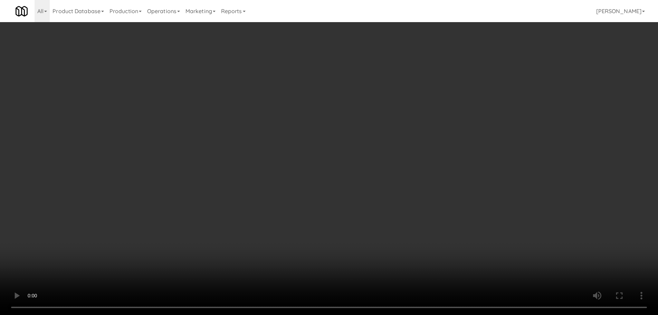
scroll to position [119, 0]
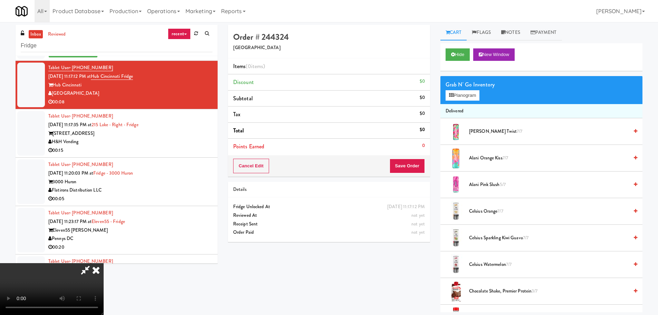
click at [104, 263] on video at bounding box center [52, 289] width 104 height 52
drag, startPoint x: 226, startPoint y: 187, endPoint x: 266, endPoint y: 201, distance: 43.0
click at [104, 263] on video at bounding box center [52, 289] width 104 height 52
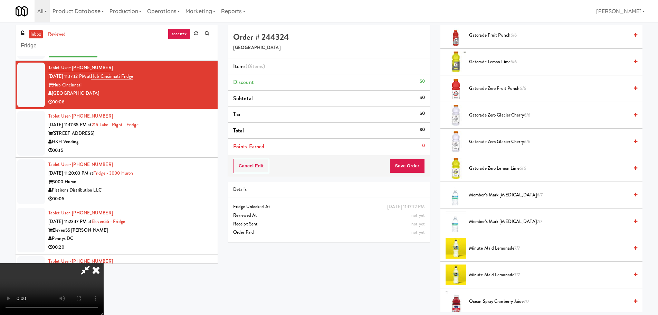
scroll to position [415, 0]
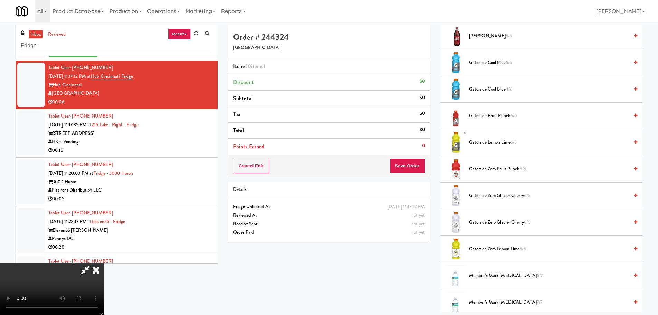
click at [486, 249] on span "Gatorade Zero Lemon Lime 6/6" at bounding box center [549, 249] width 160 height 9
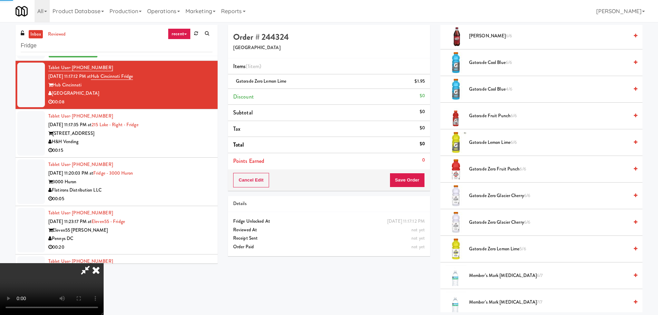
drag, startPoint x: 225, startPoint y: 222, endPoint x: 217, endPoint y: 222, distance: 7.9
click at [104, 263] on video at bounding box center [52, 289] width 104 height 52
click at [420, 174] on button "Save Order" at bounding box center [407, 180] width 35 height 15
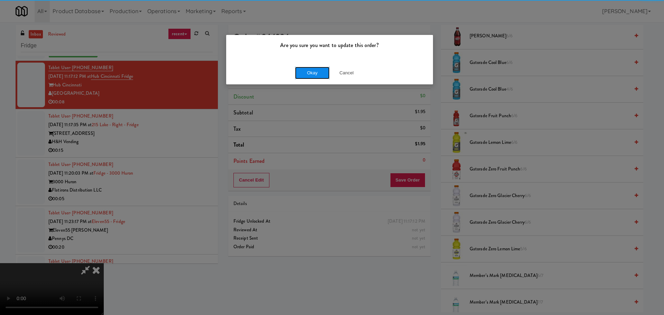
click at [304, 75] on button "Okay" at bounding box center [312, 73] width 35 height 12
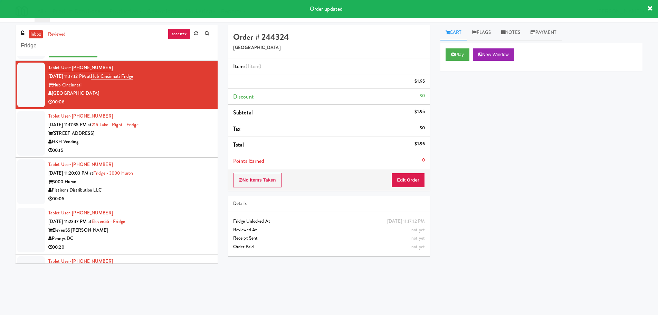
scroll to position [0, 0]
click at [189, 143] on div "H&H Vending" at bounding box center [130, 142] width 164 height 9
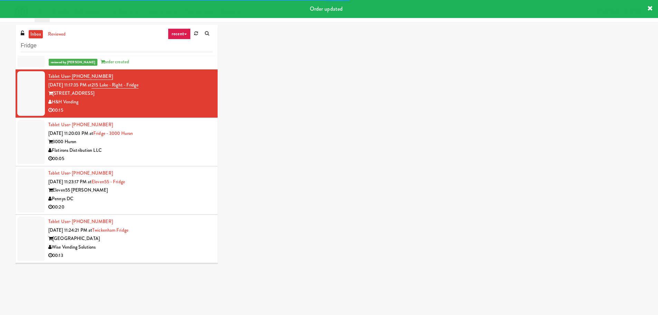
scroll to position [1451, 0]
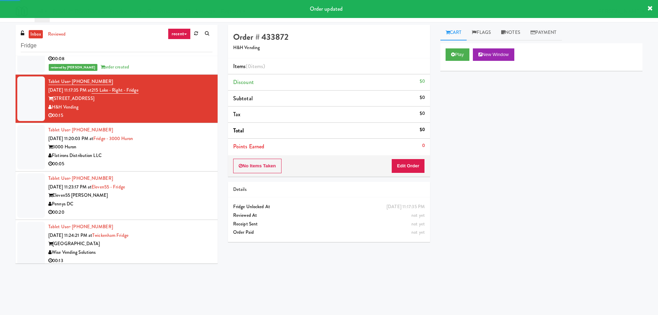
click at [452, 61] on div "Play New Window" at bounding box center [542, 57] width 202 height 28
click at [457, 50] on button "Play" at bounding box center [458, 54] width 24 height 12
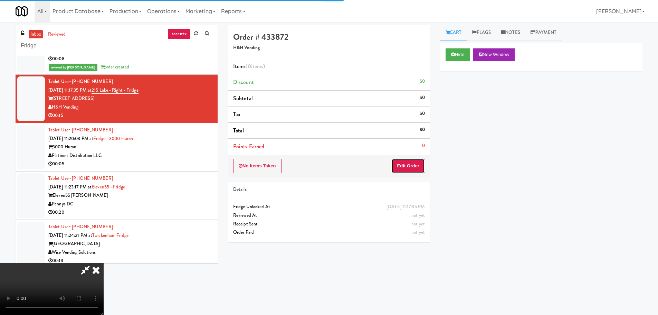
drag, startPoint x: 409, startPoint y: 166, endPoint x: 413, endPoint y: 166, distance: 4.5
click at [413, 166] on button "Edit Order" at bounding box center [409, 166] width 34 height 15
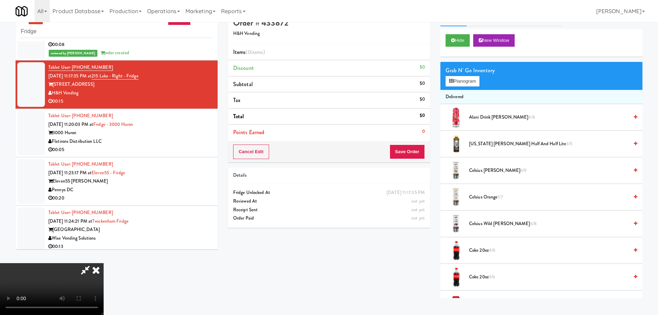
scroll to position [0, 0]
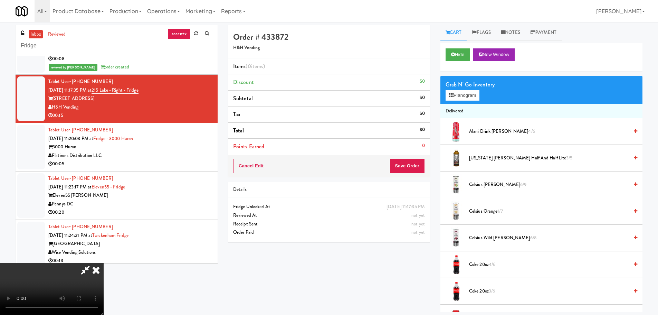
click at [104, 263] on video at bounding box center [52, 289] width 104 height 52
drag, startPoint x: 261, startPoint y: 227, endPoint x: 262, endPoint y: 215, distance: 12.2
click at [104, 263] on video at bounding box center [52, 289] width 104 height 52
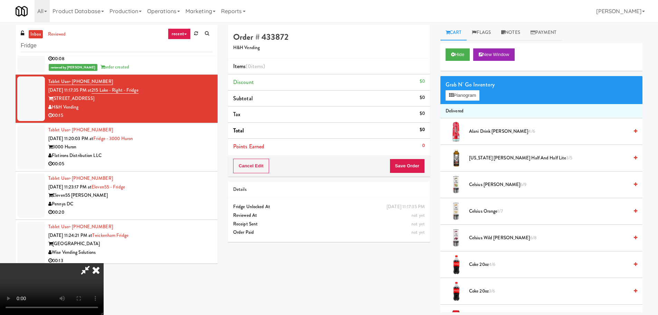
click at [104, 263] on video at bounding box center [52, 289] width 104 height 52
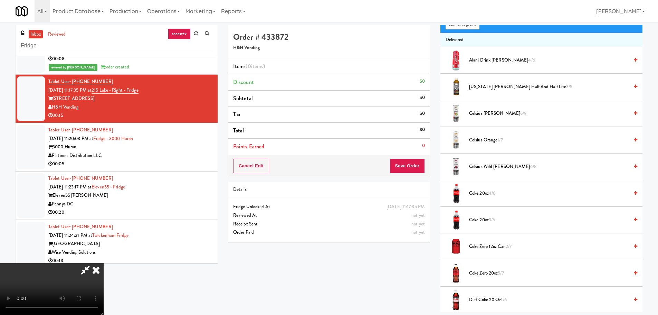
scroll to position [69, 0]
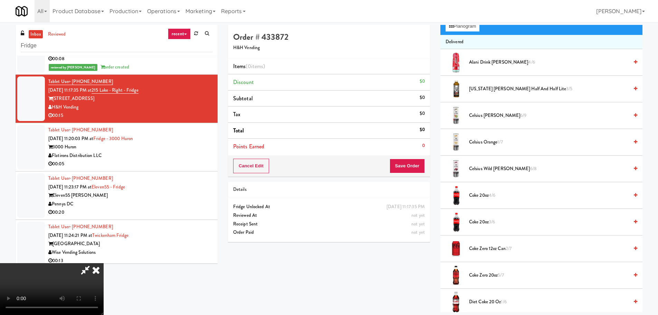
click at [531, 87] on span "Arizona Arnold Palmer Half and Half Lite 3/5" at bounding box center [549, 89] width 160 height 9
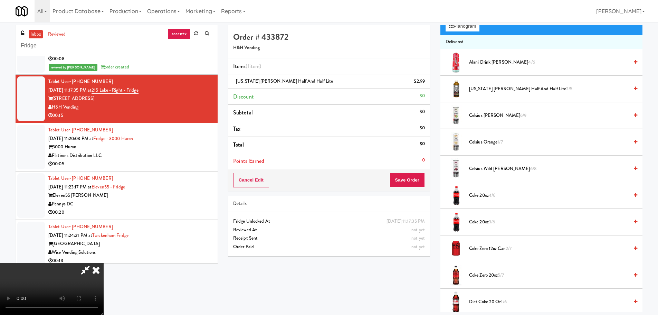
click at [104, 263] on video at bounding box center [52, 289] width 104 height 52
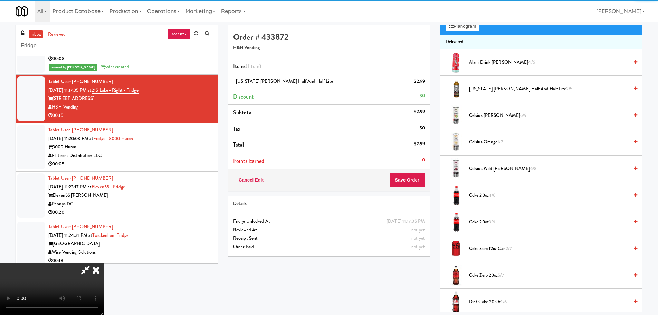
click at [104, 263] on video at bounding box center [52, 289] width 104 height 52
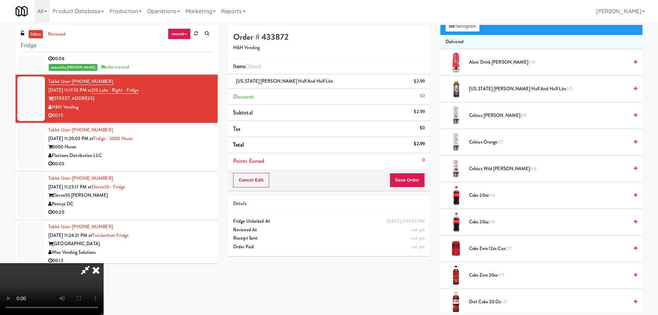
click at [104, 263] on video at bounding box center [52, 289] width 104 height 52
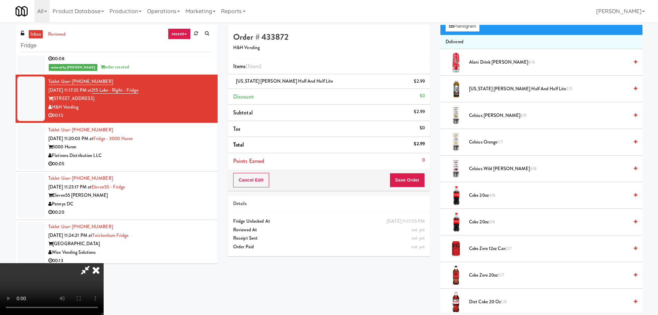
click at [104, 263] on video at bounding box center [52, 289] width 104 height 52
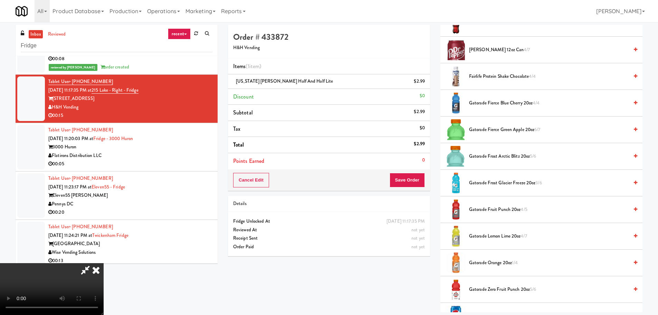
scroll to position [449, 0]
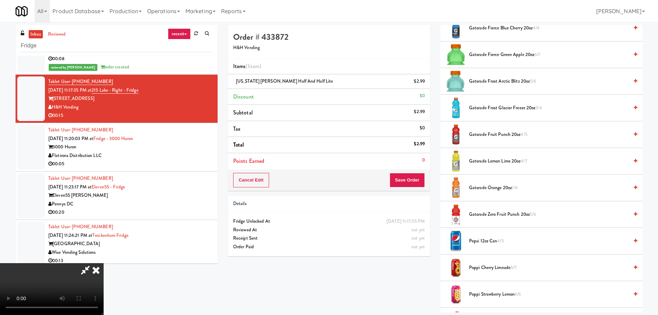
click at [502, 140] on li "Gatorade Fruit Punch 20oz 4/5" at bounding box center [542, 134] width 202 height 27
click at [503, 139] on li "Gatorade Fruit Punch 20oz 4/5" at bounding box center [542, 134] width 202 height 27
click at [504, 138] on span "Gatorade Fruit Punch 20oz 4/5" at bounding box center [549, 134] width 160 height 9
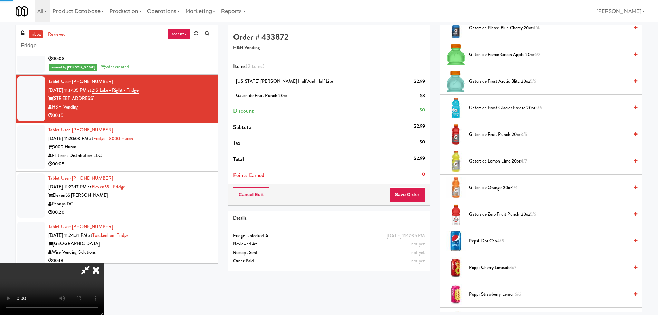
click at [104, 263] on video at bounding box center [52, 289] width 104 height 52
click at [412, 196] on button "Save Order" at bounding box center [407, 194] width 35 height 15
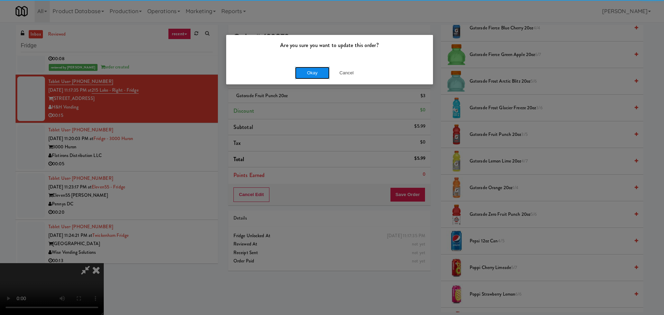
click at [312, 67] on button "Okay" at bounding box center [312, 73] width 35 height 12
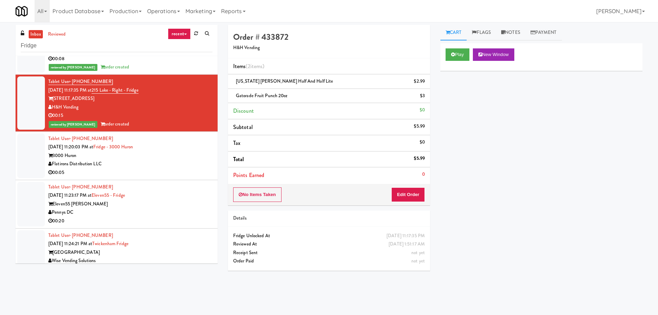
scroll to position [0, 0]
click at [183, 170] on div "00:05" at bounding box center [130, 172] width 164 height 9
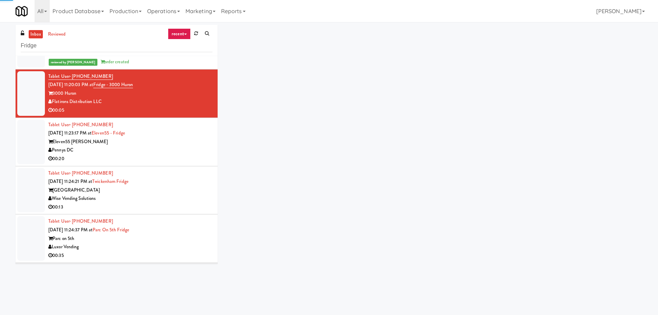
scroll to position [1521, 0]
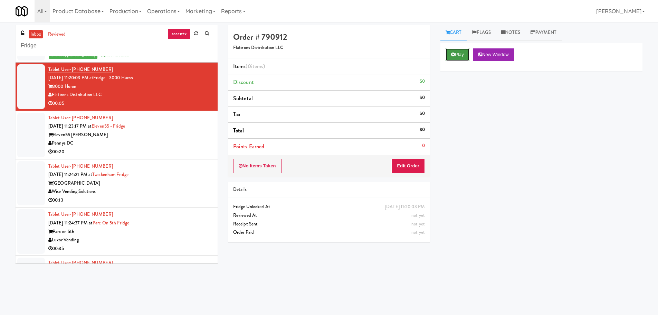
click at [450, 49] on button "Play" at bounding box center [458, 54] width 24 height 12
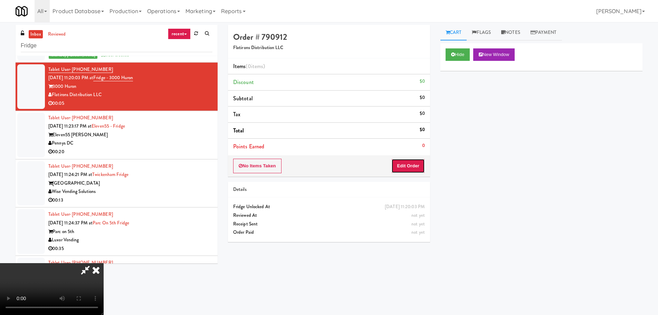
click at [408, 162] on button "Edit Order" at bounding box center [409, 166] width 34 height 15
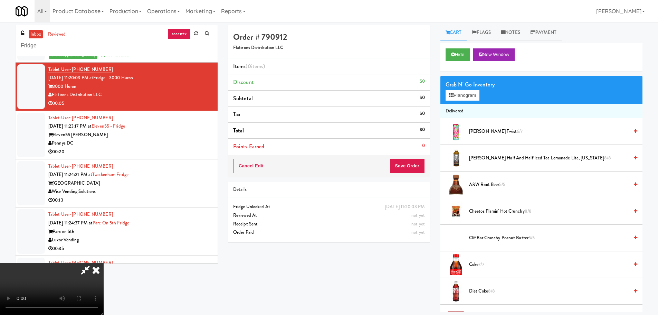
click at [104, 263] on video at bounding box center [52, 289] width 104 height 52
drag, startPoint x: 226, startPoint y: 201, endPoint x: 280, endPoint y: 197, distance: 54.1
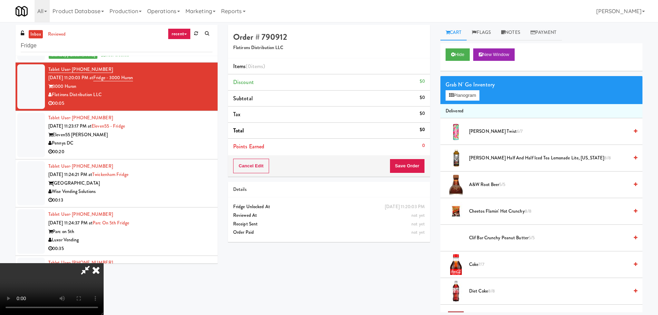
click at [104, 263] on video at bounding box center [52, 289] width 104 height 52
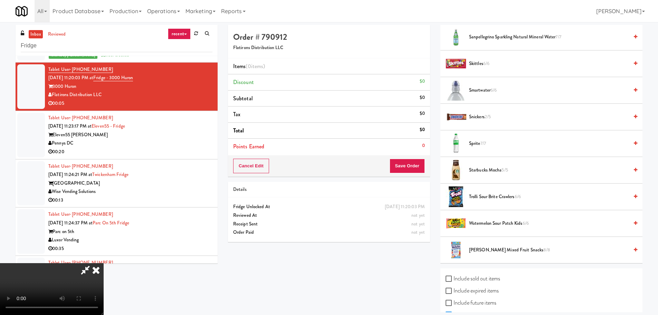
scroll to position [829, 0]
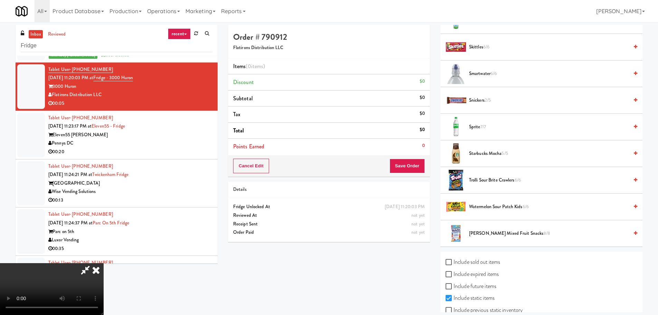
drag, startPoint x: 509, startPoint y: 179, endPoint x: 500, endPoint y: 182, distance: 10.0
click at [509, 180] on span "Trolli Sour Brite Crawlers 6/6" at bounding box center [549, 180] width 160 height 9
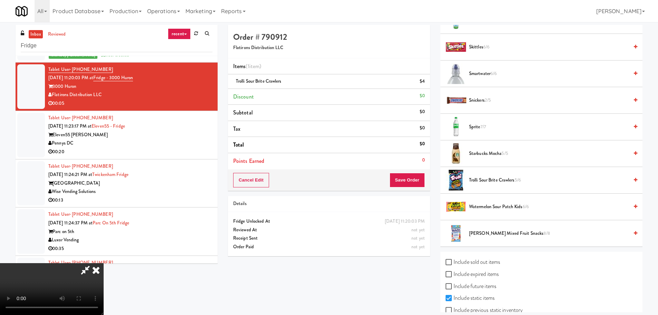
click at [104, 263] on video at bounding box center [52, 289] width 104 height 52
click at [418, 173] on button "Save Order" at bounding box center [407, 180] width 35 height 15
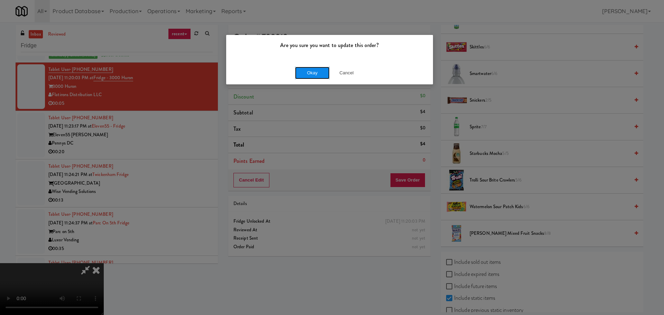
click at [319, 77] on button "Okay" at bounding box center [312, 73] width 35 height 12
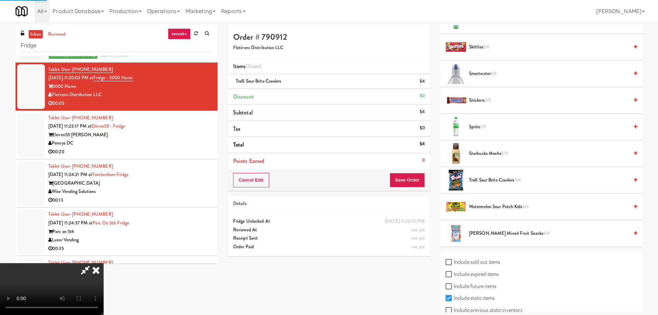
scroll to position [0, 0]
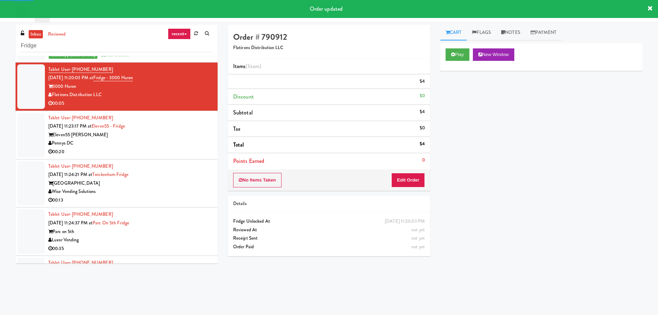
click at [188, 146] on div "Pennys DC" at bounding box center [130, 143] width 164 height 9
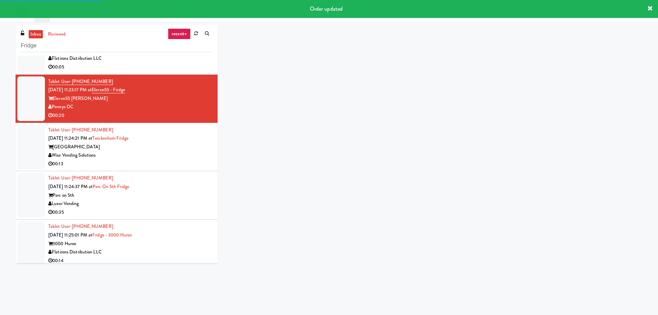
scroll to position [1555, 0]
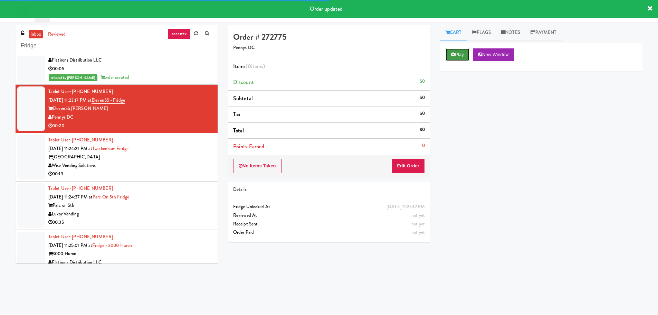
click at [450, 54] on button "Play" at bounding box center [458, 54] width 24 height 12
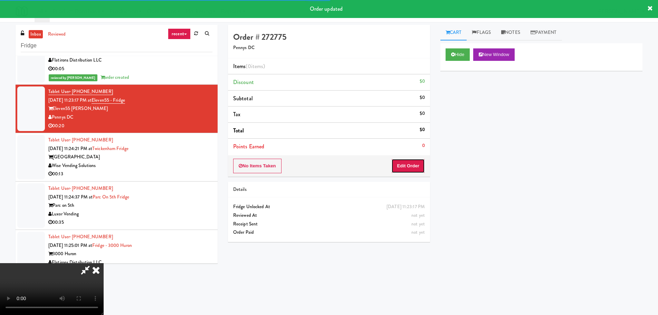
click at [411, 164] on button "Edit Order" at bounding box center [409, 166] width 34 height 15
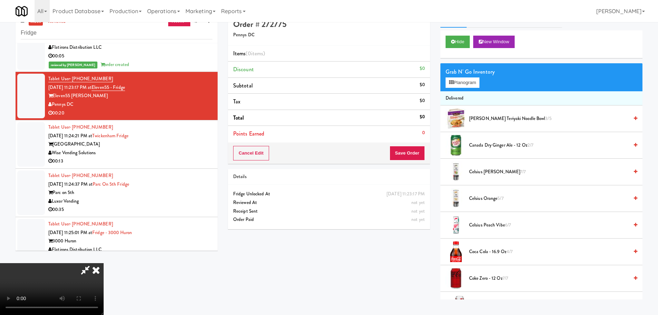
scroll to position [0, 0]
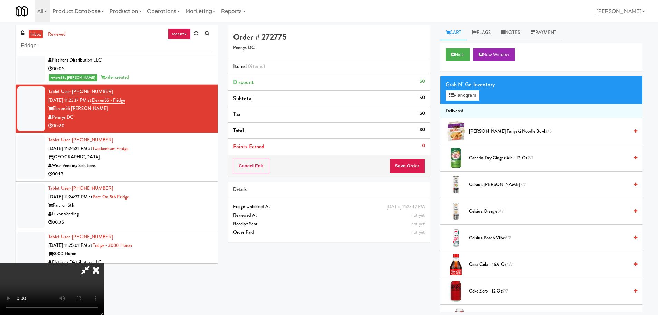
drag, startPoint x: 45, startPoint y: 271, endPoint x: 30, endPoint y: 284, distance: 19.8
click at [47, 270] on video at bounding box center [52, 289] width 104 height 52
click at [457, 55] on button "Hide" at bounding box center [458, 54] width 24 height 12
click at [97, 271] on icon at bounding box center [95, 270] width 15 height 14
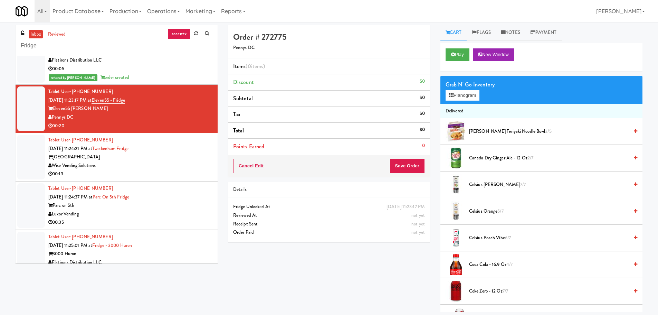
click at [173, 163] on div "Wise Vending Solutions" at bounding box center [130, 165] width 164 height 9
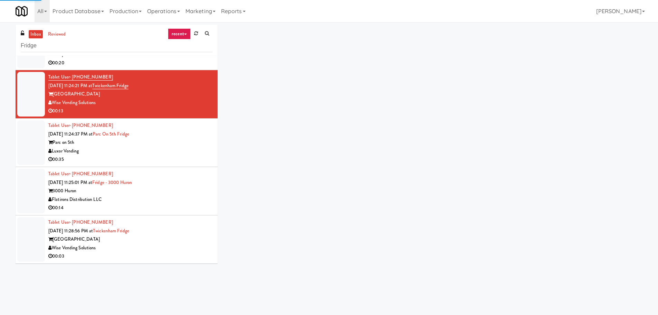
scroll to position [1624, 0]
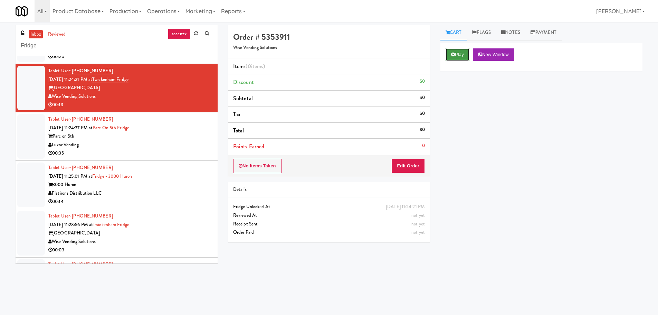
click at [461, 57] on button "Play" at bounding box center [458, 54] width 24 height 12
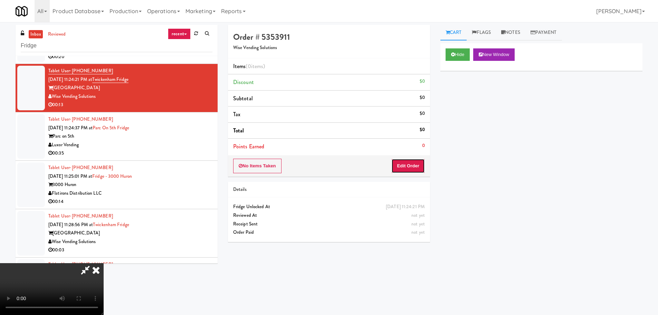
click at [403, 168] on button "Edit Order" at bounding box center [409, 166] width 34 height 15
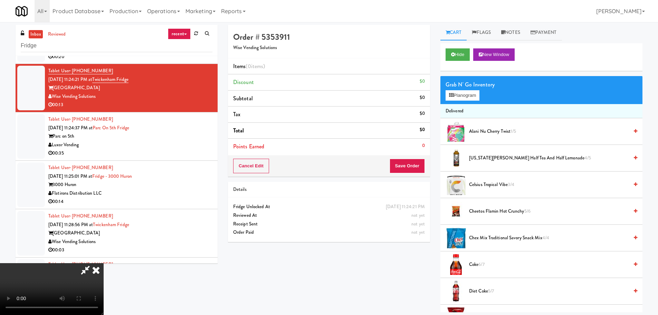
scroll to position [119, 0]
click at [104, 263] on video at bounding box center [52, 289] width 104 height 52
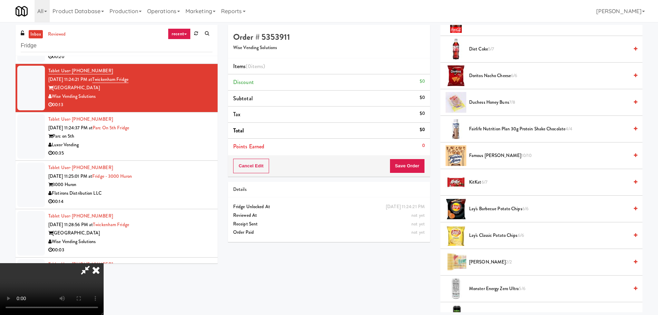
scroll to position [518, 0]
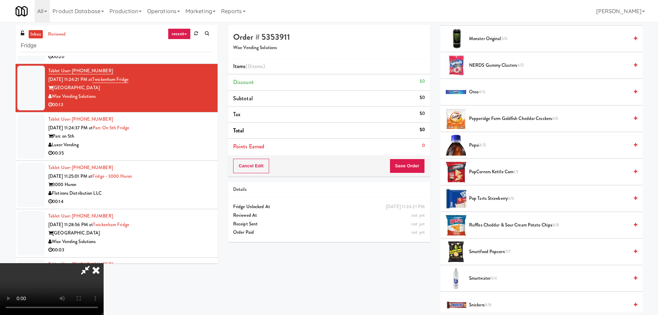
click at [482, 224] on span "Ruffles Cheddar & Sour Cream Potato Chips 8/8" at bounding box center [549, 225] width 160 height 9
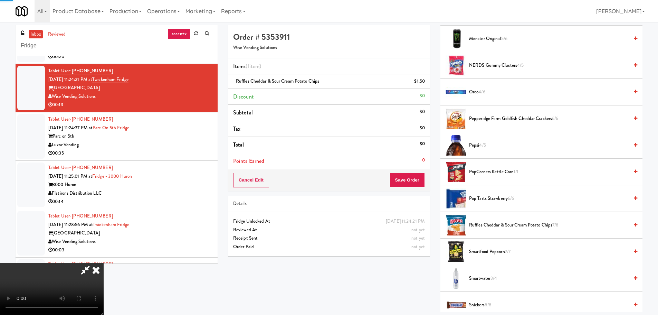
click at [104, 263] on video at bounding box center [52, 289] width 104 height 52
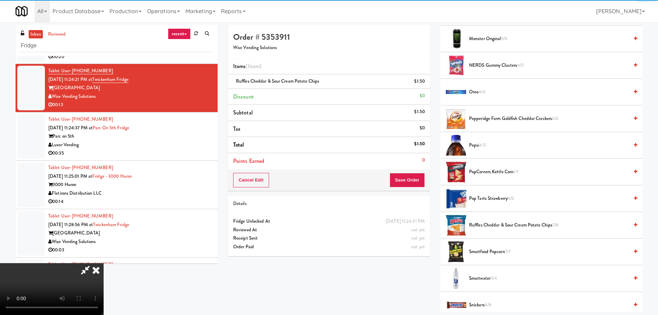
click at [104, 263] on video at bounding box center [52, 289] width 104 height 52
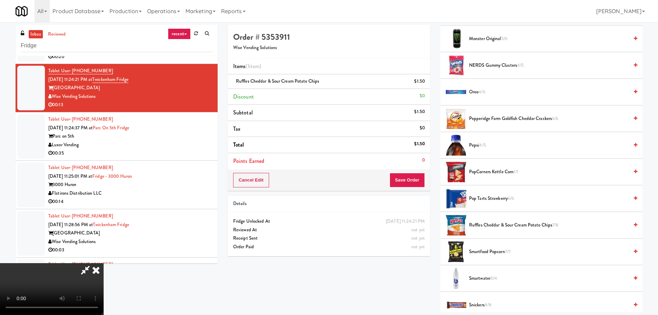
scroll to position [0, 0]
drag, startPoint x: 192, startPoint y: 191, endPoint x: 199, endPoint y: 193, distance: 7.0
click at [104, 263] on video at bounding box center [52, 289] width 104 height 52
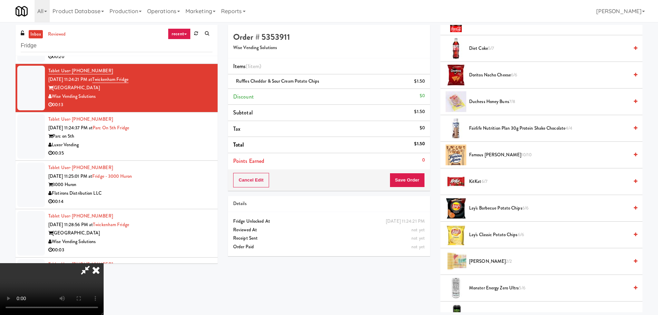
scroll to position [207, 0]
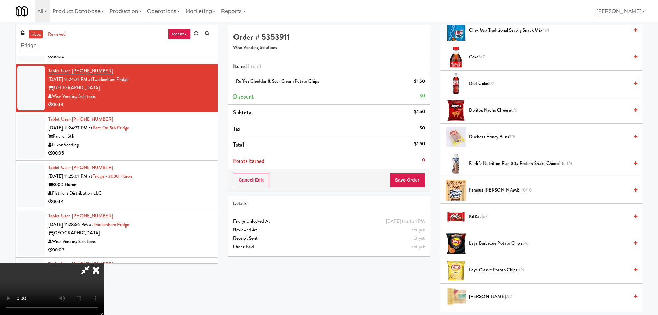
click at [500, 105] on li "Doritos Nacho Cheese 6/6" at bounding box center [542, 110] width 202 height 27
click at [500, 109] on span "Doritos Nacho Cheese 6/6" at bounding box center [549, 110] width 160 height 9
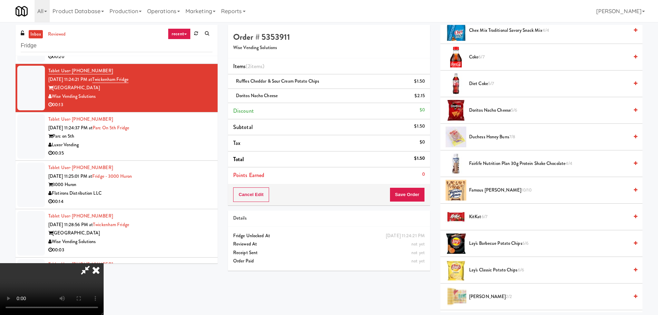
click at [104, 263] on video at bounding box center [52, 289] width 104 height 52
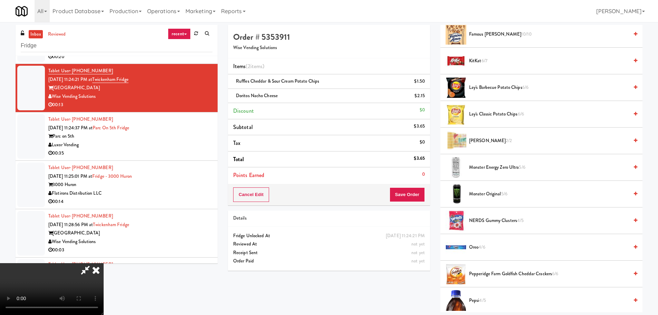
scroll to position [311, 0]
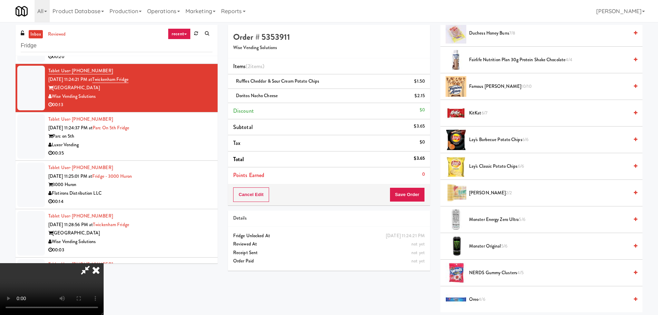
click at [481, 112] on span "KitKat 6/7" at bounding box center [549, 113] width 160 height 9
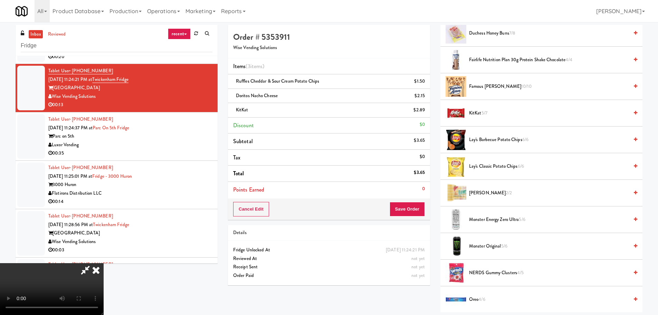
click at [104, 263] on video at bounding box center [52, 289] width 104 height 52
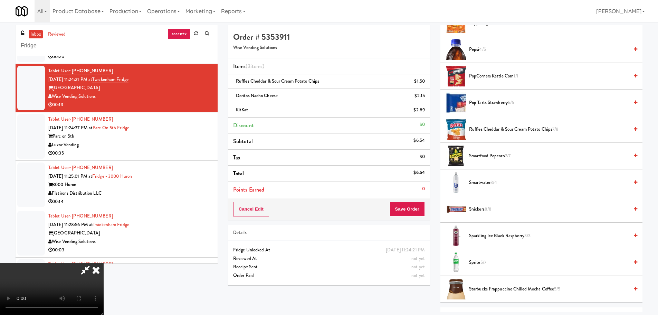
scroll to position [622, 0]
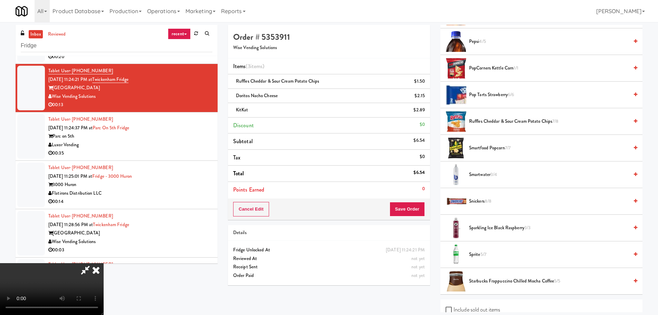
click at [483, 48] on li "Pepsi 4/5" at bounding box center [542, 41] width 202 height 27
click at [481, 44] on span "4/5" at bounding box center [482, 41] width 7 height 7
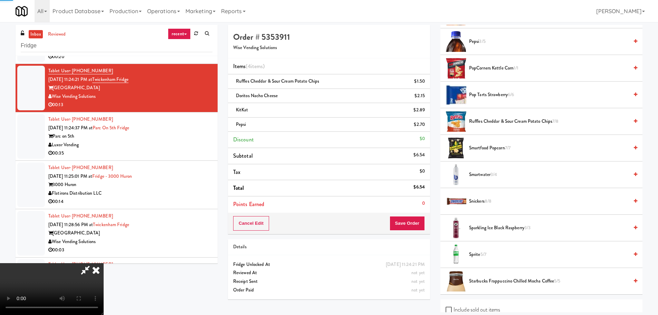
click at [104, 263] on video at bounding box center [52, 289] width 104 height 52
click at [412, 223] on button "Save Order" at bounding box center [407, 223] width 35 height 15
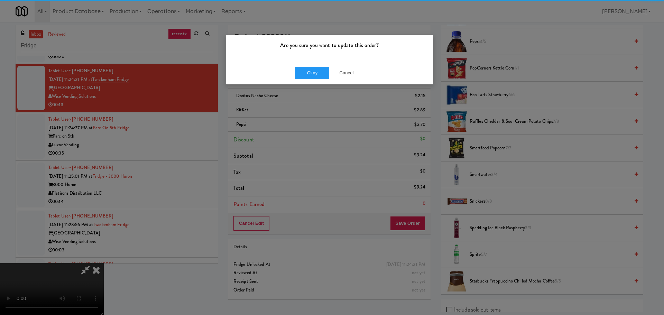
click at [308, 63] on div "Okay Cancel" at bounding box center [329, 72] width 207 height 23
click at [307, 71] on button "Okay" at bounding box center [312, 73] width 35 height 12
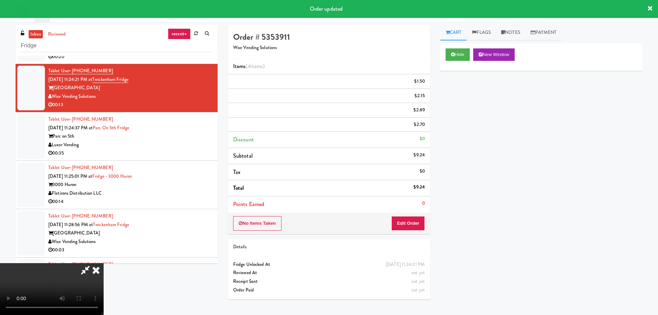
scroll to position [0, 0]
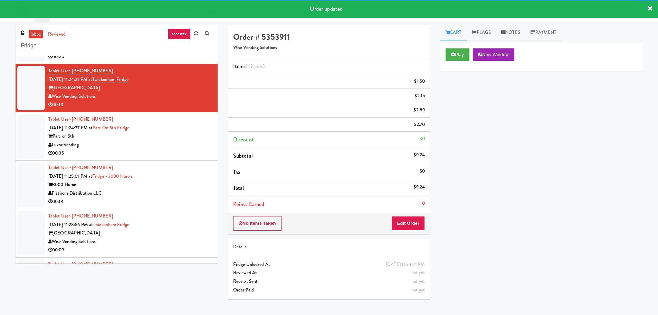
click at [192, 154] on div "Tablet User · (385) 437-9689 Aug 20, 2025 11:24:37 PM at Parc on 5th Fridge Par…" at bounding box center [130, 136] width 164 height 43
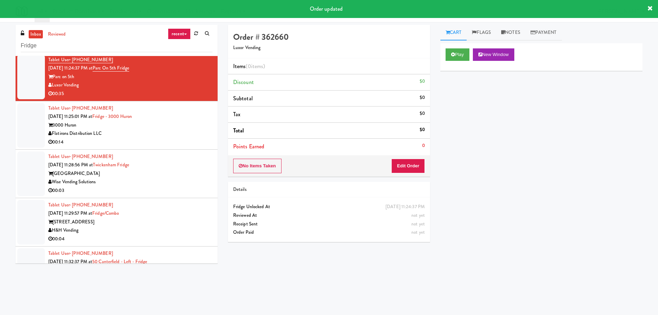
scroll to position [1693, 0]
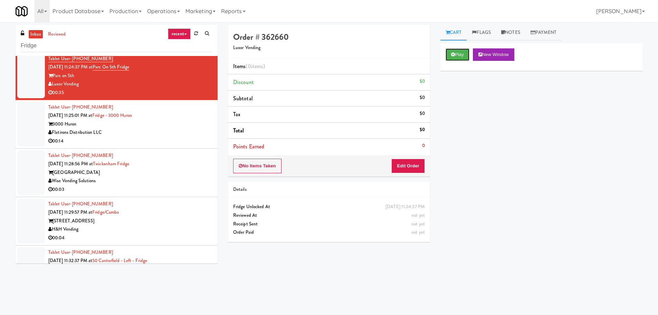
drag, startPoint x: 448, startPoint y: 55, endPoint x: 449, endPoint y: 65, distance: 10.5
click at [448, 55] on button "Play" at bounding box center [458, 54] width 24 height 12
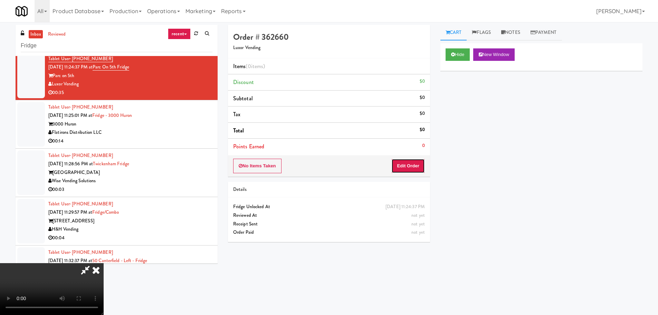
click at [409, 171] on button "Edit Order" at bounding box center [409, 166] width 34 height 15
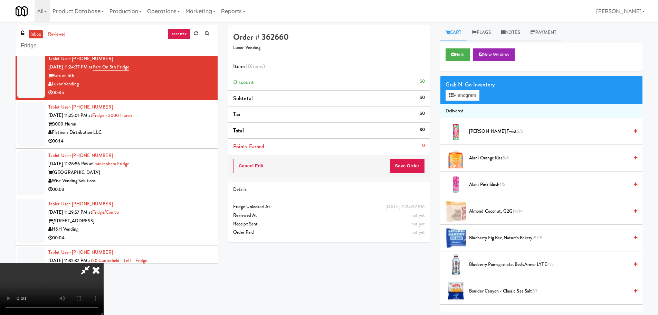
scroll to position [0, 0]
click at [104, 263] on video at bounding box center [52, 289] width 104 height 52
click at [463, 96] on button "Planogram" at bounding box center [463, 95] width 34 height 10
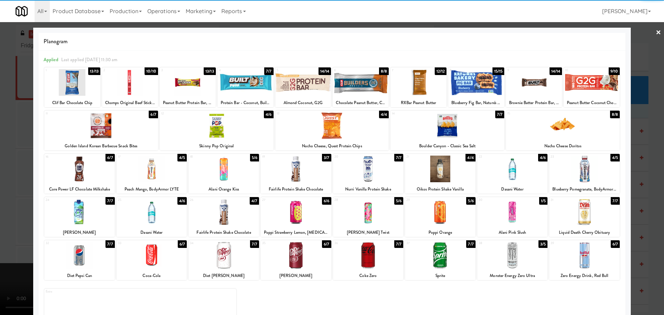
click at [121, 89] on div at bounding box center [130, 82] width 56 height 27
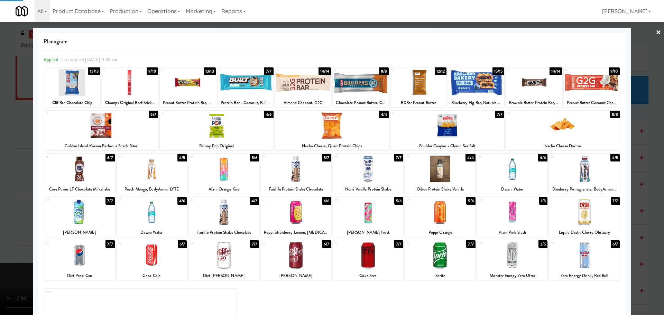
click at [0, 116] on div at bounding box center [332, 157] width 664 height 315
click at [93, 263] on video at bounding box center [52, 289] width 104 height 52
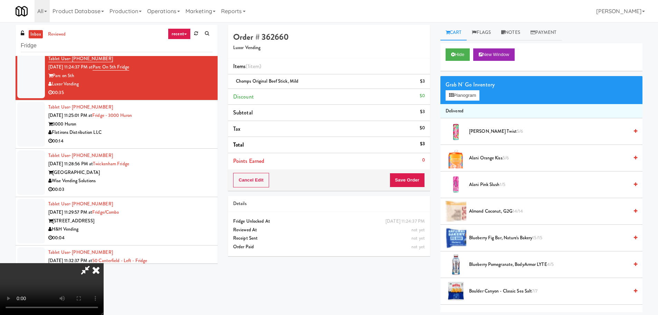
scroll to position [119, 0]
click at [104, 263] on video at bounding box center [52, 289] width 104 height 52
click at [463, 94] on button "Planogram" at bounding box center [463, 95] width 34 height 10
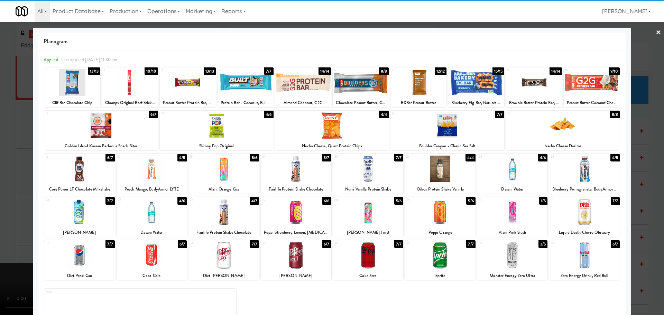
click at [515, 177] on div at bounding box center [512, 169] width 70 height 27
drag, startPoint x: 0, startPoint y: 209, endPoint x: 198, endPoint y: 181, distance: 200.0
click at [3, 209] on div at bounding box center [332, 157] width 664 height 315
drag, startPoint x: 198, startPoint y: 181, endPoint x: 203, endPoint y: 181, distance: 5.2
click at [104, 263] on video at bounding box center [52, 289] width 104 height 52
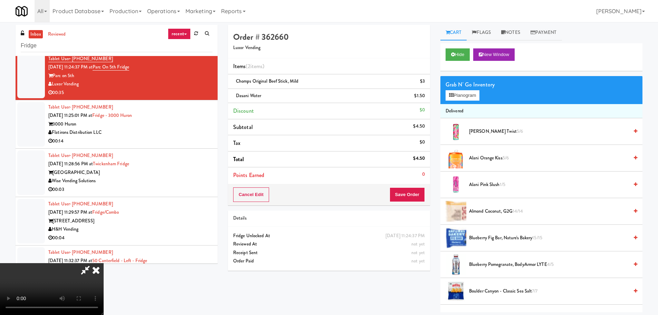
click at [104, 263] on video at bounding box center [52, 289] width 104 height 52
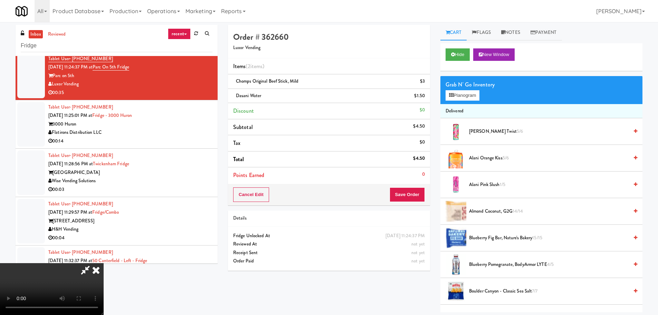
drag, startPoint x: 225, startPoint y: 227, endPoint x: 224, endPoint y: 230, distance: 3.5
click at [104, 263] on video at bounding box center [52, 289] width 104 height 52
drag, startPoint x: 263, startPoint y: 223, endPoint x: 330, endPoint y: 227, distance: 67.2
click at [104, 263] on video at bounding box center [52, 289] width 104 height 52
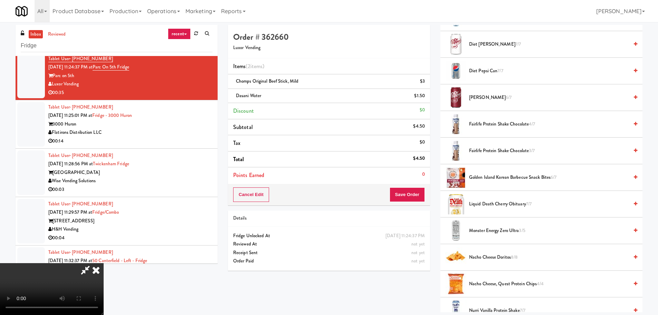
scroll to position [518, 0]
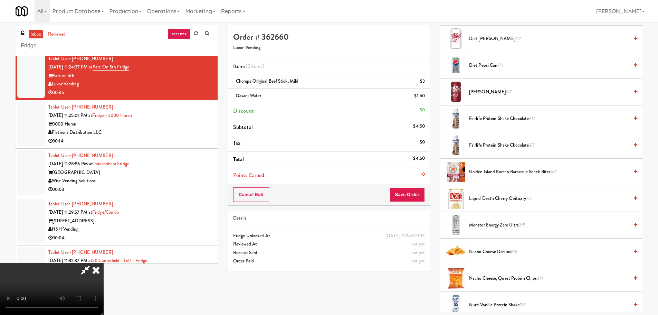
click at [493, 251] on span "Nacho Cheese Doritos 8/8" at bounding box center [549, 251] width 160 height 9
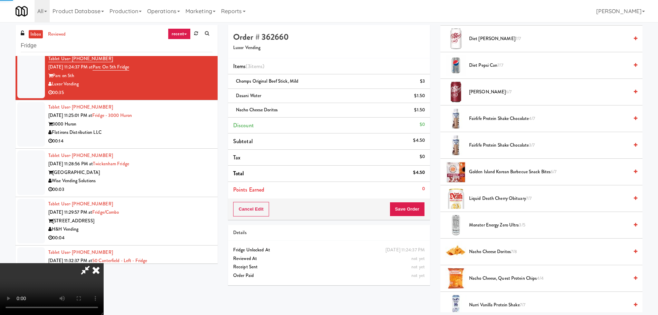
drag, startPoint x: 227, startPoint y: 217, endPoint x: 234, endPoint y: 216, distance: 6.6
click at [104, 263] on video at bounding box center [52, 289] width 104 height 52
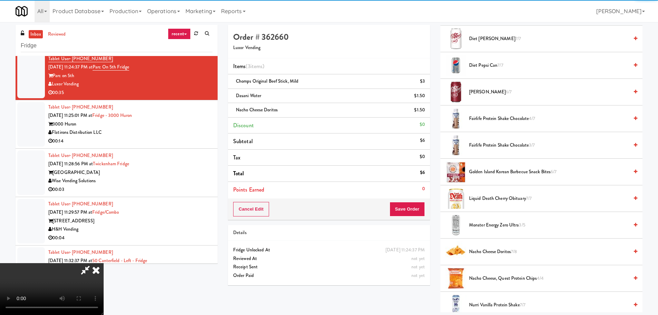
scroll to position [119, 0]
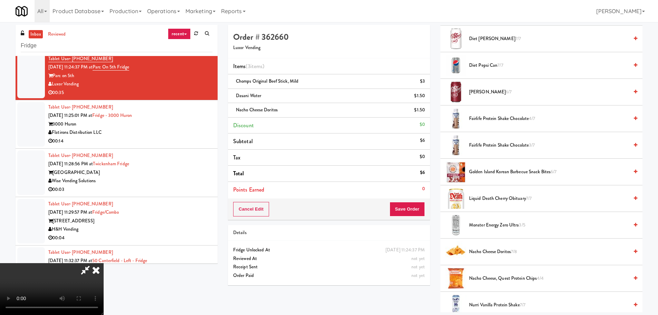
click at [104, 263] on video at bounding box center [52, 289] width 104 height 52
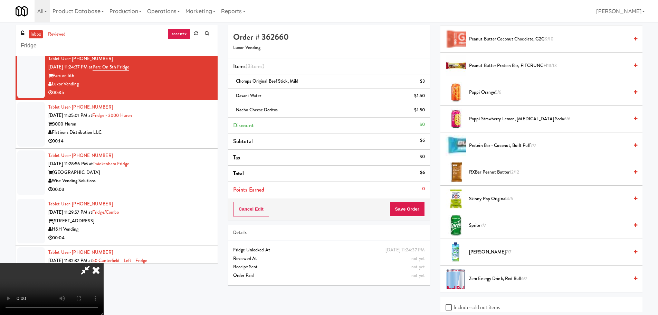
click at [477, 226] on span "Sprite 7/7" at bounding box center [549, 225] width 160 height 9
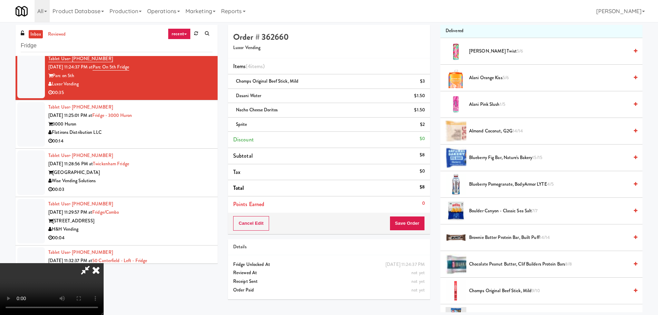
scroll to position [0, 0]
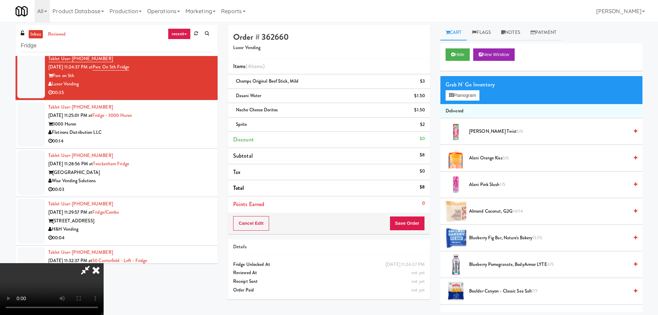
click at [104, 263] on video at bounding box center [52, 289] width 104 height 52
click at [414, 218] on button "Save Order" at bounding box center [407, 223] width 35 height 15
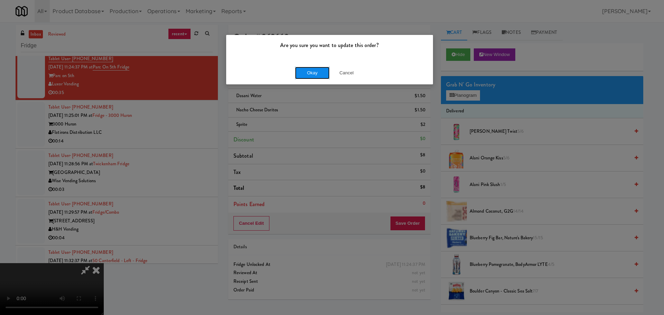
click at [314, 78] on button "Okay" at bounding box center [312, 73] width 35 height 12
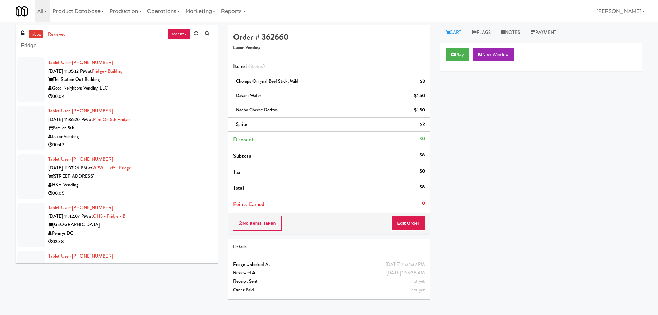
scroll to position [1693, 0]
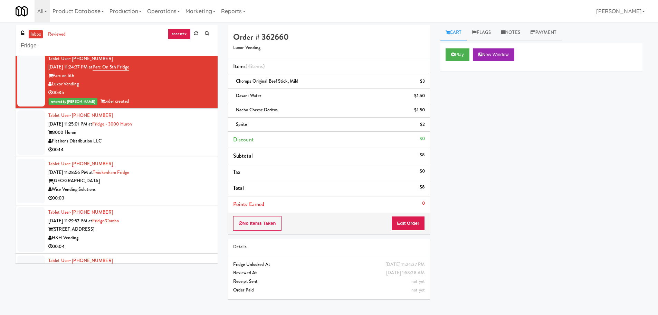
click at [165, 141] on div "Flatirons Distribution LLC" at bounding box center [130, 141] width 164 height 9
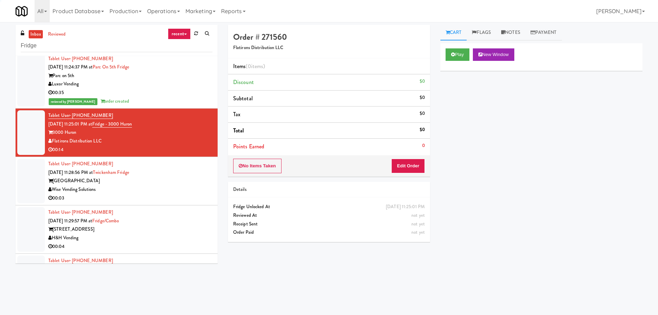
click at [171, 169] on div "Tablet User · (205) 706-9183 Aug 20, 2025 11:28:56 PM at Twickenham Fridge Twic…" at bounding box center [130, 181] width 164 height 43
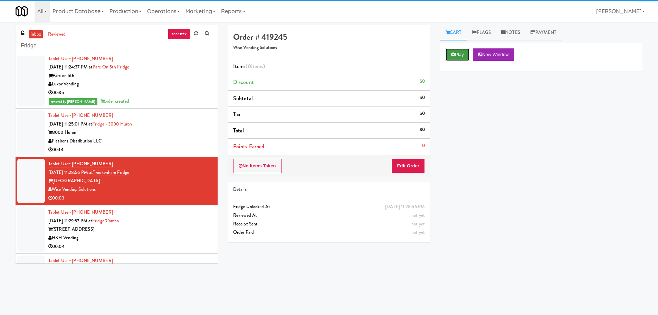
click at [455, 51] on button "Play" at bounding box center [458, 54] width 24 height 12
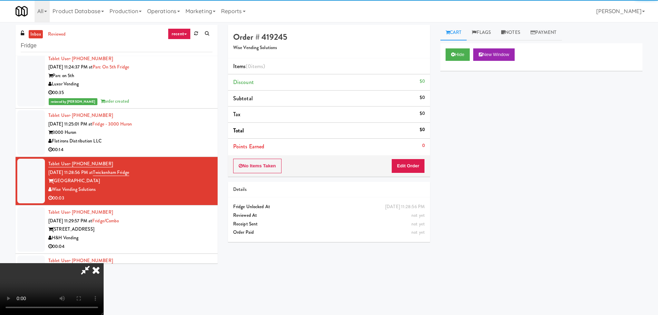
click at [415, 148] on li "Points Earned 0" at bounding box center [329, 147] width 202 height 16
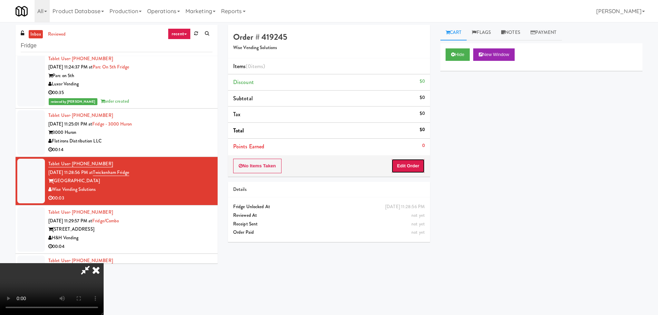
click at [415, 161] on button "Edit Order" at bounding box center [409, 166] width 34 height 15
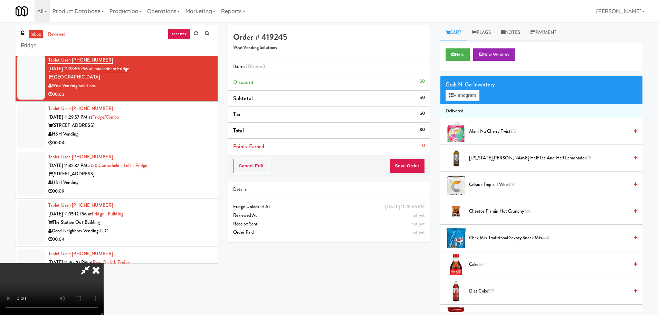
scroll to position [119, 0]
click at [104, 263] on video at bounding box center [52, 289] width 104 height 52
drag, startPoint x: 273, startPoint y: 174, endPoint x: 275, endPoint y: 192, distance: 18.1
click at [104, 263] on video at bounding box center [52, 289] width 104 height 52
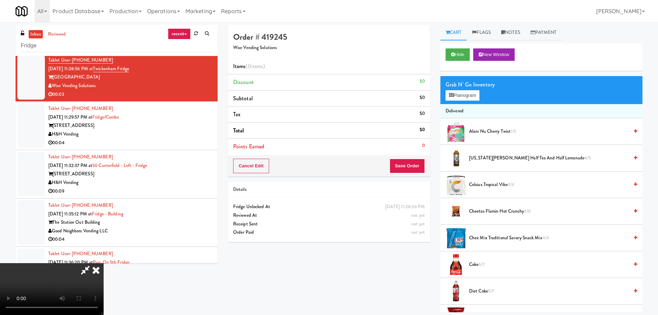
click at [104, 263] on video at bounding box center [52, 289] width 104 height 52
click at [461, 93] on button "Planogram" at bounding box center [463, 95] width 34 height 10
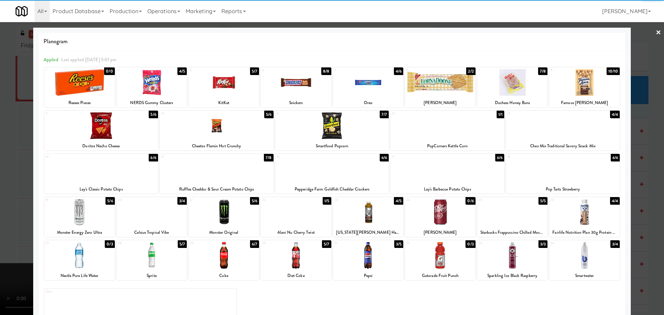
click at [103, 175] on div at bounding box center [101, 169] width 114 height 27
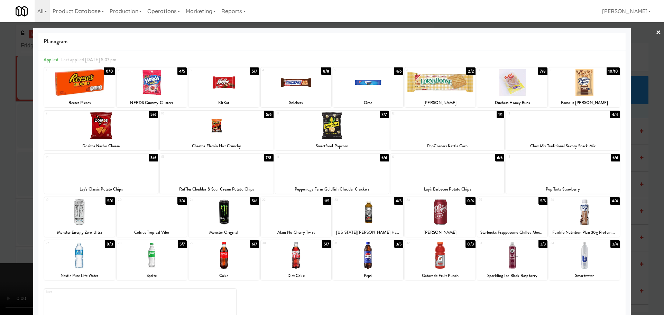
drag, startPoint x: 0, startPoint y: 195, endPoint x: 126, endPoint y: 169, distance: 128.7
click at [1, 195] on div at bounding box center [332, 157] width 664 height 315
click at [104, 263] on video at bounding box center [52, 289] width 104 height 52
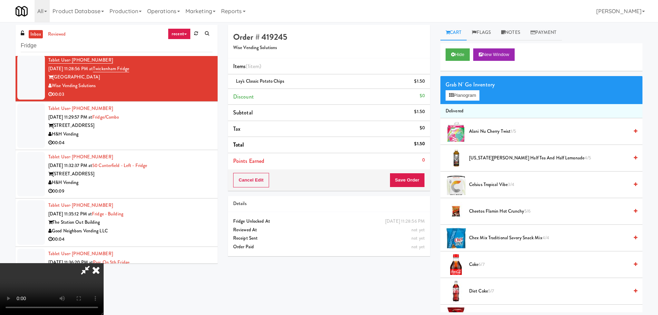
scroll to position [119, 0]
click at [410, 179] on button "Save Order" at bounding box center [407, 180] width 35 height 15
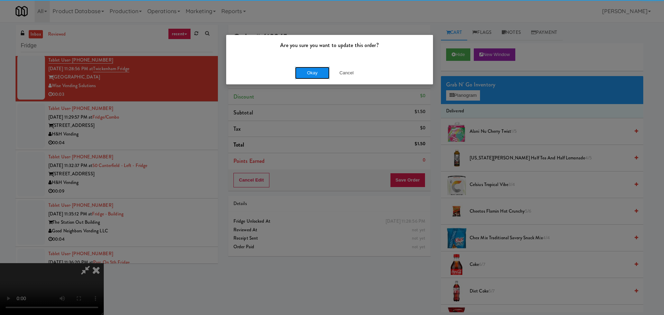
click at [307, 75] on button "Okay" at bounding box center [312, 73] width 35 height 12
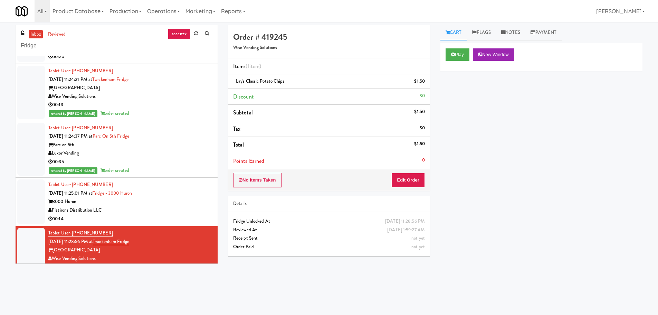
scroll to position [0, 0]
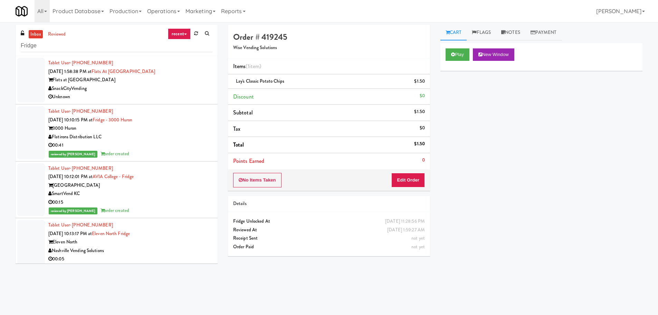
click at [42, 35] on link "inbox" at bounding box center [36, 34] width 14 height 9
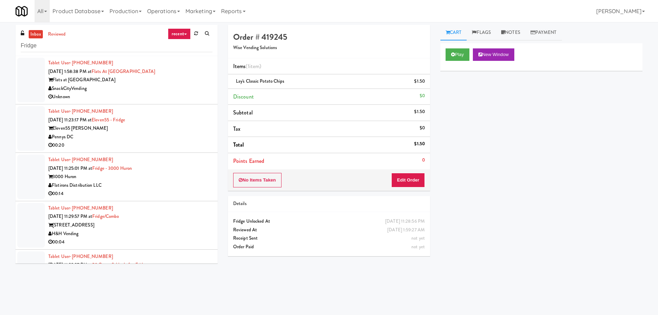
click at [192, 119] on div "Tablet User · (720) 629-4153 Aug 20, 2025 11:23:17 PM at Eleven55 - Fridge Elev…" at bounding box center [130, 128] width 164 height 43
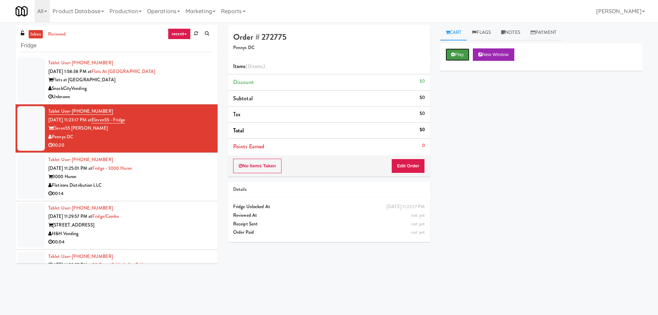
click at [450, 54] on button "Play" at bounding box center [458, 54] width 24 height 12
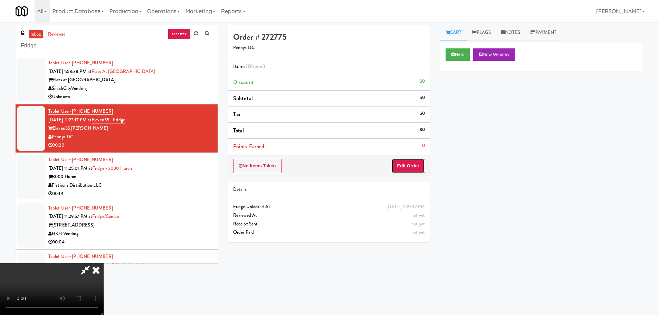
click at [412, 167] on button "Edit Order" at bounding box center [409, 166] width 34 height 15
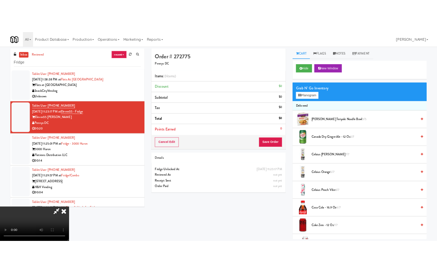
scroll to position [119, 0]
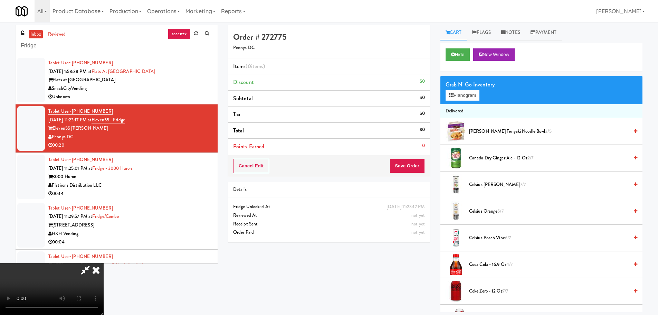
click at [104, 263] on video at bounding box center [52, 289] width 104 height 52
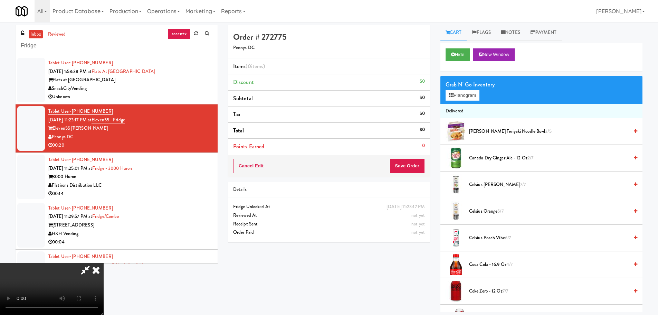
click at [104, 263] on video at bounding box center [52, 289] width 104 height 52
drag, startPoint x: 291, startPoint y: 201, endPoint x: 326, endPoint y: 197, distance: 35.1
click at [104, 263] on video at bounding box center [52, 289] width 104 height 52
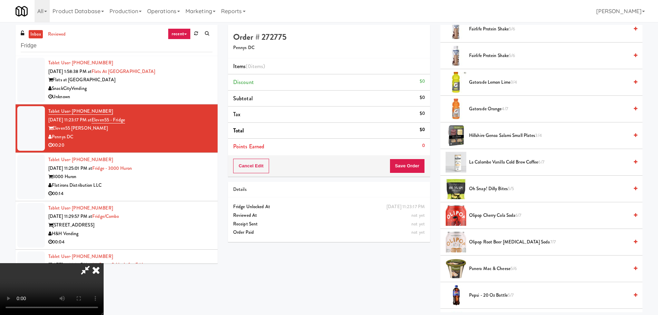
scroll to position [449, 0]
click at [512, 138] on span "Hillshire Genoa Salami Small Plates 3/4" at bounding box center [549, 134] width 160 height 9
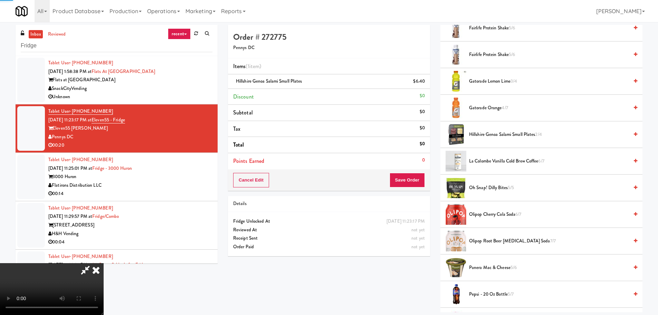
click at [485, 133] on span "Hillshire Genoa Salami Small Plates 2/4" at bounding box center [549, 134] width 160 height 9
drag, startPoint x: 243, startPoint y: 140, endPoint x: 247, endPoint y: 147, distance: 7.8
click at [104, 263] on video at bounding box center [52, 289] width 104 height 52
drag, startPoint x: 260, startPoint y: 161, endPoint x: 270, endPoint y: 165, distance: 10.6
click at [104, 263] on video at bounding box center [52, 289] width 104 height 52
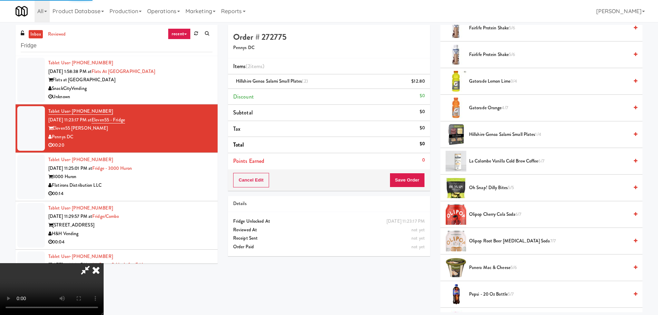
drag, startPoint x: 275, startPoint y: 168, endPoint x: 267, endPoint y: 175, distance: 10.0
click at [104, 263] on video at bounding box center [52, 289] width 104 height 52
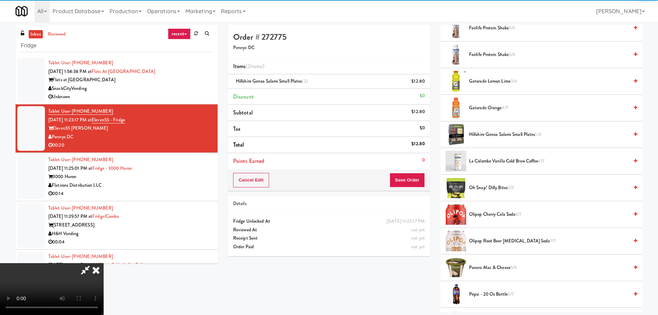
click at [104, 263] on video at bounding box center [52, 289] width 104 height 52
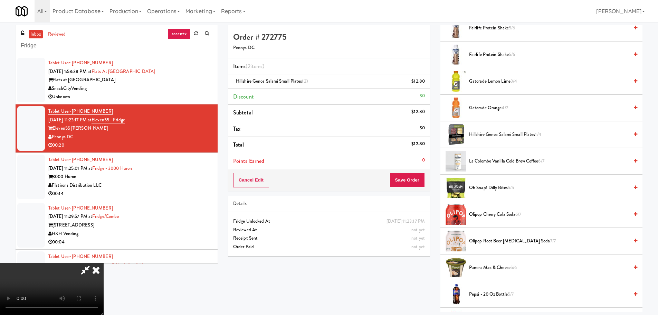
click at [104, 263] on video at bounding box center [52, 289] width 104 height 52
drag, startPoint x: 260, startPoint y: 196, endPoint x: 264, endPoint y: 197, distance: 4.2
click at [104, 263] on video at bounding box center [52, 289] width 104 height 52
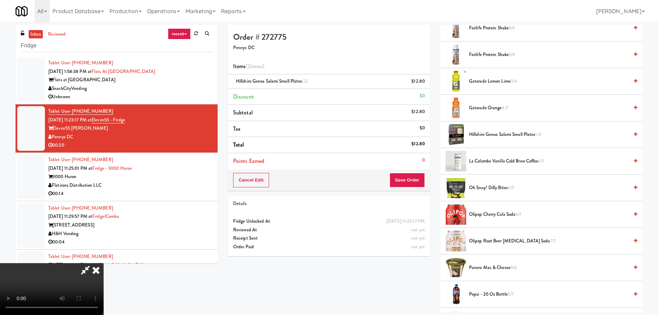
drag, startPoint x: 420, startPoint y: 170, endPoint x: 406, endPoint y: 176, distance: 14.2
click at [420, 170] on div "Cancel Edit Save Order" at bounding box center [329, 179] width 202 height 21
click at [406, 176] on button "Save Order" at bounding box center [407, 180] width 35 height 15
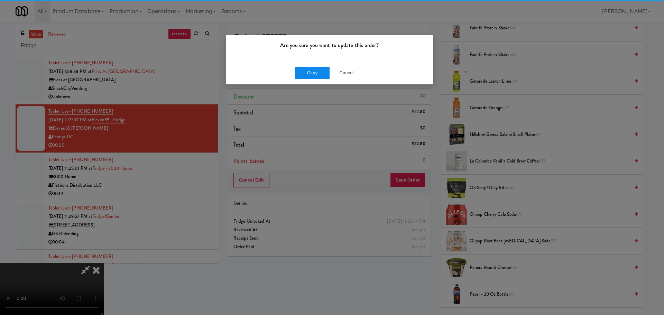
click at [311, 67] on div "Okay Cancel" at bounding box center [329, 72] width 207 height 23
click at [311, 72] on button "Okay" at bounding box center [312, 73] width 35 height 12
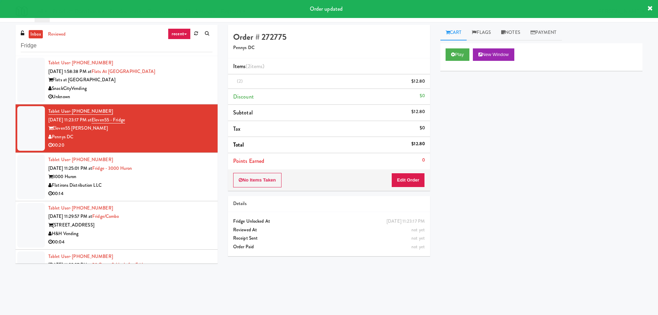
scroll to position [0, 0]
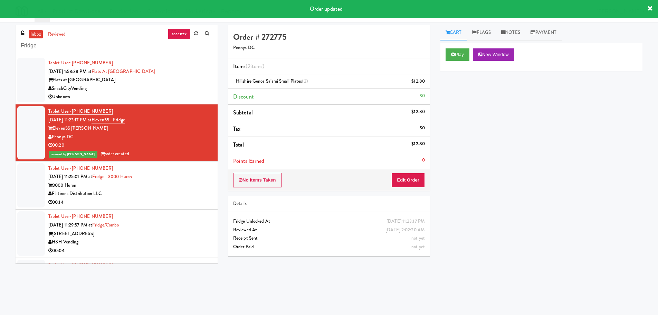
click at [196, 188] on div "3000 Huron" at bounding box center [130, 185] width 164 height 9
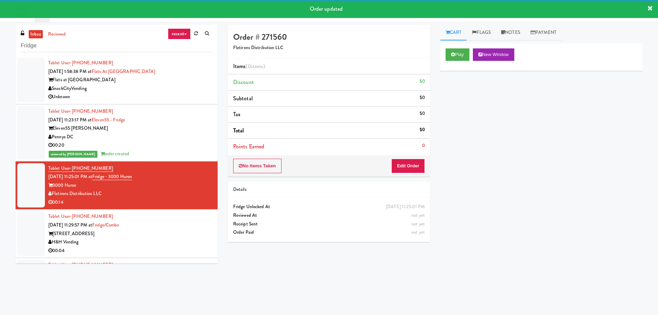
click at [450, 62] on div "Play New Window" at bounding box center [542, 57] width 202 height 28
click at [457, 52] on button "Play" at bounding box center [458, 54] width 24 height 12
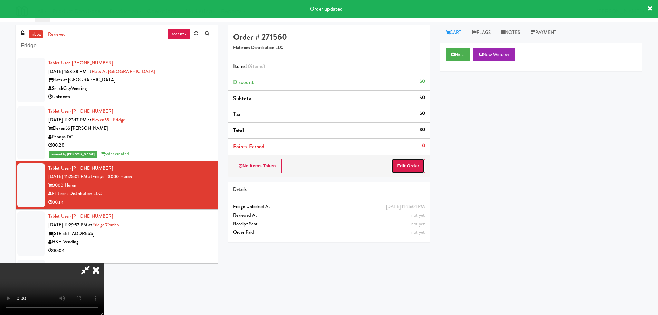
click at [412, 166] on button "Edit Order" at bounding box center [409, 166] width 34 height 15
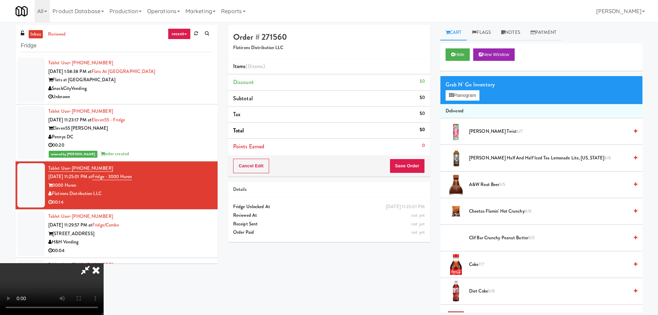
click at [104, 263] on video at bounding box center [52, 289] width 104 height 52
drag, startPoint x: 116, startPoint y: 221, endPoint x: 145, endPoint y: 224, distance: 28.8
click at [104, 263] on video at bounding box center [52, 289] width 104 height 52
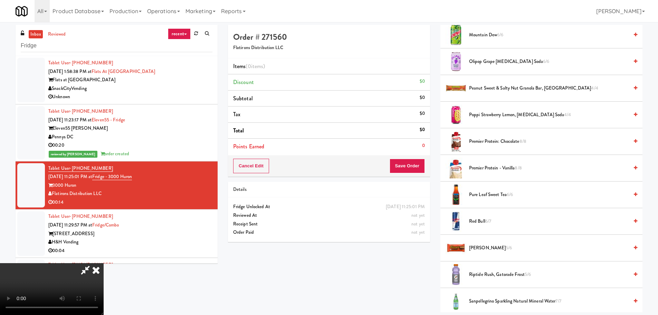
scroll to position [553, 0]
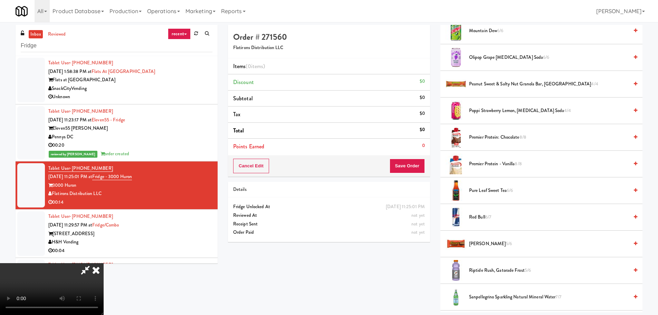
click at [505, 61] on span "Olipop Grape Prebiotic Soda 6/6" at bounding box center [549, 57] width 160 height 9
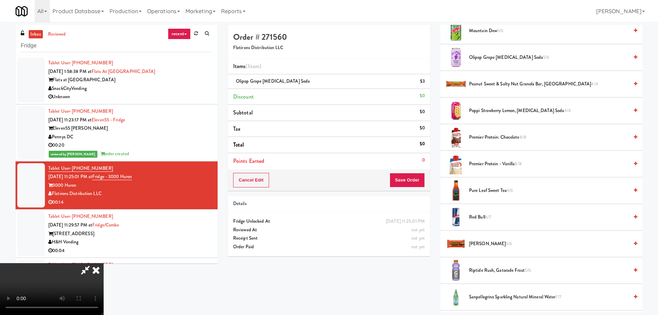
click at [104, 263] on video at bounding box center [52, 289] width 104 height 52
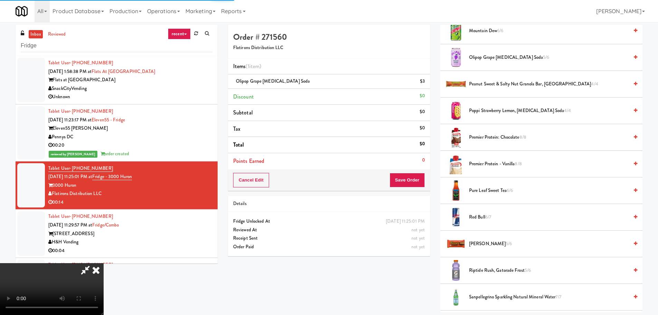
click at [104, 263] on video at bounding box center [52, 289] width 104 height 52
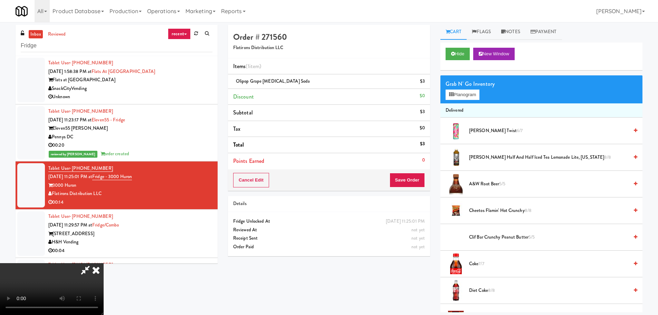
scroll to position [0, 0]
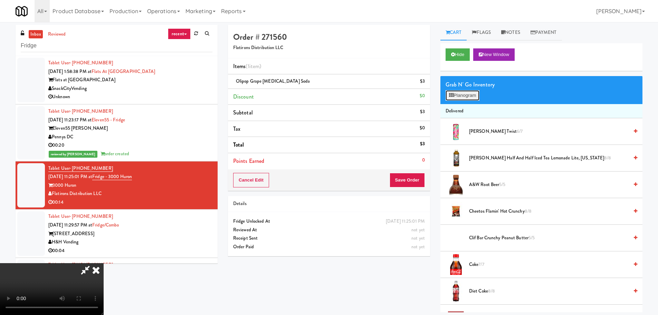
click at [471, 100] on button "Planogram" at bounding box center [463, 95] width 34 height 10
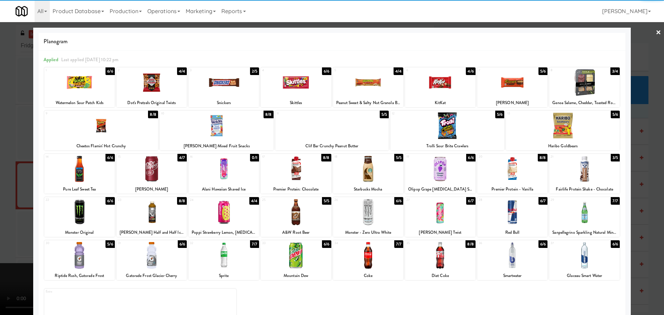
click at [287, 71] on div "4" at bounding box center [279, 70] width 34 height 6
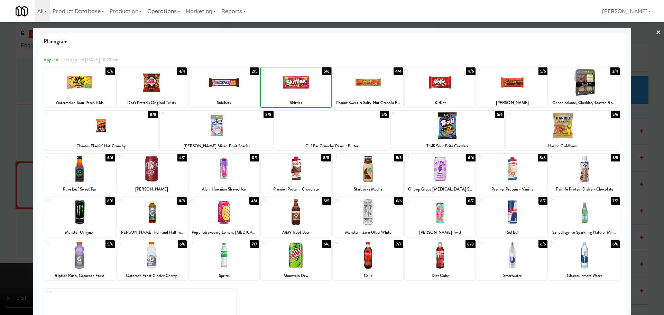
click at [1, 177] on div at bounding box center [332, 157] width 664 height 315
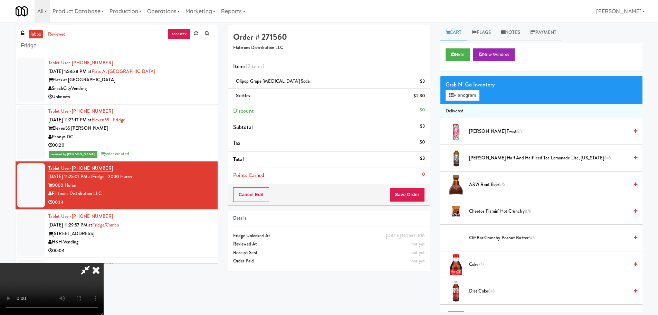
click at [104, 263] on video at bounding box center [52, 289] width 104 height 52
click at [404, 196] on button "Save Order" at bounding box center [407, 194] width 35 height 15
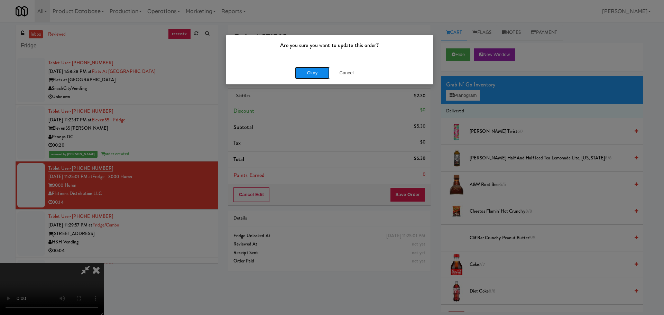
click at [313, 69] on button "Okay" at bounding box center [312, 73] width 35 height 12
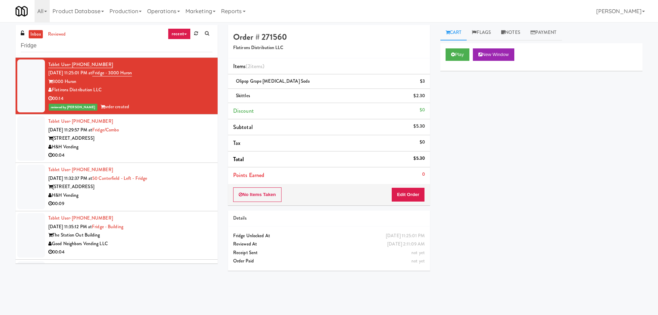
click at [184, 135] on div "730 N Milwaukee Ave" at bounding box center [130, 138] width 164 height 9
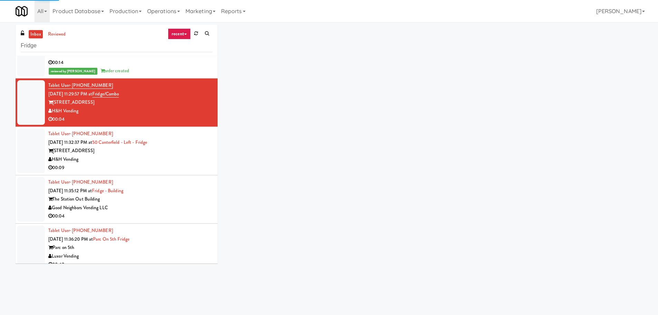
scroll to position [138, 0]
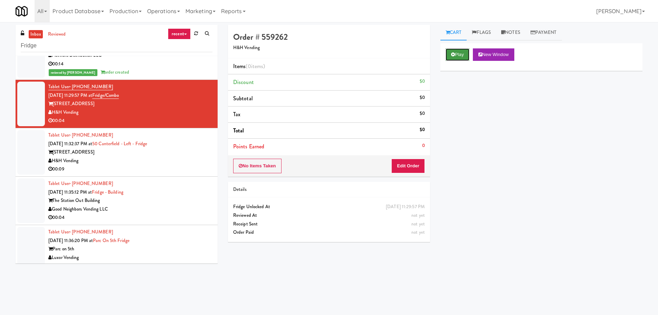
click at [453, 53] on icon at bounding box center [453, 54] width 4 height 4
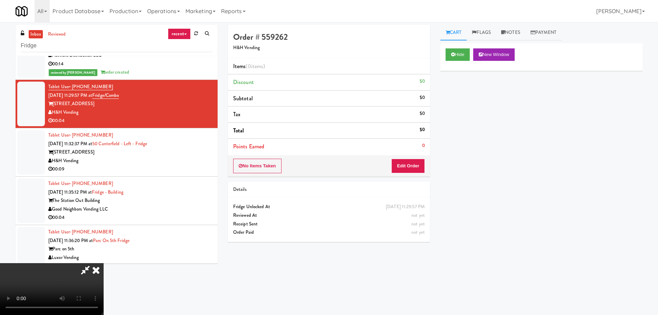
click at [425, 154] on div "Items (0 items ) Discount $0 Subtotal $0 Tax $0 Total $0 Points Earned 0" at bounding box center [329, 106] width 202 height 97
click at [414, 165] on button "Edit Order" at bounding box center [409, 166] width 34 height 15
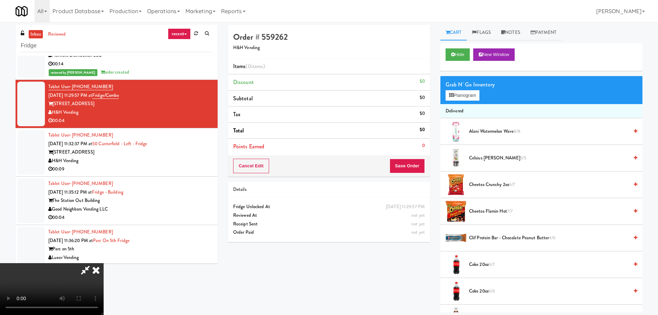
click at [104, 263] on video at bounding box center [52, 289] width 104 height 52
drag, startPoint x: 275, startPoint y: 192, endPoint x: 293, endPoint y: 201, distance: 20.7
click at [104, 263] on video at bounding box center [52, 289] width 104 height 52
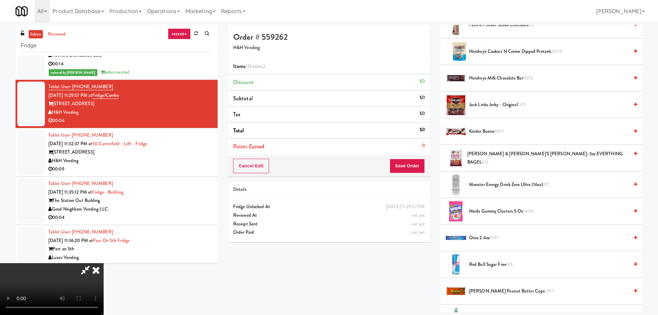
scroll to position [553, 0]
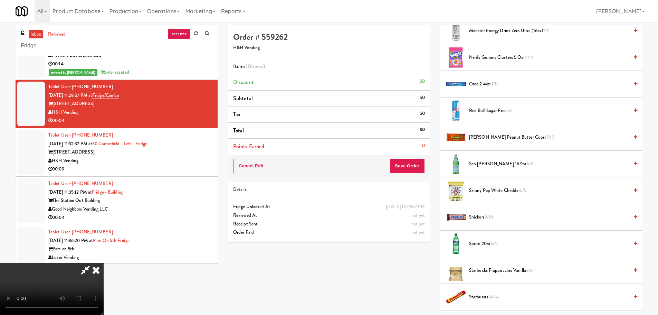
click at [478, 244] on span "Sprite 20oz 6/6" at bounding box center [549, 243] width 160 height 9
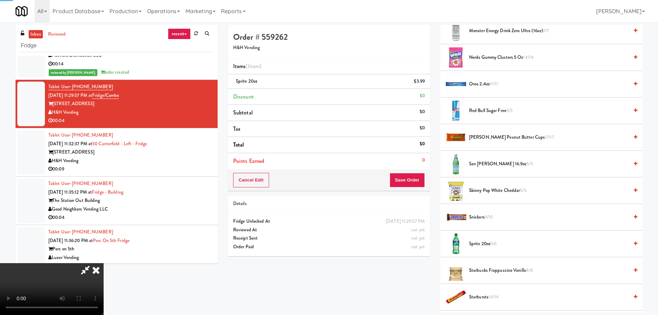
click at [104, 263] on video at bounding box center [52, 289] width 104 height 52
click at [406, 175] on button "Save Order" at bounding box center [407, 180] width 35 height 15
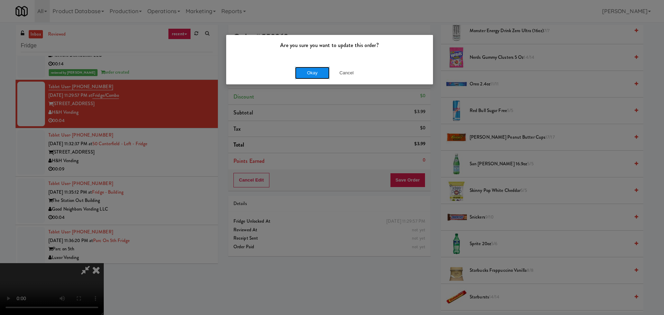
click at [302, 74] on button "Okay" at bounding box center [312, 73] width 35 height 12
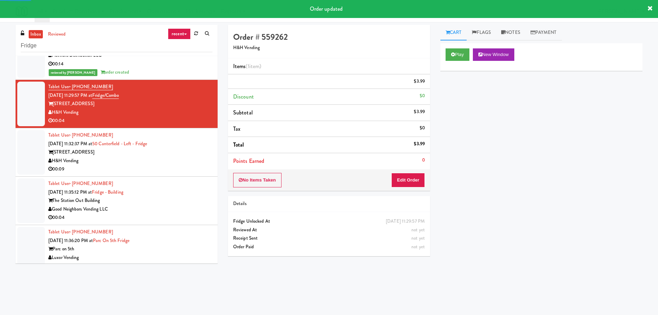
scroll to position [0, 0]
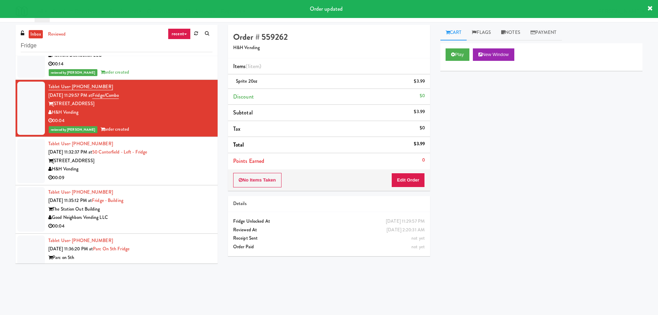
click at [164, 174] on div "00:09" at bounding box center [130, 177] width 164 height 9
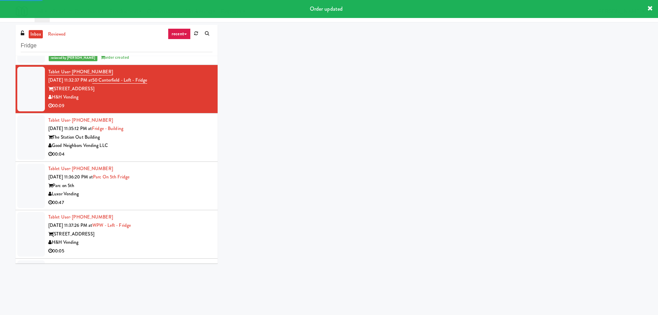
scroll to position [207, 0]
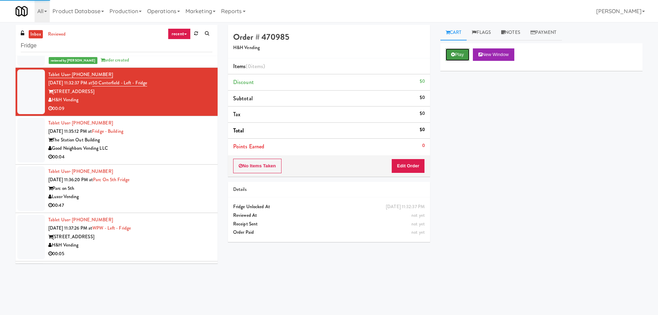
click at [466, 54] on button "Play" at bounding box center [458, 54] width 24 height 12
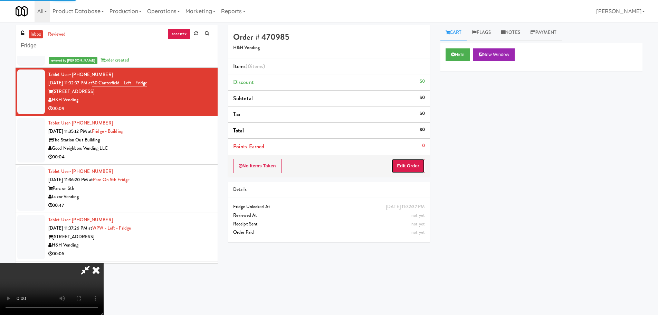
click at [407, 164] on button "Edit Order" at bounding box center [409, 166] width 34 height 15
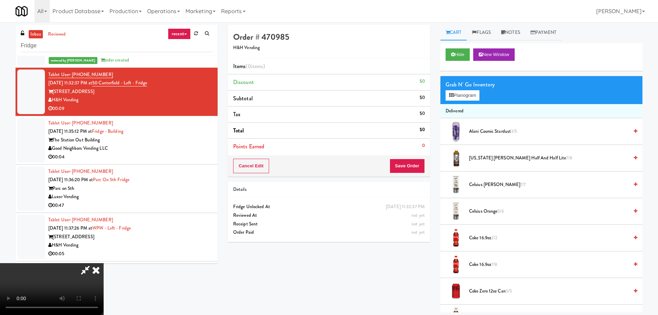
click at [104, 263] on video at bounding box center [52, 289] width 104 height 52
drag, startPoint x: 259, startPoint y: 198, endPoint x: 360, endPoint y: 213, distance: 101.9
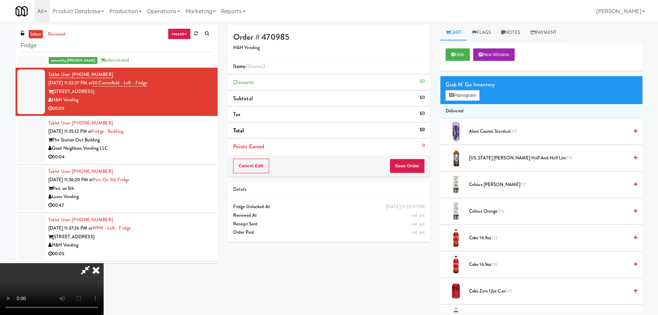
click at [104, 263] on video at bounding box center [52, 289] width 104 height 52
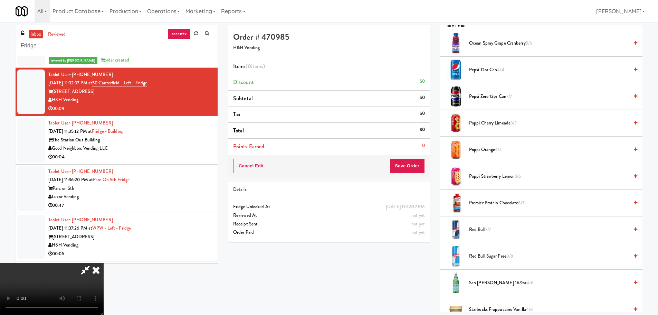
scroll to position [844, 0]
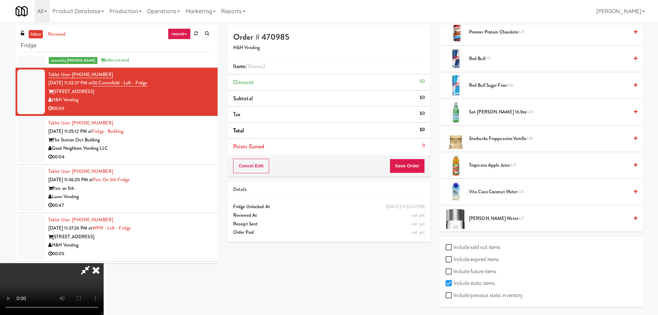
click at [487, 218] on span "Voss Water 6/7" at bounding box center [549, 218] width 160 height 9
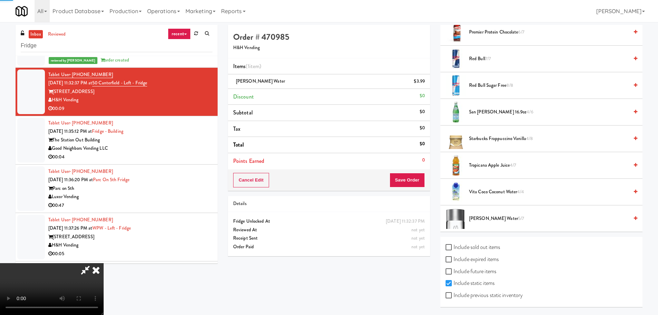
drag, startPoint x: 305, startPoint y: 215, endPoint x: 308, endPoint y: 213, distance: 3.7
click at [104, 263] on video at bounding box center [52, 289] width 104 height 52
click at [431, 177] on div "Order # 470985 H&H Vending Items (1 item ) Voss Water $3.99 Discount $0 Subtota…" at bounding box center [329, 143] width 213 height 236
click at [421, 183] on button "Save Order" at bounding box center [407, 180] width 35 height 15
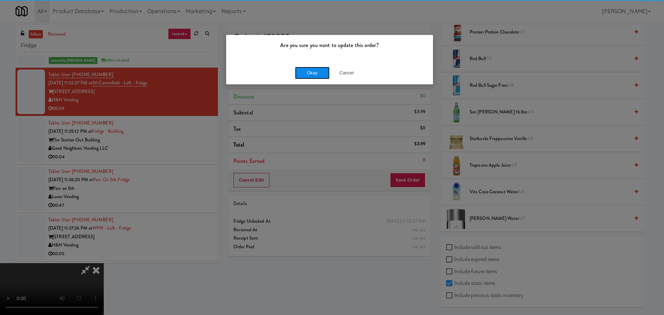
click at [315, 77] on button "Okay" at bounding box center [312, 73] width 35 height 12
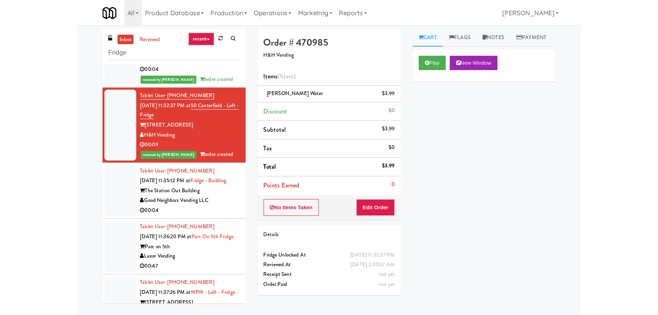
scroll to position [242, 0]
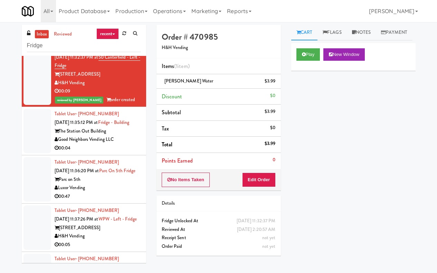
click at [128, 136] on div "The Station Out Building" at bounding box center [98, 131] width 86 height 9
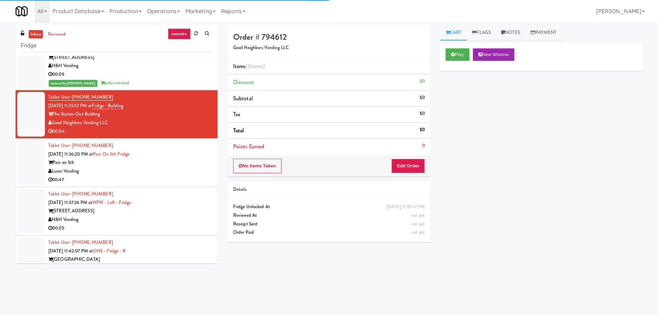
scroll to position [208, 0]
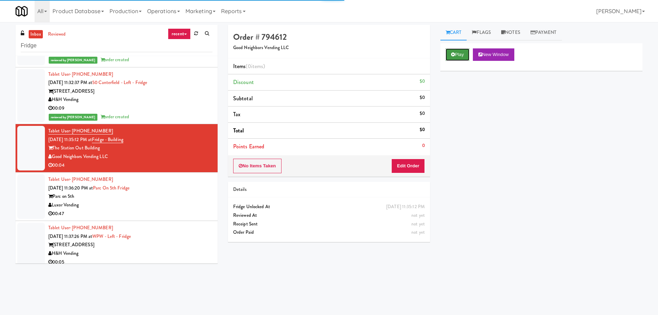
click at [454, 59] on button "Play" at bounding box center [458, 54] width 24 height 12
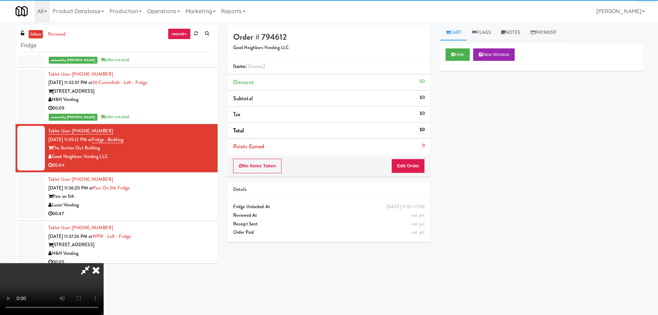
click at [415, 177] on div "Order # 794612 Good Neighbors Vending LLC Items (0 items ) Discount $0 Subtotal…" at bounding box center [329, 136] width 213 height 222
click at [423, 166] on button "Edit Order" at bounding box center [409, 166] width 34 height 15
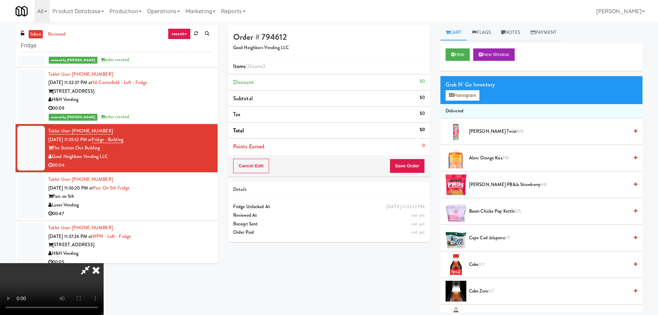
click at [104, 263] on video at bounding box center [52, 289] width 104 height 52
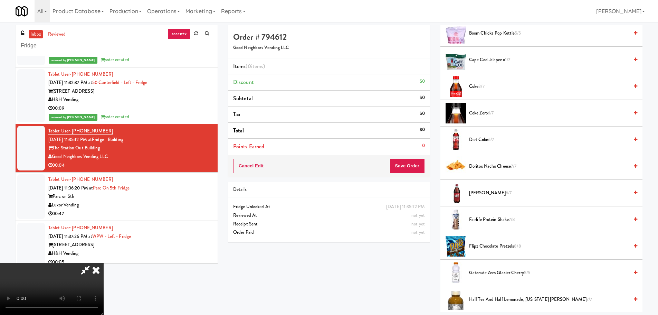
scroll to position [173, 0]
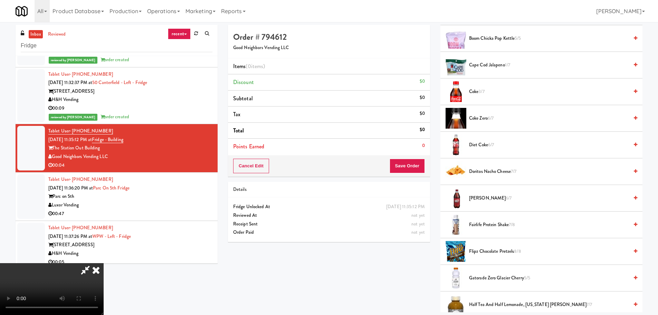
click at [479, 89] on span "Coke 3/7" at bounding box center [549, 91] width 160 height 9
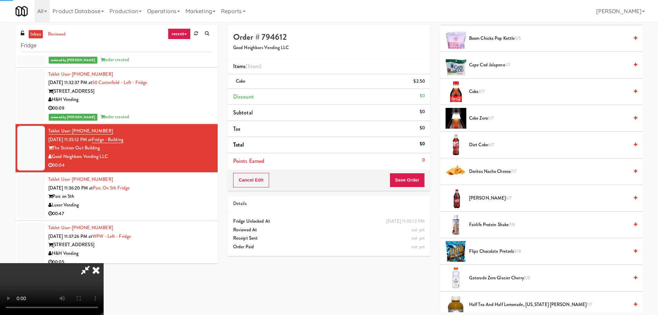
click at [104, 263] on video at bounding box center [52, 289] width 104 height 52
click at [404, 176] on button "Save Order" at bounding box center [407, 180] width 35 height 15
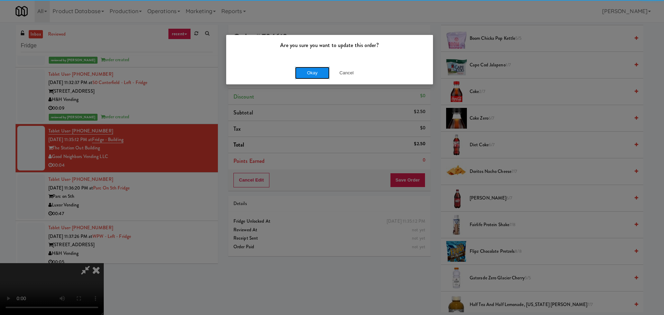
click at [313, 76] on button "Okay" at bounding box center [312, 73] width 35 height 12
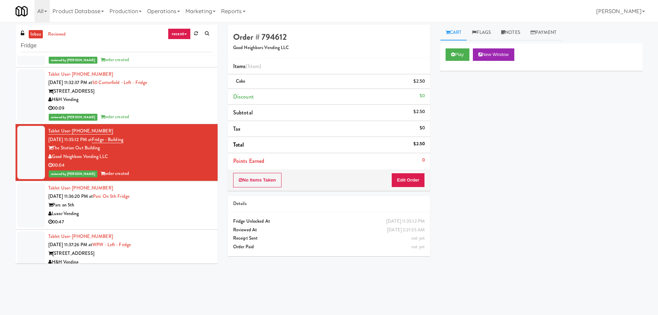
scroll to position [0, 0]
click at [150, 216] on div "Luxor Vending" at bounding box center [130, 213] width 164 height 9
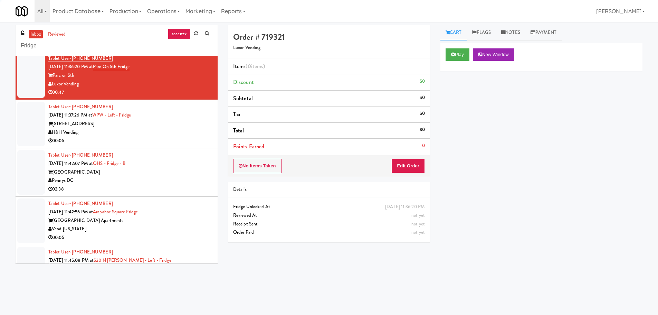
scroll to position [346, 0]
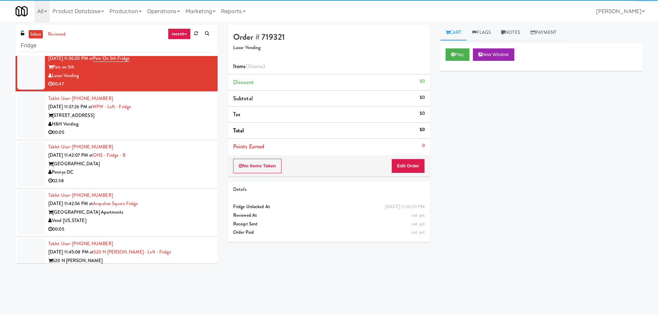
click at [188, 137] on li "Tablet User · (773) 798-9145 Aug 20, 2025 11:37:26 PM at WPW - Left - Fridge 34…" at bounding box center [117, 116] width 202 height 48
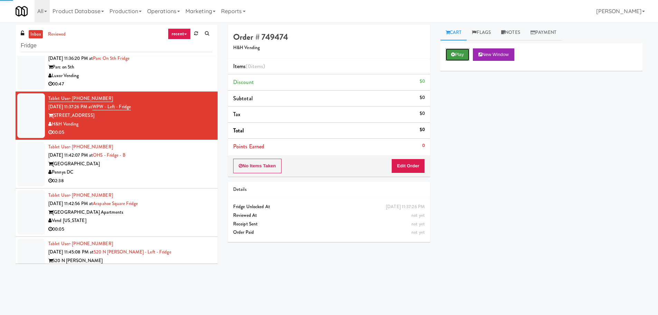
click at [450, 53] on button "Play" at bounding box center [458, 54] width 24 height 12
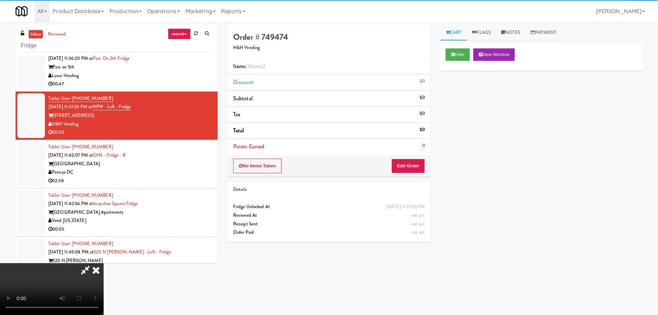
click at [431, 164] on div "Order # 749474 H&H Vending Items (0 items ) Discount $0 Subtotal $0 Tax $0 Tota…" at bounding box center [329, 136] width 213 height 222
click at [421, 168] on button "Edit Order" at bounding box center [409, 166] width 34 height 15
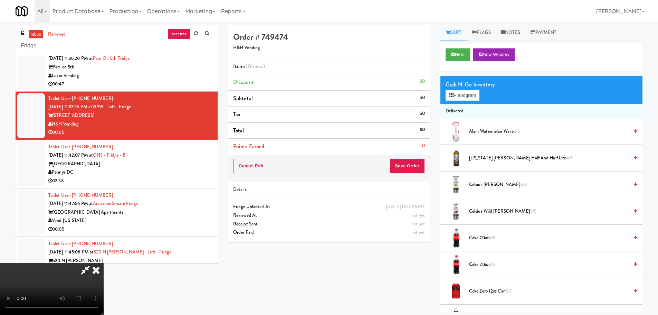
click at [104, 263] on video at bounding box center [52, 289] width 104 height 52
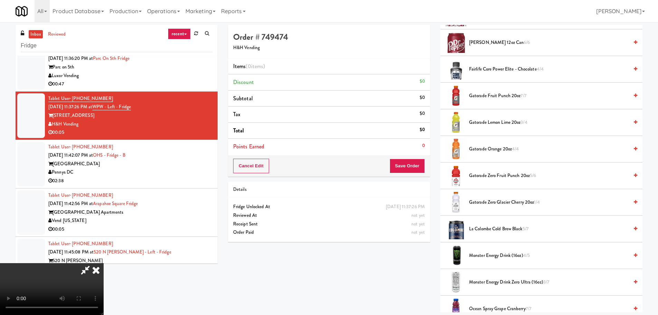
scroll to position [346, 0]
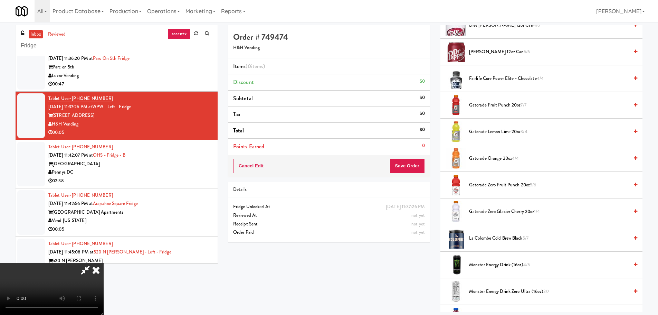
click at [491, 130] on span "Gatorade Lemon Lime 20oz 3/4" at bounding box center [549, 132] width 160 height 9
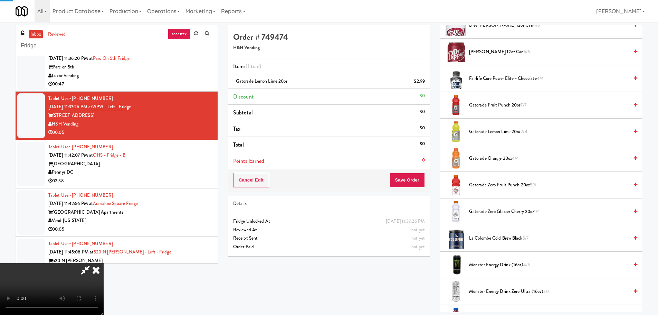
click at [104, 263] on video at bounding box center [52, 289] width 104 height 52
click at [408, 183] on button "Save Order" at bounding box center [407, 180] width 35 height 15
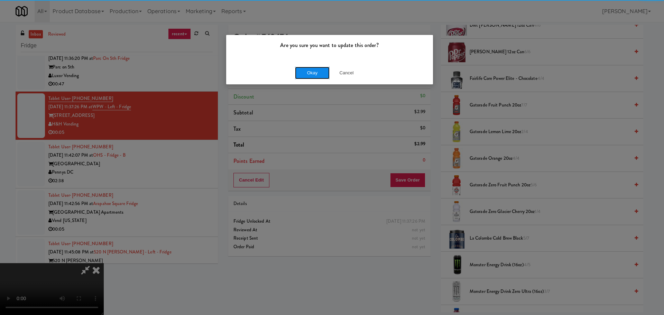
click at [322, 71] on button "Okay" at bounding box center [312, 73] width 35 height 12
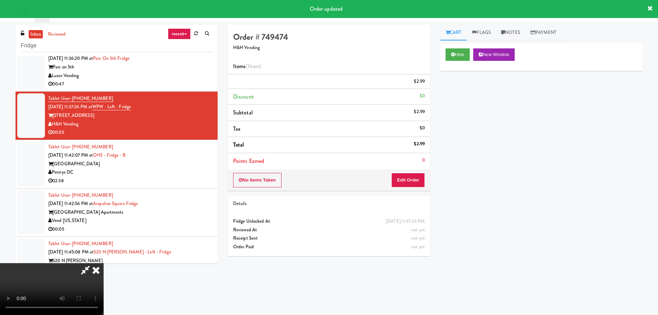
scroll to position [0, 0]
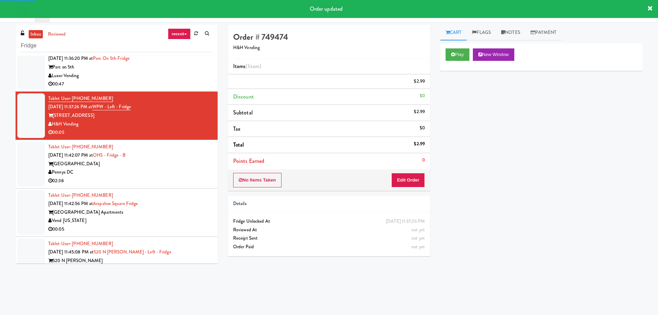
click at [196, 178] on div "02:38" at bounding box center [130, 181] width 164 height 9
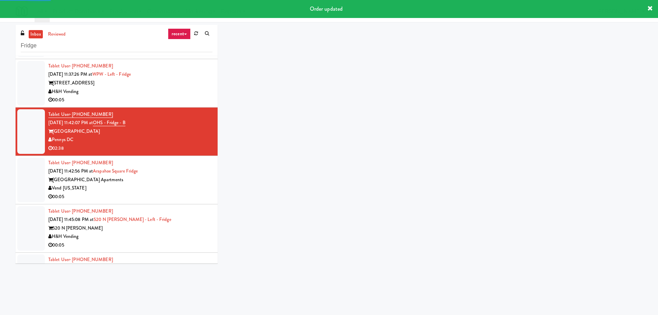
scroll to position [380, 0]
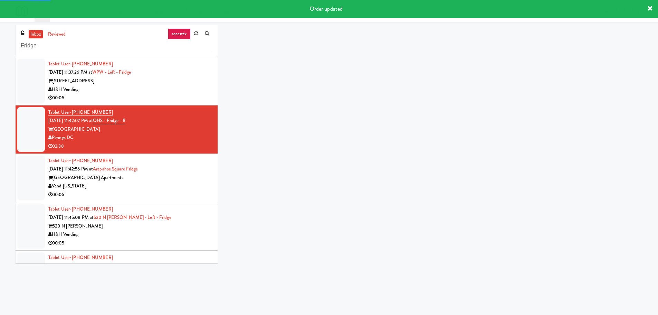
click at [198, 167] on div "Tablet User · (904) 535-2733 Aug 20, 2025 11:42:56 PM at Arapahoe Square Fridge…" at bounding box center [130, 178] width 164 height 43
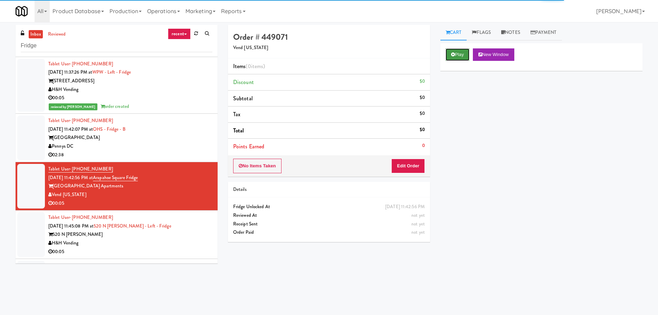
click at [458, 56] on button "Play" at bounding box center [458, 54] width 24 height 12
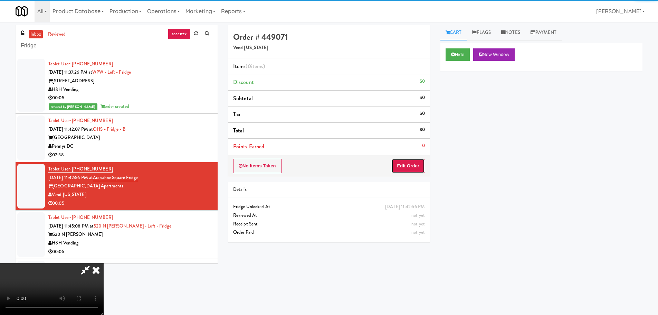
click at [415, 162] on button "Edit Order" at bounding box center [409, 166] width 34 height 15
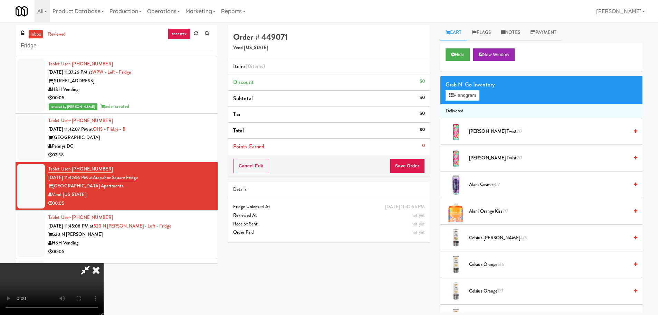
scroll to position [119, 0]
click at [104, 263] on video at bounding box center [52, 289] width 104 height 52
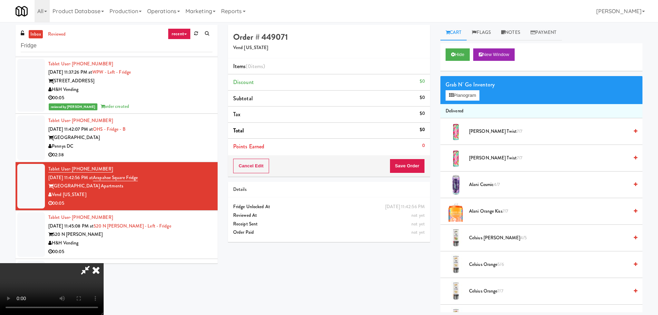
scroll to position [0, 0]
click at [104, 263] on video at bounding box center [52, 289] width 104 height 52
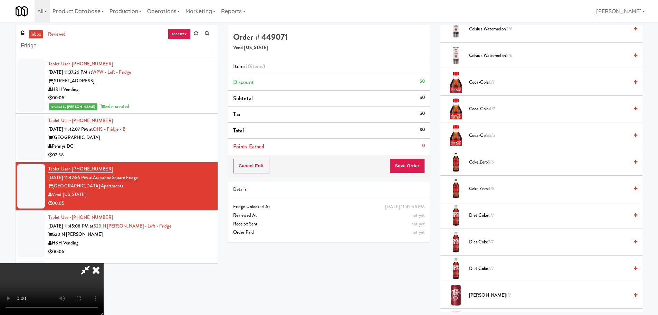
scroll to position [311, 0]
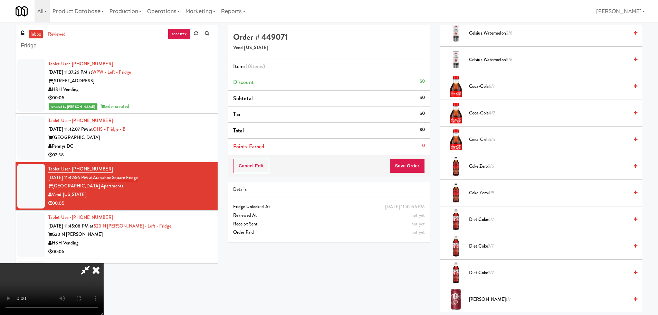
click at [488, 171] on li "Coke Zero 5/6" at bounding box center [542, 166] width 202 height 27
click at [472, 169] on span "Coke Zero 5/6" at bounding box center [549, 166] width 160 height 9
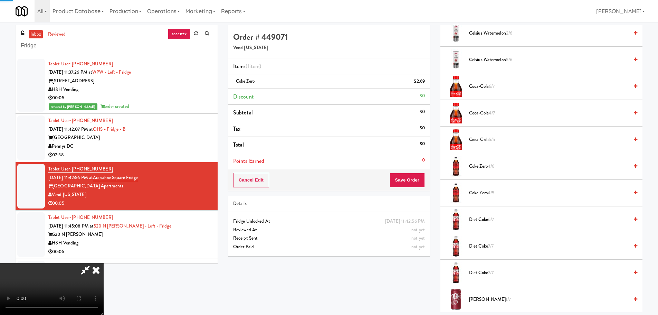
click at [104, 263] on video at bounding box center [52, 289] width 104 height 52
drag, startPoint x: 306, startPoint y: 172, endPoint x: 385, endPoint y: 156, distance: 80.2
click at [104, 263] on video at bounding box center [52, 289] width 104 height 52
click at [482, 190] on span "Coke Zero 4/5" at bounding box center [549, 193] width 160 height 9
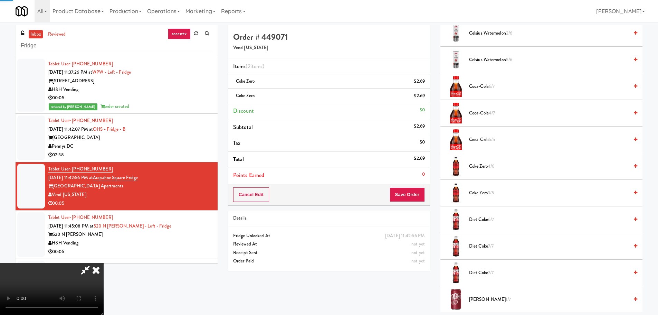
click at [104, 263] on video at bounding box center [52, 289] width 104 height 52
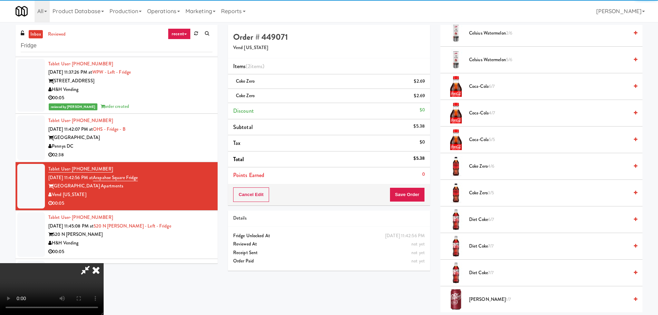
scroll to position [119, 0]
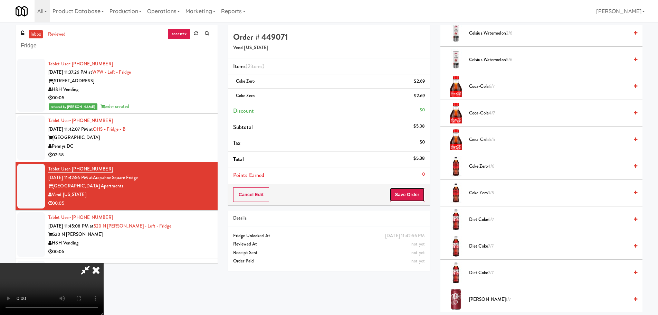
click at [415, 197] on button "Save Order" at bounding box center [407, 194] width 35 height 15
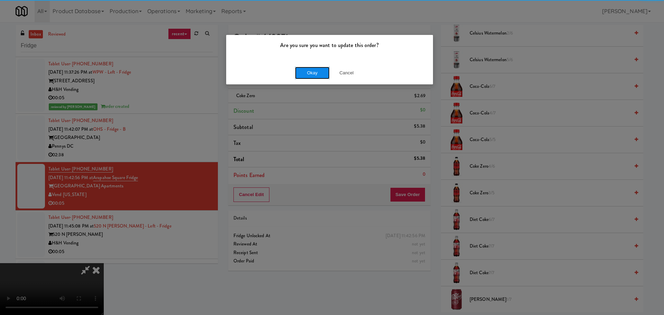
click at [300, 74] on button "Okay" at bounding box center [312, 73] width 35 height 12
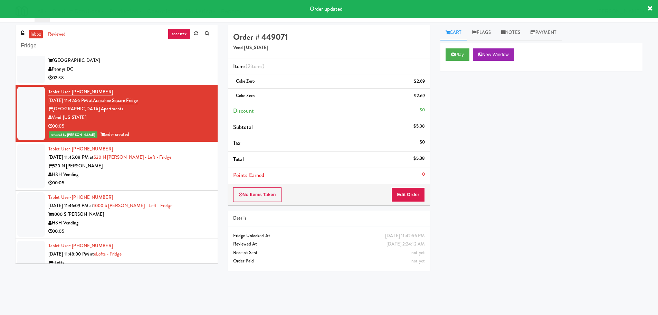
scroll to position [484, 0]
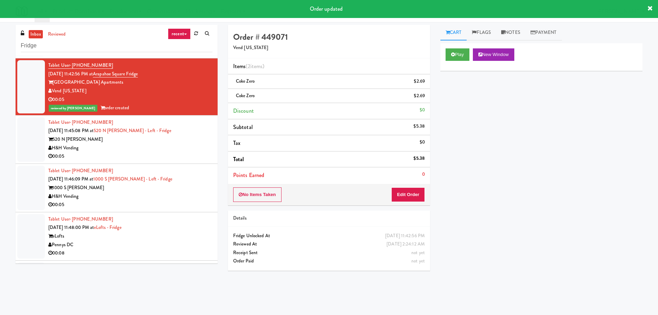
click at [196, 148] on div "H&H Vending" at bounding box center [130, 148] width 164 height 9
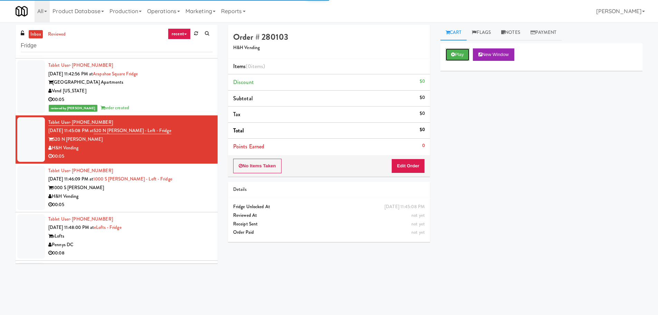
drag, startPoint x: 457, startPoint y: 53, endPoint x: 445, endPoint y: 77, distance: 26.3
click at [457, 53] on button "Play" at bounding box center [458, 54] width 24 height 12
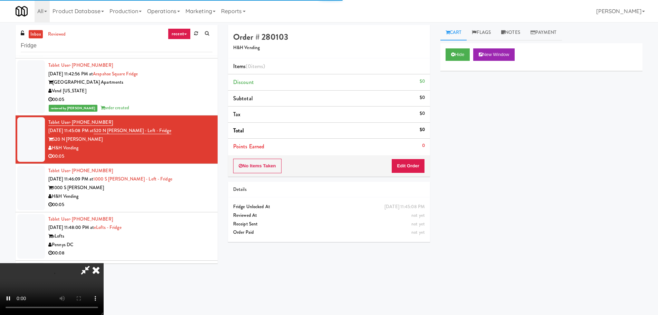
click at [409, 152] on li "Points Earned 0" at bounding box center [329, 147] width 202 height 16
click at [405, 165] on button "Edit Order" at bounding box center [409, 166] width 34 height 15
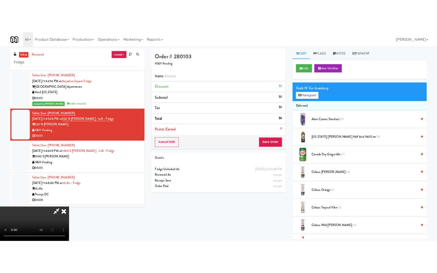
scroll to position [119, 0]
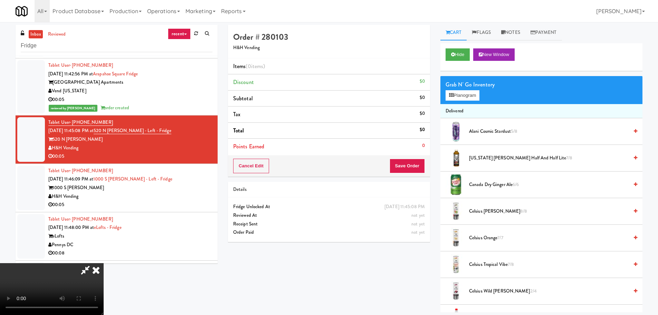
click at [104, 288] on video at bounding box center [52, 289] width 104 height 52
drag, startPoint x: 283, startPoint y: 170, endPoint x: 280, endPoint y: 165, distance: 6.0
click at [104, 263] on video at bounding box center [52, 289] width 104 height 52
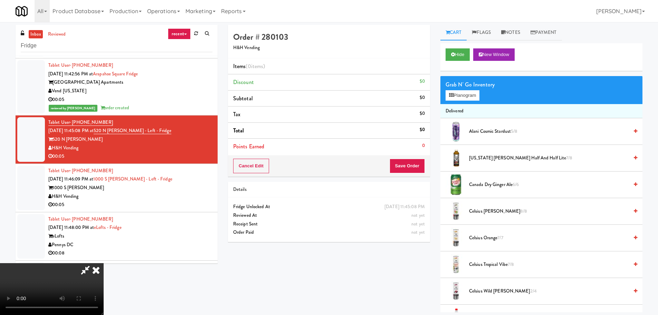
click at [104, 263] on video at bounding box center [52, 289] width 104 height 52
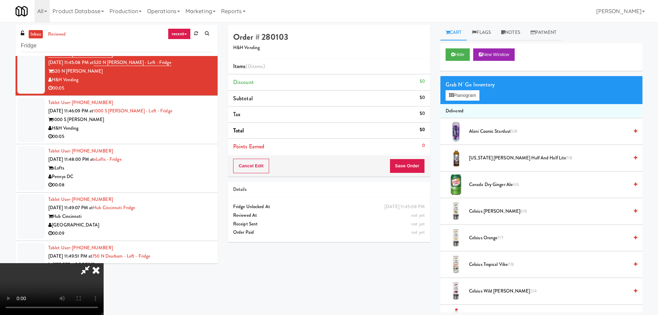
scroll to position [484, 0]
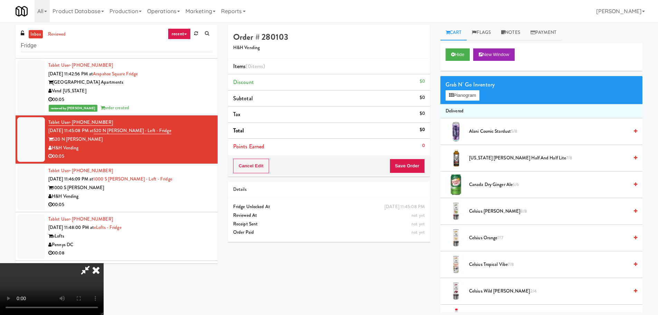
click at [104, 263] on video at bounding box center [52, 289] width 104 height 52
drag, startPoint x: 137, startPoint y: 270, endPoint x: 142, endPoint y: 265, distance: 6.6
click at [104, 269] on video at bounding box center [52, 289] width 104 height 52
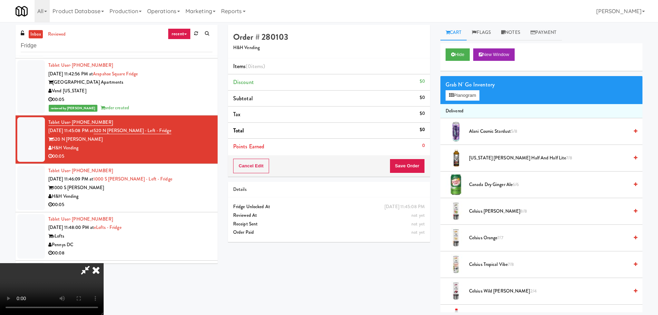
click at [104, 263] on video at bounding box center [52, 289] width 104 height 52
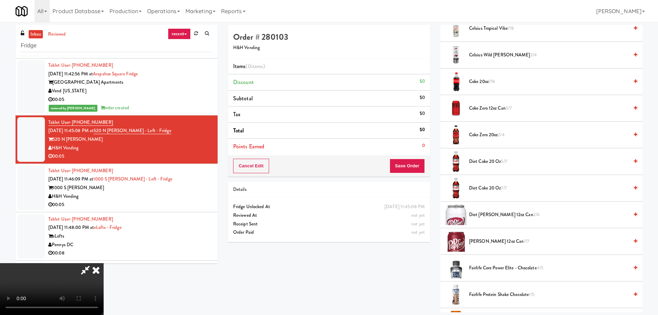
scroll to position [242, 0]
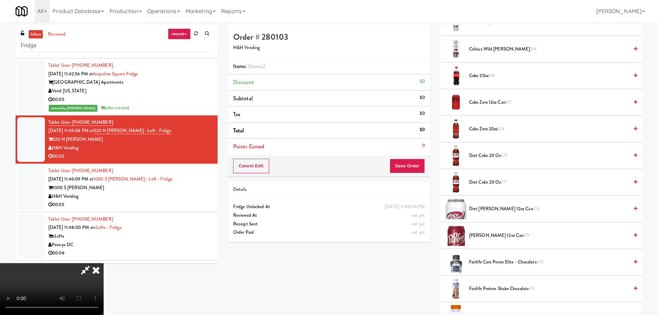
click at [491, 154] on span "Diet Coke 20 oz 5/7" at bounding box center [549, 155] width 160 height 9
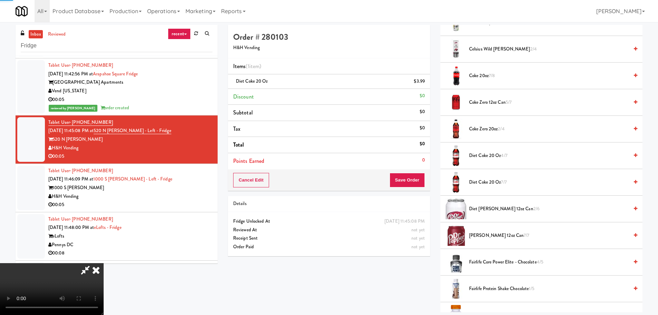
click at [104, 263] on video at bounding box center [52, 289] width 104 height 52
click at [399, 180] on button "Save Order" at bounding box center [407, 180] width 35 height 15
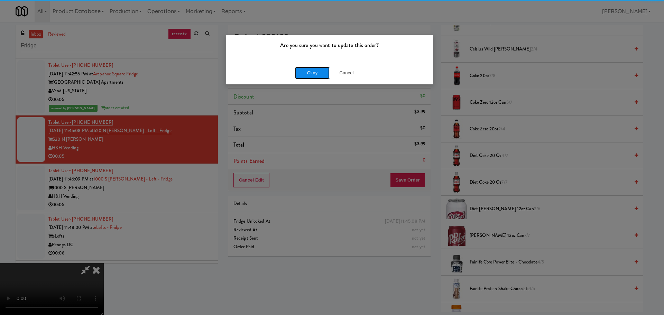
click at [320, 75] on button "Okay" at bounding box center [312, 73] width 35 height 12
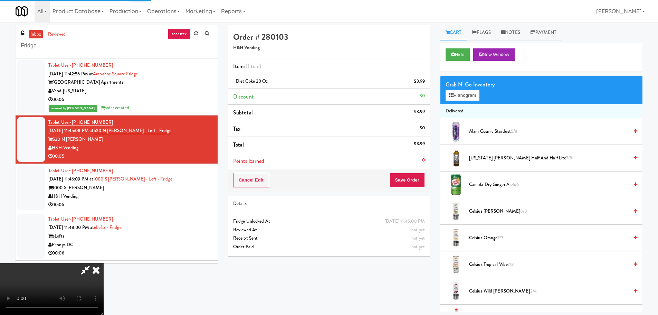
scroll to position [0, 0]
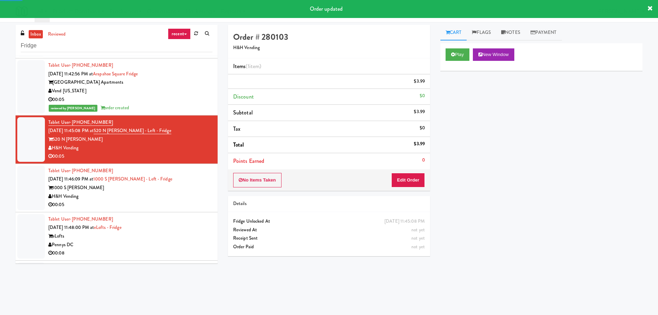
click at [188, 186] on div "1000 S Clark" at bounding box center [130, 188] width 164 height 9
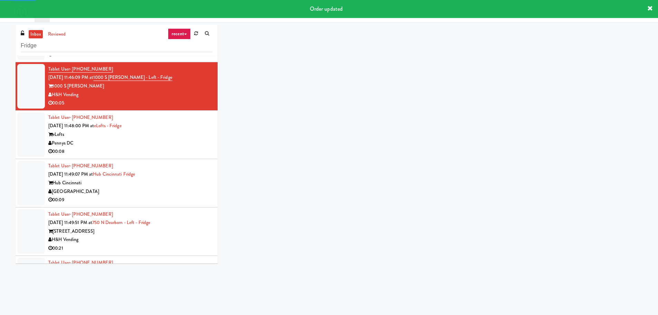
scroll to position [587, 0]
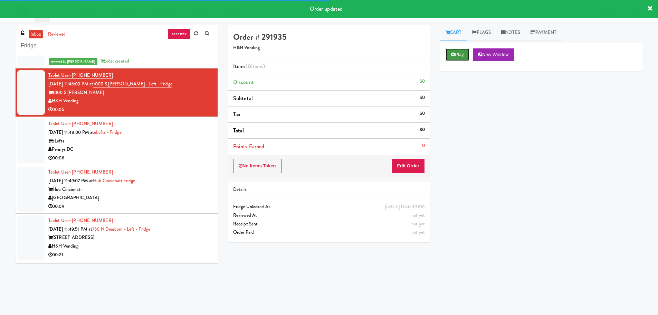
click at [455, 51] on button "Play" at bounding box center [458, 54] width 24 height 12
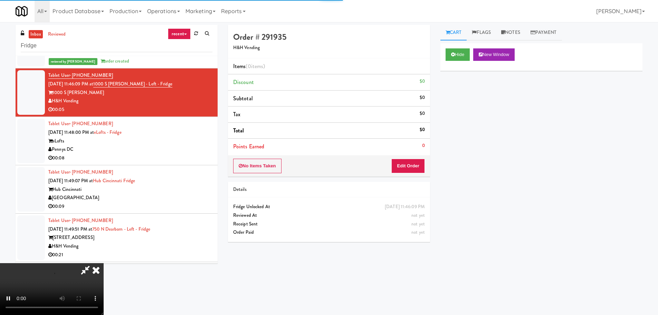
click at [432, 158] on div "Order # 291935 H&H Vending Items (0 items ) Discount $0 Subtotal $0 Tax $0 Tota…" at bounding box center [329, 136] width 213 height 222
click at [420, 162] on button "Edit Order" at bounding box center [409, 166] width 34 height 15
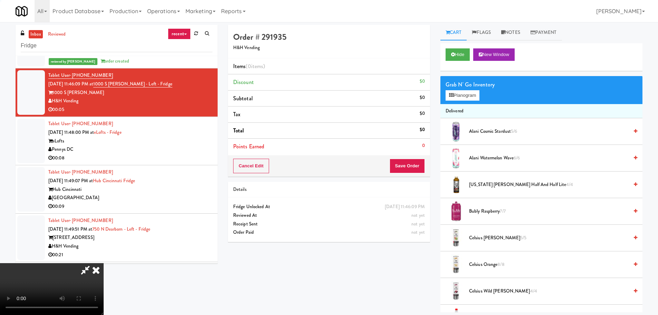
drag, startPoint x: 345, startPoint y: 172, endPoint x: 359, endPoint y: 157, distance: 20.8
click at [345, 172] on div "Cancel Edit Save Order" at bounding box center [329, 165] width 202 height 21
click at [104, 263] on video at bounding box center [52, 289] width 104 height 52
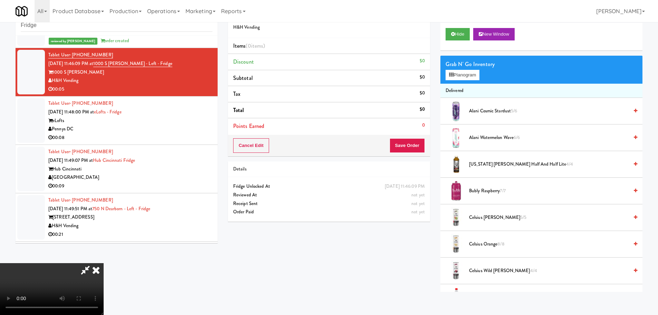
scroll to position [22, 0]
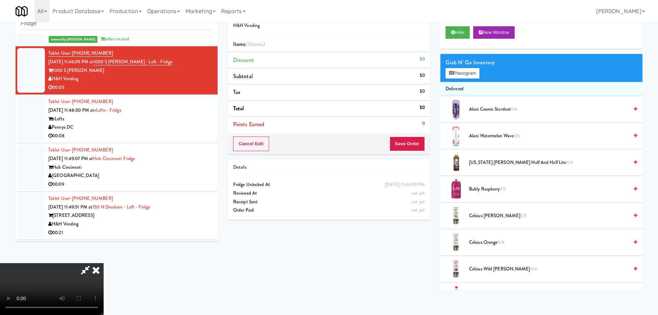
click at [104, 263] on video at bounding box center [52, 289] width 104 height 52
drag, startPoint x: 245, startPoint y: 211, endPoint x: 463, endPoint y: 200, distance: 218.0
click at [104, 263] on video at bounding box center [52, 289] width 104 height 52
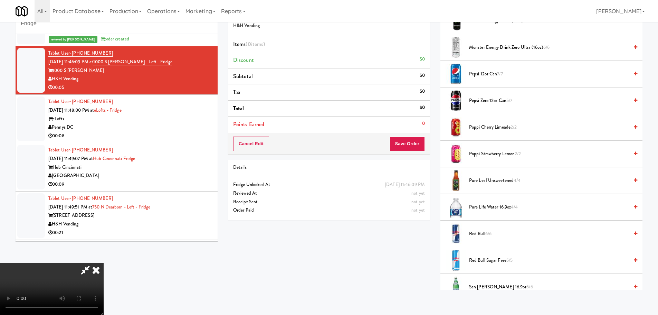
scroll to position [829, 0]
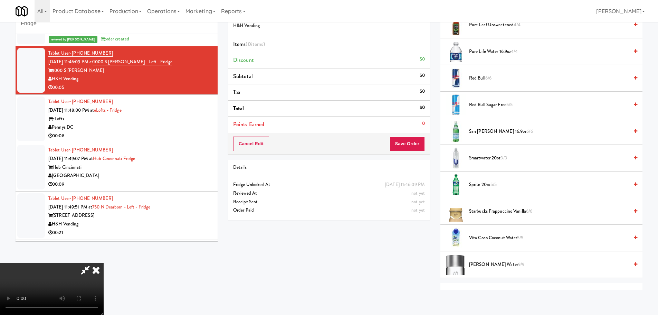
click at [481, 180] on span "Sprite 20oz 5/5" at bounding box center [549, 184] width 160 height 9
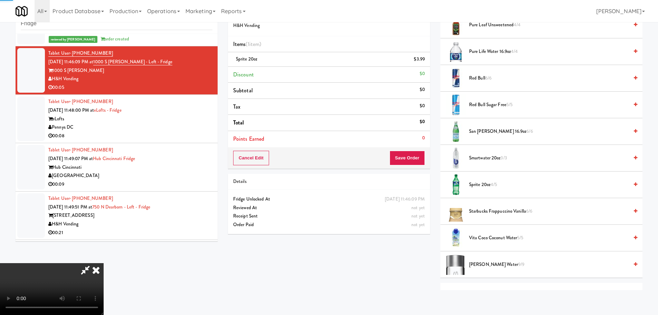
click at [104, 263] on video at bounding box center [52, 289] width 104 height 52
click at [407, 159] on button "Save Order" at bounding box center [407, 158] width 35 height 15
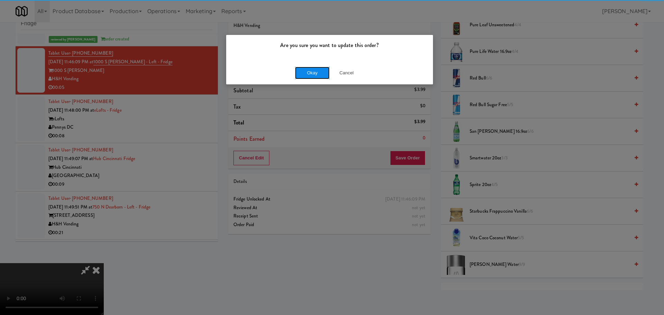
click at [313, 68] on button "Okay" at bounding box center [312, 73] width 35 height 12
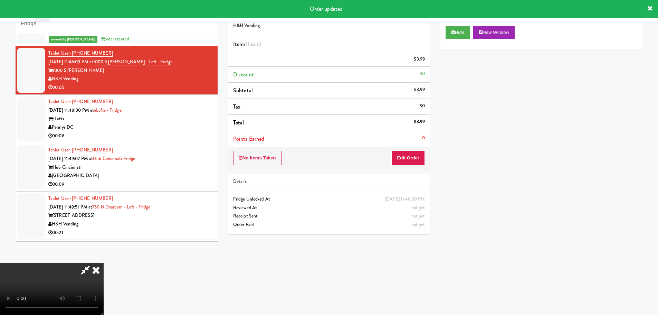
scroll to position [0, 0]
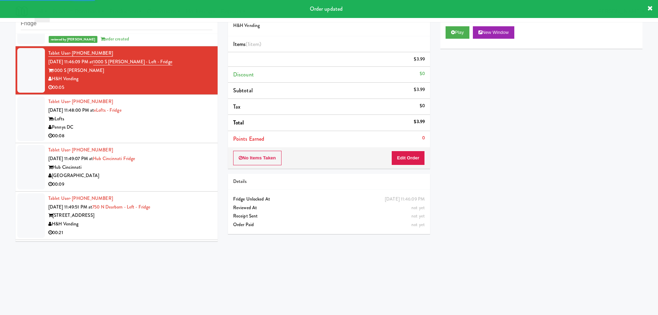
click at [190, 136] on div "00:08" at bounding box center [130, 136] width 164 height 9
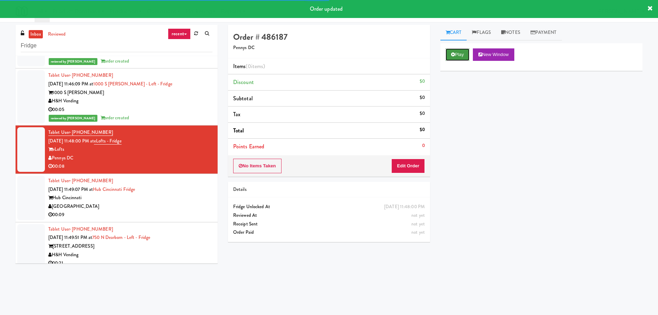
click at [461, 55] on button "Play" at bounding box center [458, 54] width 24 height 12
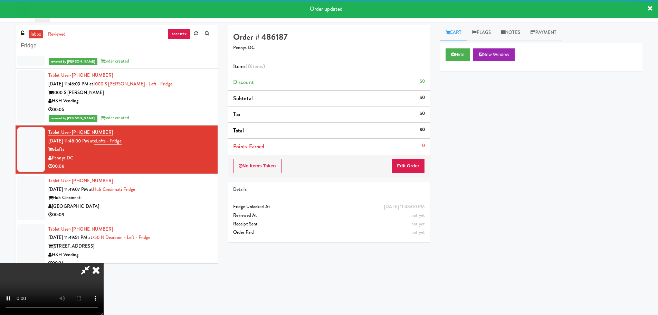
click at [391, 165] on div "No Items Taken Edit Order" at bounding box center [329, 165] width 202 height 21
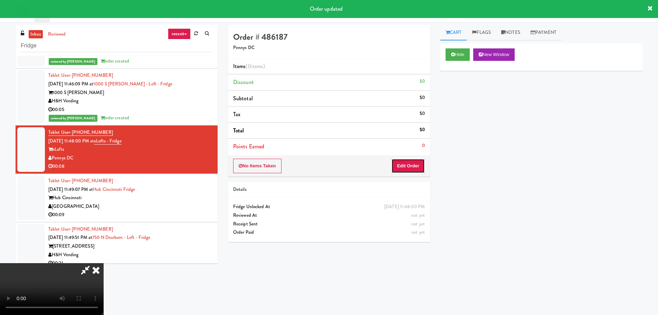
click at [399, 167] on button "Edit Order" at bounding box center [409, 166] width 34 height 15
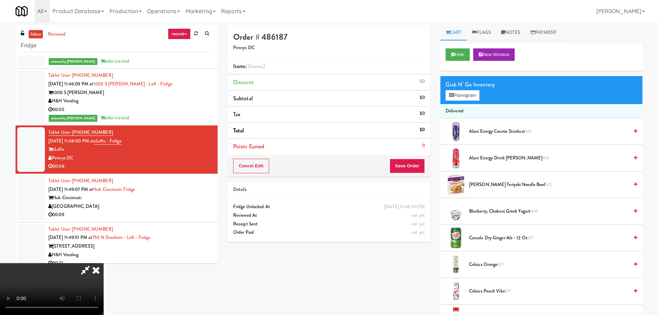
click at [104, 263] on video at bounding box center [52, 289] width 104 height 52
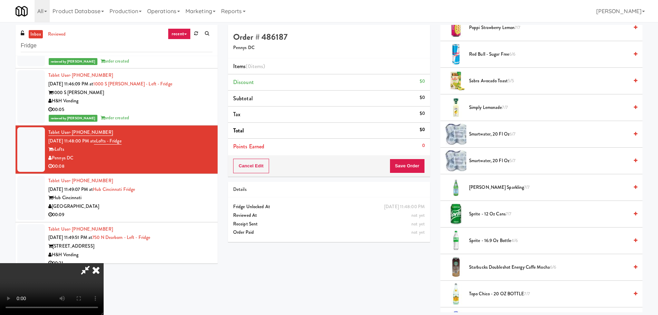
scroll to position [795, 0]
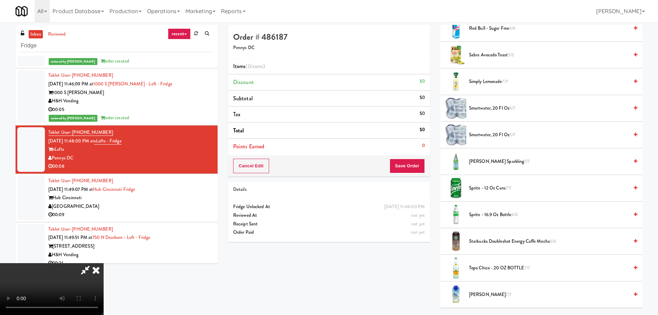
click at [497, 185] on span "Sprite - 12 oz cans 7/7" at bounding box center [549, 188] width 160 height 9
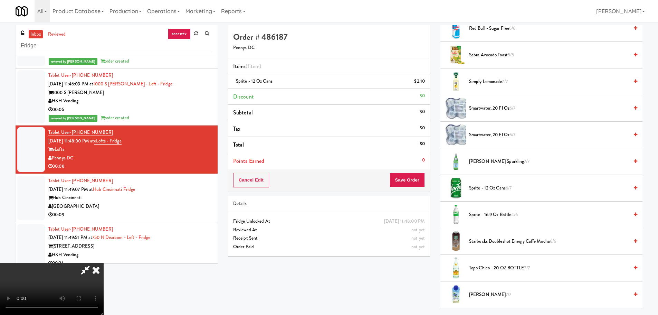
click at [104, 263] on video at bounding box center [52, 289] width 104 height 52
click at [424, 186] on button "Save Order" at bounding box center [407, 180] width 35 height 15
click at [423, 178] on button "Save Order" at bounding box center [407, 180] width 35 height 15
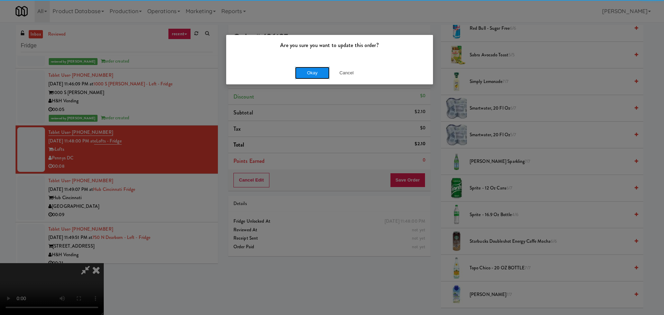
click at [316, 78] on button "Okay" at bounding box center [312, 73] width 35 height 12
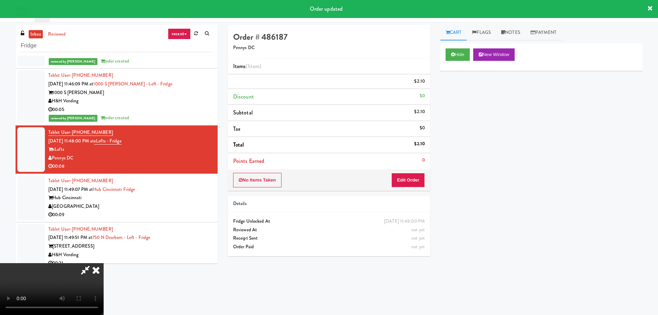
scroll to position [0, 0]
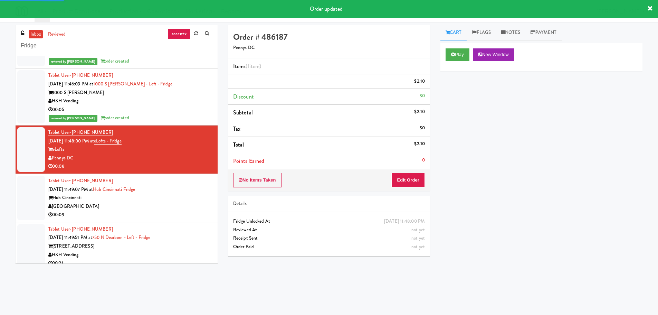
click at [197, 198] on div "Hub Cincinnati" at bounding box center [130, 198] width 164 height 9
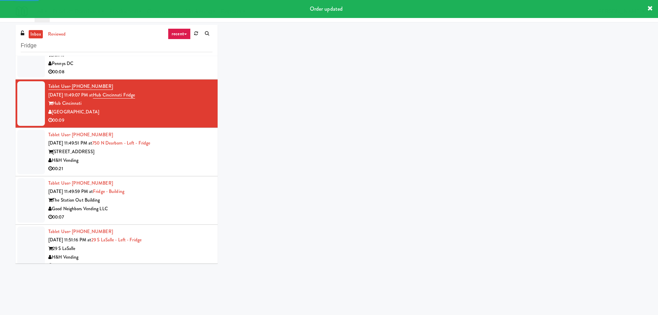
scroll to position [691, 0]
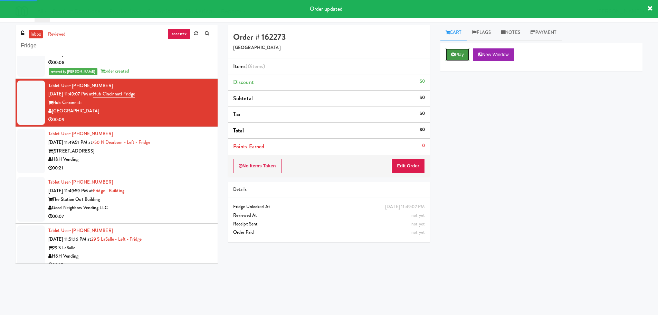
click at [452, 53] on icon at bounding box center [453, 54] width 4 height 4
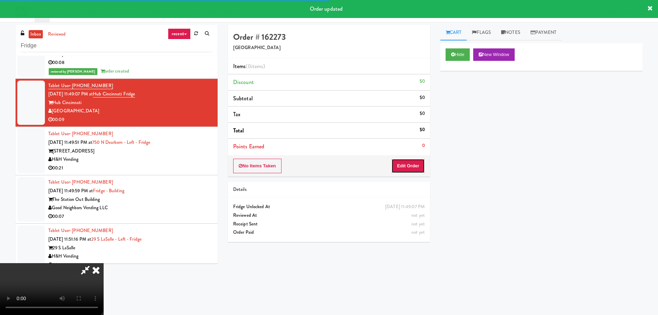
click at [406, 162] on button "Edit Order" at bounding box center [409, 166] width 34 height 15
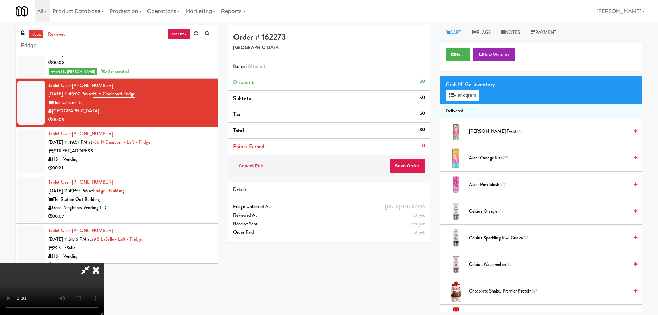
scroll to position [0, 0]
click at [104, 263] on video at bounding box center [52, 289] width 104 height 52
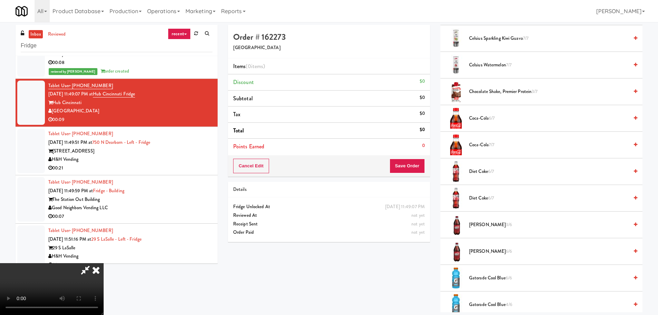
scroll to position [207, 0]
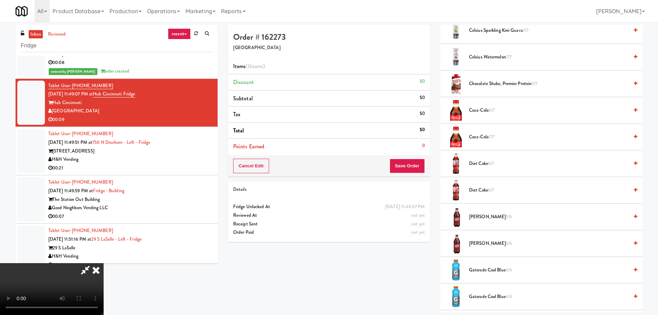
click at [483, 111] on span "Coca-Cola 6/7" at bounding box center [549, 110] width 160 height 9
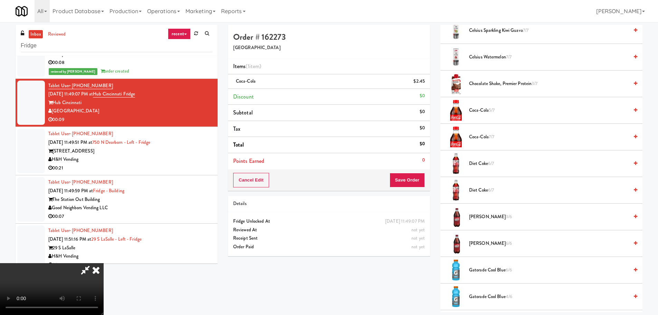
click at [104, 263] on video at bounding box center [52, 289] width 104 height 52
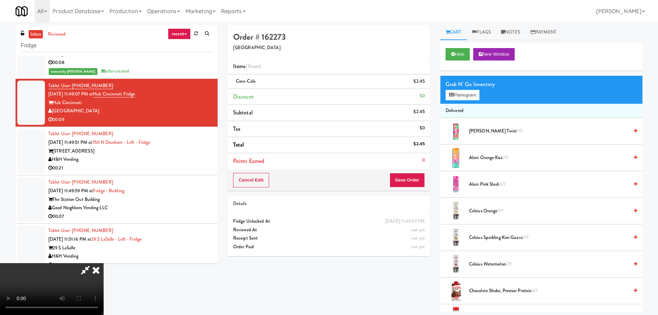
scroll to position [0, 0]
click at [461, 95] on button "Planogram" at bounding box center [463, 95] width 34 height 10
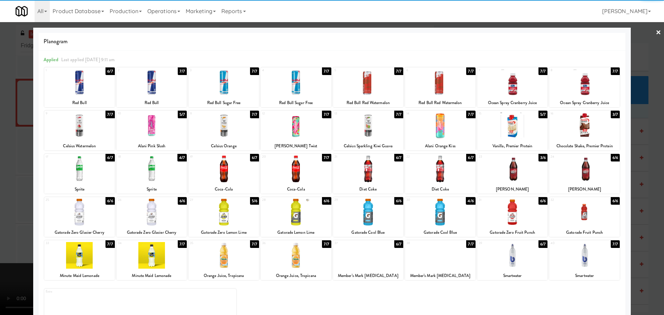
click at [358, 263] on div at bounding box center [368, 255] width 70 height 27
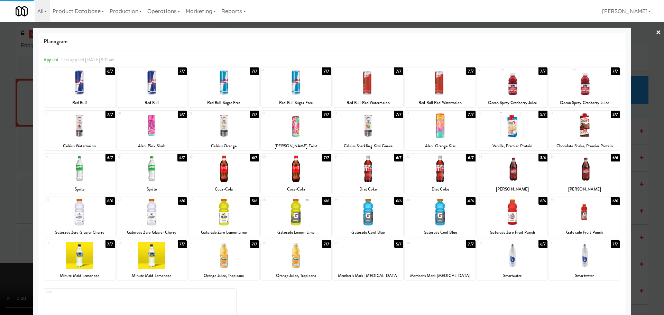
drag, startPoint x: 0, startPoint y: 241, endPoint x: 42, endPoint y: 234, distance: 42.8
click at [5, 241] on div at bounding box center [332, 157] width 664 height 315
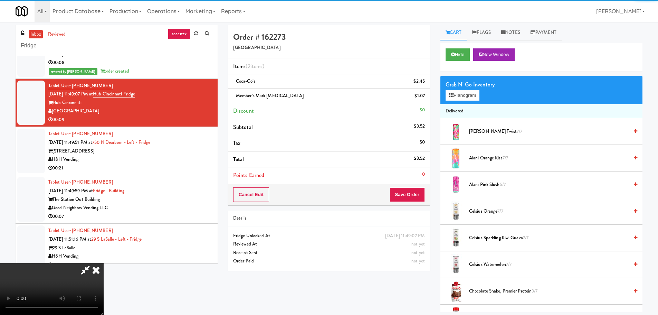
click at [104, 263] on video at bounding box center [52, 289] width 104 height 52
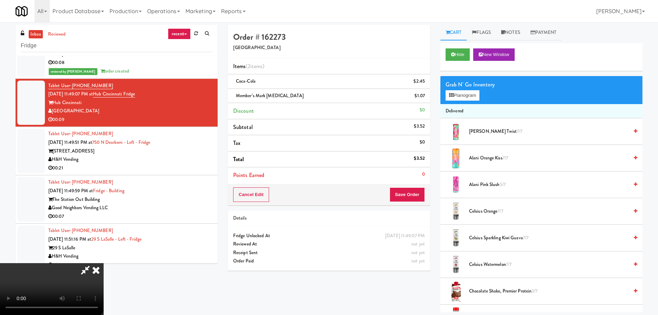
click at [425, 189] on div "Cancel Edit Save Order" at bounding box center [329, 194] width 202 height 21
click at [415, 196] on button "Save Order" at bounding box center [407, 194] width 35 height 15
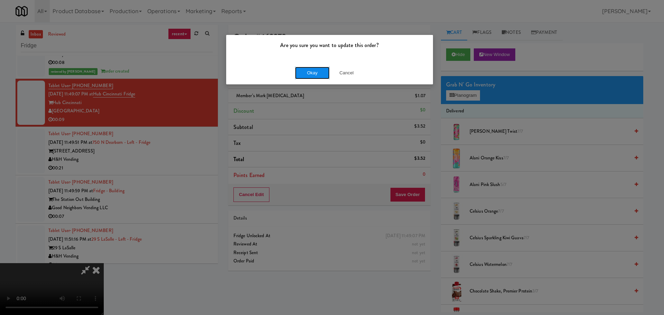
click at [318, 76] on button "Okay" at bounding box center [312, 73] width 35 height 12
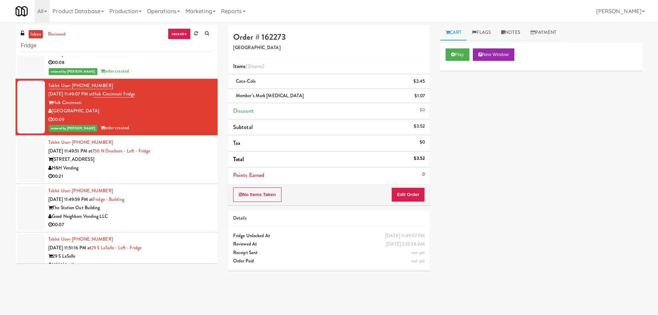
click at [186, 182] on li "Tablet User · (312) 753-8588 Aug 20, 2025 11:49:51 PM at 750 N Dearborn - Left …" at bounding box center [117, 159] width 202 height 48
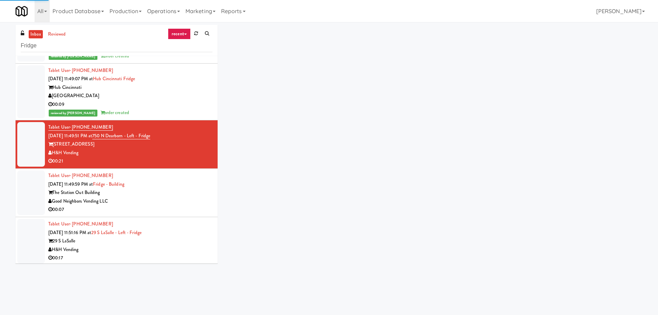
scroll to position [760, 0]
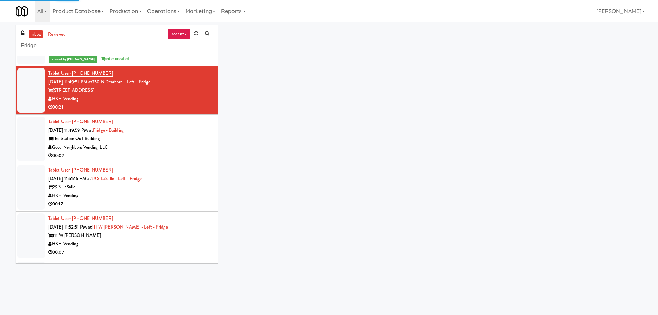
click at [184, 164] on li "Tablet User · (260) 417-3704 Aug 20, 2025 11:51:16 PM at 29 S LaSalle - Left - …" at bounding box center [117, 187] width 202 height 48
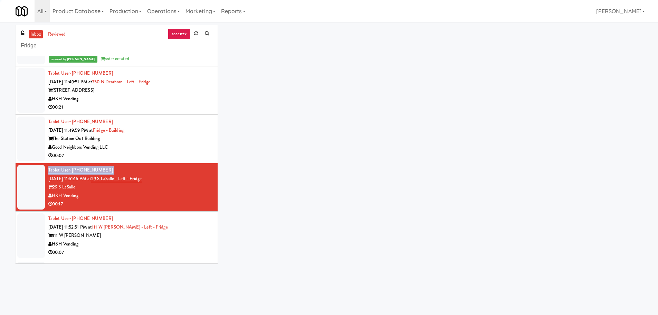
click at [184, 163] on li "Tablet User · (260) 417-3704 Aug 20, 2025 11:51:16 PM at 29 S LaSalle - Left - …" at bounding box center [117, 187] width 202 height 48
click at [180, 153] on div "00:07" at bounding box center [130, 155] width 164 height 9
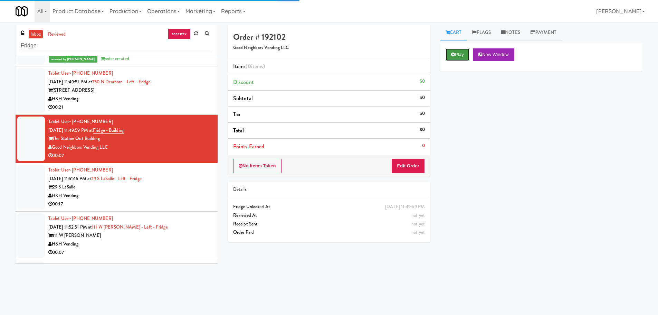
click at [465, 52] on button "Play" at bounding box center [458, 54] width 24 height 12
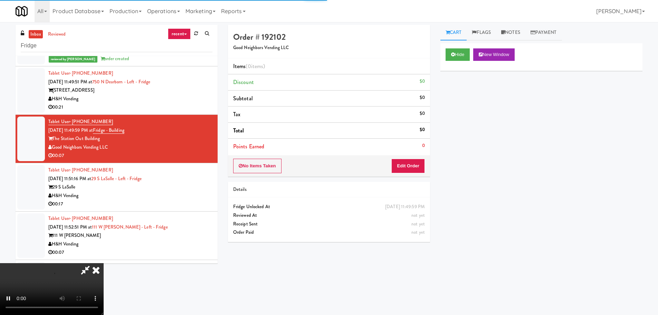
click at [413, 156] on div "No Items Taken Edit Order" at bounding box center [329, 165] width 202 height 21
click at [415, 162] on button "Edit Order" at bounding box center [409, 166] width 34 height 15
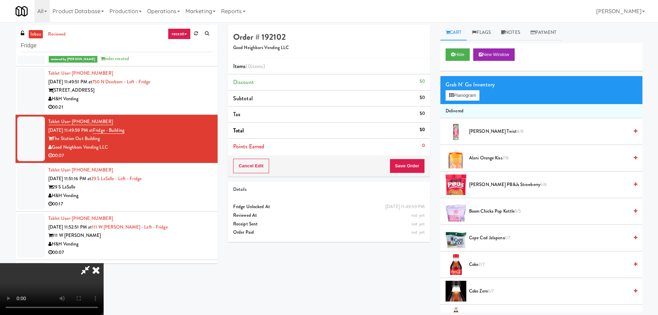
click at [104, 263] on video at bounding box center [52, 289] width 104 height 52
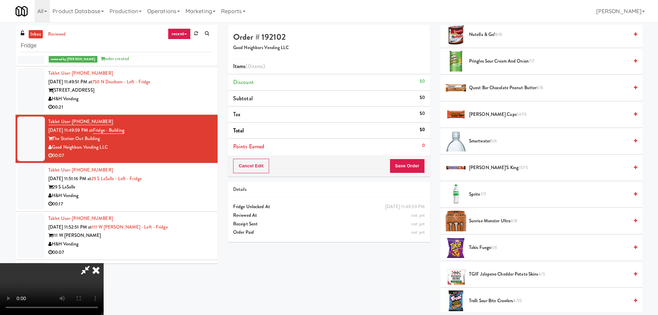
scroll to position [818, 0]
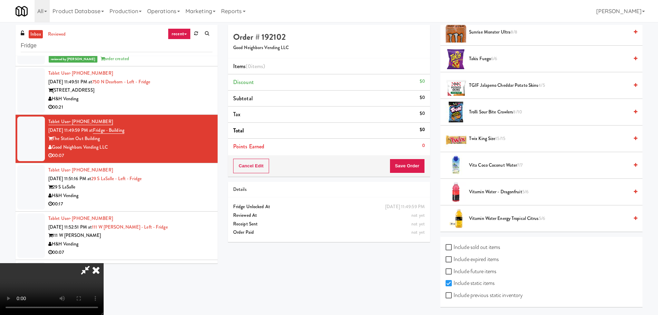
click at [487, 139] on span "Twix King Size 15/15" at bounding box center [549, 138] width 160 height 9
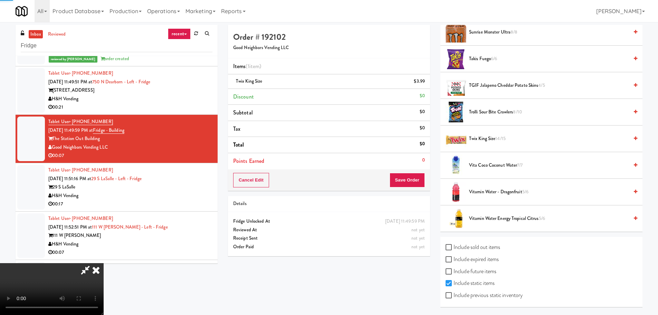
click at [104, 263] on video at bounding box center [52, 289] width 104 height 52
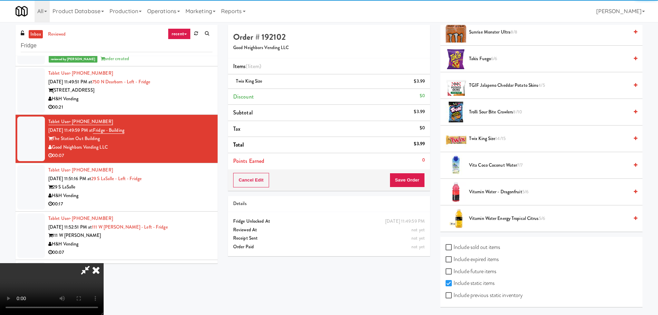
drag, startPoint x: 265, startPoint y: 200, endPoint x: 284, endPoint y: 203, distance: 18.9
click at [104, 263] on video at bounding box center [52, 289] width 104 height 52
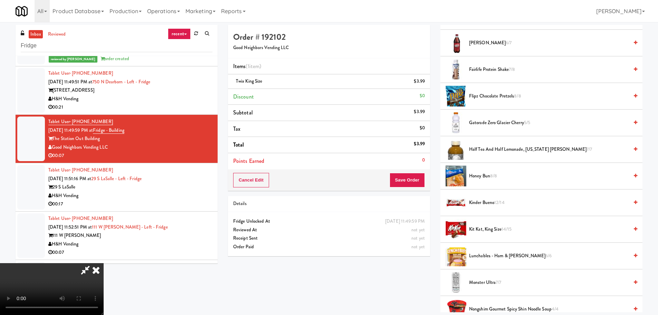
scroll to position [334, 0]
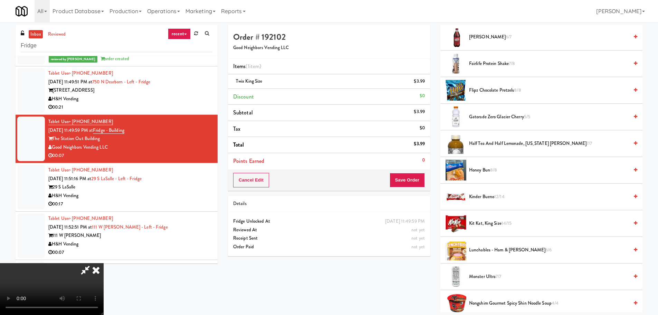
click at [489, 201] on span "Kinder Bueno 12/14" at bounding box center [549, 196] width 160 height 9
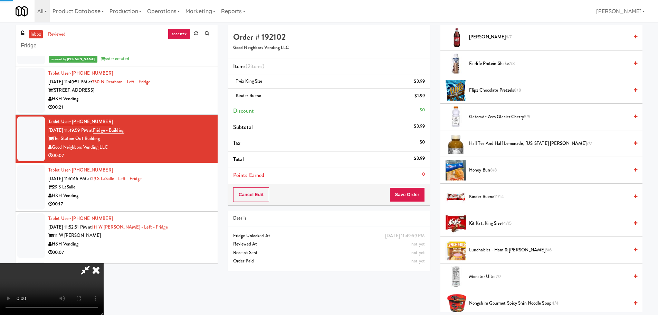
click at [104, 263] on video at bounding box center [52, 289] width 104 height 52
click at [414, 199] on button "Save Order" at bounding box center [407, 194] width 35 height 15
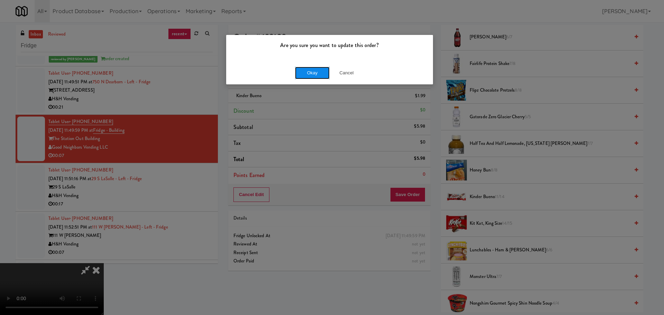
click at [309, 75] on button "Okay" at bounding box center [312, 73] width 35 height 12
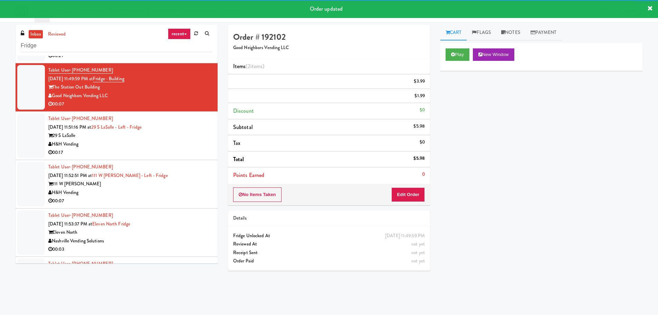
scroll to position [829, 0]
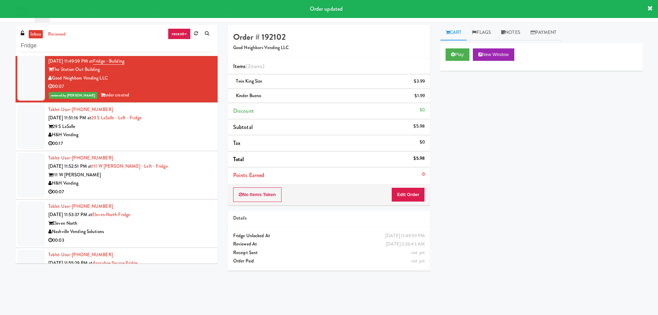
click at [189, 173] on div "111 W Wacker" at bounding box center [130, 175] width 164 height 9
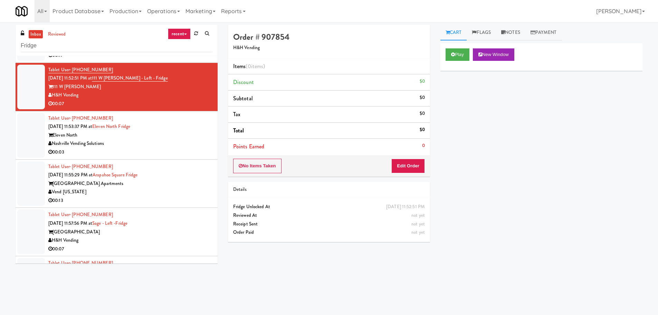
scroll to position [899, 0]
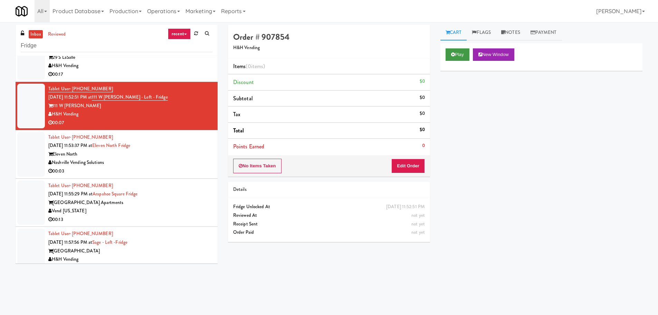
click at [454, 43] on div "Cart Flags Notes Payment Play New Window Primary Flag Clear Flag if unable to d…" at bounding box center [541, 164] width 213 height 278
click at [454, 54] on icon at bounding box center [453, 54] width 4 height 4
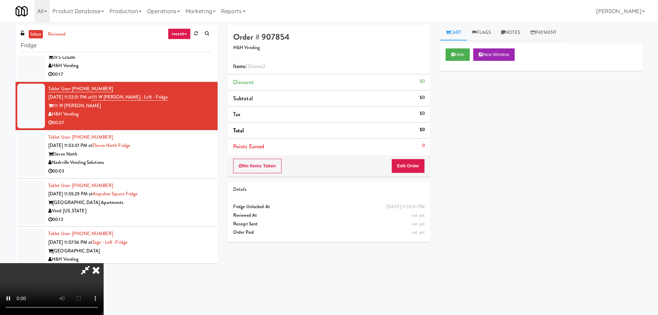
drag, startPoint x: 392, startPoint y: 173, endPoint x: 397, endPoint y: 168, distance: 6.8
click at [392, 173] on div "No Items Taken Edit Order" at bounding box center [329, 165] width 202 height 21
click at [402, 165] on button "Edit Order" at bounding box center [409, 166] width 34 height 15
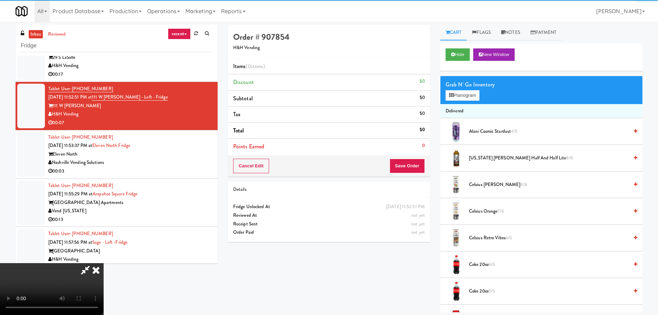
scroll to position [119, 0]
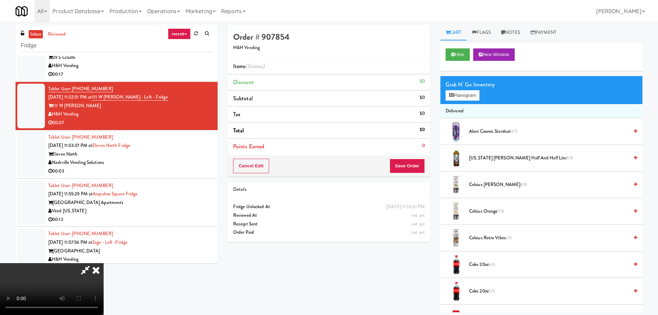
click at [104, 263] on video at bounding box center [52, 289] width 104 height 52
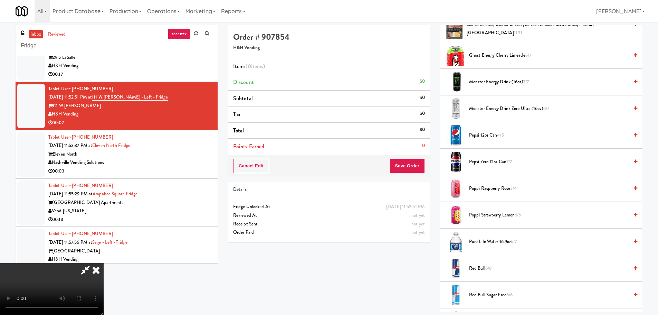
scroll to position [864, 0]
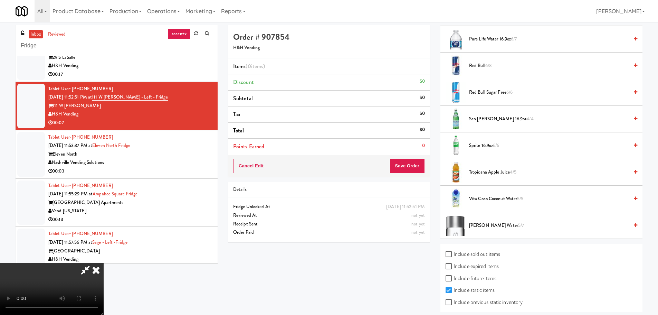
click at [477, 144] on span "Sprite 16.9oz 6/6" at bounding box center [549, 145] width 160 height 9
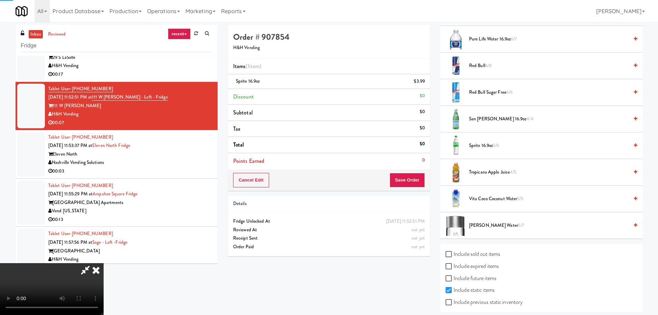
drag, startPoint x: 307, startPoint y: 152, endPoint x: 311, endPoint y: 155, distance: 4.8
click at [104, 263] on video at bounding box center [52, 289] width 104 height 52
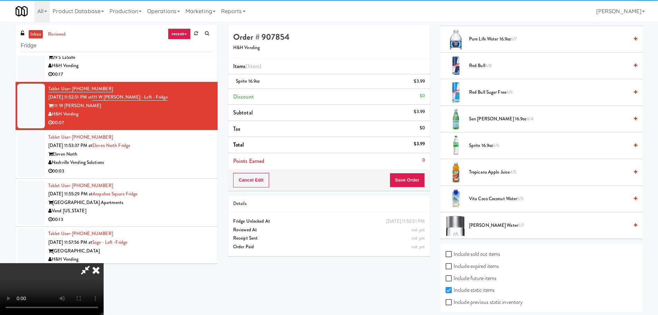
click at [104, 263] on video at bounding box center [52, 289] width 104 height 52
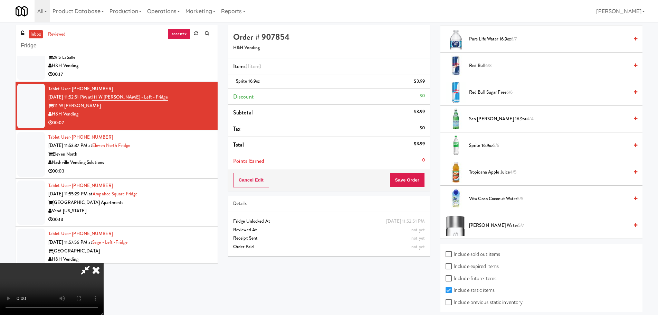
click at [476, 147] on span "Sprite 16.9oz 5/6" at bounding box center [549, 145] width 160 height 9
click at [104, 263] on video at bounding box center [52, 289] width 104 height 52
click at [406, 183] on button "Save Order" at bounding box center [407, 180] width 35 height 15
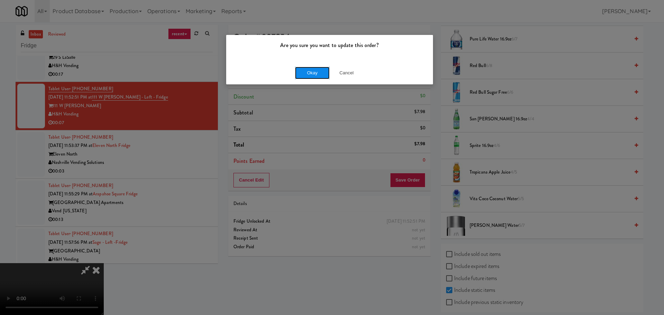
click at [316, 76] on button "Okay" at bounding box center [312, 73] width 35 height 12
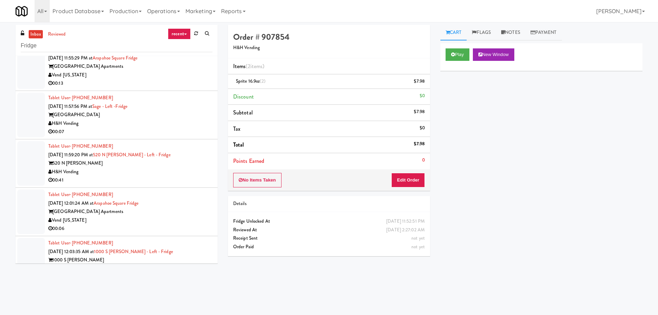
scroll to position [899, 0]
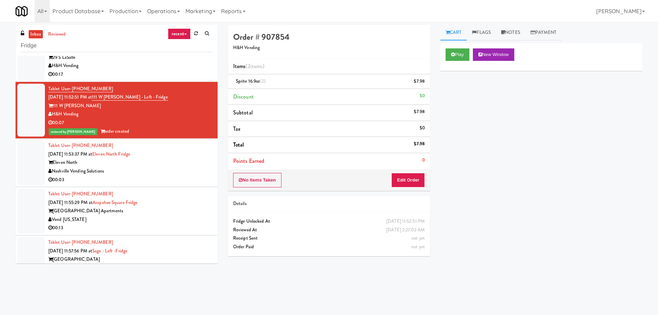
click at [186, 176] on div "00:03" at bounding box center [130, 180] width 164 height 9
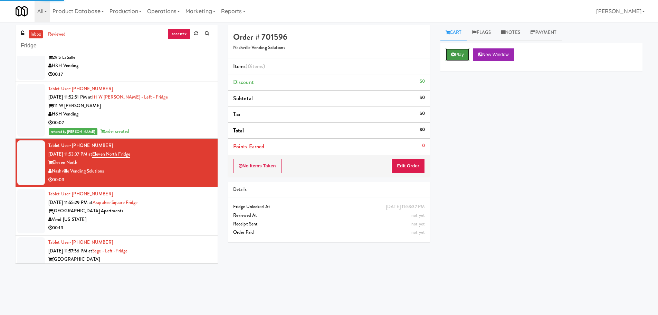
click at [452, 55] on icon at bounding box center [453, 54] width 4 height 4
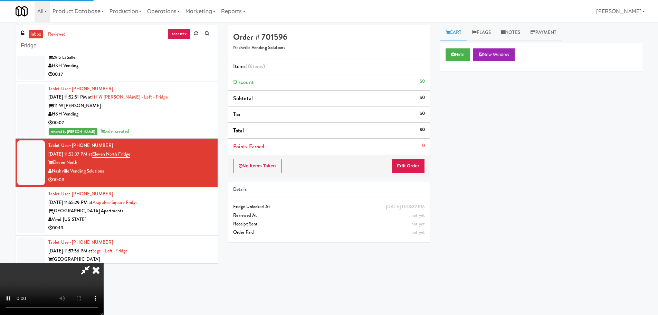
click at [403, 154] on li "Points Earned 0" at bounding box center [329, 147] width 202 height 16
click at [402, 164] on button "Edit Order" at bounding box center [409, 166] width 34 height 15
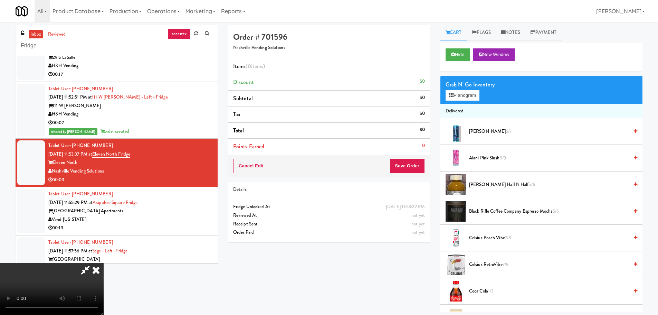
click at [104, 263] on video at bounding box center [52, 289] width 104 height 52
drag, startPoint x: 298, startPoint y: 219, endPoint x: 302, endPoint y: 219, distance: 4.8
click at [104, 263] on video at bounding box center [52, 289] width 104 height 52
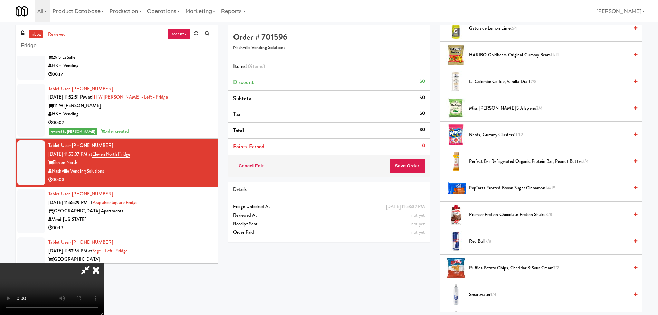
scroll to position [553, 0]
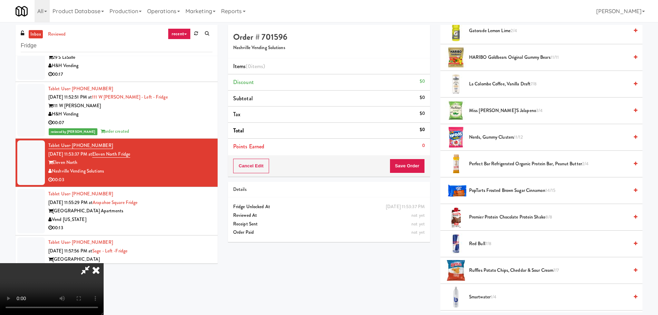
click at [506, 130] on li "Nerds, Gummy Clusters 11/12" at bounding box center [542, 137] width 202 height 27
click at [505, 138] on span "Nerds, Gummy Clusters 11/12" at bounding box center [549, 137] width 160 height 9
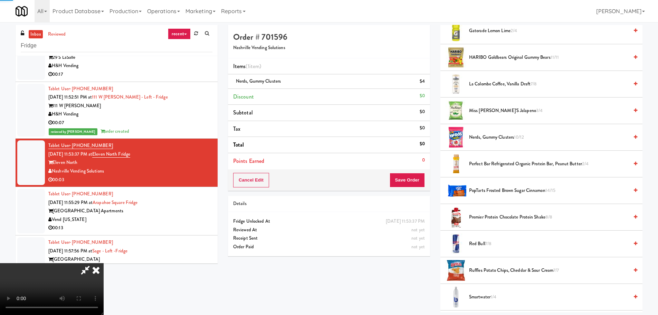
click at [104, 263] on video at bounding box center [52, 289] width 104 height 52
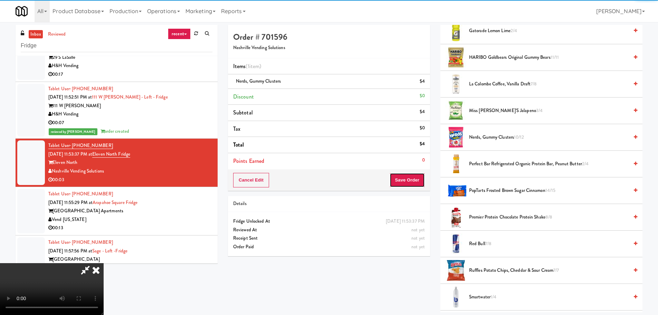
click at [415, 176] on button "Save Order" at bounding box center [407, 180] width 35 height 15
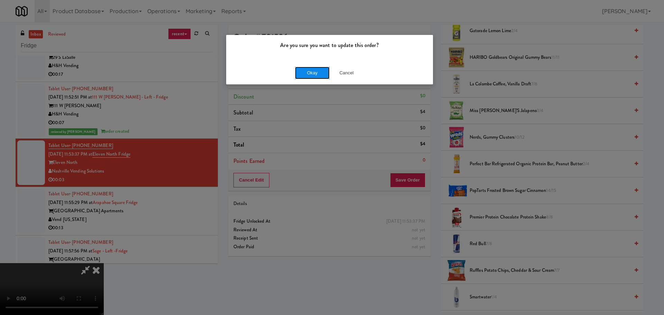
click at [310, 67] on button "Okay" at bounding box center [312, 73] width 35 height 12
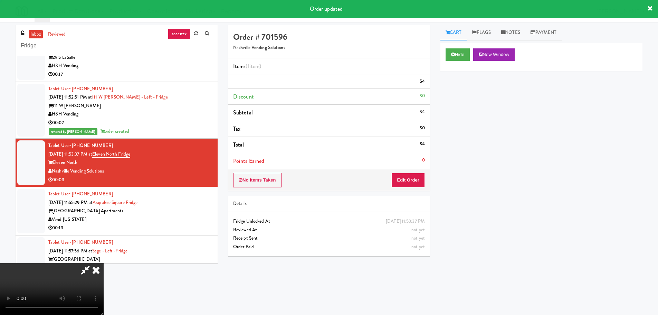
scroll to position [0, 0]
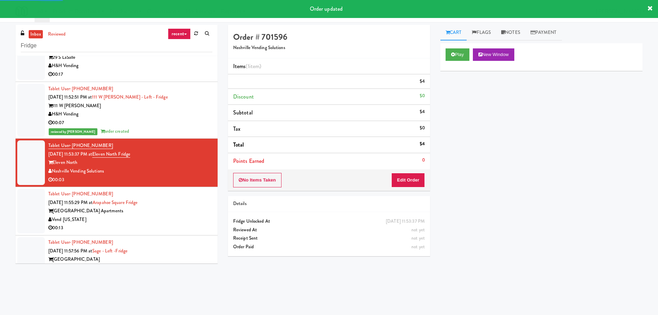
click at [196, 213] on div "Arapahoe Square Apartments" at bounding box center [130, 211] width 164 height 9
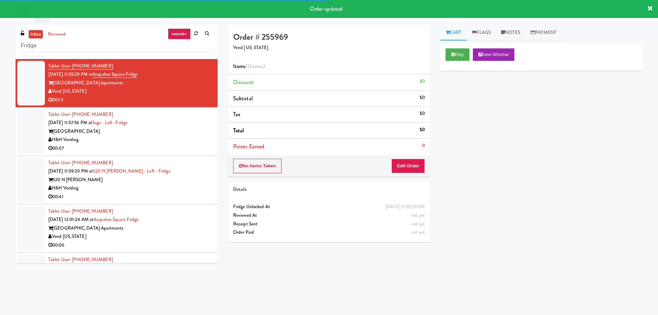
scroll to position [1037, 0]
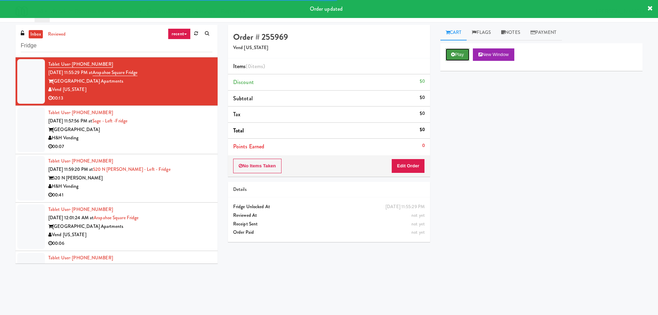
click at [455, 56] on button "Play" at bounding box center [458, 54] width 24 height 12
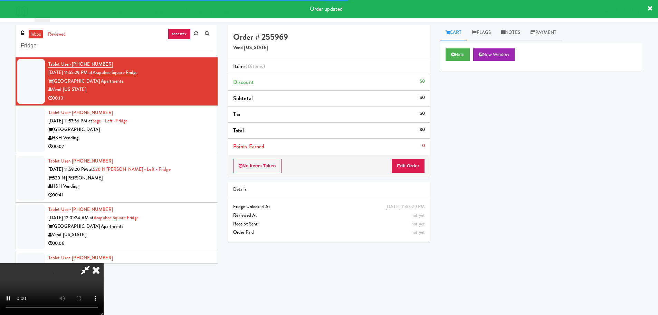
click at [396, 176] on div "No Items Taken Edit Order" at bounding box center [329, 165] width 202 height 21
click at [400, 172] on button "Edit Order" at bounding box center [409, 166] width 34 height 15
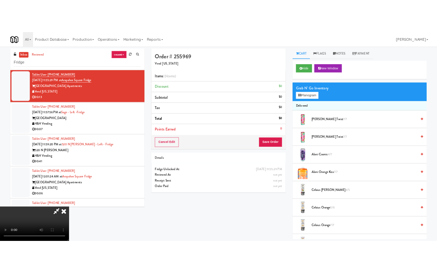
scroll to position [119, 0]
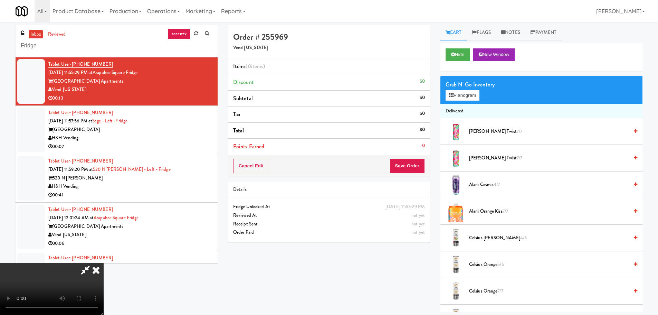
click at [104, 288] on video at bounding box center [52, 289] width 104 height 52
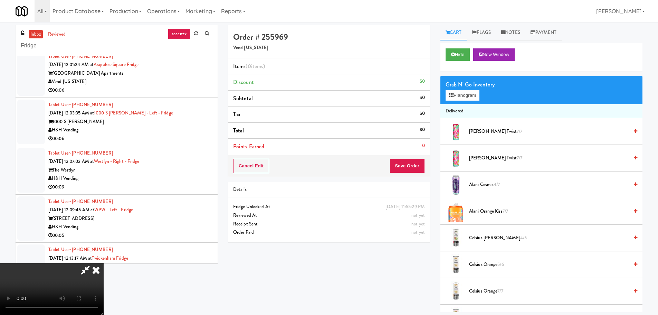
scroll to position [1037, 0]
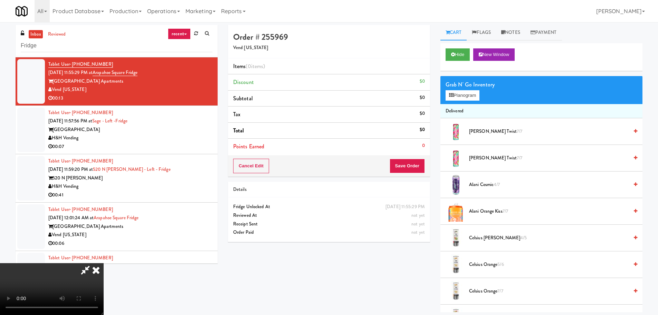
click at [104, 263] on video at bounding box center [52, 289] width 104 height 52
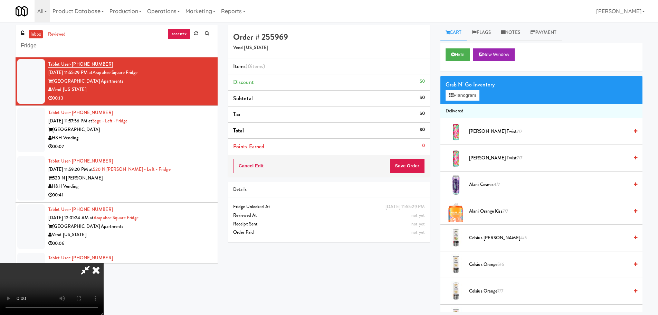
click at [104, 263] on video at bounding box center [52, 289] width 104 height 52
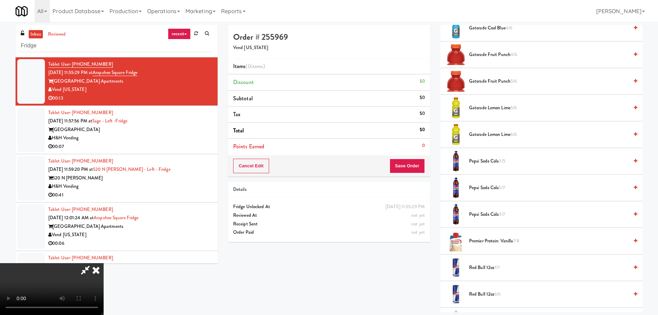
scroll to position [726, 0]
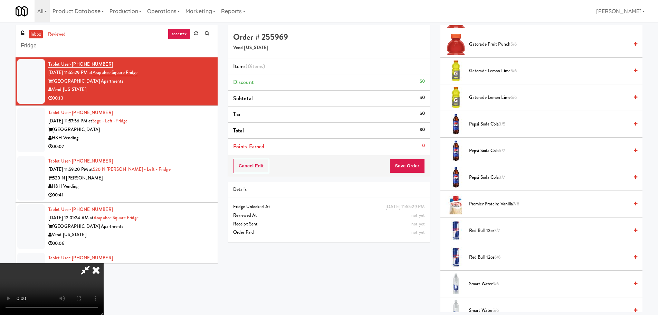
click at [501, 102] on li "Gatorade Lemon Lime 6/6" at bounding box center [542, 97] width 202 height 27
click at [501, 100] on span "Gatorade Lemon Lime 6/6" at bounding box center [549, 97] width 160 height 9
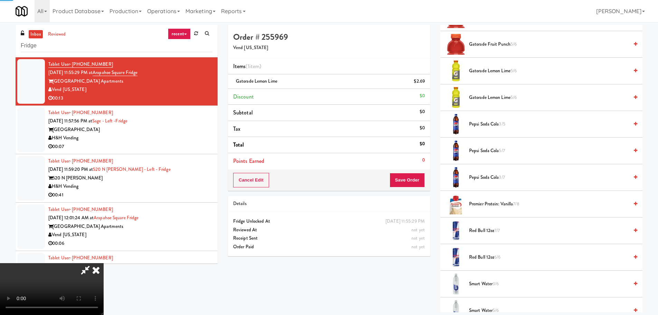
drag, startPoint x: 314, startPoint y: 143, endPoint x: 314, endPoint y: 147, distance: 4.1
click at [104, 263] on video at bounding box center [52, 289] width 104 height 52
click at [498, 97] on span "Gatorade Lemon Lime 5/6" at bounding box center [549, 97] width 160 height 9
click at [104, 263] on video at bounding box center [52, 289] width 104 height 52
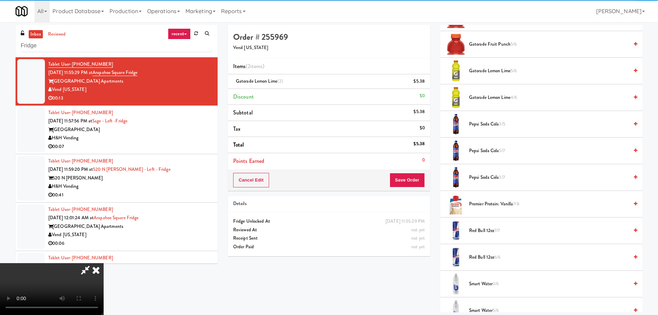
scroll to position [119, 0]
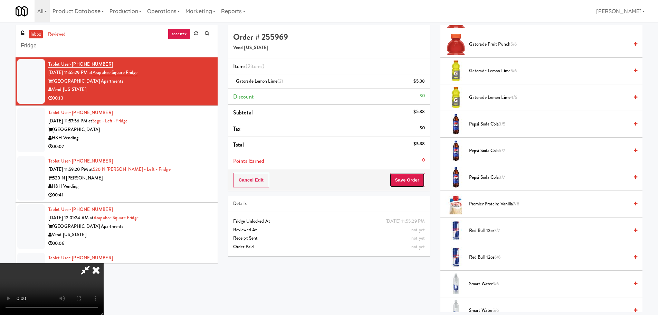
click at [403, 183] on button "Save Order" at bounding box center [407, 180] width 35 height 15
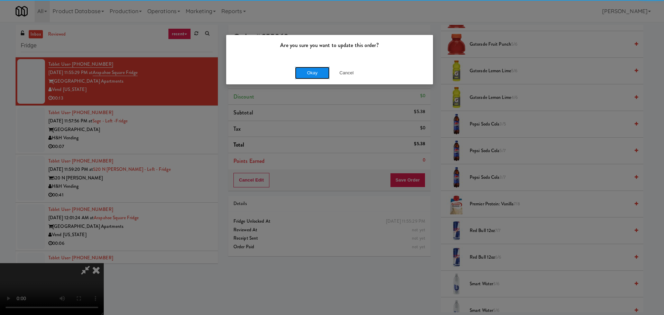
click at [310, 68] on button "Okay" at bounding box center [312, 73] width 35 height 12
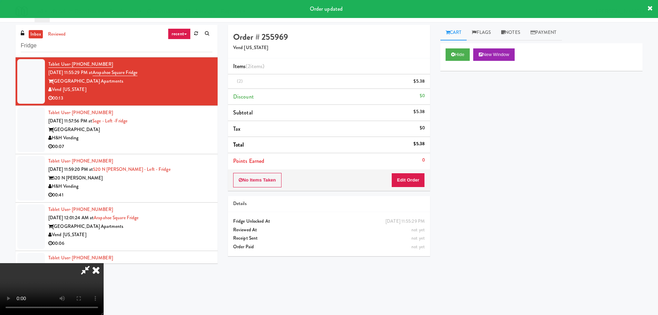
scroll to position [0, 0]
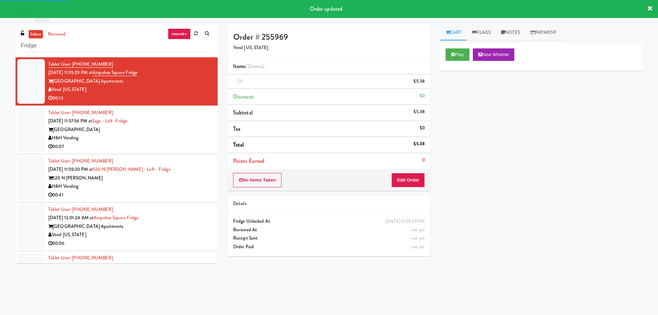
click at [184, 141] on div "H&H Vending" at bounding box center [130, 138] width 164 height 9
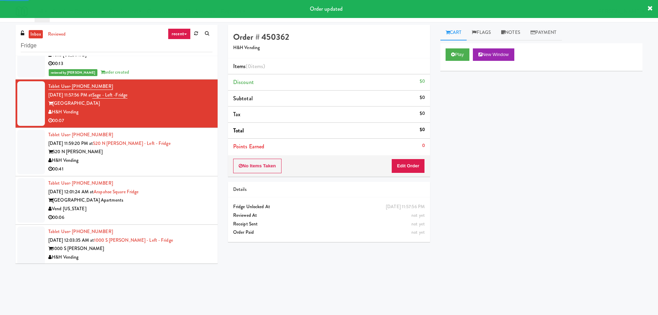
click at [173, 150] on div "520 N Kingsbury" at bounding box center [130, 152] width 164 height 9
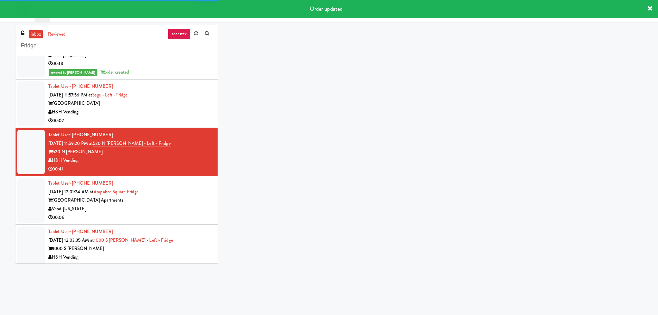
click at [181, 107] on div "Sage West Loop" at bounding box center [130, 103] width 164 height 9
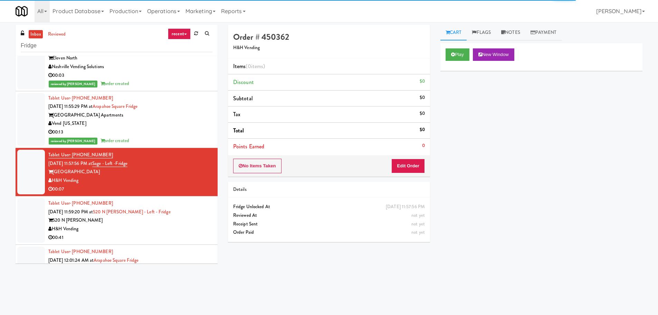
scroll to position [1106, 0]
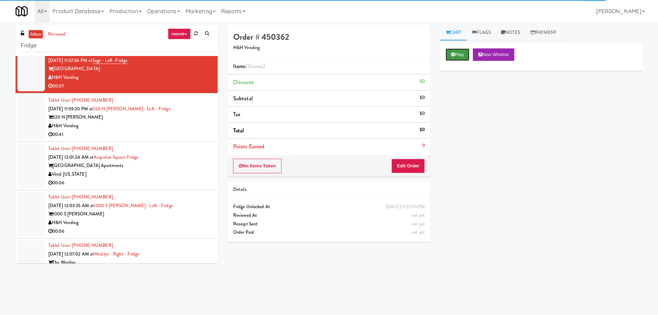
click at [452, 59] on button "Play" at bounding box center [458, 54] width 24 height 12
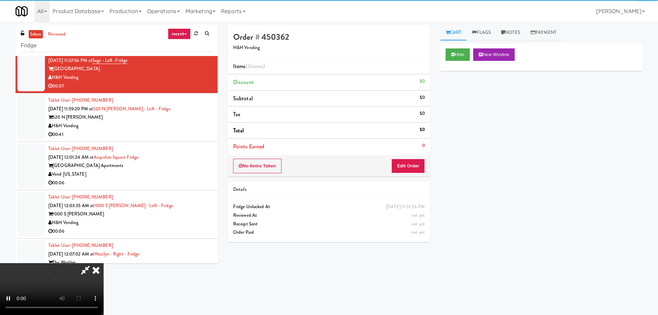
click at [427, 162] on div "No Items Taken Edit Order" at bounding box center [329, 165] width 202 height 21
click at [422, 164] on button "Edit Order" at bounding box center [409, 166] width 34 height 15
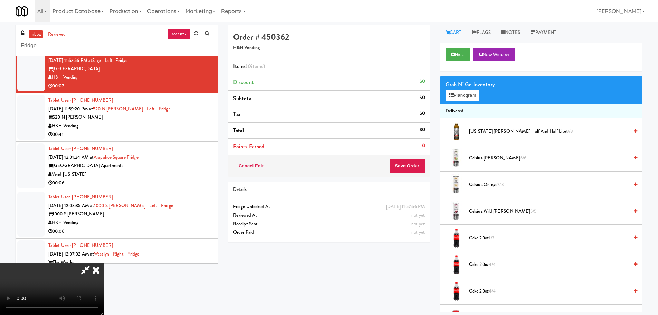
click at [104, 263] on video at bounding box center [52, 289] width 104 height 52
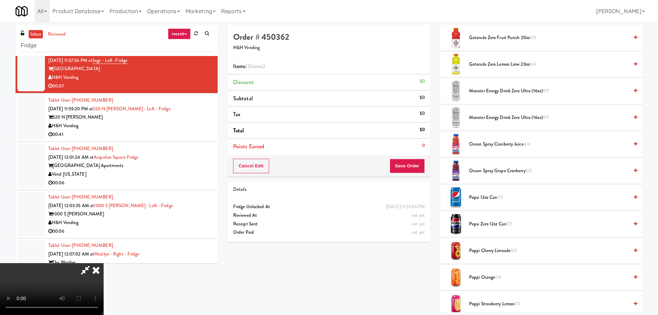
scroll to position [622, 0]
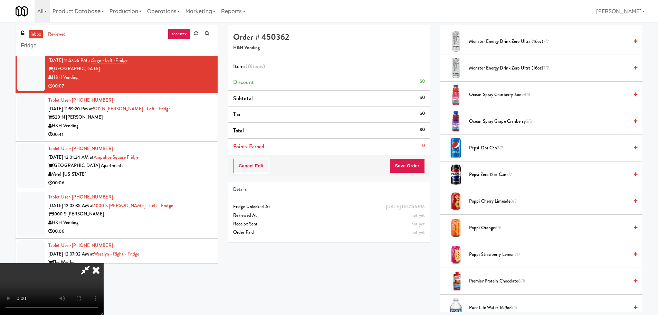
click at [492, 256] on span "Poppi Strawberry Lemon 7/7" at bounding box center [549, 254] width 160 height 9
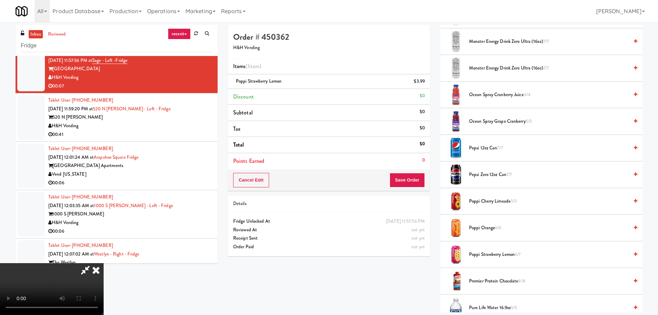
click at [104, 263] on video at bounding box center [52, 289] width 104 height 52
click at [401, 178] on button "Save Order" at bounding box center [407, 180] width 35 height 15
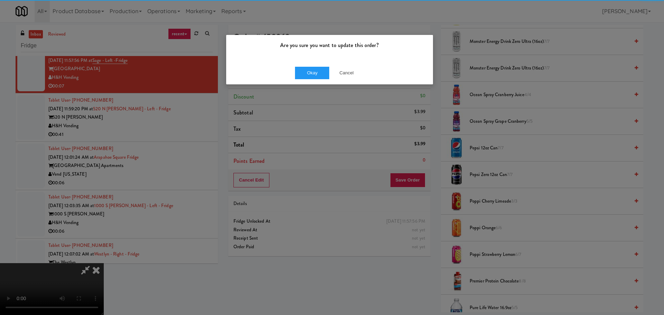
click at [302, 63] on div "Okay Cancel" at bounding box center [329, 72] width 207 height 23
click at [306, 68] on button "Okay" at bounding box center [312, 73] width 35 height 12
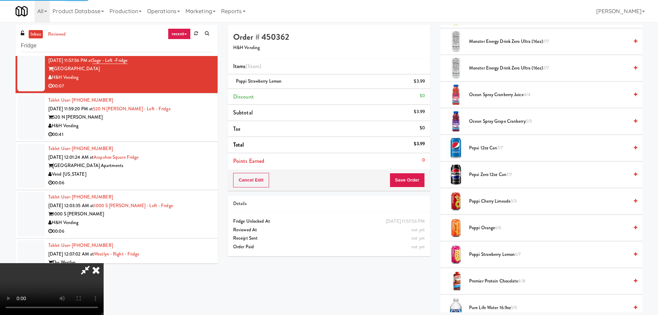
scroll to position [0, 0]
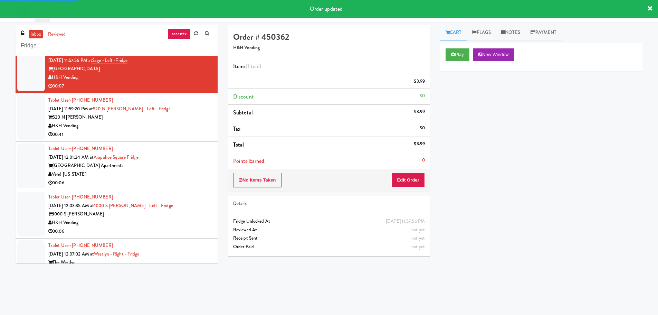
click at [183, 174] on div "Vend Colorado" at bounding box center [130, 174] width 164 height 9
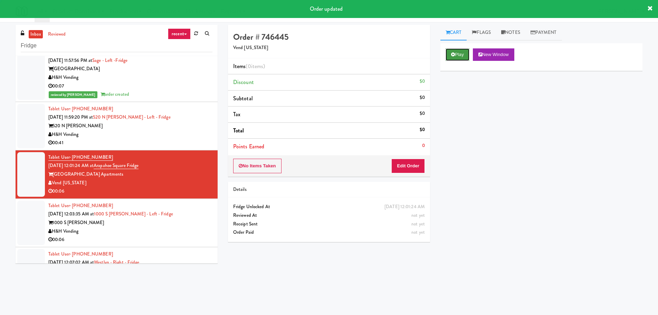
click at [452, 58] on button "Play" at bounding box center [458, 54] width 24 height 12
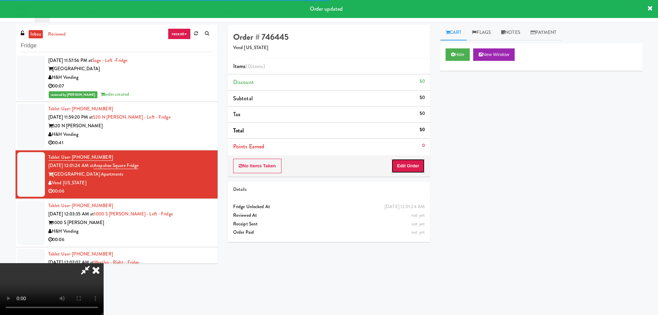
click at [413, 165] on button "Edit Order" at bounding box center [409, 166] width 34 height 15
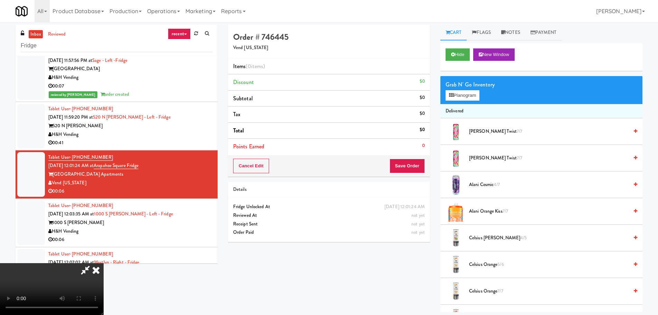
click at [104, 263] on video at bounding box center [52, 289] width 104 height 52
drag, startPoint x: 288, startPoint y: 206, endPoint x: 316, endPoint y: 211, distance: 27.9
click at [104, 263] on video at bounding box center [52, 289] width 104 height 52
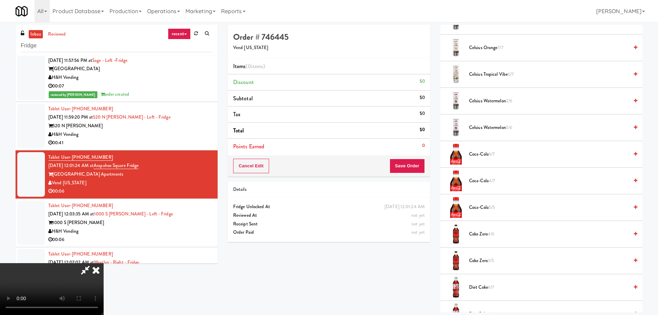
scroll to position [346, 0]
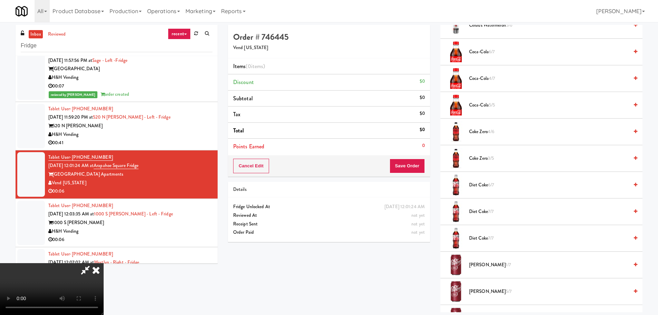
click at [486, 156] on span "Coke Zero 3/5" at bounding box center [549, 158] width 160 height 9
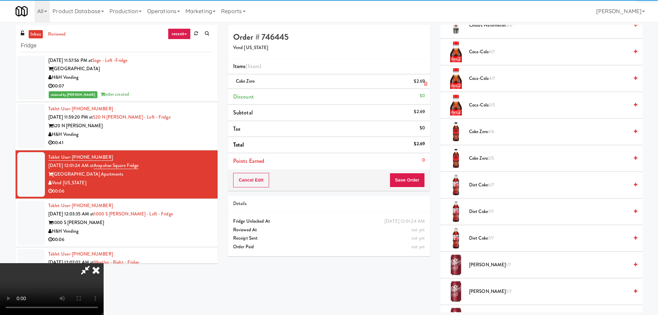
click at [424, 83] on icon at bounding box center [425, 84] width 3 height 4
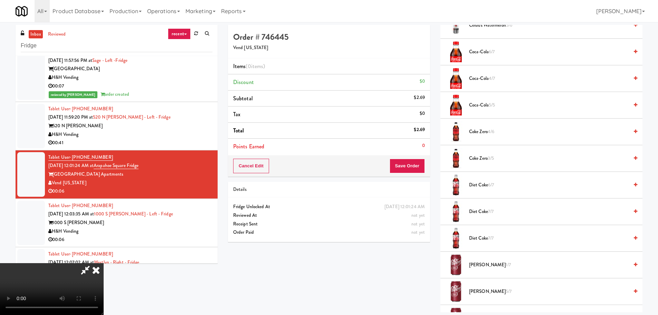
click at [478, 127] on li "Coke Zero 4/6" at bounding box center [542, 132] width 202 height 27
drag, startPoint x: 468, startPoint y: 133, endPoint x: 474, endPoint y: 133, distance: 6.6
click at [469, 133] on div "Coke Zero 4/6" at bounding box center [552, 132] width 171 height 9
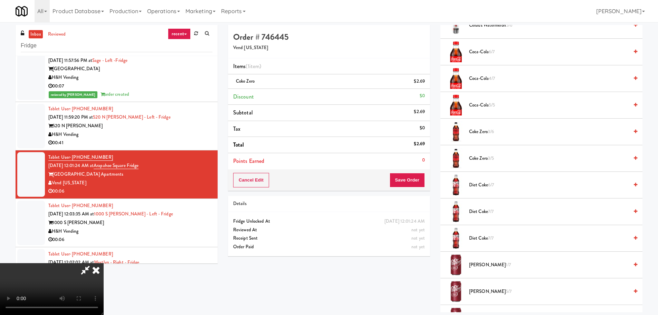
click at [104, 263] on video at bounding box center [52, 289] width 104 height 52
click at [406, 175] on button "Save Order" at bounding box center [407, 180] width 35 height 15
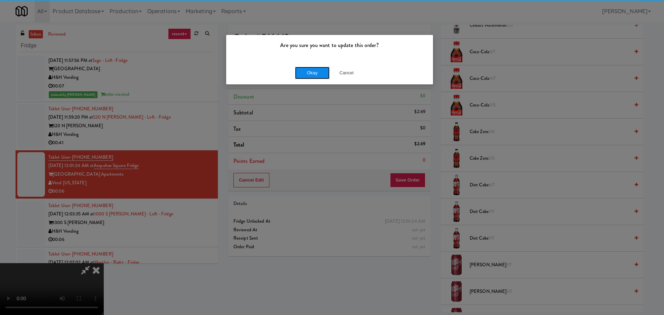
click at [304, 78] on button "Okay" at bounding box center [312, 73] width 35 height 12
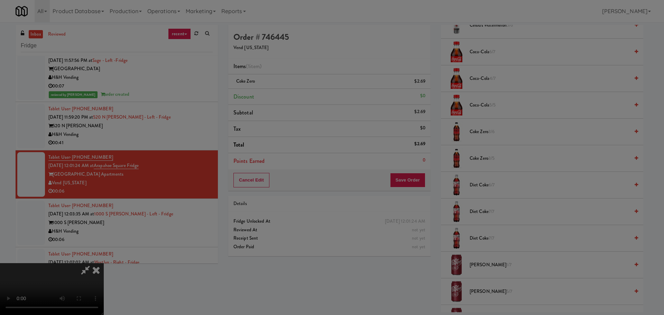
drag, startPoint x: 309, startPoint y: 73, endPoint x: 303, endPoint y: 102, distance: 30.0
click at [309, 73] on div at bounding box center [332, 157] width 664 height 315
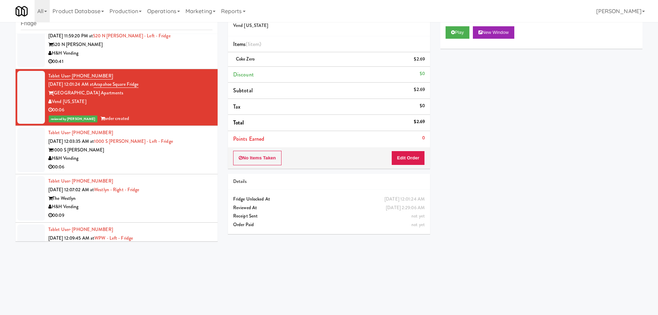
scroll to position [1175, 0]
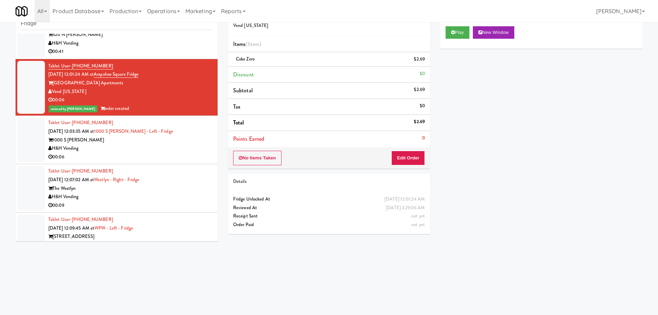
click at [166, 144] on div "1000 S Clark" at bounding box center [130, 140] width 164 height 9
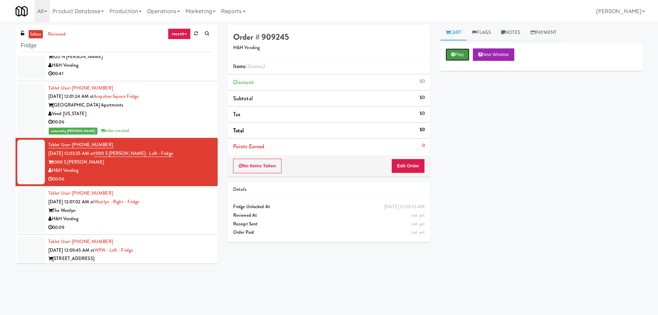
click at [456, 56] on button "Play" at bounding box center [458, 54] width 24 height 12
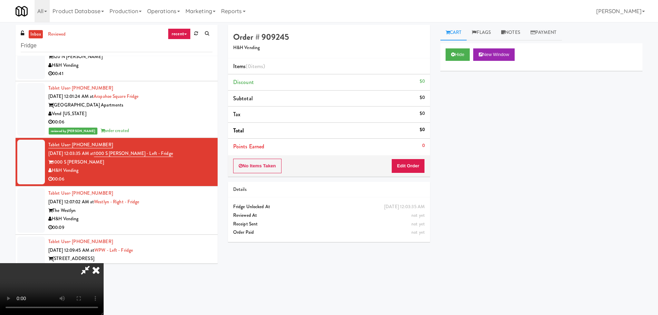
click at [400, 176] on div "No Items Taken Edit Order" at bounding box center [329, 165] width 202 height 21
click at [399, 170] on button "Edit Order" at bounding box center [409, 166] width 34 height 15
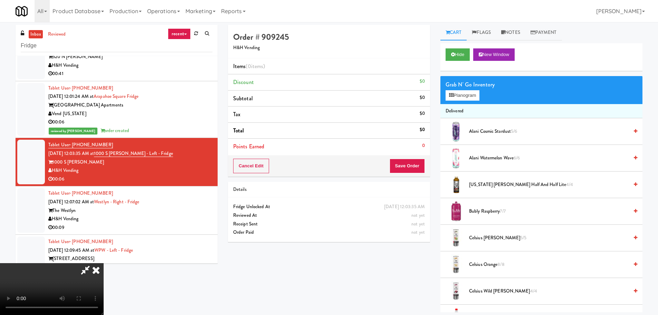
click at [104, 263] on video at bounding box center [52, 289] width 104 height 52
drag, startPoint x: 243, startPoint y: 203, endPoint x: 474, endPoint y: 179, distance: 232.1
click at [104, 263] on video at bounding box center [52, 289] width 104 height 52
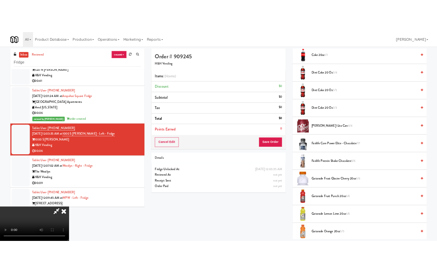
scroll to position [346, 0]
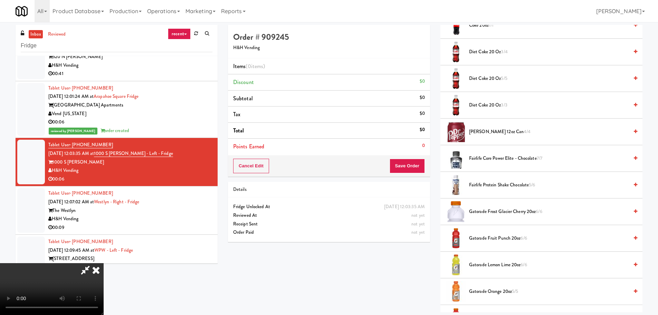
click at [496, 186] on span "Fairlife Protein Shake Chocolate 5/6" at bounding box center [549, 185] width 160 height 9
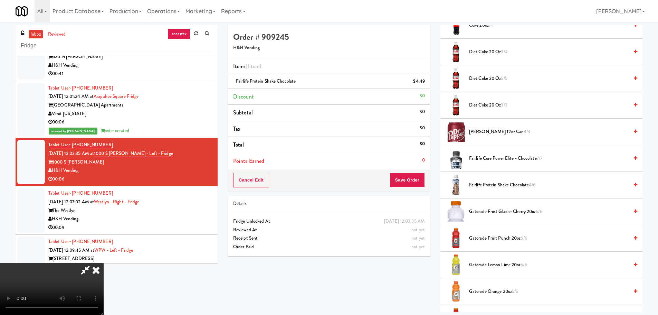
click at [104, 263] on video at bounding box center [52, 289] width 104 height 52
click at [411, 181] on button "Save Order" at bounding box center [407, 180] width 35 height 15
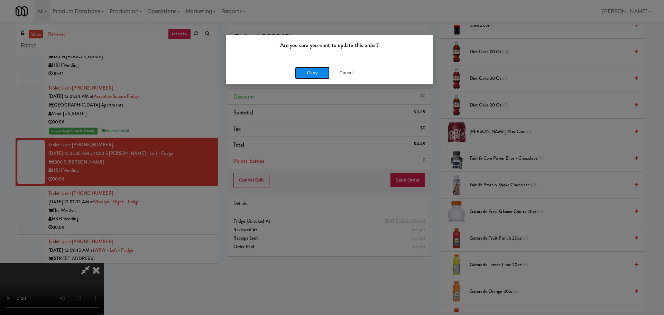
click at [304, 74] on button "Okay" at bounding box center [312, 73] width 35 height 12
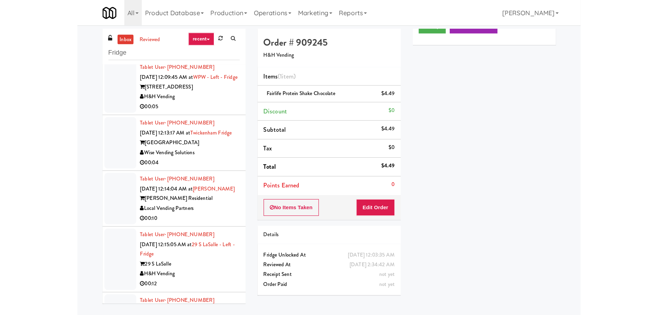
scroll to position [1500, 0]
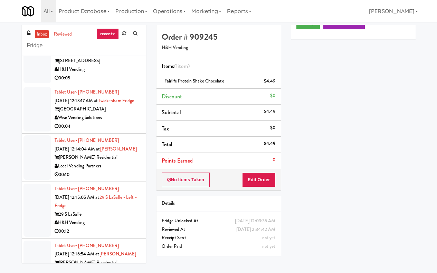
click at [123, 26] on div "H&H Vending" at bounding box center [98, 21] width 86 height 9
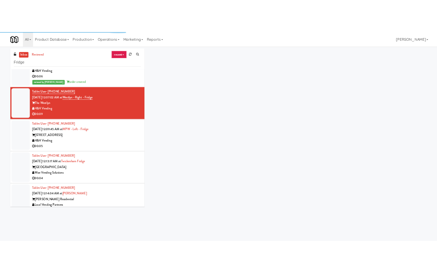
scroll to position [1227, 0]
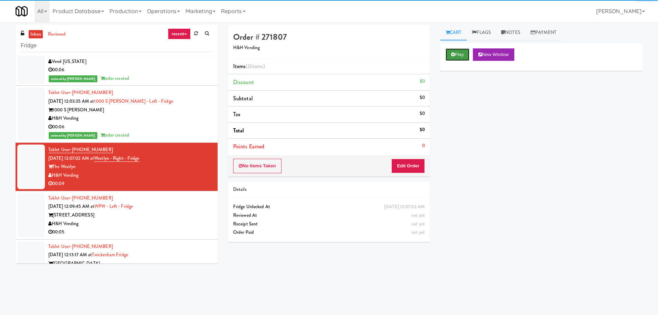
click at [465, 55] on button "Play" at bounding box center [458, 54] width 24 height 12
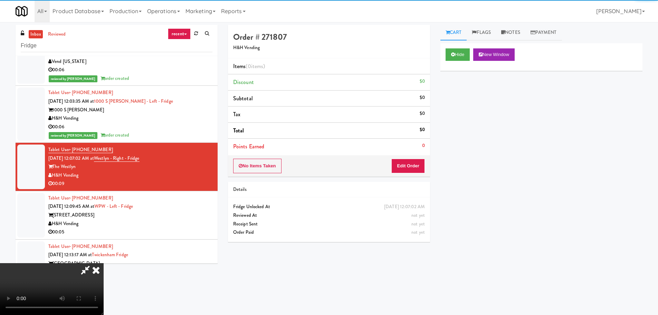
click at [427, 171] on div "No Items Taken Edit Order" at bounding box center [329, 165] width 202 height 21
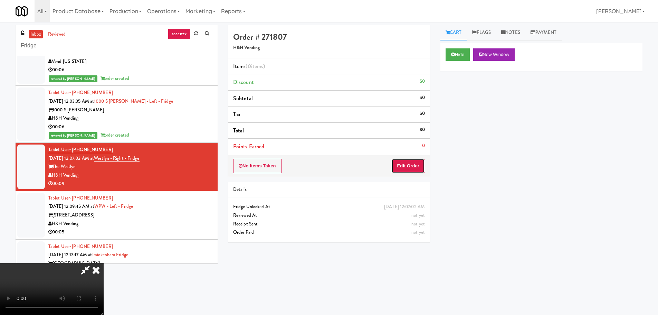
click at [422, 169] on button "Edit Order" at bounding box center [409, 166] width 34 height 15
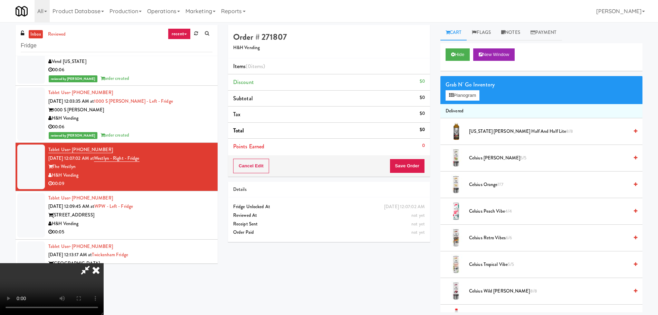
click at [104, 263] on video at bounding box center [52, 289] width 104 height 52
drag, startPoint x: 171, startPoint y: 191, endPoint x: 165, endPoint y: 186, distance: 7.3
click at [104, 263] on video at bounding box center [52, 289] width 104 height 52
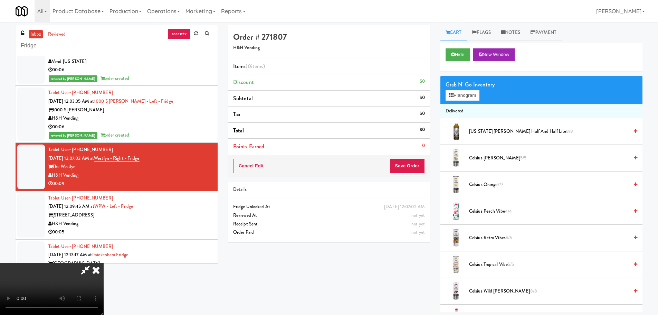
click at [104, 263] on video at bounding box center [52, 289] width 104 height 52
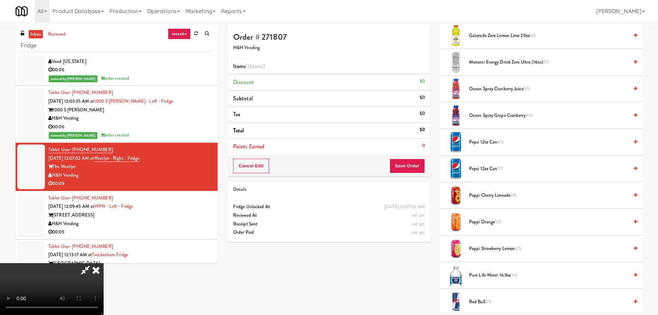
scroll to position [657, 0]
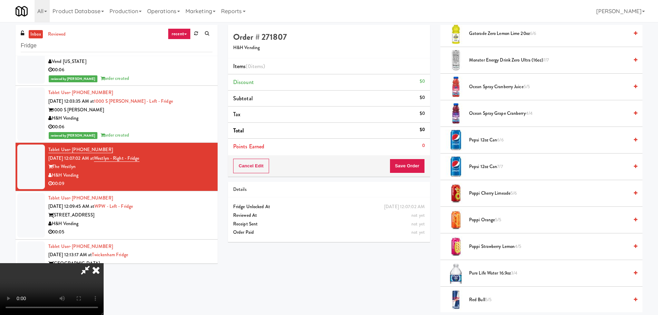
click at [487, 164] on span "Pepsi 12oz can 7/7" at bounding box center [549, 166] width 160 height 9
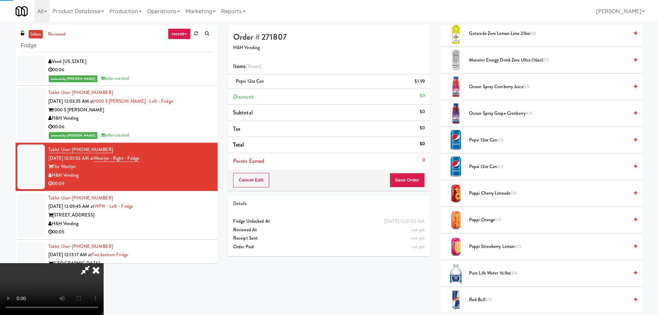
click at [104, 263] on video at bounding box center [52, 289] width 104 height 52
click at [424, 86] on link at bounding box center [424, 84] width 6 height 9
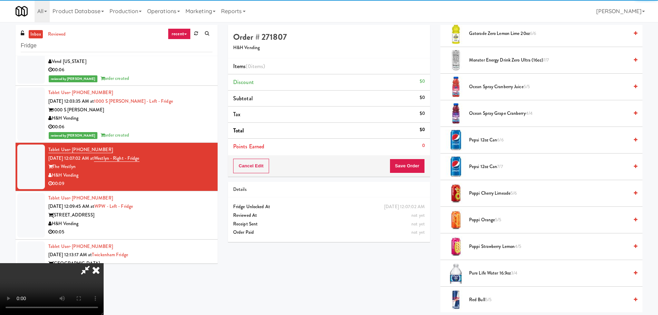
click at [483, 138] on span "Pepsi 12oz can 6/6" at bounding box center [549, 140] width 160 height 9
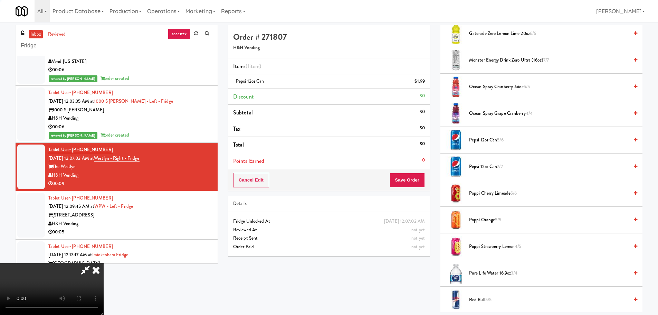
click at [104, 263] on video at bounding box center [52, 289] width 104 height 52
click at [426, 81] on link at bounding box center [424, 84] width 6 height 9
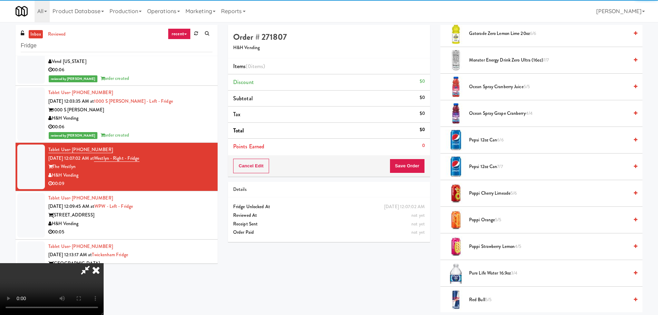
click at [477, 165] on span "Pepsi 12oz can 7/7" at bounding box center [549, 166] width 160 height 9
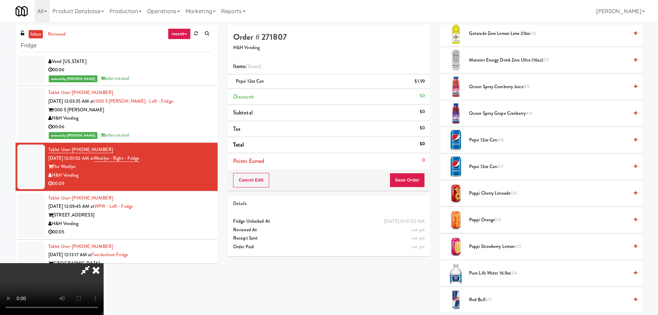
drag, startPoint x: 309, startPoint y: 171, endPoint x: 303, endPoint y: 186, distance: 16.3
click at [104, 263] on video at bounding box center [52, 289] width 104 height 52
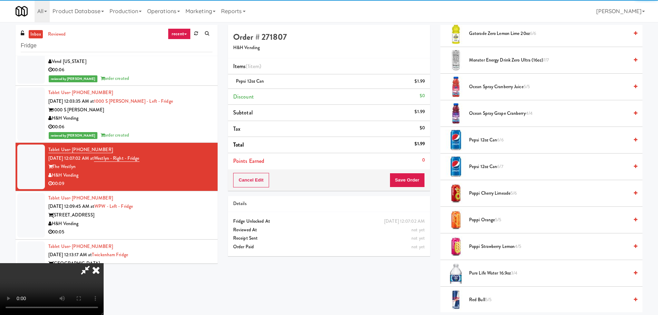
click at [104, 263] on video at bounding box center [52, 289] width 104 height 52
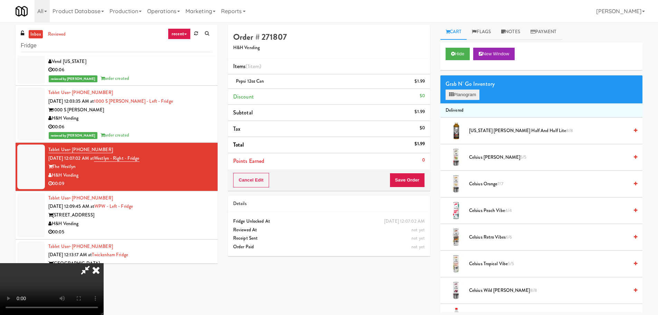
scroll to position [0, 0]
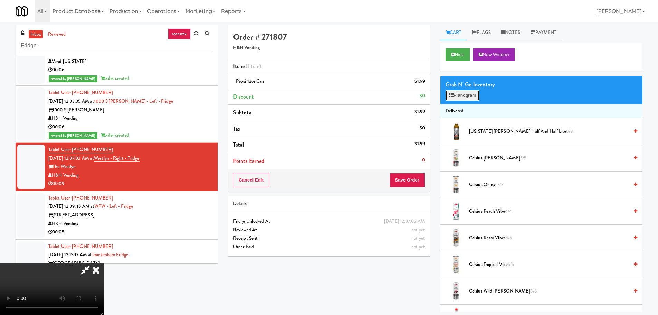
click at [471, 98] on button "Planogram" at bounding box center [463, 95] width 34 height 10
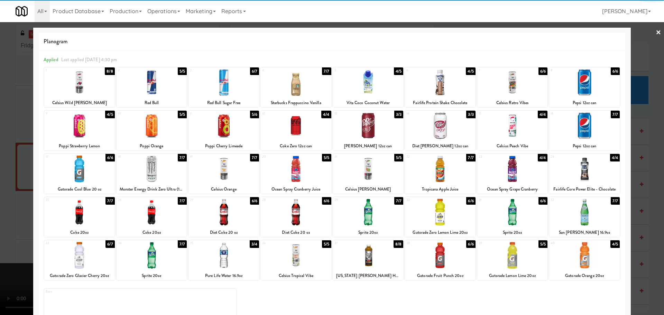
click at [504, 87] on div at bounding box center [512, 82] width 70 height 27
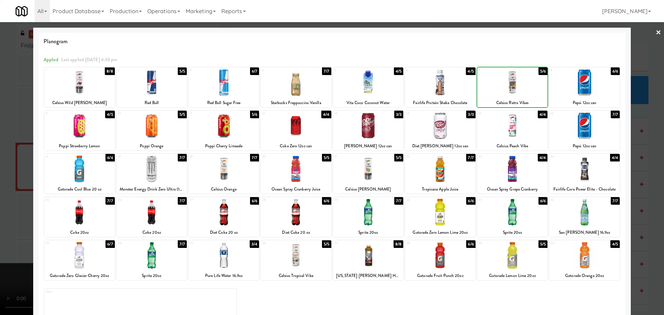
click at [0, 244] on div at bounding box center [332, 157] width 664 height 315
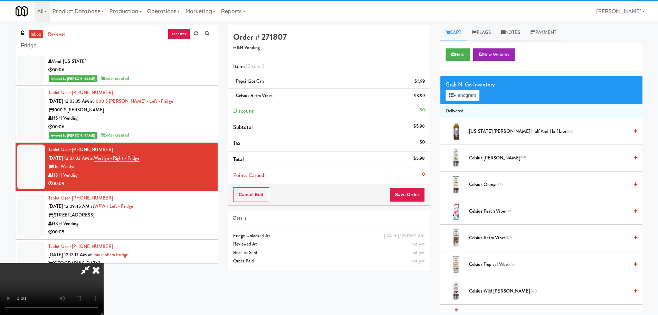
drag, startPoint x: 120, startPoint y: 235, endPoint x: 199, endPoint y: 231, distance: 79.3
click at [104, 263] on video at bounding box center [52, 289] width 104 height 52
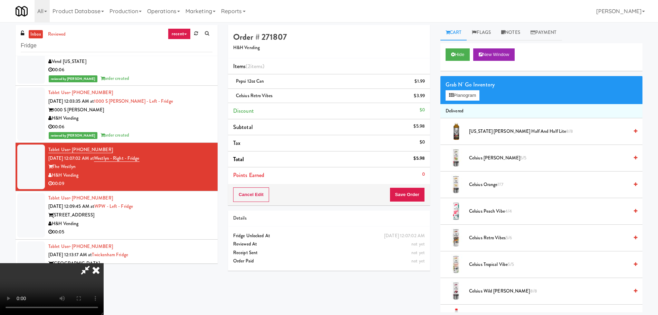
click at [415, 204] on div "Cancel Edit Save Order" at bounding box center [329, 194] width 202 height 21
click at [417, 191] on button "Save Order" at bounding box center [407, 194] width 35 height 15
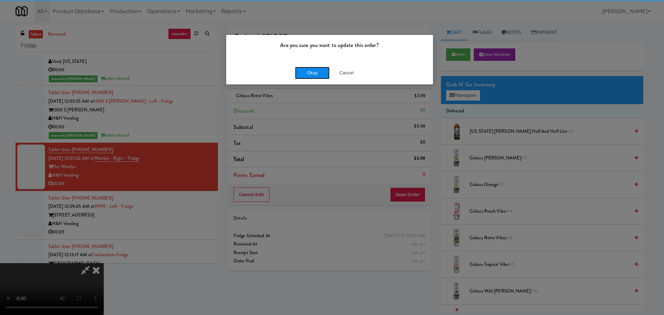
click at [317, 69] on button "Okay" at bounding box center [312, 73] width 35 height 12
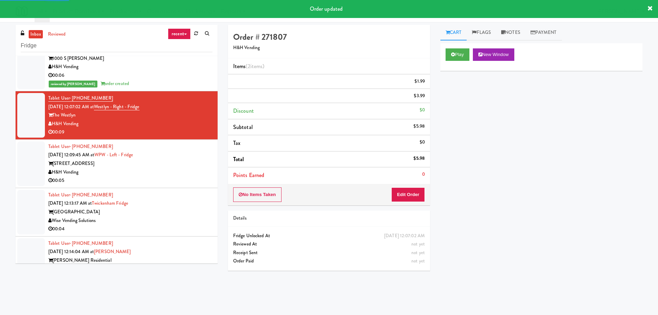
scroll to position [1296, 0]
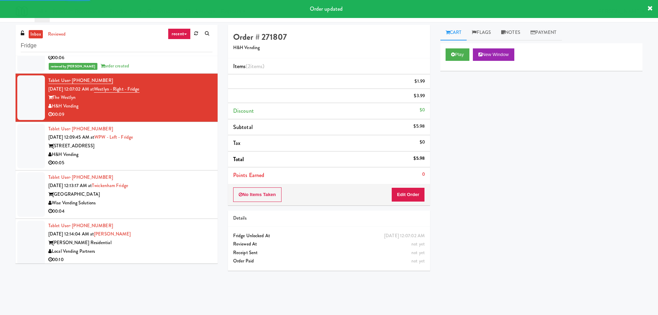
click at [180, 161] on div "00:05" at bounding box center [130, 163] width 164 height 9
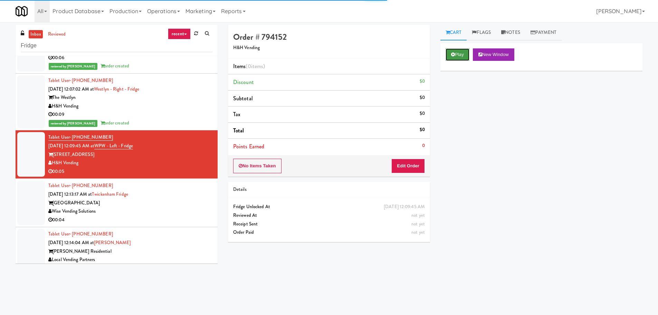
click at [446, 48] on button "Play" at bounding box center [458, 54] width 24 height 12
click at [448, 49] on button "Play" at bounding box center [458, 54] width 24 height 12
click at [448, 53] on button "Play" at bounding box center [458, 54] width 24 height 12
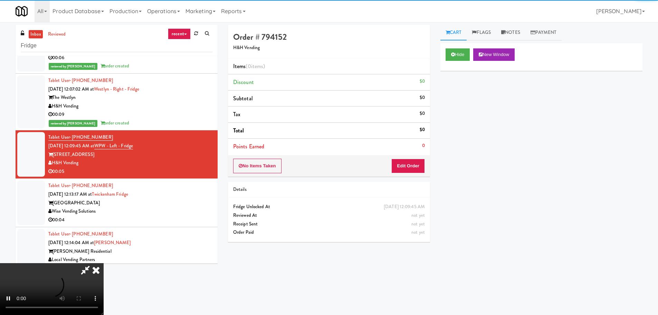
click at [403, 153] on li "Points Earned 0" at bounding box center [329, 147] width 202 height 16
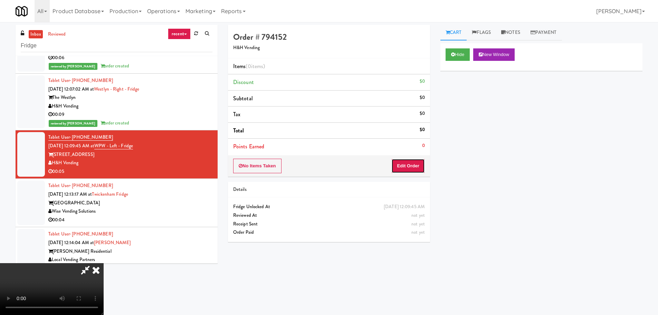
click at [402, 160] on button "Edit Order" at bounding box center [409, 166] width 34 height 15
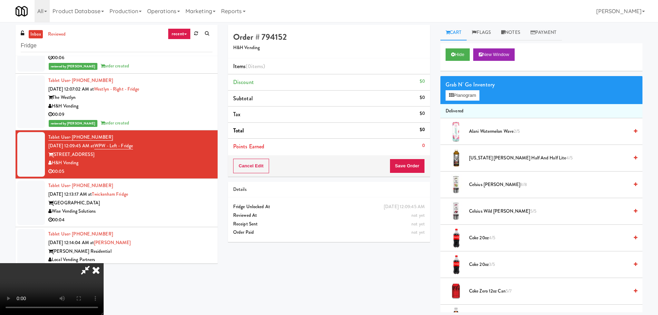
click at [104, 263] on video at bounding box center [52, 289] width 104 height 52
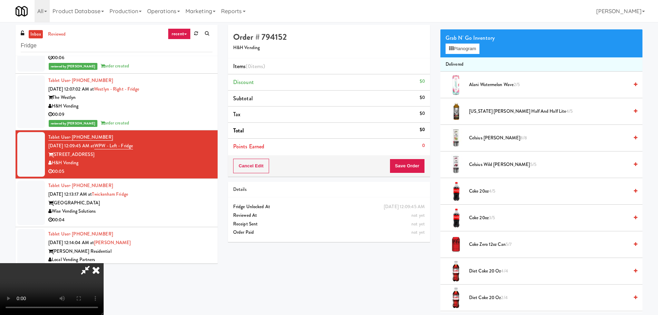
scroll to position [69, 0]
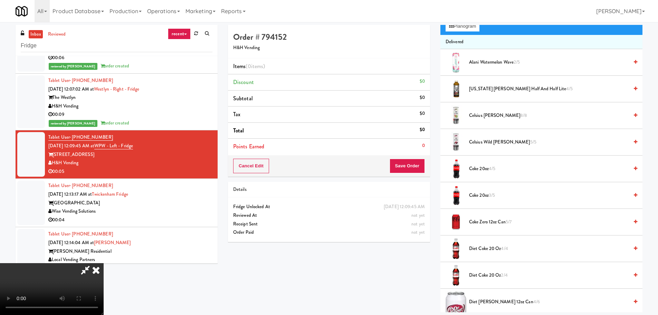
drag, startPoint x: 195, startPoint y: 250, endPoint x: 199, endPoint y: 250, distance: 3.8
click at [104, 263] on video at bounding box center [52, 289] width 104 height 52
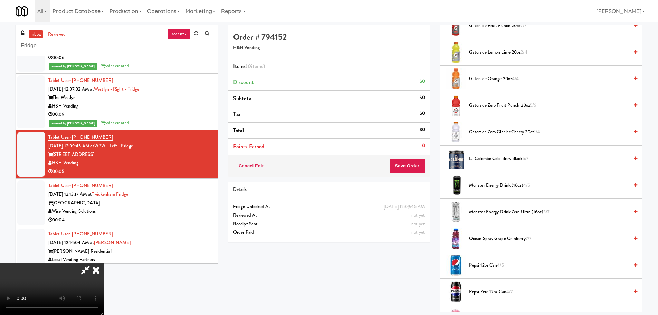
scroll to position [415, 0]
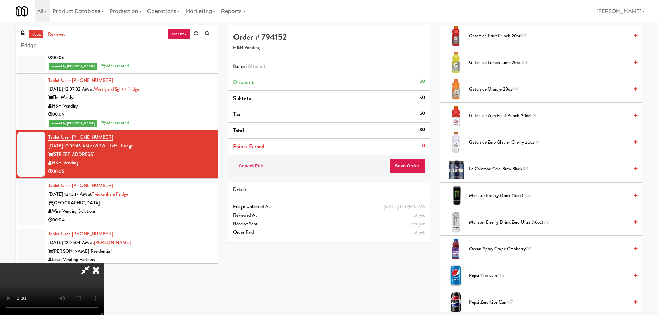
click at [516, 136] on li "Gatorade Zero Glacier Cherry 20oz 1/4" at bounding box center [542, 142] width 202 height 27
click at [517, 139] on span "Gatorade Zero Glacier Cherry 20oz 1/4" at bounding box center [549, 142] width 160 height 9
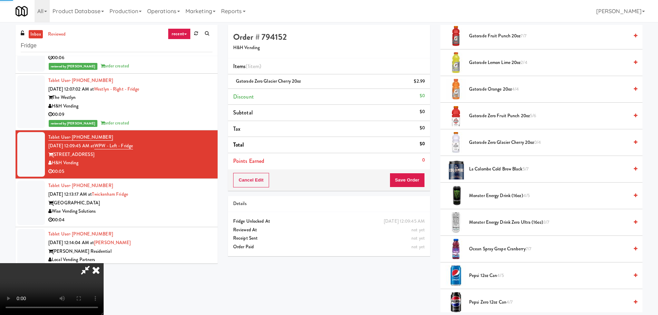
click at [104, 263] on video at bounding box center [52, 289] width 104 height 52
click at [399, 184] on button "Save Order" at bounding box center [407, 180] width 35 height 15
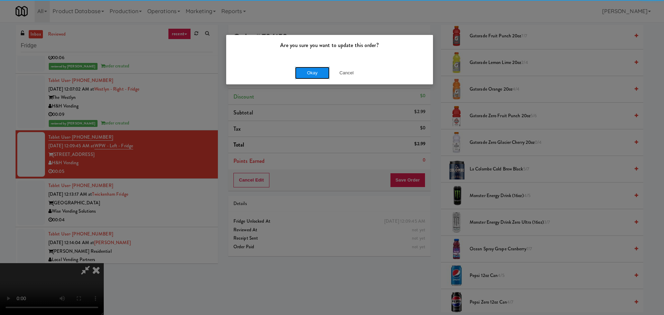
click at [314, 68] on button "Okay" at bounding box center [312, 73] width 35 height 12
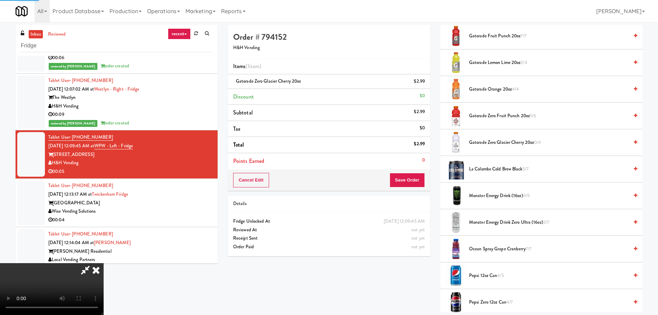
scroll to position [0, 0]
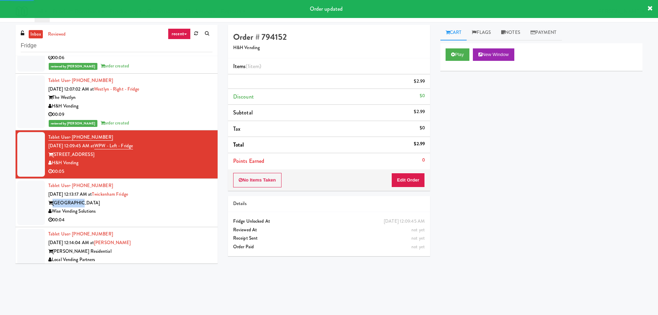
click at [192, 198] on div "Tablet User · (205) 463-9079 Aug 21, 2025 12:13:17 AM at Twickenham Fridge Twic…" at bounding box center [130, 202] width 164 height 43
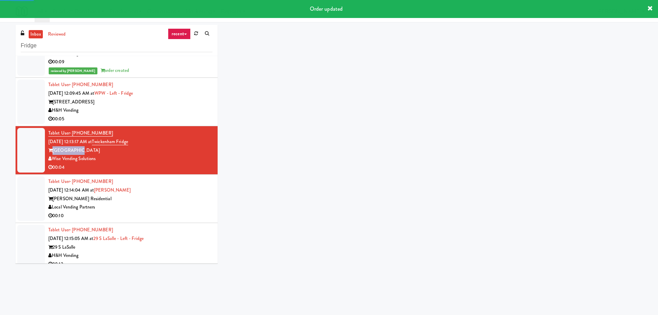
scroll to position [1365, 0]
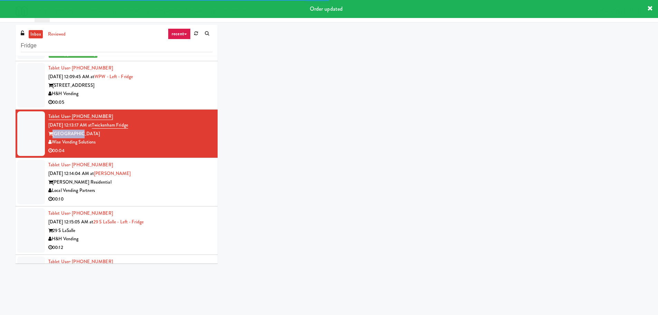
click at [189, 138] on div "Twickenham" at bounding box center [130, 134] width 164 height 9
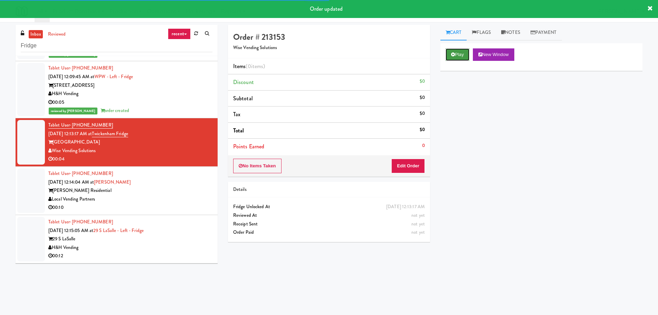
click at [459, 54] on button "Play" at bounding box center [458, 54] width 24 height 12
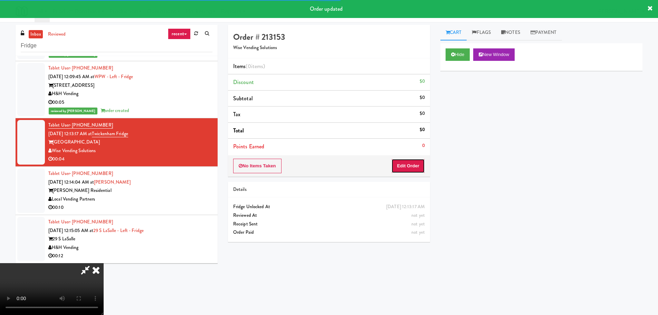
click at [416, 160] on button "Edit Order" at bounding box center [409, 166] width 34 height 15
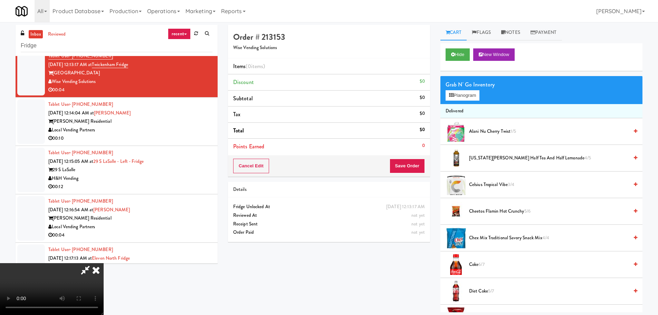
scroll to position [0, 0]
click at [104, 263] on video at bounding box center [52, 289] width 104 height 52
drag, startPoint x: 313, startPoint y: 177, endPoint x: 314, endPoint y: 181, distance: 4.0
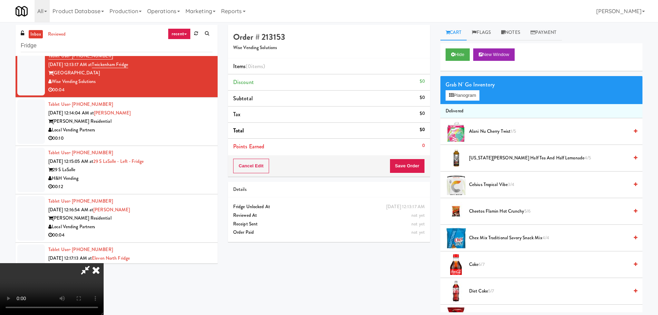
click at [104, 263] on video at bounding box center [52, 289] width 104 height 52
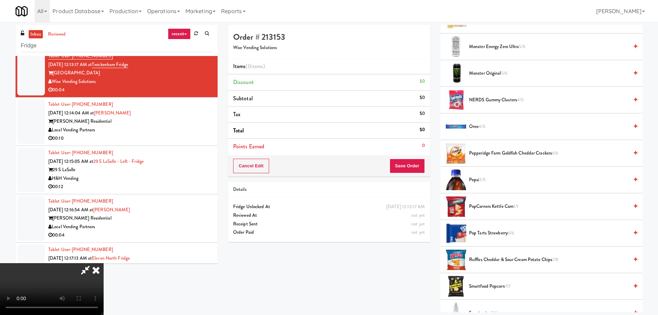
scroll to position [685, 0]
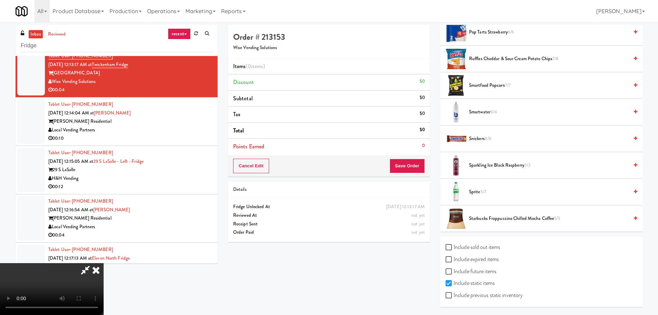
click at [480, 112] on span "Smartwater 3/4" at bounding box center [549, 112] width 160 height 9
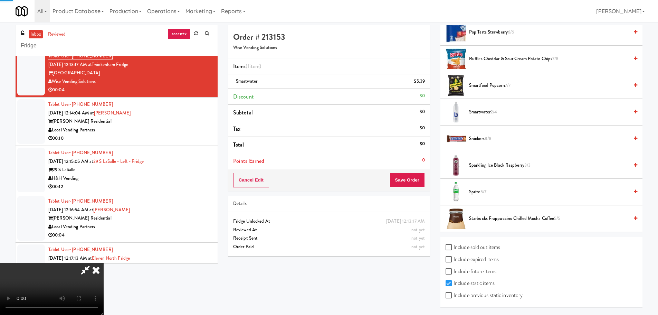
click at [104, 263] on video at bounding box center [52, 289] width 104 height 52
click at [415, 174] on button "Save Order" at bounding box center [407, 180] width 35 height 15
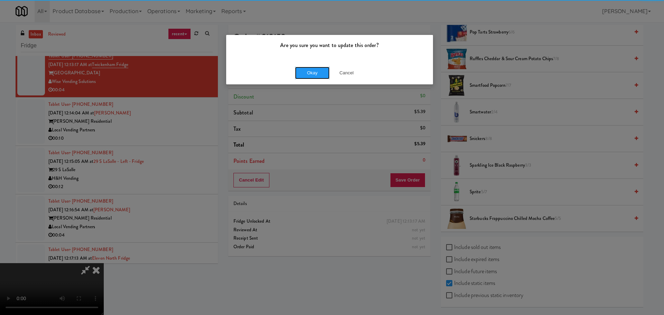
click at [316, 77] on button "Okay" at bounding box center [312, 73] width 35 height 12
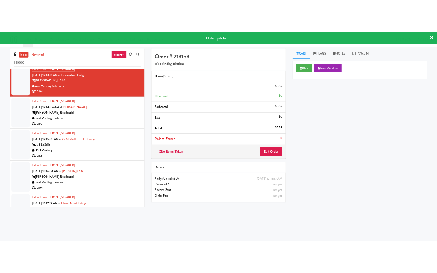
scroll to position [0, 0]
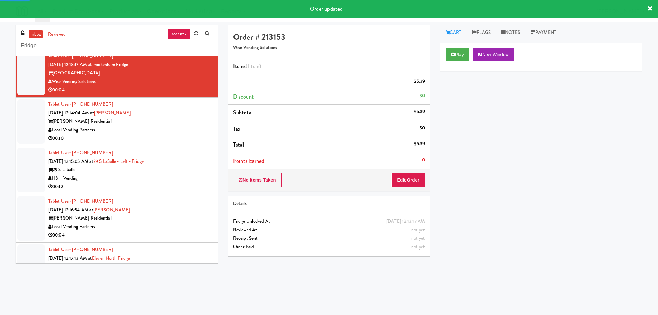
click at [190, 139] on div "00:10" at bounding box center [130, 138] width 164 height 9
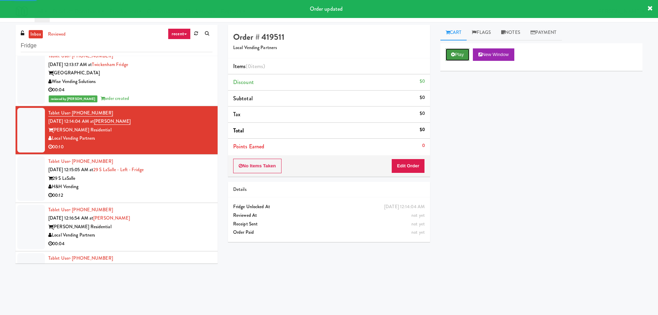
click at [453, 59] on button "Play" at bounding box center [458, 54] width 24 height 12
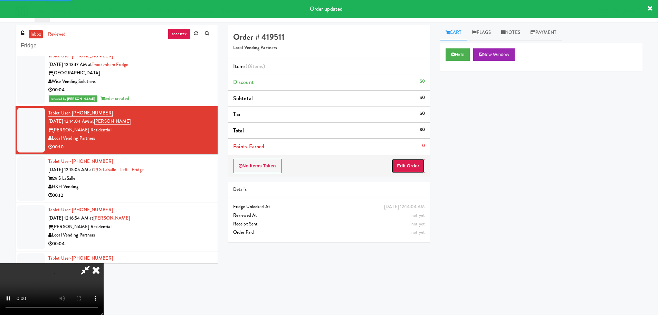
click at [411, 167] on button "Edit Order" at bounding box center [409, 166] width 34 height 15
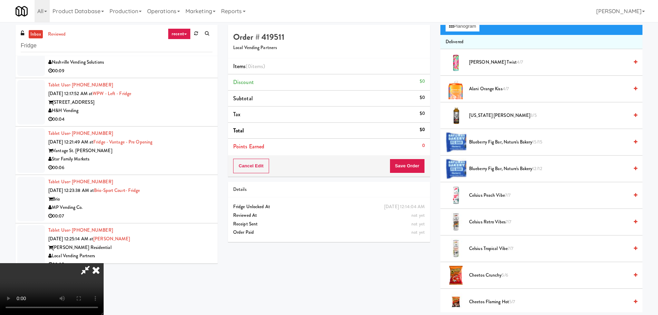
scroll to position [1435, 0]
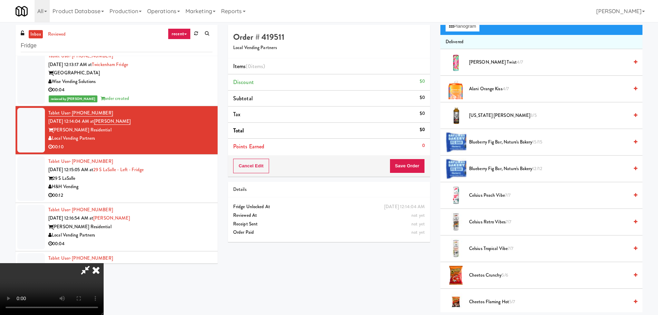
click at [104, 263] on video at bounding box center [52, 289] width 104 height 52
drag, startPoint x: 242, startPoint y: 194, endPoint x: 485, endPoint y: 190, distance: 243.7
click at [104, 263] on video at bounding box center [52, 289] width 104 height 52
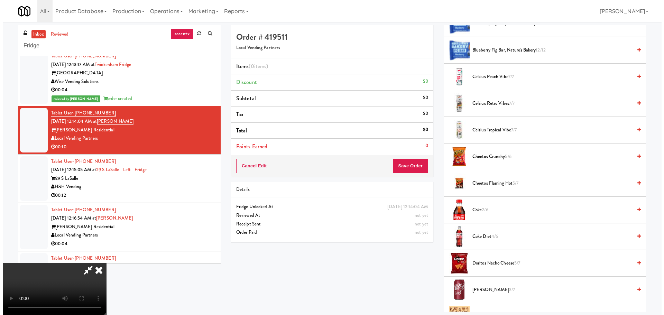
scroll to position [207, 0]
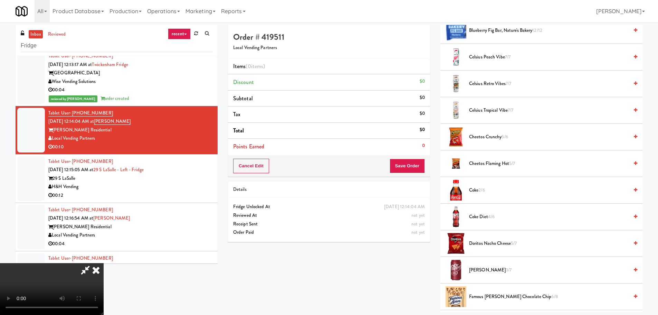
click at [481, 219] on span "Coke Diet 4/6" at bounding box center [549, 217] width 160 height 9
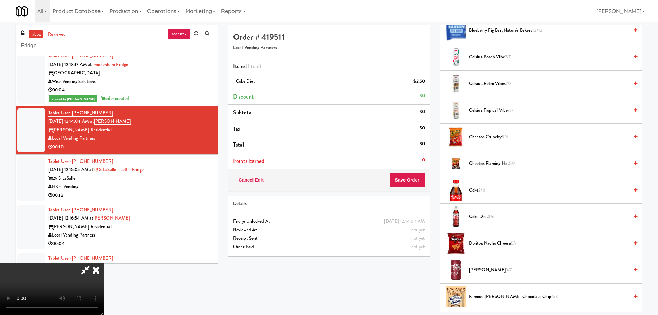
drag, startPoint x: 291, startPoint y: 211, endPoint x: 291, endPoint y: 206, distance: 5.5
click at [104, 263] on video at bounding box center [52, 289] width 104 height 52
click at [413, 181] on button "Save Order" at bounding box center [407, 180] width 35 height 15
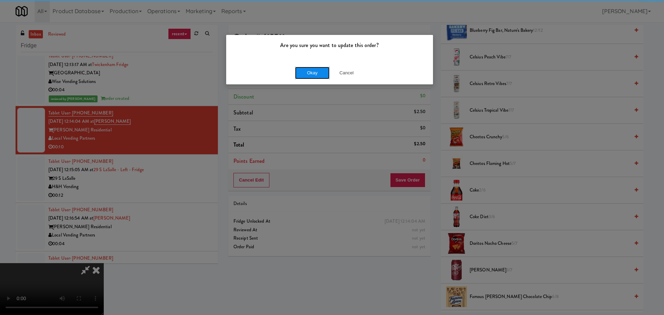
click at [309, 75] on button "Okay" at bounding box center [312, 73] width 35 height 12
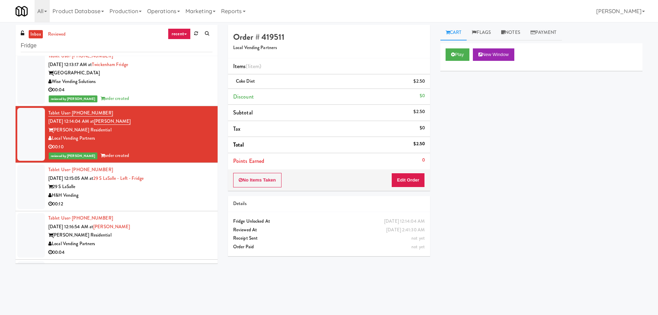
click at [175, 186] on div "29 S LaSalle" at bounding box center [130, 186] width 164 height 9
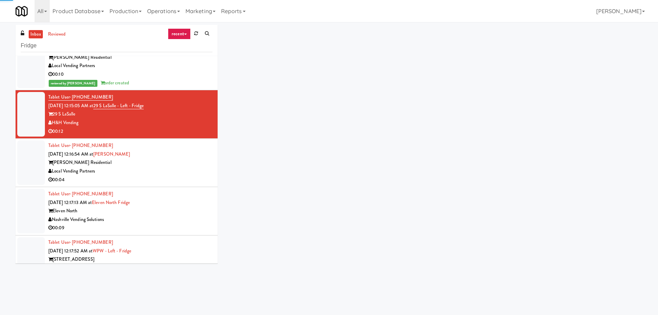
scroll to position [1538, 0]
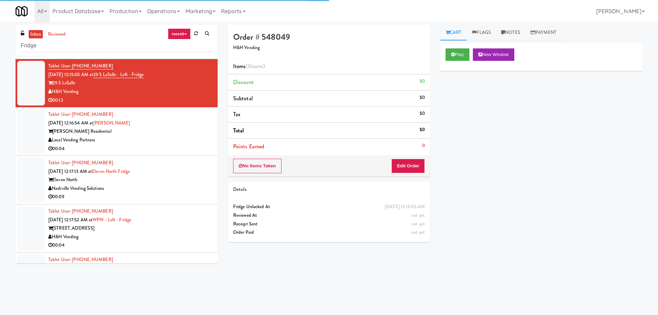
click at [440, 55] on div "Cart Flags Notes Payment Play New Window Primary Flag Clear Flag if unable to d…" at bounding box center [541, 164] width 213 height 278
click at [453, 53] on icon at bounding box center [453, 54] width 4 height 4
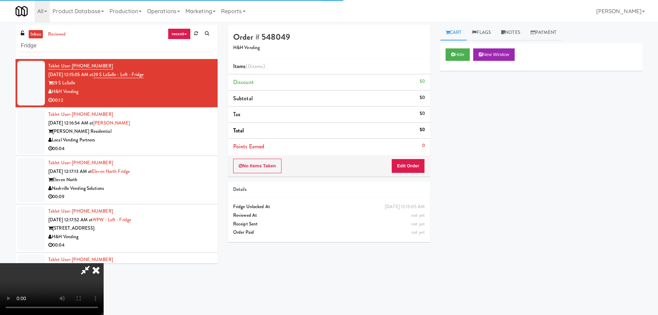
click at [419, 180] on div "Order # 548049 H&H Vending Items (0 items ) Discount $0 Subtotal $0 Tax $0 Tota…" at bounding box center [329, 136] width 213 height 222
click at [415, 167] on button "Edit Order" at bounding box center [409, 166] width 34 height 15
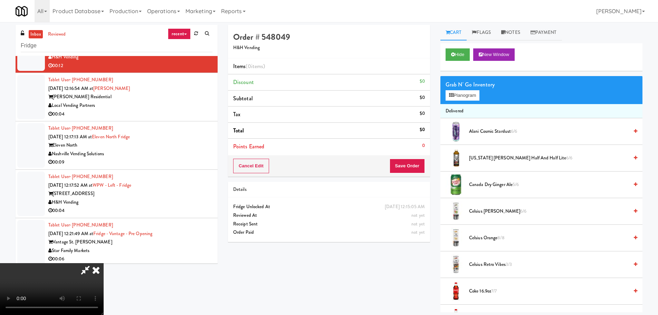
scroll to position [0, 0]
click at [104, 263] on video at bounding box center [52, 289] width 104 height 52
drag, startPoint x: 261, startPoint y: 188, endPoint x: 273, endPoint y: 189, distance: 12.4
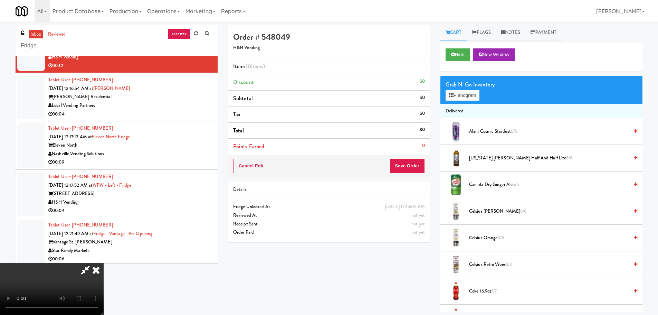
click at [104, 263] on video at bounding box center [52, 289] width 104 height 52
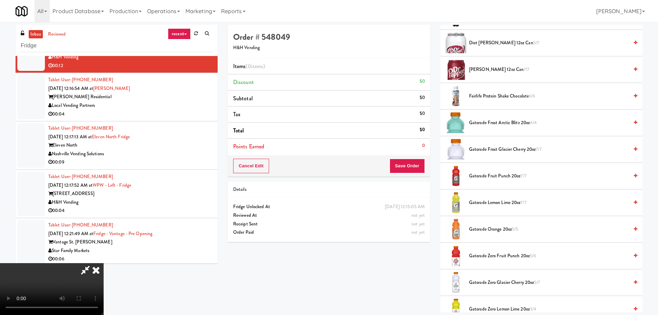
scroll to position [415, 0]
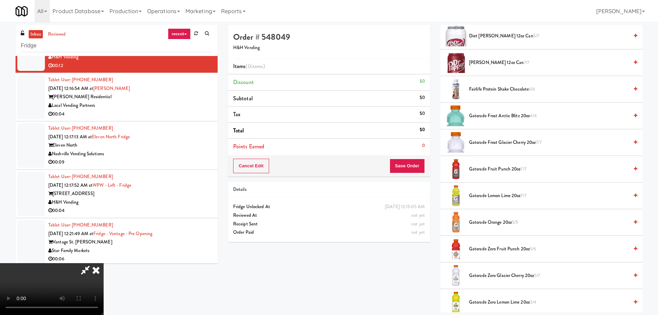
click at [486, 246] on span "Gatorade Zero Fruit Punch 20oz 5/6" at bounding box center [549, 249] width 160 height 9
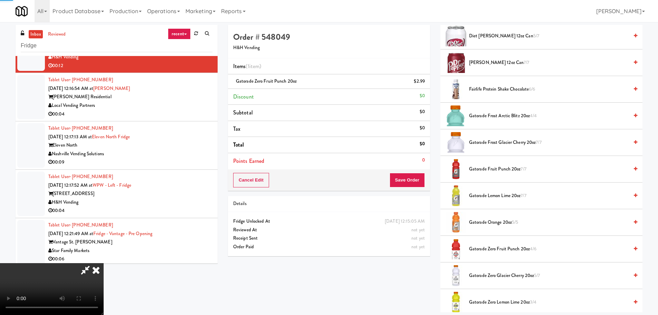
click at [104, 263] on video at bounding box center [52, 289] width 104 height 52
click at [493, 252] on span "Gatorade Zero Fruit Punch 20oz 4/6" at bounding box center [549, 249] width 160 height 9
click at [104, 263] on video at bounding box center [52, 289] width 104 height 52
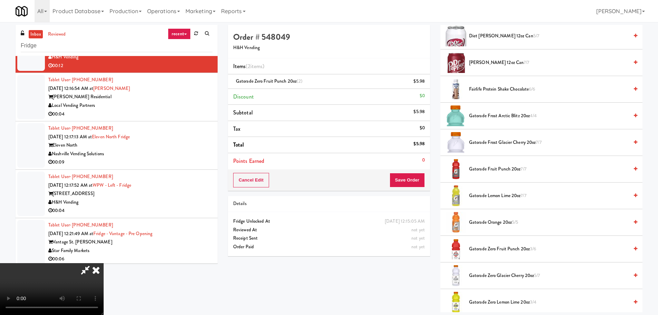
scroll to position [15, 0]
click at [104, 263] on video at bounding box center [52, 289] width 104 height 52
drag, startPoint x: 248, startPoint y: 174, endPoint x: 253, endPoint y: 173, distance: 4.6
click at [104, 263] on video at bounding box center [52, 289] width 104 height 52
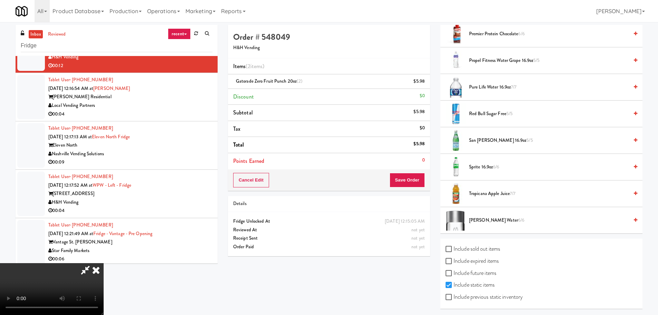
scroll to position [897, 0]
click at [518, 219] on span "6/6" at bounding box center [521, 218] width 6 height 7
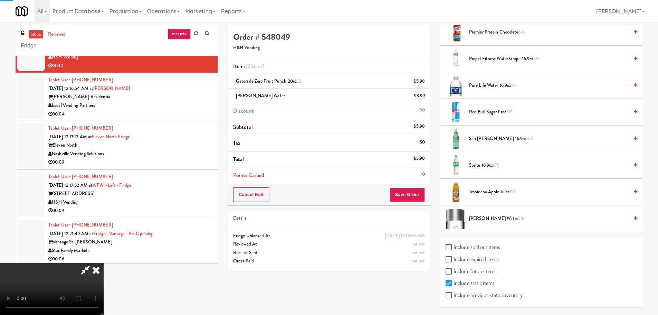
click at [104, 263] on video at bounding box center [52, 289] width 104 height 52
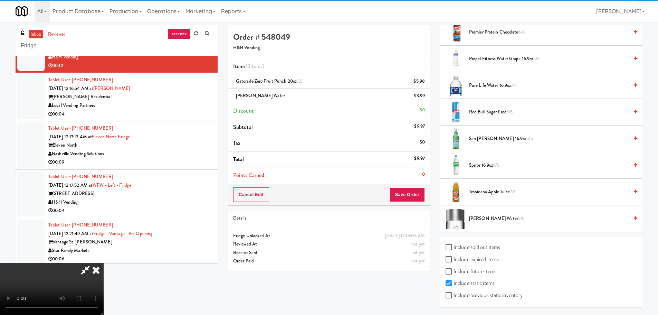
scroll to position [119, 0]
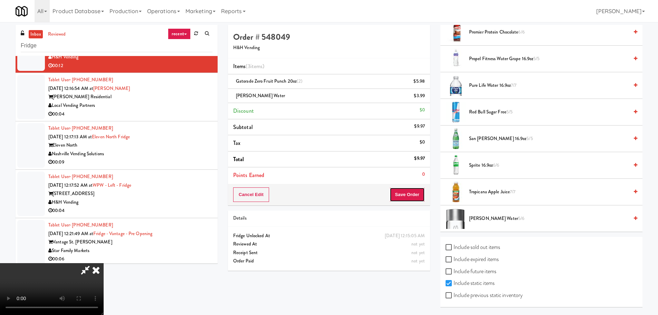
click at [407, 194] on button "Save Order" at bounding box center [407, 194] width 35 height 15
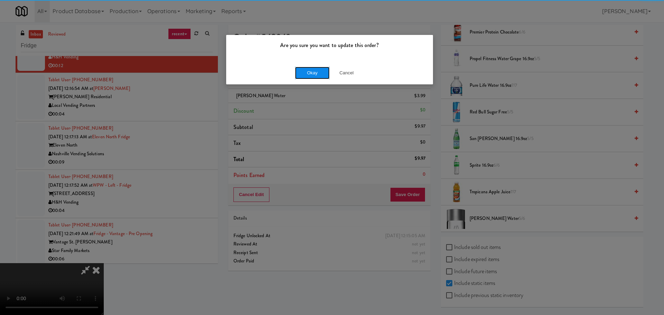
click at [319, 74] on button "Okay" at bounding box center [312, 73] width 35 height 12
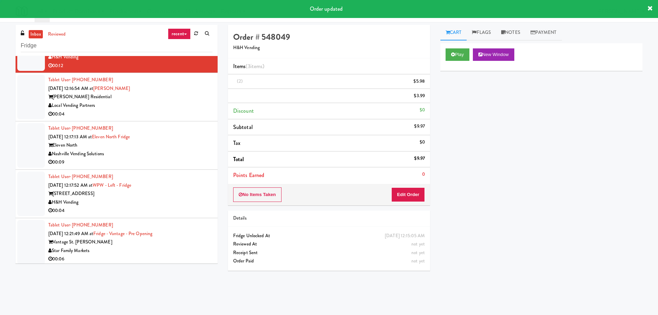
scroll to position [0, 0]
click at [189, 111] on div "00:04" at bounding box center [130, 114] width 164 height 9
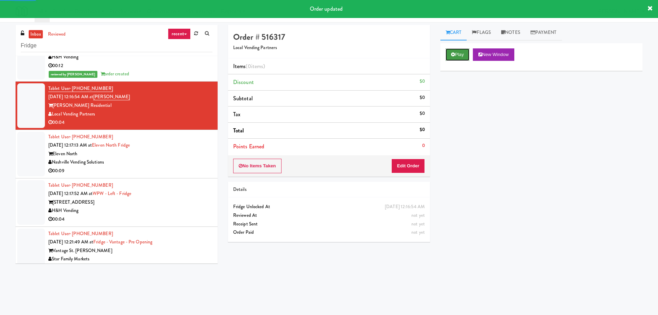
click at [459, 58] on button "Play" at bounding box center [458, 54] width 24 height 12
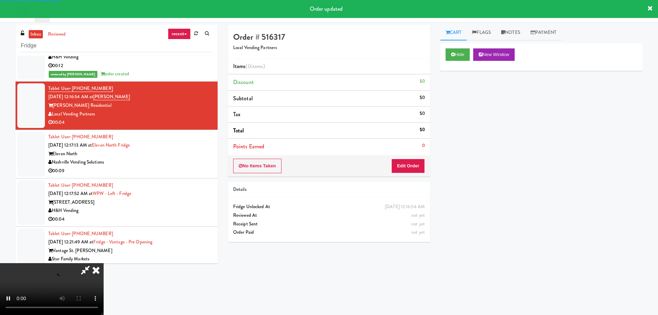
click at [410, 157] on div "No Items Taken Edit Order" at bounding box center [329, 165] width 202 height 21
click at [407, 164] on button "Edit Order" at bounding box center [409, 166] width 34 height 15
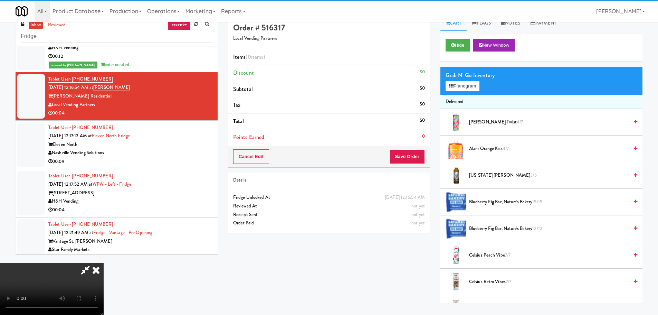
scroll to position [22, 0]
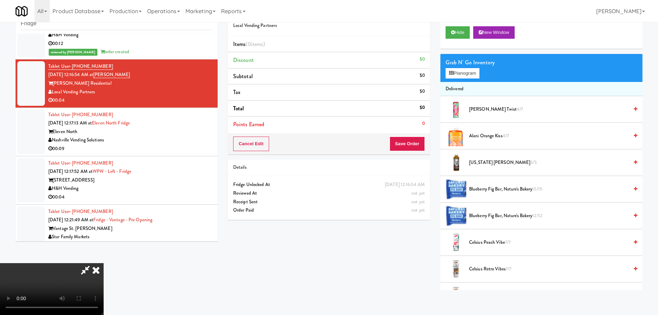
click at [104, 263] on video at bounding box center [52, 289] width 104 height 52
drag, startPoint x: 258, startPoint y: 235, endPoint x: 401, endPoint y: 210, distance: 144.9
click at [104, 263] on video at bounding box center [52, 289] width 104 height 52
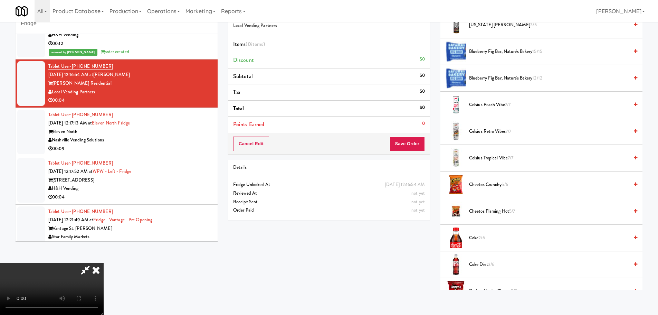
scroll to position [138, 0]
click at [477, 265] on span "Coke Diet 3/6" at bounding box center [549, 264] width 160 height 9
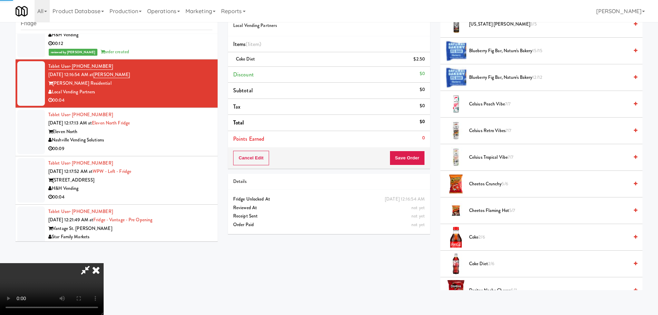
click at [104, 263] on video at bounding box center [52, 289] width 104 height 52
click at [413, 150] on div "Cancel Edit Save Order" at bounding box center [329, 157] width 202 height 21
click at [413, 155] on button "Save Order" at bounding box center [407, 158] width 35 height 15
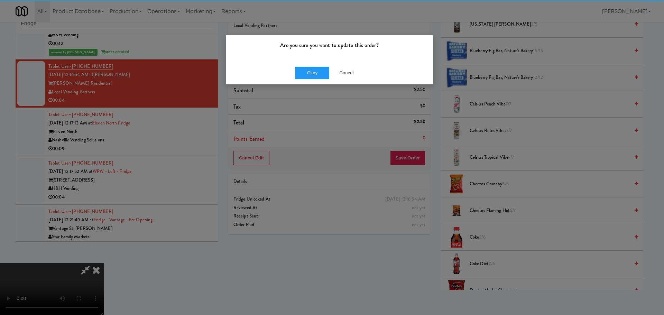
click at [301, 63] on div "Okay Cancel" at bounding box center [329, 72] width 207 height 23
click at [307, 74] on button "Okay" at bounding box center [312, 73] width 35 height 12
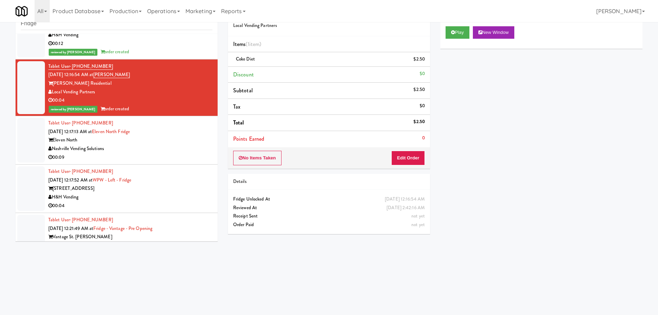
scroll to position [0, 0]
click at [168, 157] on div "00:09" at bounding box center [130, 157] width 164 height 9
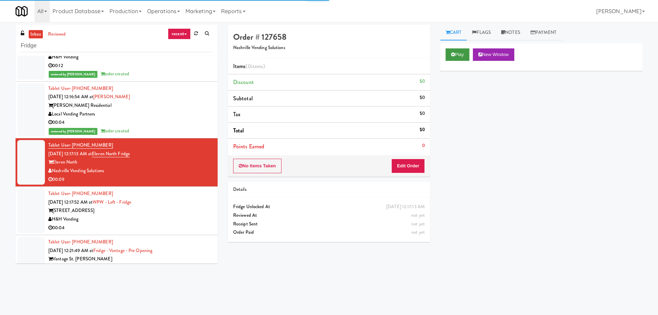
drag, startPoint x: 452, startPoint y: 46, endPoint x: 452, endPoint y: 58, distance: 11.4
click at [451, 47] on div "Play New Window" at bounding box center [542, 57] width 202 height 28
click at [452, 58] on button "Play" at bounding box center [458, 54] width 24 height 12
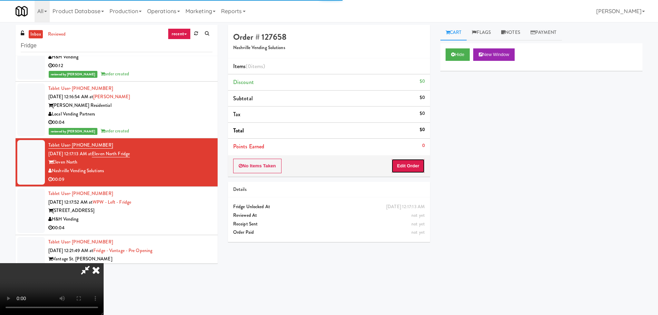
click at [422, 172] on button "Edit Order" at bounding box center [409, 166] width 34 height 15
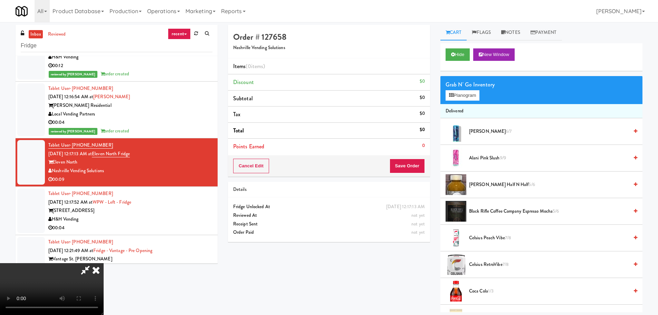
click at [104, 263] on video at bounding box center [52, 289] width 104 height 52
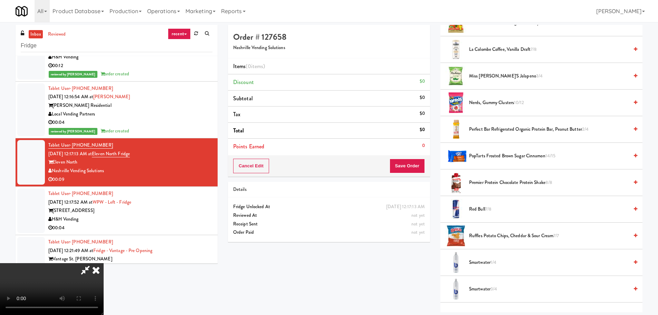
scroll to position [791, 0]
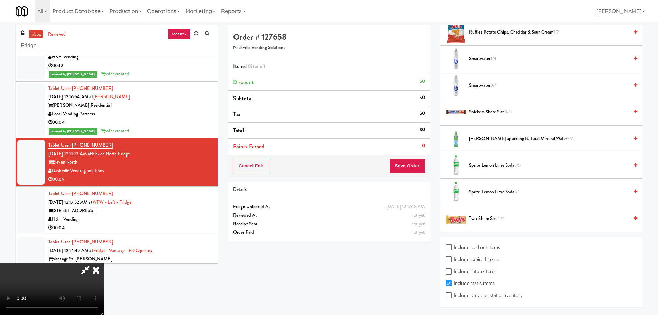
click at [483, 222] on span "Twix Share Size 4/4" at bounding box center [549, 218] width 160 height 9
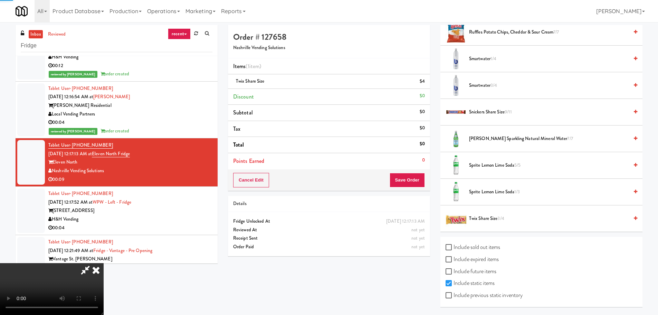
click at [104, 263] on video at bounding box center [52, 289] width 104 height 52
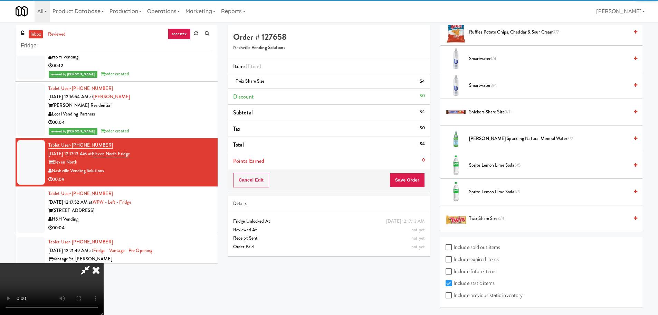
click at [104, 263] on video at bounding box center [52, 289] width 104 height 52
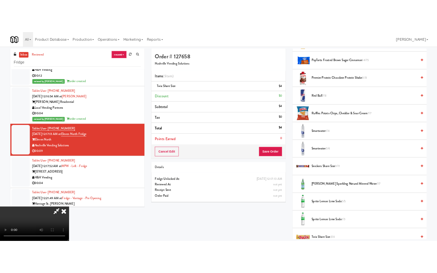
scroll to position [687, 0]
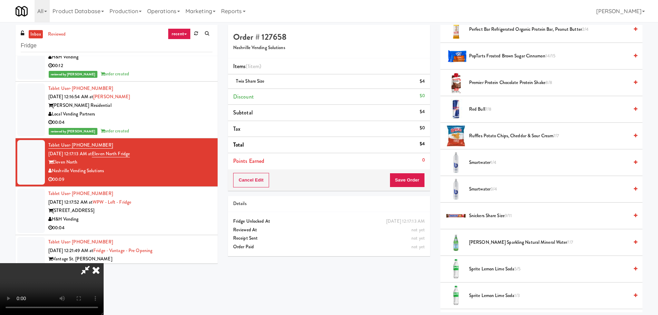
click at [104, 263] on video at bounding box center [52, 289] width 104 height 52
drag, startPoint x: 251, startPoint y: 198, endPoint x: 384, endPoint y: 178, distance: 134.8
click at [104, 263] on video at bounding box center [52, 289] width 104 height 52
click at [477, 191] on span "Smartwater 3/4" at bounding box center [549, 189] width 160 height 9
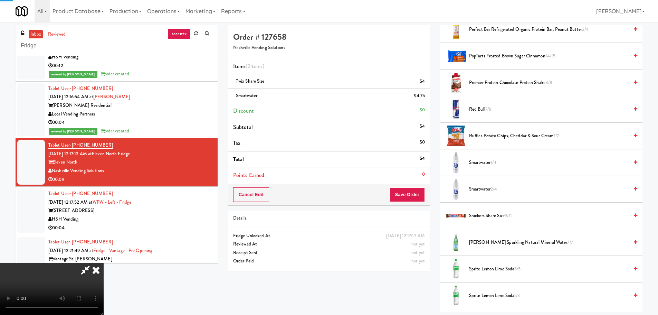
click at [104, 263] on video at bounding box center [52, 289] width 104 height 52
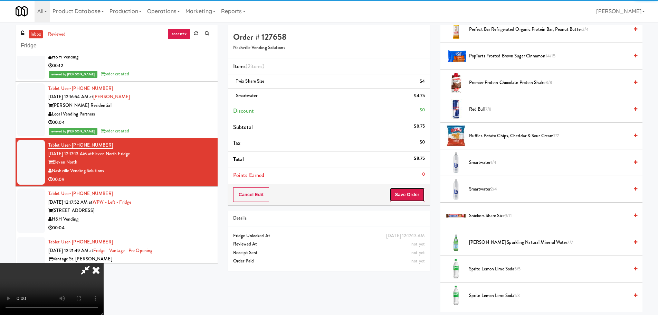
click at [407, 192] on button "Save Order" at bounding box center [407, 194] width 35 height 15
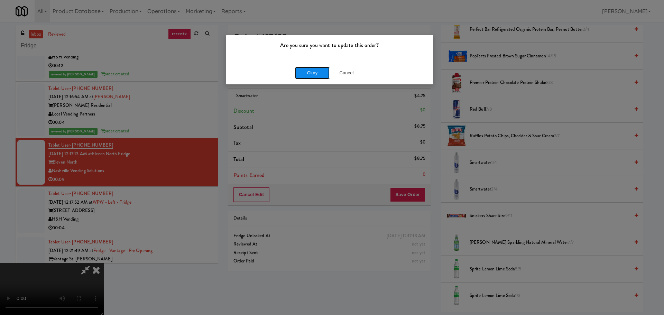
click at [309, 76] on button "Okay" at bounding box center [312, 73] width 35 height 12
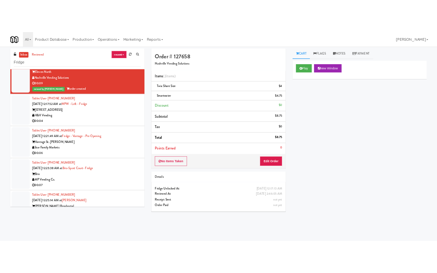
scroll to position [1676, 0]
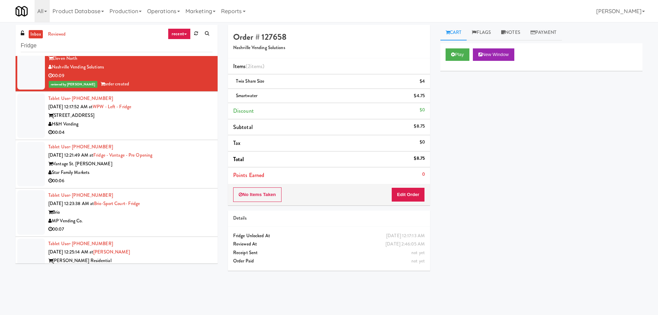
click at [186, 110] on div "Tablet User · (773) 567-7507 Aug 21, 2025 12:17:52 AM at WPW - Left - Fridge 34…" at bounding box center [130, 115] width 164 height 43
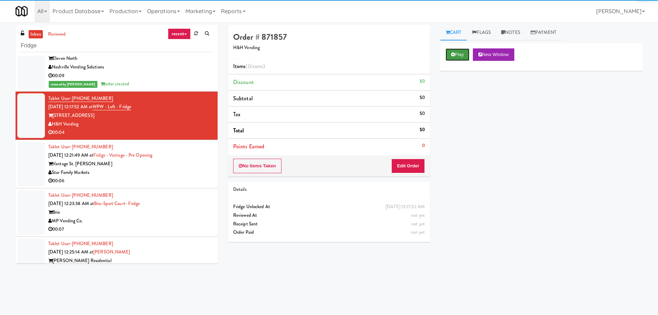
click at [462, 58] on button "Play" at bounding box center [458, 54] width 24 height 12
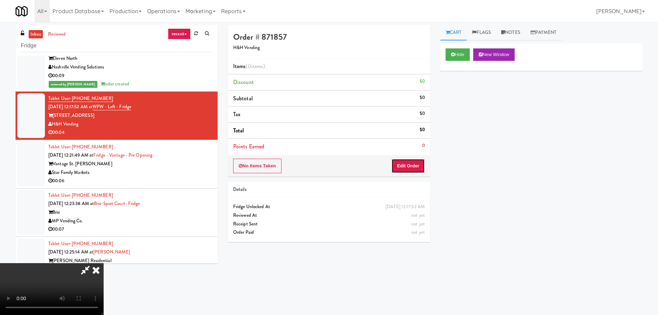
click at [402, 159] on button "Edit Order" at bounding box center [409, 166] width 34 height 15
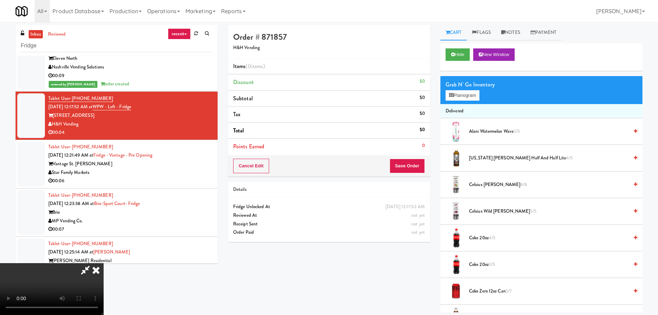
click at [104, 263] on video at bounding box center [52, 289] width 104 height 52
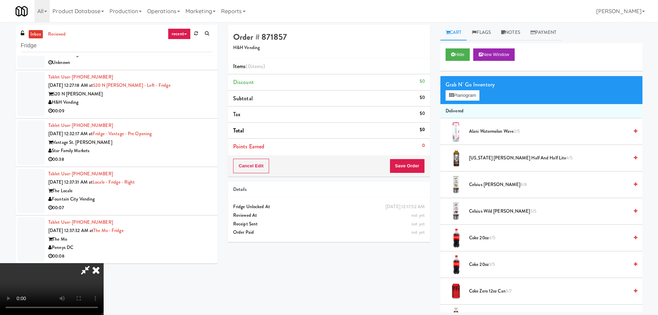
scroll to position [1676, 0]
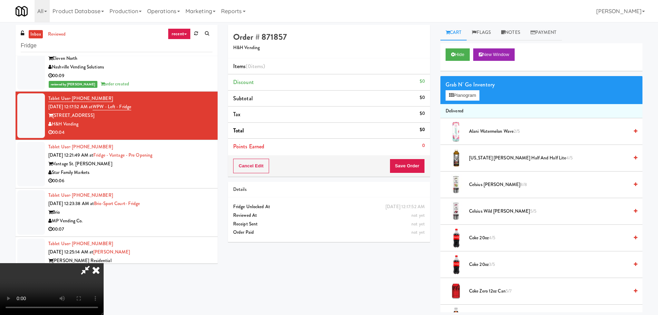
drag, startPoint x: 138, startPoint y: 220, endPoint x: 134, endPoint y: 218, distance: 5.3
click at [104, 263] on video at bounding box center [52, 289] width 104 height 52
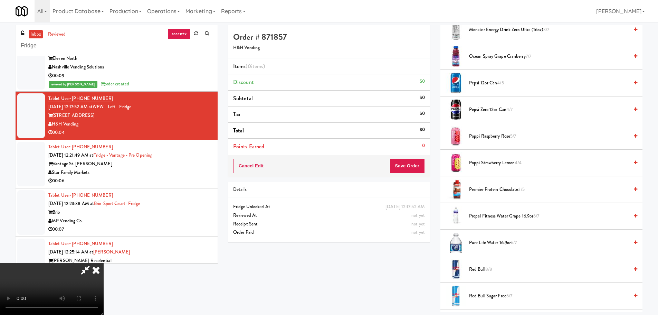
scroll to position [587, 0]
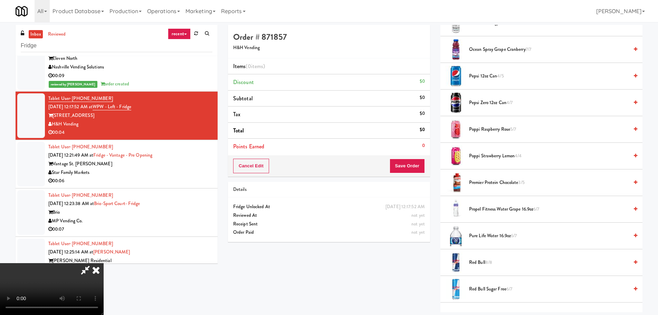
click at [492, 262] on span "8/8" at bounding box center [489, 262] width 7 height 7
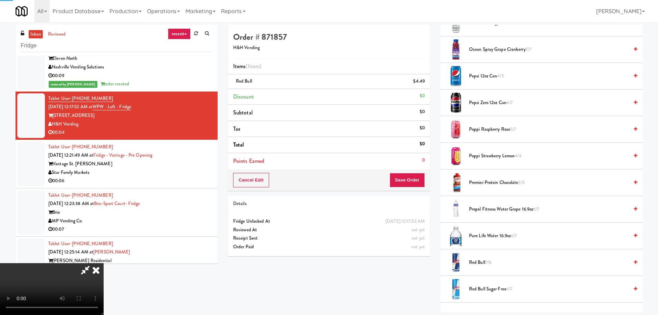
click at [104, 263] on video at bounding box center [52, 289] width 104 height 52
click at [424, 179] on button "Save Order" at bounding box center [407, 180] width 35 height 15
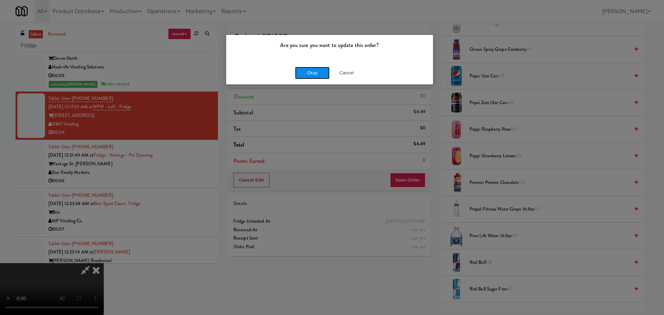
click at [305, 71] on button "Okay" at bounding box center [312, 73] width 35 height 12
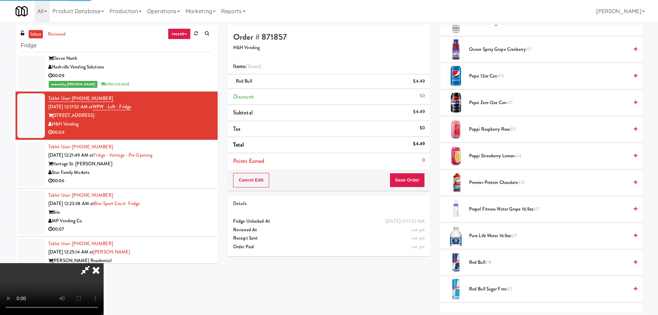
scroll to position [0, 0]
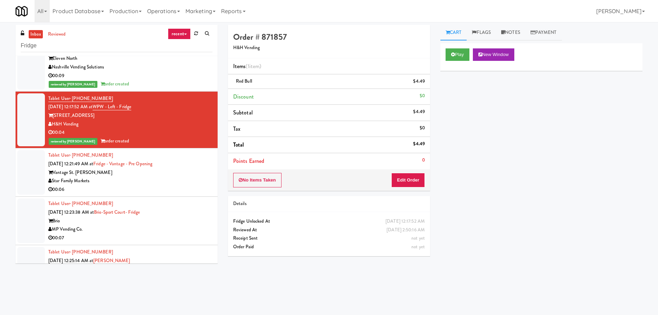
click at [166, 186] on div "00:06" at bounding box center [130, 189] width 164 height 9
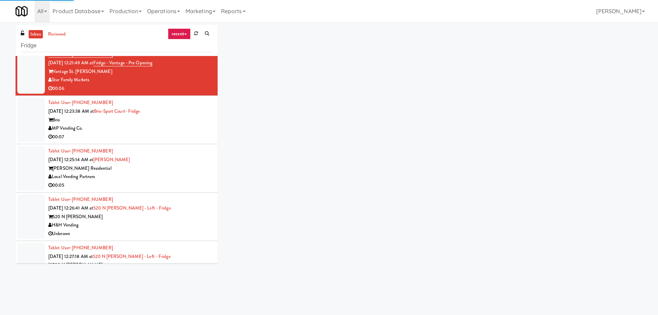
scroll to position [1780, 0]
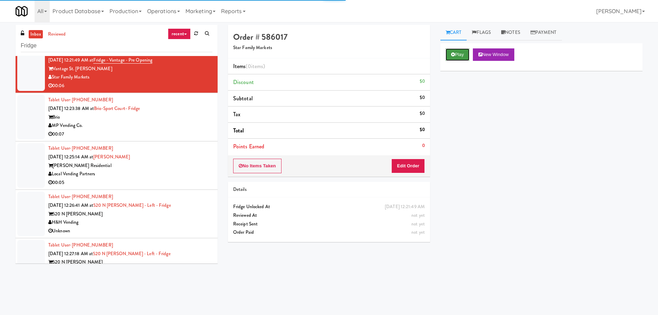
click at [456, 57] on button "Play" at bounding box center [458, 54] width 24 height 12
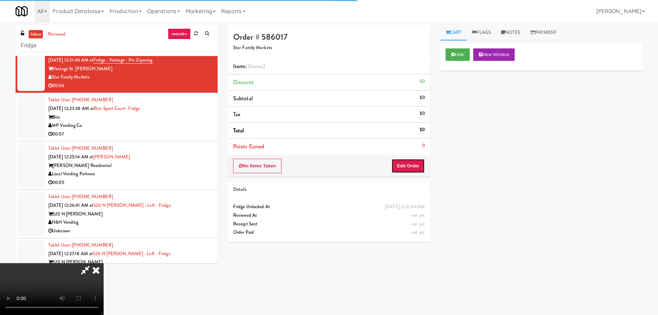
click at [418, 162] on button "Edit Order" at bounding box center [409, 166] width 34 height 15
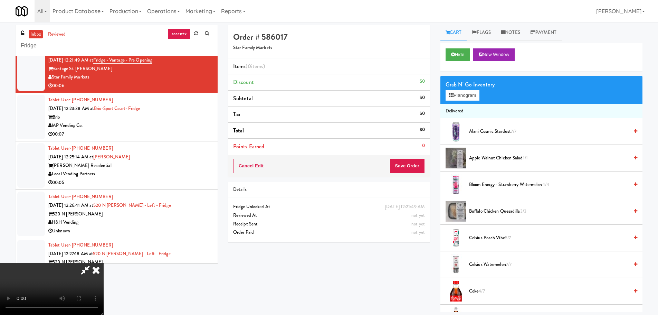
scroll to position [119, 0]
click at [104, 263] on video at bounding box center [52, 289] width 104 height 52
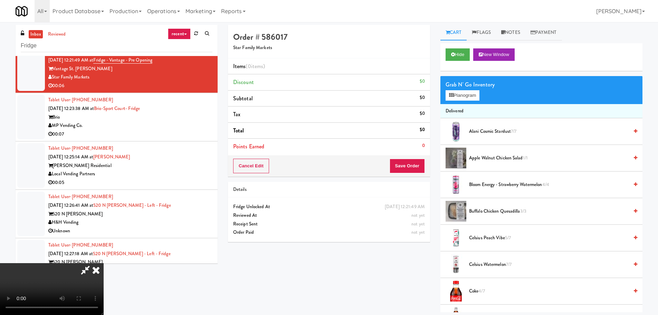
click at [104, 263] on video at bounding box center [52, 289] width 104 height 52
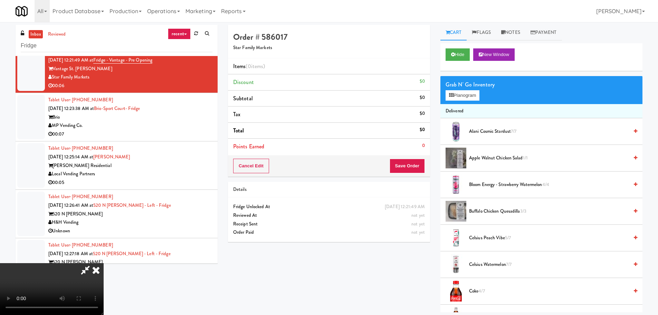
click at [104, 263] on video at bounding box center [52, 289] width 104 height 52
click at [464, 99] on button "Planogram" at bounding box center [463, 95] width 34 height 10
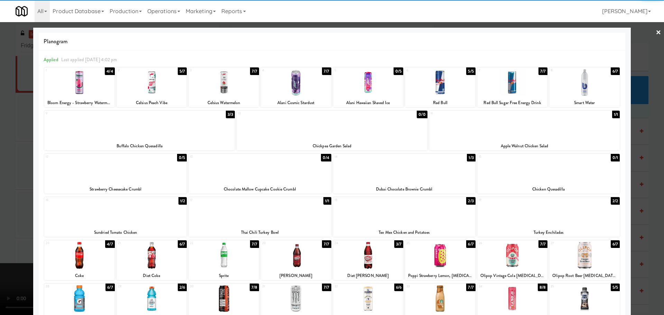
click at [405, 222] on div at bounding box center [404, 212] width 142 height 27
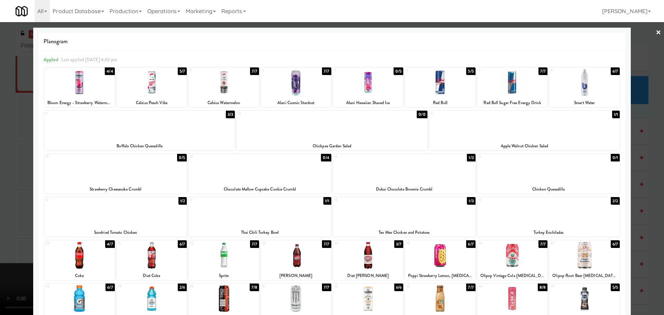
drag, startPoint x: 0, startPoint y: 193, endPoint x: 13, endPoint y: 191, distance: 13.2
click at [3, 193] on div at bounding box center [332, 157] width 664 height 315
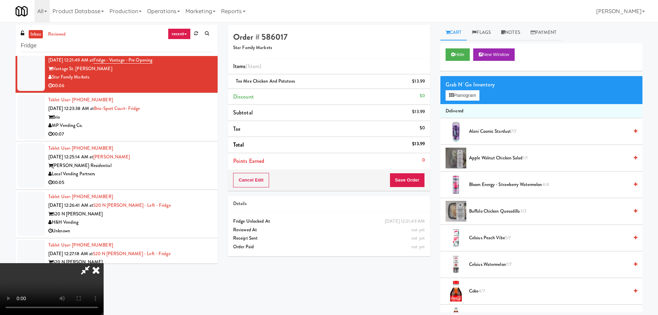
drag, startPoint x: 160, startPoint y: 174, endPoint x: 220, endPoint y: 180, distance: 60.1
click at [104, 263] on video at bounding box center [52, 289] width 104 height 52
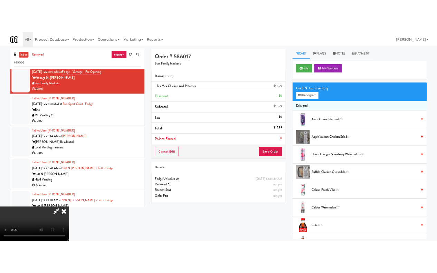
scroll to position [119, 0]
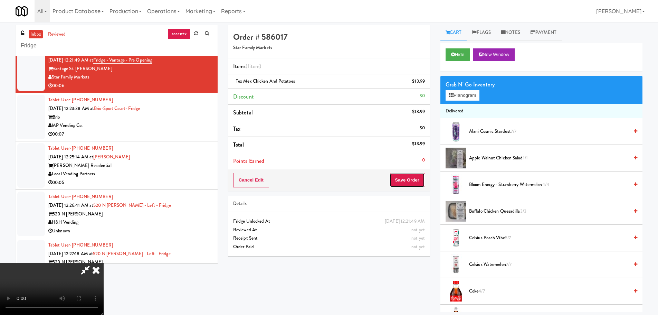
click at [404, 178] on button "Save Order" at bounding box center [407, 180] width 35 height 15
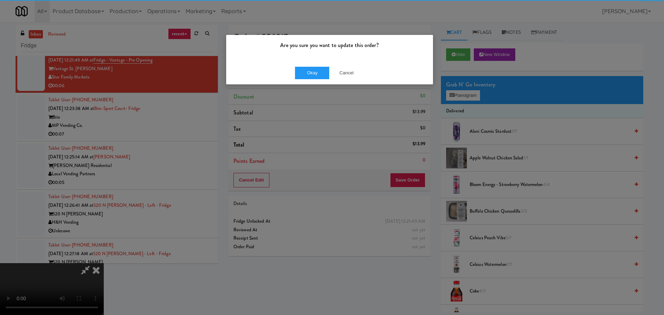
click at [311, 64] on div "Okay Cancel" at bounding box center [329, 72] width 207 height 23
click at [310, 69] on button "Okay" at bounding box center [312, 73] width 35 height 12
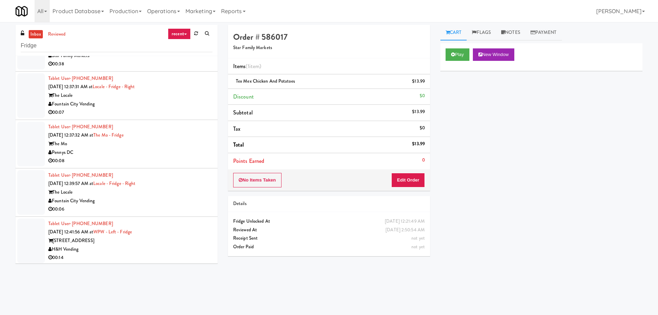
scroll to position [1780, 0]
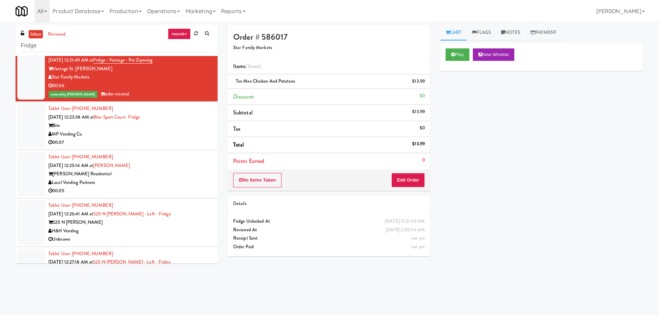
click at [156, 152] on li "Tablet User · (520) 479-6625 Aug 21, 2025 12:25:14 AM at Herbert - Fridge Herbe…" at bounding box center [117, 174] width 202 height 48
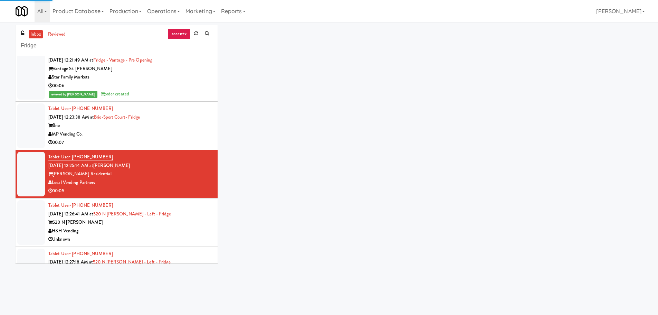
click at [160, 135] on div "MP Vending Co." at bounding box center [130, 134] width 164 height 9
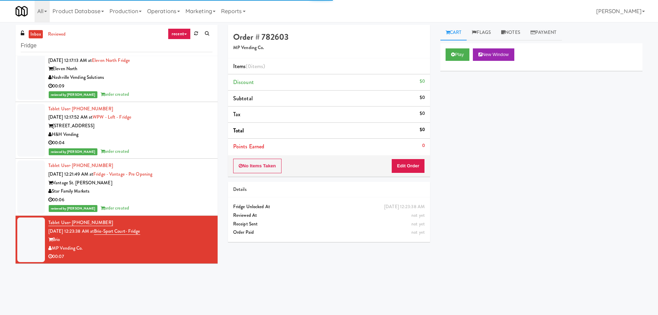
scroll to position [1815, 0]
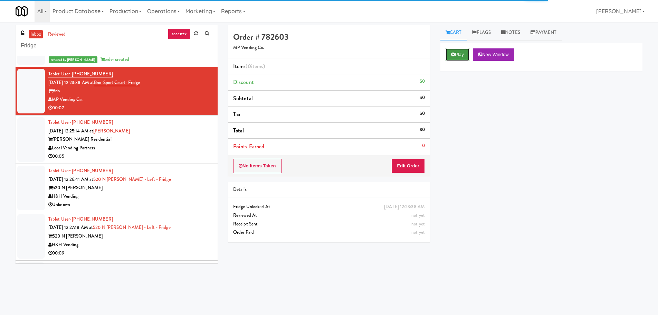
click at [451, 49] on button "Play" at bounding box center [458, 54] width 24 height 12
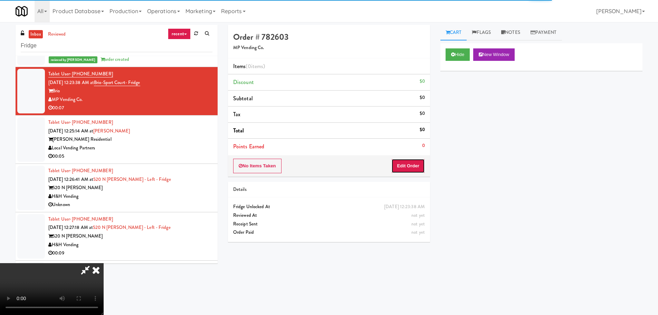
click at [406, 172] on button "Edit Order" at bounding box center [409, 166] width 34 height 15
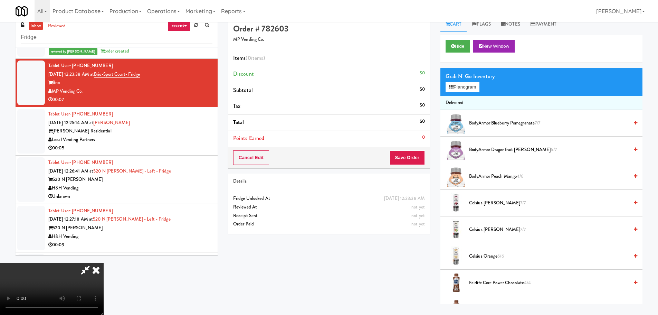
scroll to position [22, 0]
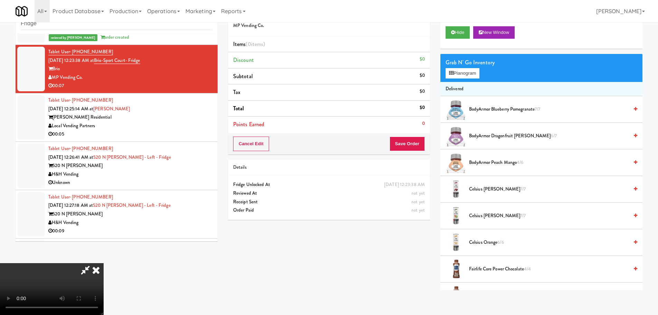
click at [104, 263] on video at bounding box center [52, 289] width 104 height 52
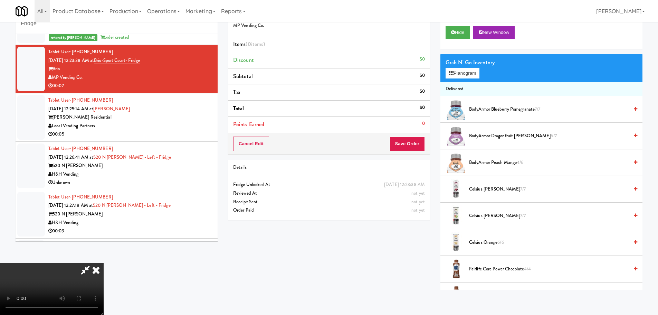
click at [104, 263] on video at bounding box center [52, 289] width 104 height 52
click at [471, 77] on button "Planogram" at bounding box center [463, 73] width 34 height 10
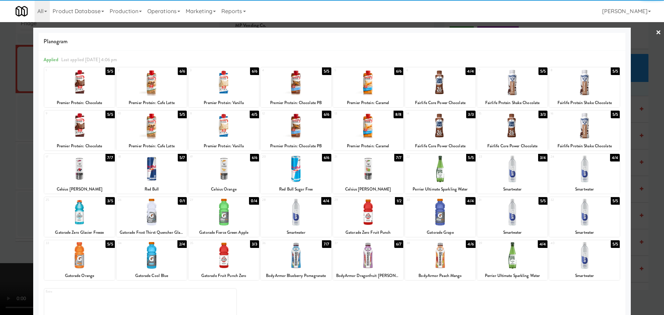
click at [85, 173] on div at bounding box center [79, 169] width 70 height 27
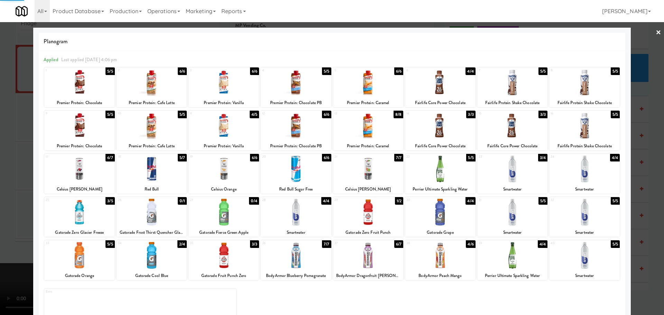
drag, startPoint x: 0, startPoint y: 184, endPoint x: 16, endPoint y: 185, distance: 16.3
click at [1, 184] on div at bounding box center [332, 157] width 664 height 315
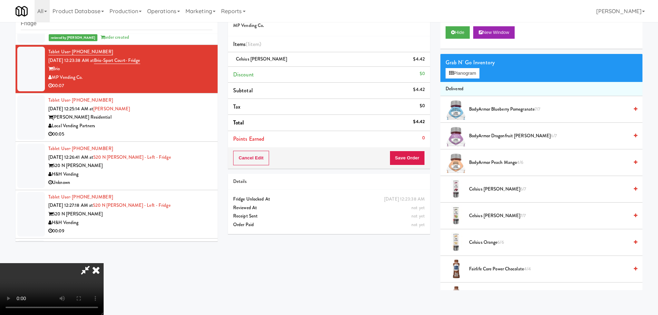
click at [104, 263] on video at bounding box center [52, 289] width 104 height 52
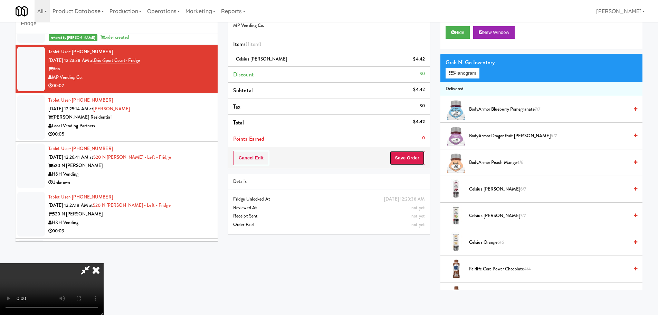
click at [413, 153] on button "Save Order" at bounding box center [407, 158] width 35 height 15
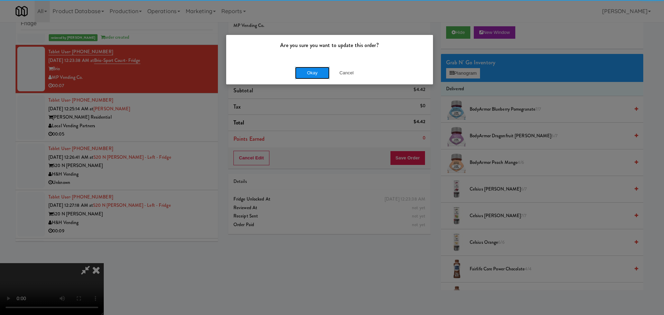
click at [310, 72] on button "Okay" at bounding box center [312, 73] width 35 height 12
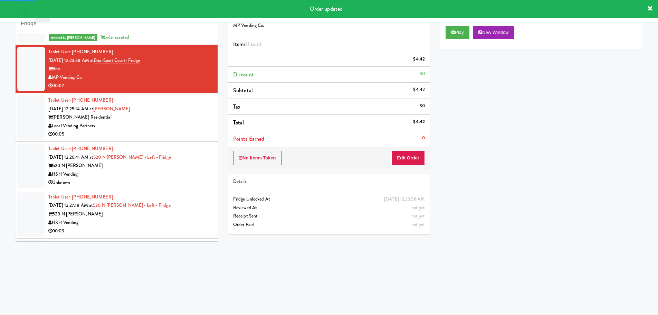
click at [204, 132] on div "00:05" at bounding box center [130, 134] width 164 height 9
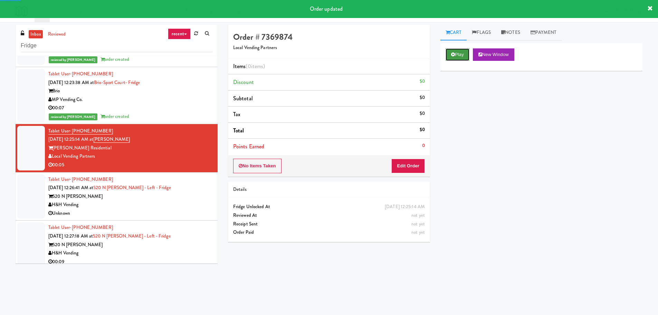
click at [459, 60] on button "Play" at bounding box center [458, 54] width 24 height 12
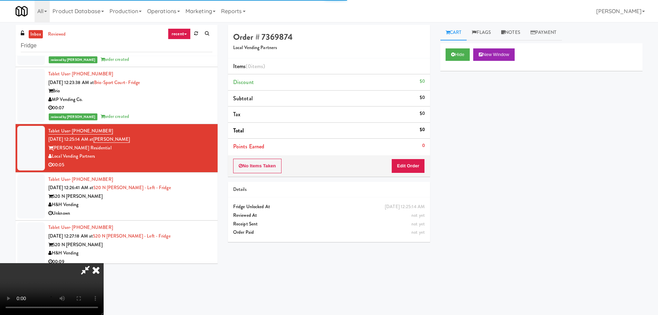
click at [415, 176] on div "No Items Taken Edit Order" at bounding box center [329, 165] width 202 height 21
click at [420, 162] on button "Edit Order" at bounding box center [409, 166] width 34 height 15
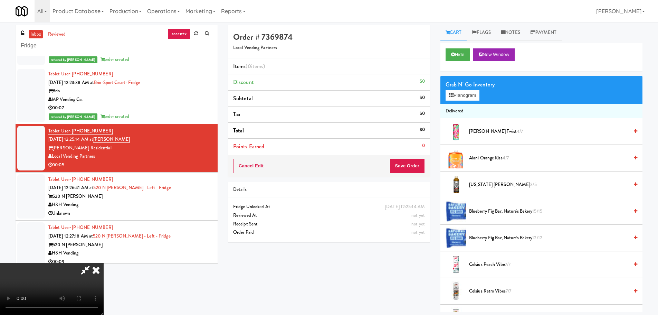
click at [104, 263] on video at bounding box center [52, 289] width 104 height 52
drag, startPoint x: 149, startPoint y: 227, endPoint x: 156, endPoint y: 217, distance: 12.7
click at [104, 263] on video at bounding box center [52, 289] width 104 height 52
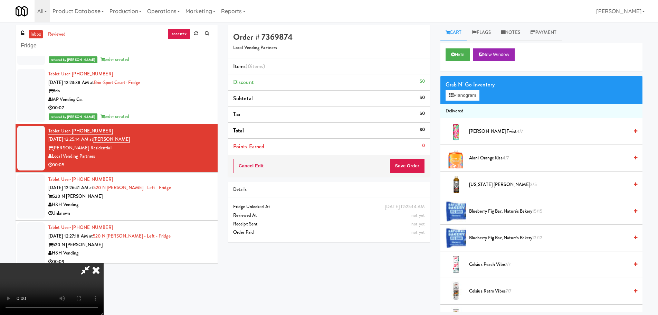
click at [104, 263] on video at bounding box center [52, 289] width 104 height 52
drag, startPoint x: 281, startPoint y: 209, endPoint x: 286, endPoint y: 209, distance: 5.2
click at [104, 263] on video at bounding box center [52, 289] width 104 height 52
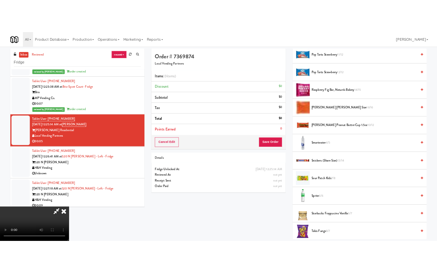
scroll to position [657, 0]
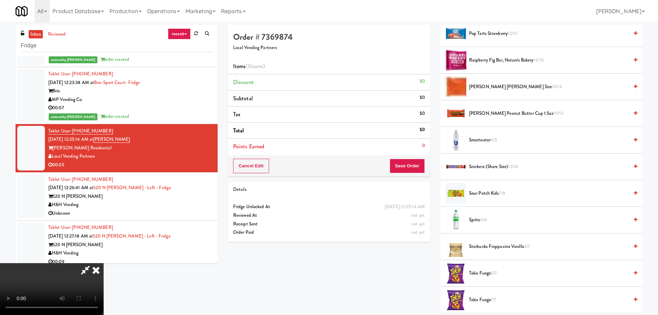
click at [486, 165] on span "Snickers (Share size) 13/14" at bounding box center [549, 166] width 160 height 9
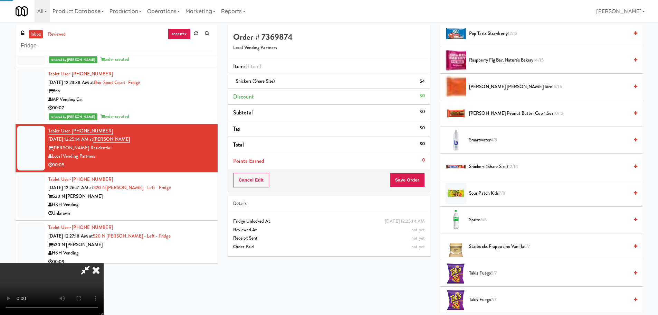
drag, startPoint x: 260, startPoint y: 192, endPoint x: 264, endPoint y: 213, distance: 21.5
click at [104, 263] on video at bounding box center [52, 289] width 104 height 52
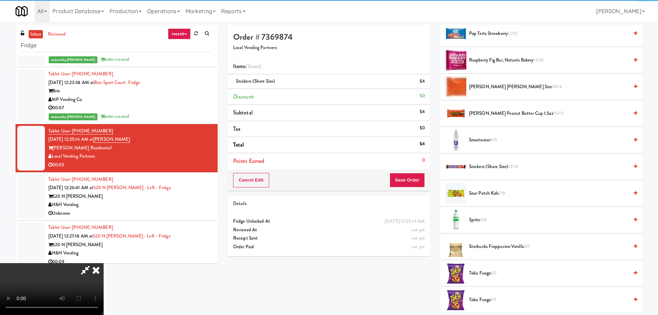
click at [104, 263] on video at bounding box center [52, 289] width 104 height 52
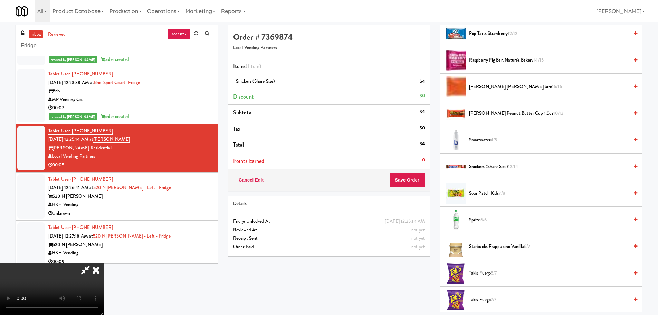
click at [104, 263] on video at bounding box center [52, 289] width 104 height 52
click at [404, 174] on button "Save Order" at bounding box center [407, 180] width 35 height 15
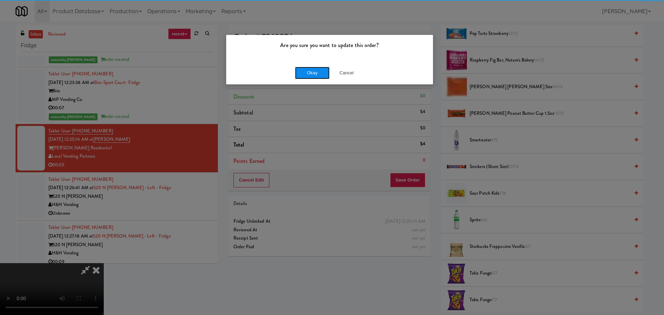
click at [311, 74] on button "Okay" at bounding box center [312, 73] width 35 height 12
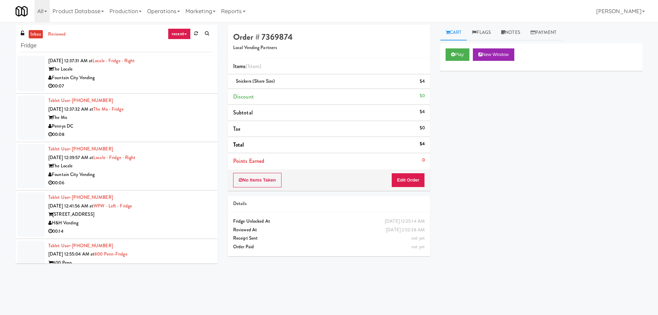
scroll to position [0, 0]
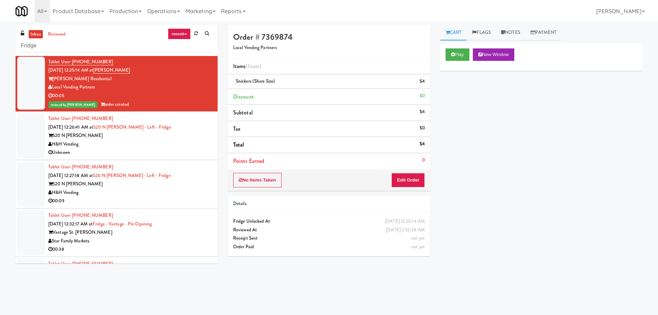
click at [183, 181] on div "520 N Kingsbury" at bounding box center [130, 184] width 164 height 9
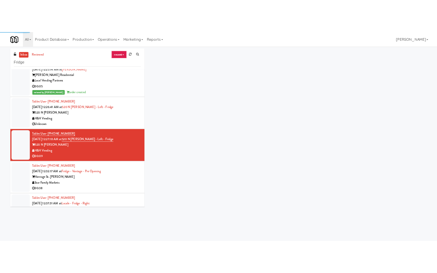
scroll to position [1953, 0]
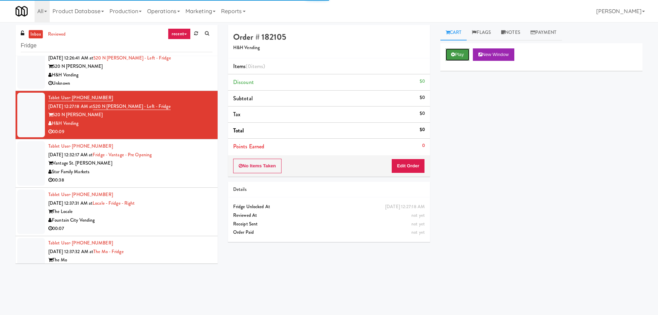
click at [450, 55] on button "Play" at bounding box center [458, 54] width 24 height 12
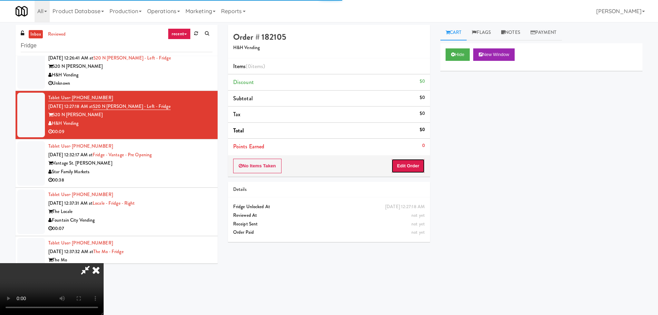
click at [399, 164] on button "Edit Order" at bounding box center [409, 166] width 34 height 15
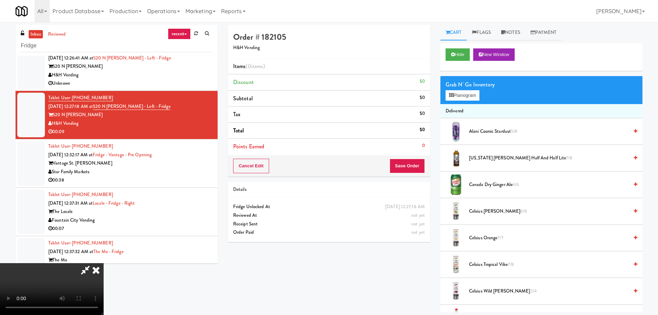
click at [56, 288] on video at bounding box center [52, 289] width 104 height 52
click at [104, 263] on video at bounding box center [52, 289] width 104 height 52
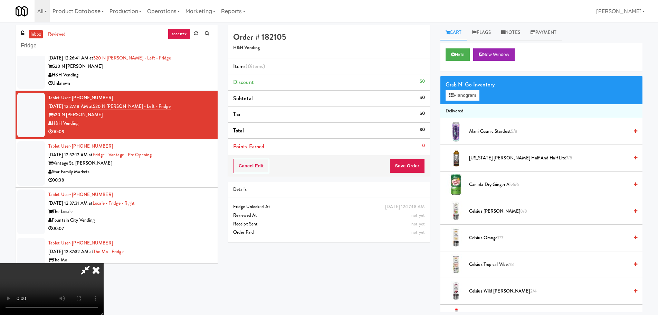
drag, startPoint x: 221, startPoint y: 172, endPoint x: 232, endPoint y: 171, distance: 11.5
click at [104, 263] on video at bounding box center [52, 289] width 104 height 52
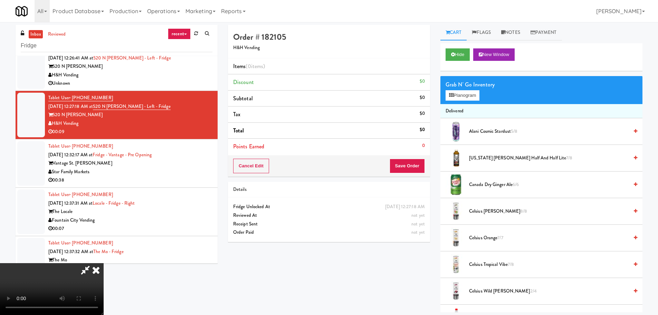
click at [104, 263] on video at bounding box center [52, 289] width 104 height 52
drag, startPoint x: 244, startPoint y: 160, endPoint x: 243, endPoint y: 164, distance: 3.7
click at [104, 263] on video at bounding box center [52, 289] width 104 height 52
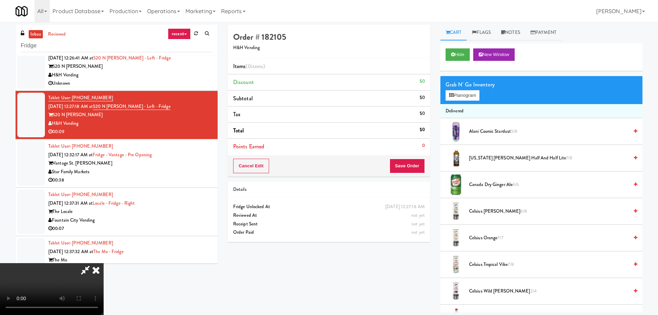
drag, startPoint x: 261, startPoint y: 180, endPoint x: 258, endPoint y: 184, distance: 4.9
click at [104, 263] on video at bounding box center [52, 289] width 104 height 52
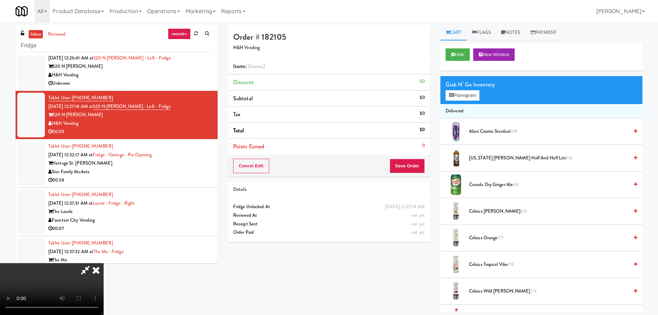
click at [104, 263] on video at bounding box center [52, 289] width 104 height 52
click at [493, 159] on span "Arizona Arnold Palmer Half and Half Lite 7/8" at bounding box center [549, 158] width 160 height 9
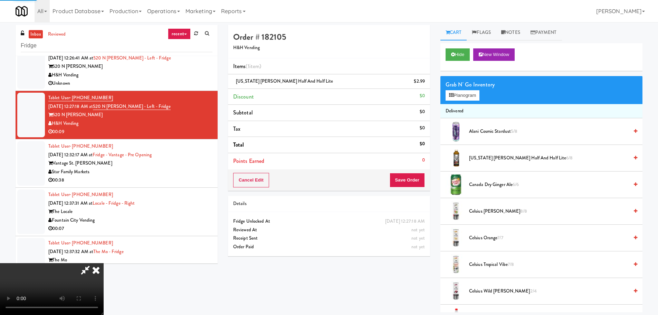
scroll to position [119, 0]
drag, startPoint x: 211, startPoint y: 194, endPoint x: 207, endPoint y: 193, distance: 4.3
click at [104, 263] on video at bounding box center [52, 289] width 104 height 52
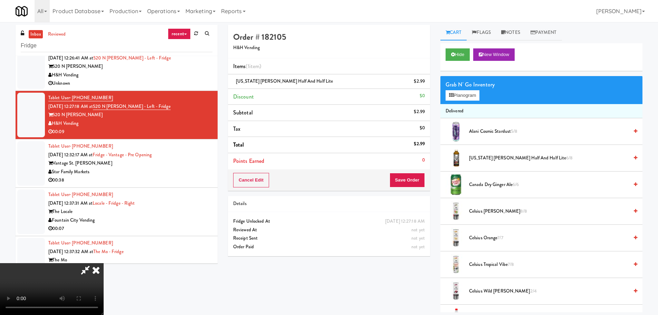
click at [104, 263] on video at bounding box center [52, 289] width 104 height 52
click at [415, 184] on button "Save Order" at bounding box center [407, 180] width 35 height 15
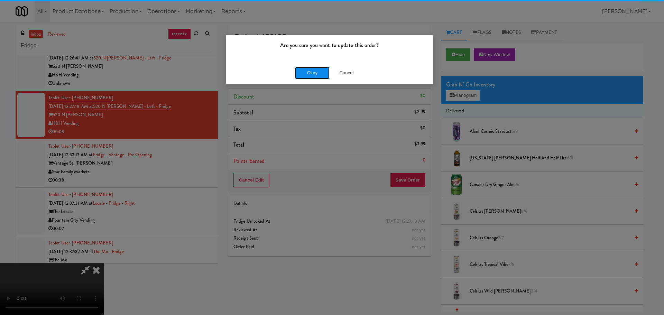
click at [318, 76] on button "Okay" at bounding box center [312, 73] width 35 height 12
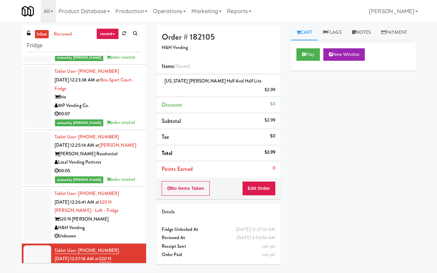
scroll to position [2250, 0]
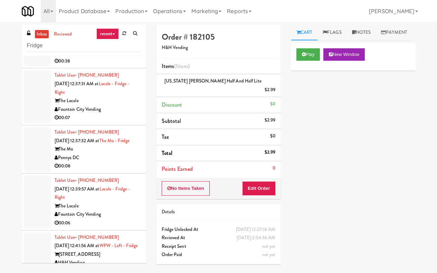
click at [119, 66] on div "00:38" at bounding box center [98, 61] width 86 height 9
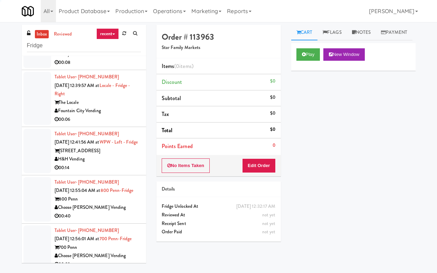
click at [127, 10] on div "Fountain City Vending" at bounding box center [98, 6] width 86 height 9
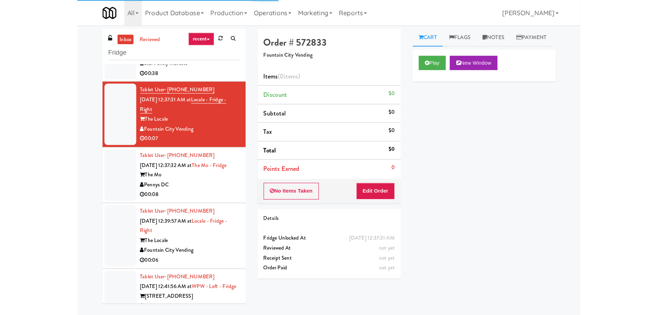
scroll to position [2354, 0]
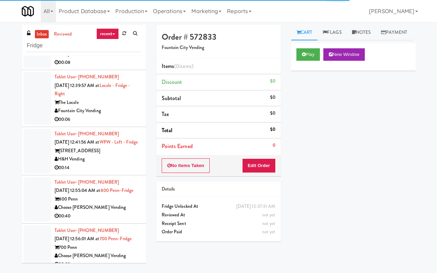
drag, startPoint x: 284, startPoint y: 72, endPoint x: 291, endPoint y: 71, distance: 7.7
click at [285, 72] on div "Order # 572833 Fountain City Vending Items (0 items ) Discount $0 Subtotal $0 T…" at bounding box center [218, 136] width 135 height 222
click at [297, 61] on button "Play" at bounding box center [309, 54] width 24 height 12
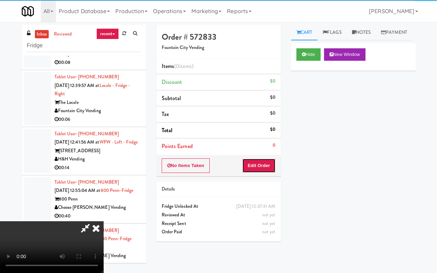
click at [262, 160] on button "Edit Order" at bounding box center [259, 166] width 34 height 15
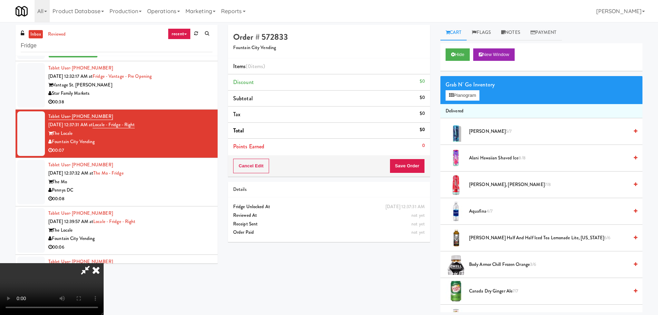
scroll to position [119, 0]
click at [104, 263] on video at bounding box center [52, 289] width 104 height 52
drag, startPoint x: 256, startPoint y: 186, endPoint x: 255, endPoint y: 190, distance: 4.5
click at [104, 263] on video at bounding box center [52, 289] width 104 height 52
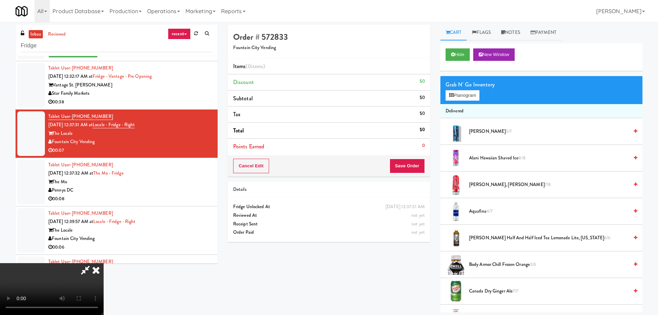
click at [104, 263] on video at bounding box center [52, 289] width 104 height 52
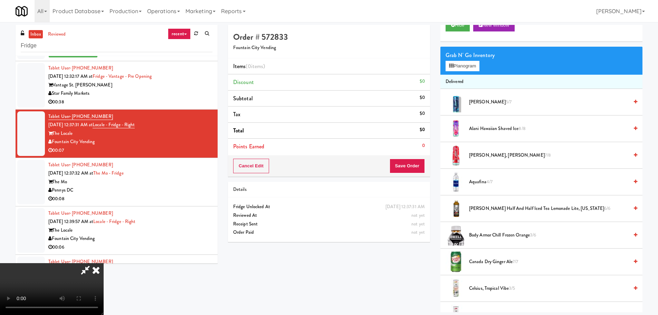
scroll to position [104, 0]
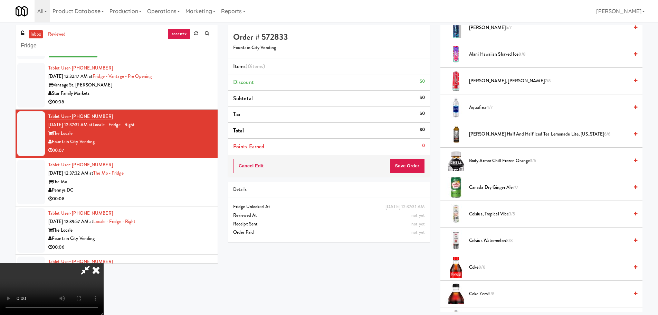
click at [498, 133] on span "Arnold Palmer Half and Half Iced Tea Lemonade Lite, Arizona 6/6" at bounding box center [549, 134] width 160 height 9
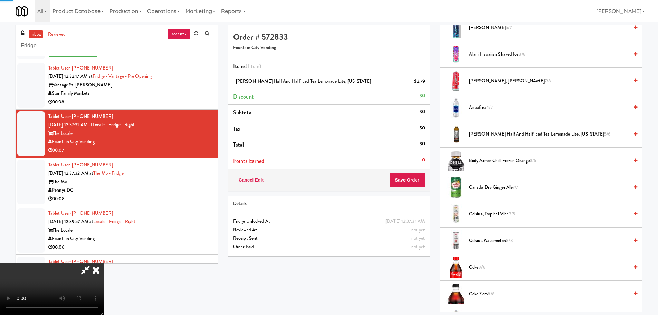
click at [104, 263] on video at bounding box center [52, 289] width 104 height 52
click at [421, 183] on button "Save Order" at bounding box center [407, 180] width 35 height 15
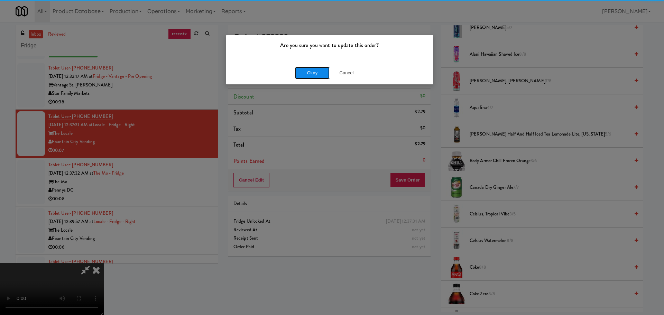
click at [317, 75] on button "Okay" at bounding box center [312, 73] width 35 height 12
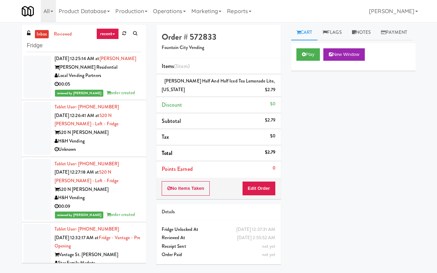
scroll to position [2354, 0]
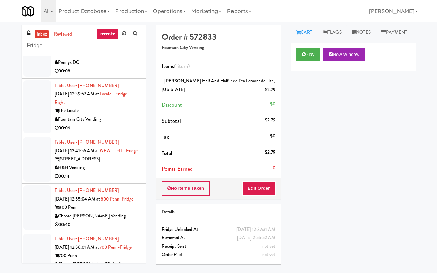
click at [120, 67] on div "Pennys DC" at bounding box center [98, 62] width 86 height 9
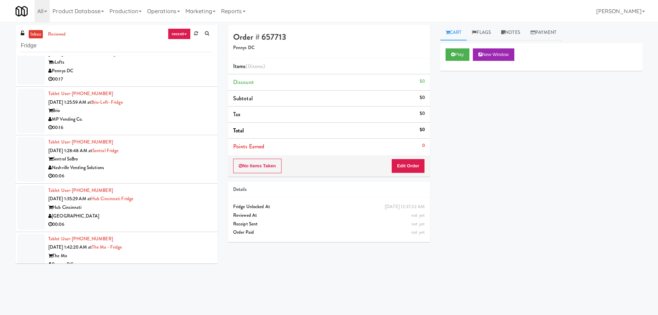
scroll to position [2126, 0]
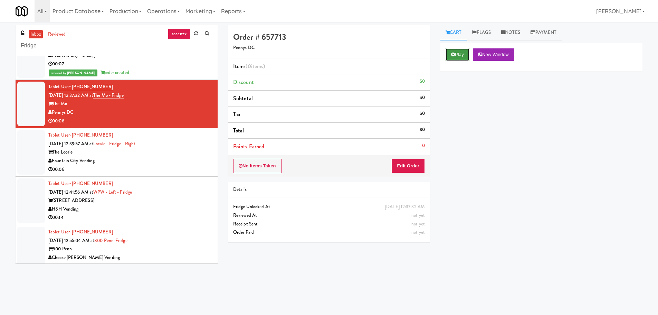
click at [463, 51] on button "Play" at bounding box center [458, 54] width 24 height 12
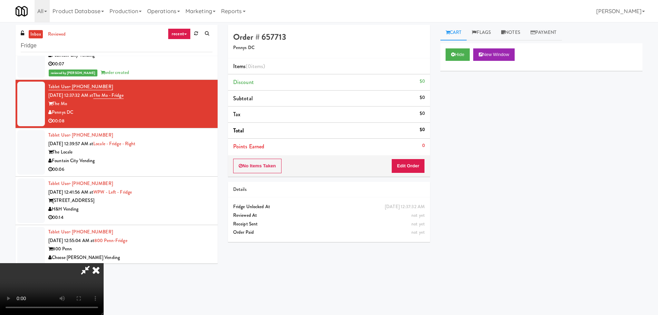
click at [405, 159] on div "No Items Taken Edit Order" at bounding box center [329, 165] width 202 height 21
click at [405, 160] on button "Edit Order" at bounding box center [409, 166] width 34 height 15
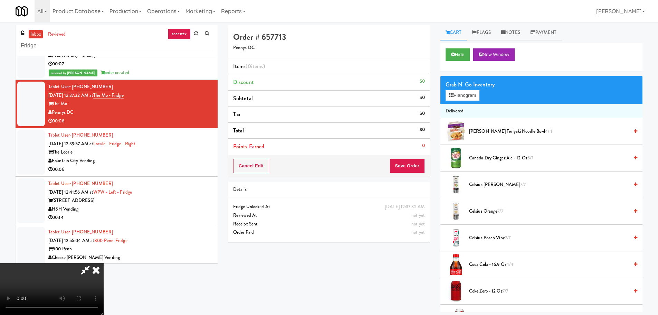
scroll to position [119, 0]
click at [104, 263] on video at bounding box center [52, 289] width 104 height 52
drag, startPoint x: 270, startPoint y: 175, endPoint x: 285, endPoint y: 167, distance: 17.5
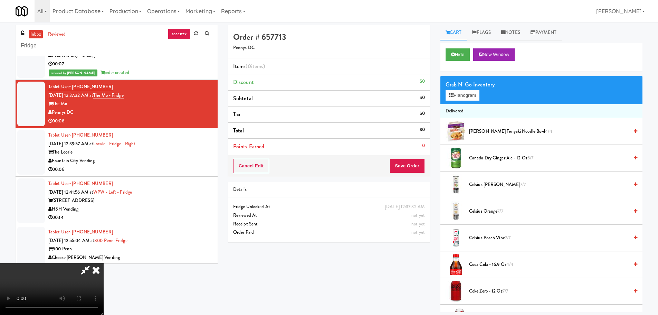
click at [104, 263] on video at bounding box center [52, 289] width 104 height 52
click at [458, 87] on div "Grab N' Go Inventory" at bounding box center [542, 84] width 192 height 10
click at [461, 92] on button "Planogram" at bounding box center [463, 95] width 34 height 10
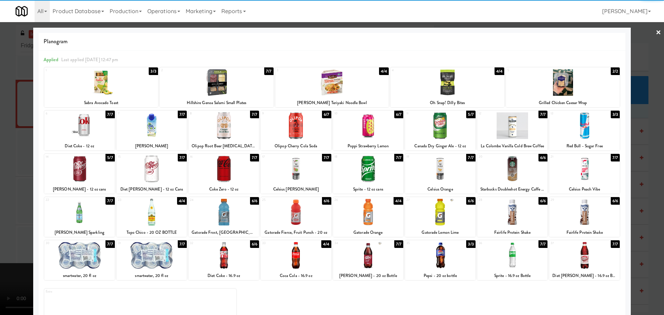
click at [586, 171] on div at bounding box center [584, 169] width 70 height 27
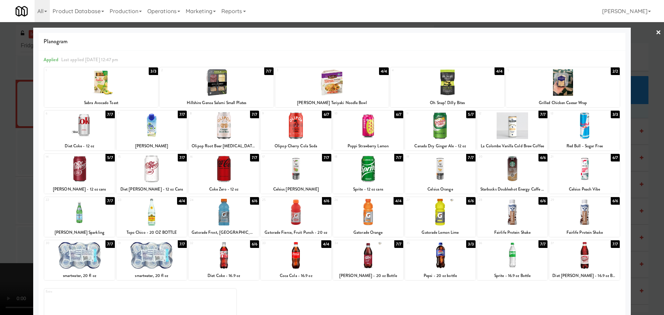
click at [0, 171] on div at bounding box center [332, 157] width 664 height 315
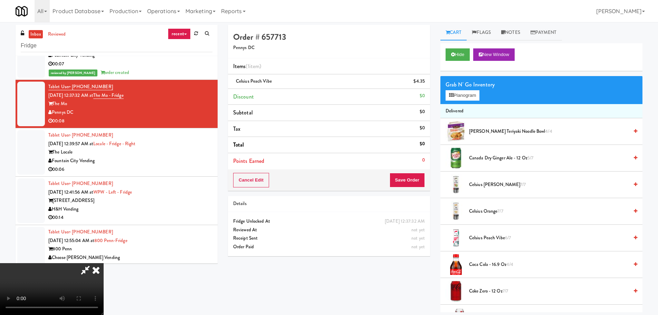
click at [104, 263] on video at bounding box center [52, 289] width 104 height 52
click at [470, 96] on button "Planogram" at bounding box center [463, 95] width 34 height 10
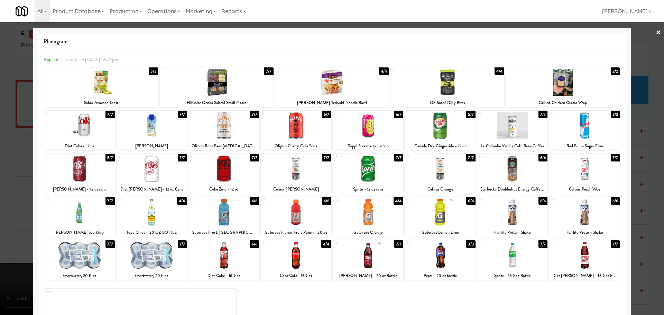
click at [447, 171] on div at bounding box center [440, 169] width 70 height 27
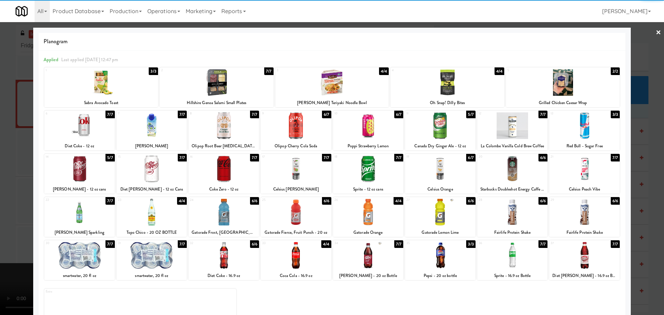
click at [0, 217] on div at bounding box center [332, 157] width 664 height 315
click at [104, 263] on video at bounding box center [52, 289] width 104 height 52
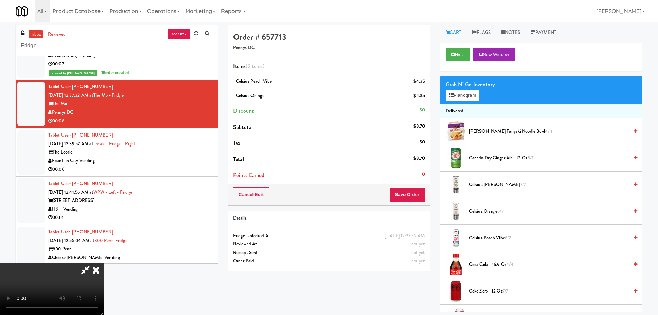
scroll to position [119, 0]
click at [411, 194] on button "Save Order" at bounding box center [407, 194] width 35 height 15
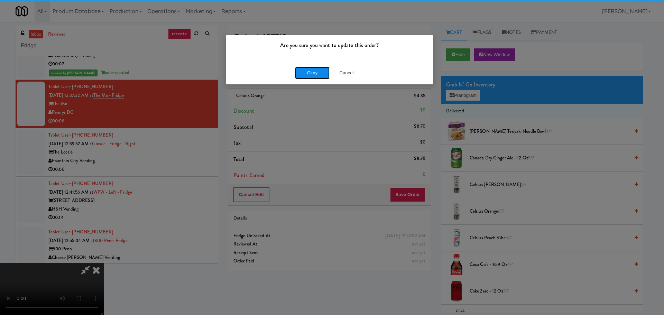
click at [325, 74] on button "Okay" at bounding box center [312, 73] width 35 height 12
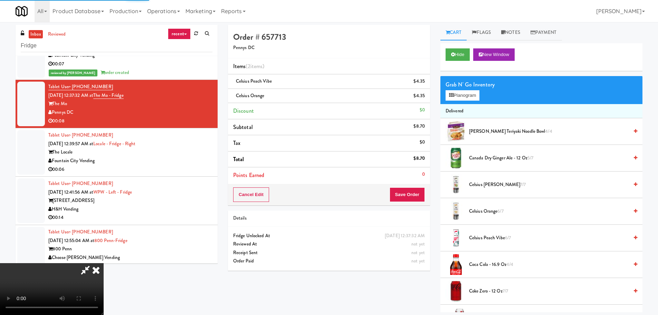
scroll to position [0, 0]
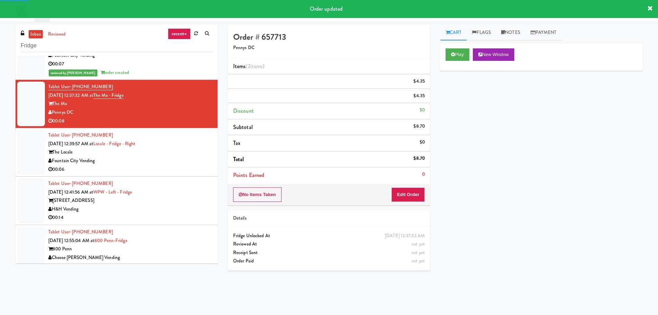
click at [200, 168] on div "00:06" at bounding box center [130, 169] width 164 height 9
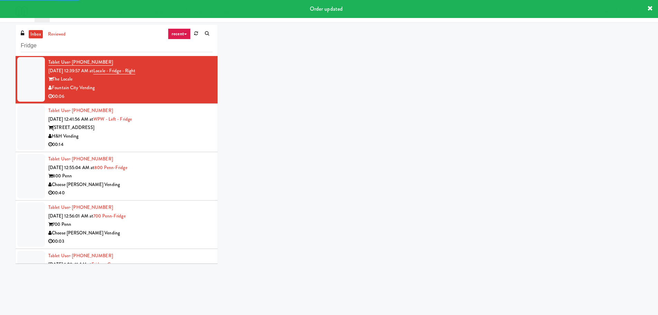
scroll to position [2195, 0]
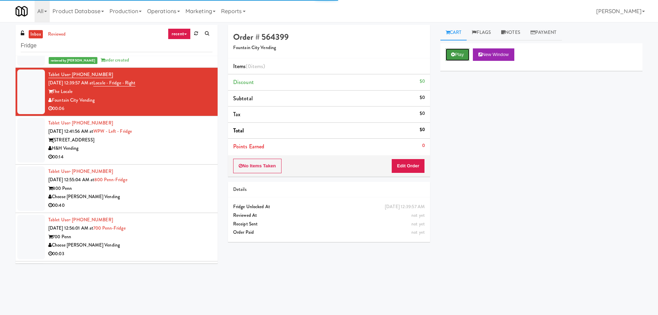
click at [446, 51] on button "Play" at bounding box center [458, 54] width 24 height 12
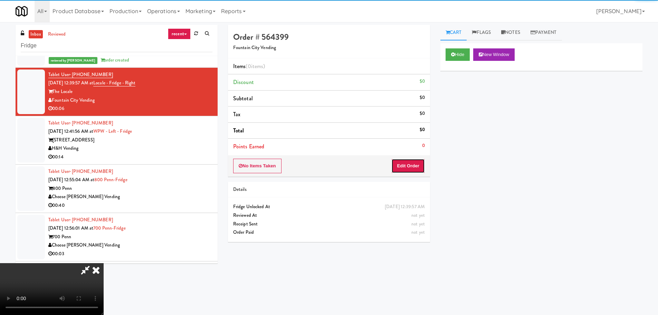
click at [405, 163] on button "Edit Order" at bounding box center [409, 166] width 34 height 15
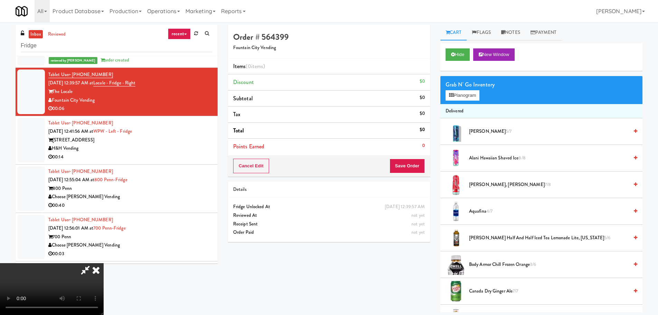
scroll to position [119, 0]
click at [104, 263] on video at bounding box center [52, 289] width 104 height 52
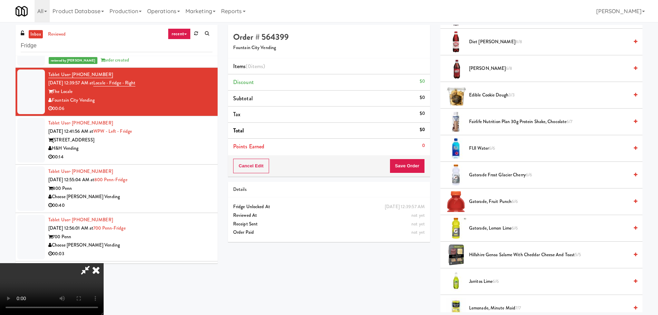
scroll to position [518, 0]
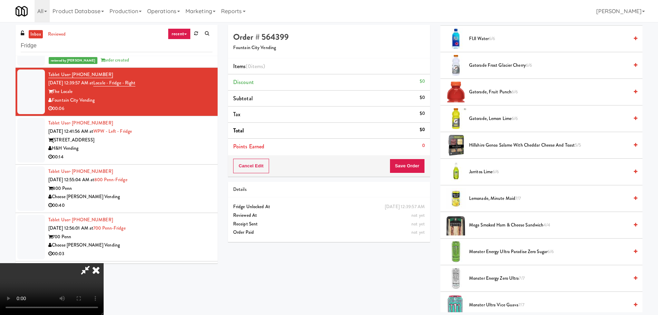
click at [494, 170] on span "6/6" at bounding box center [496, 171] width 6 height 7
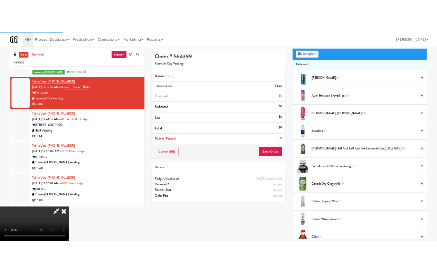
scroll to position [0, 0]
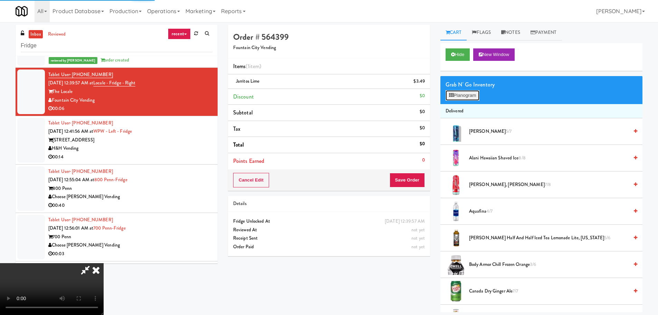
click at [479, 93] on button "Planogram" at bounding box center [463, 95] width 34 height 10
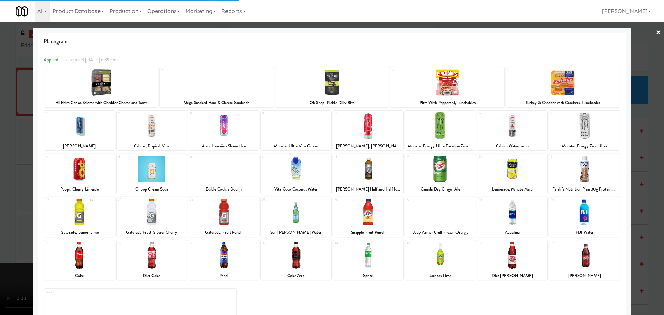
click at [0, 166] on div at bounding box center [332, 157] width 664 height 315
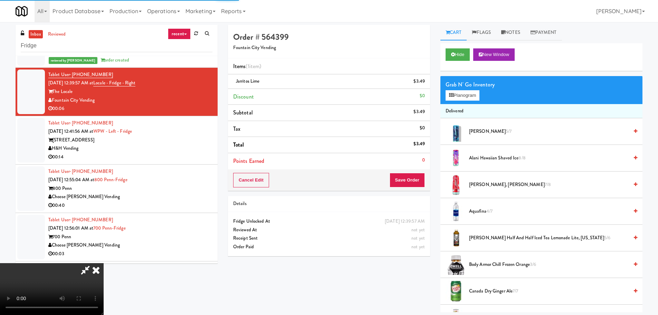
click at [104, 263] on video at bounding box center [52, 289] width 104 height 52
click at [407, 180] on button "Save Order" at bounding box center [407, 180] width 35 height 15
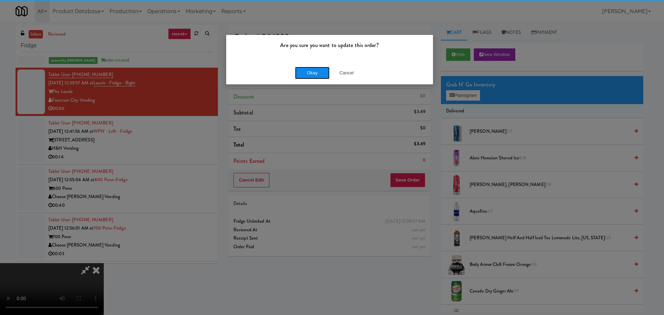
click at [310, 70] on button "Okay" at bounding box center [312, 73] width 35 height 12
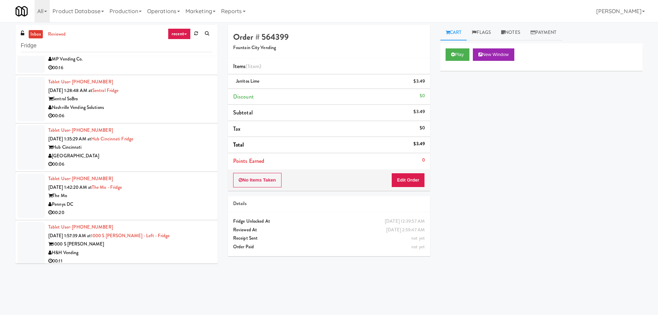
scroll to position [2195, 0]
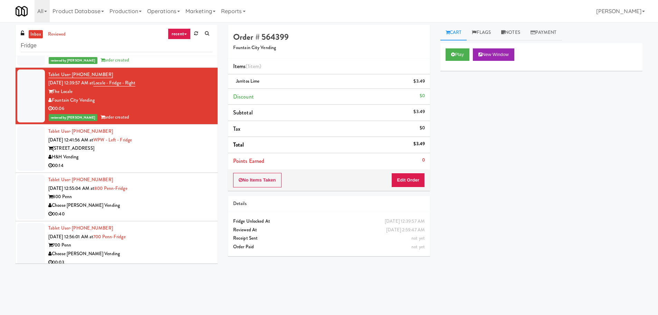
click at [40, 35] on link "inbox" at bounding box center [36, 34] width 14 height 9
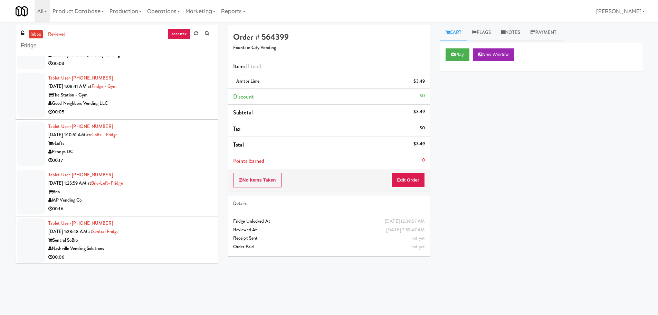
scroll to position [0, 0]
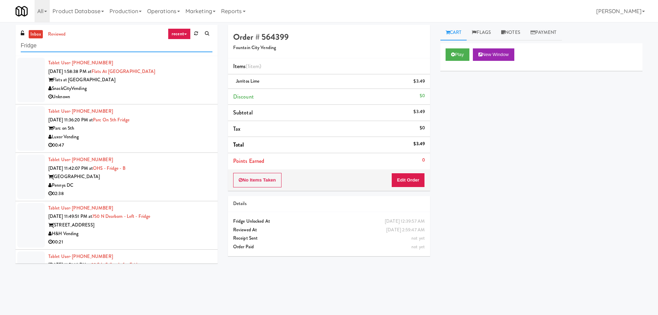
click at [87, 44] on input "Fridge" at bounding box center [117, 45] width 192 height 13
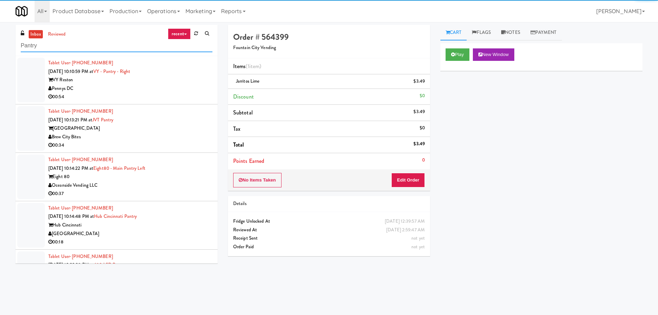
type input "Pantry"
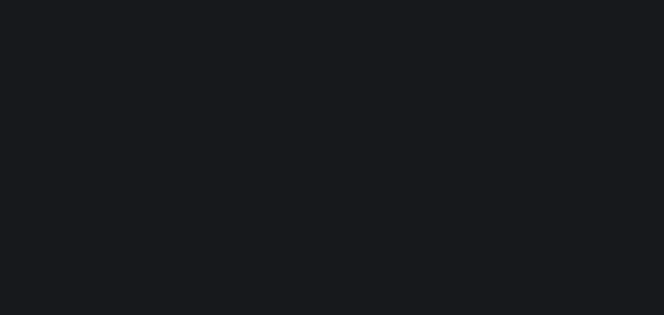
click at [222, 25] on html at bounding box center [332, 12] width 664 height 25
click at [403, 25] on html at bounding box center [332, 12] width 664 height 25
drag, startPoint x: 462, startPoint y: 73, endPoint x: 509, endPoint y: 63, distance: 48.2
click at [477, 25] on html at bounding box center [332, 12] width 664 height 25
